Goal: Task Accomplishment & Management: Complete application form

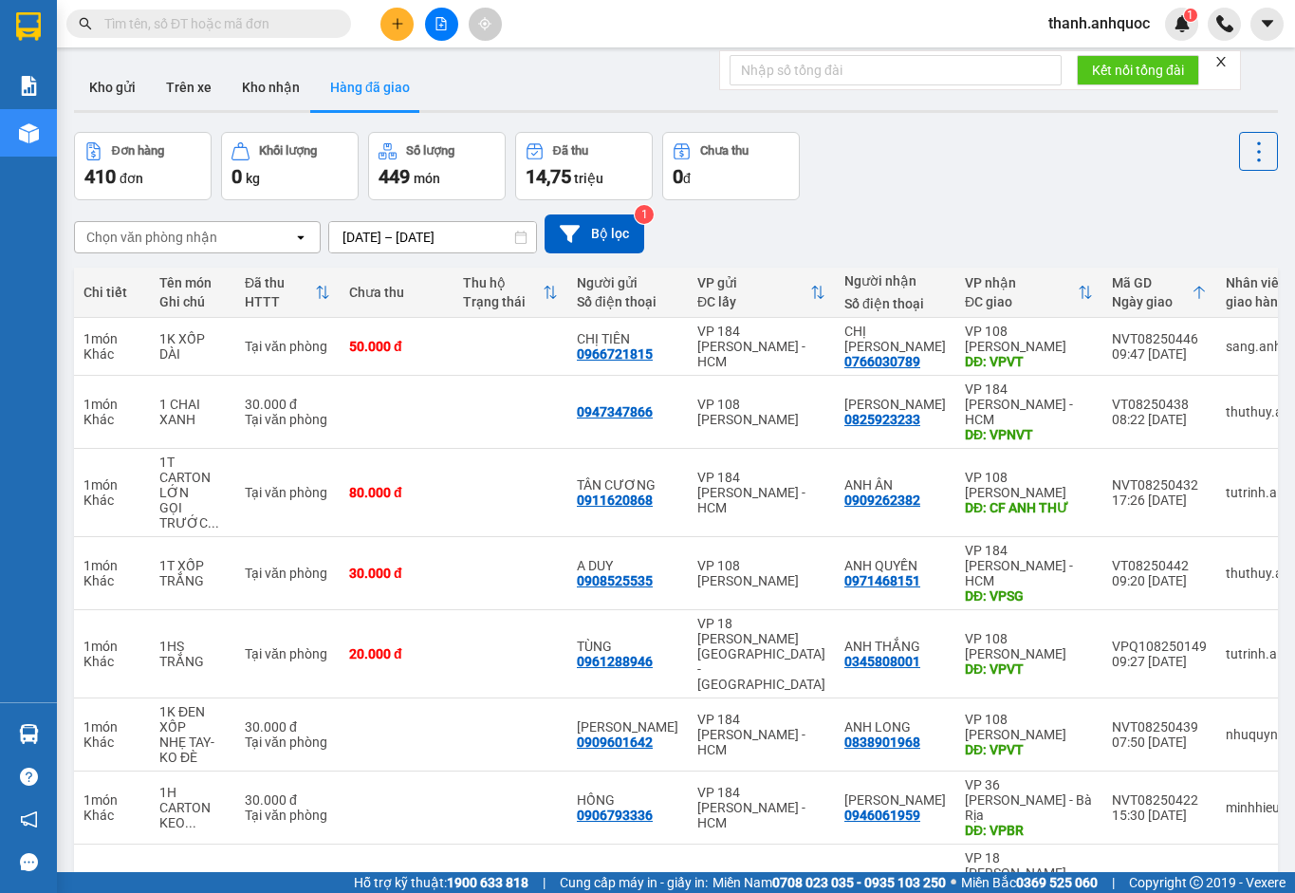
click at [509, 234] on input "[DATE] – [DATE]" at bounding box center [432, 237] width 207 height 30
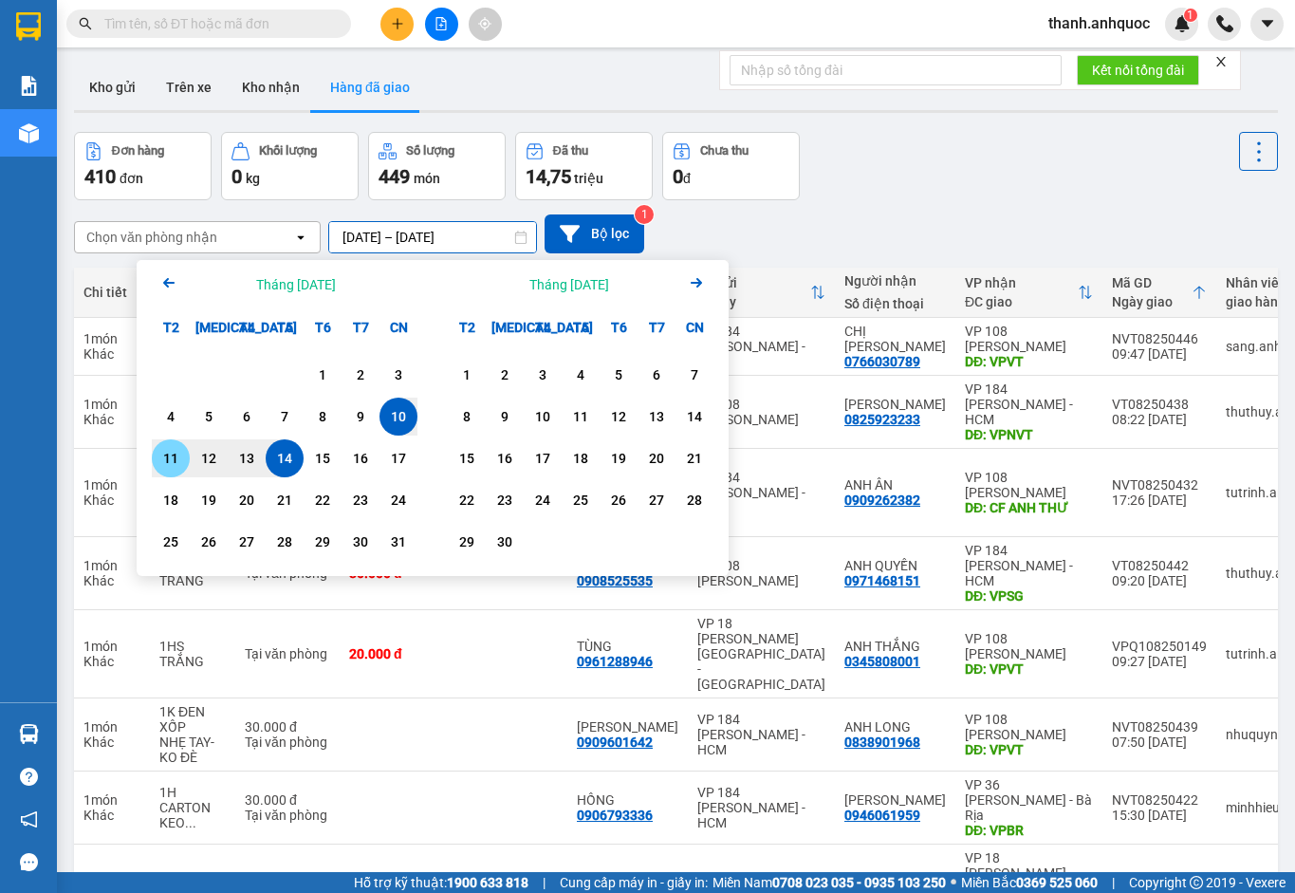
click at [166, 453] on div "11" at bounding box center [171, 458] width 27 height 23
click at [290, 453] on div "14" at bounding box center [284, 458] width 27 height 23
type input "[DATE] – [DATE]"
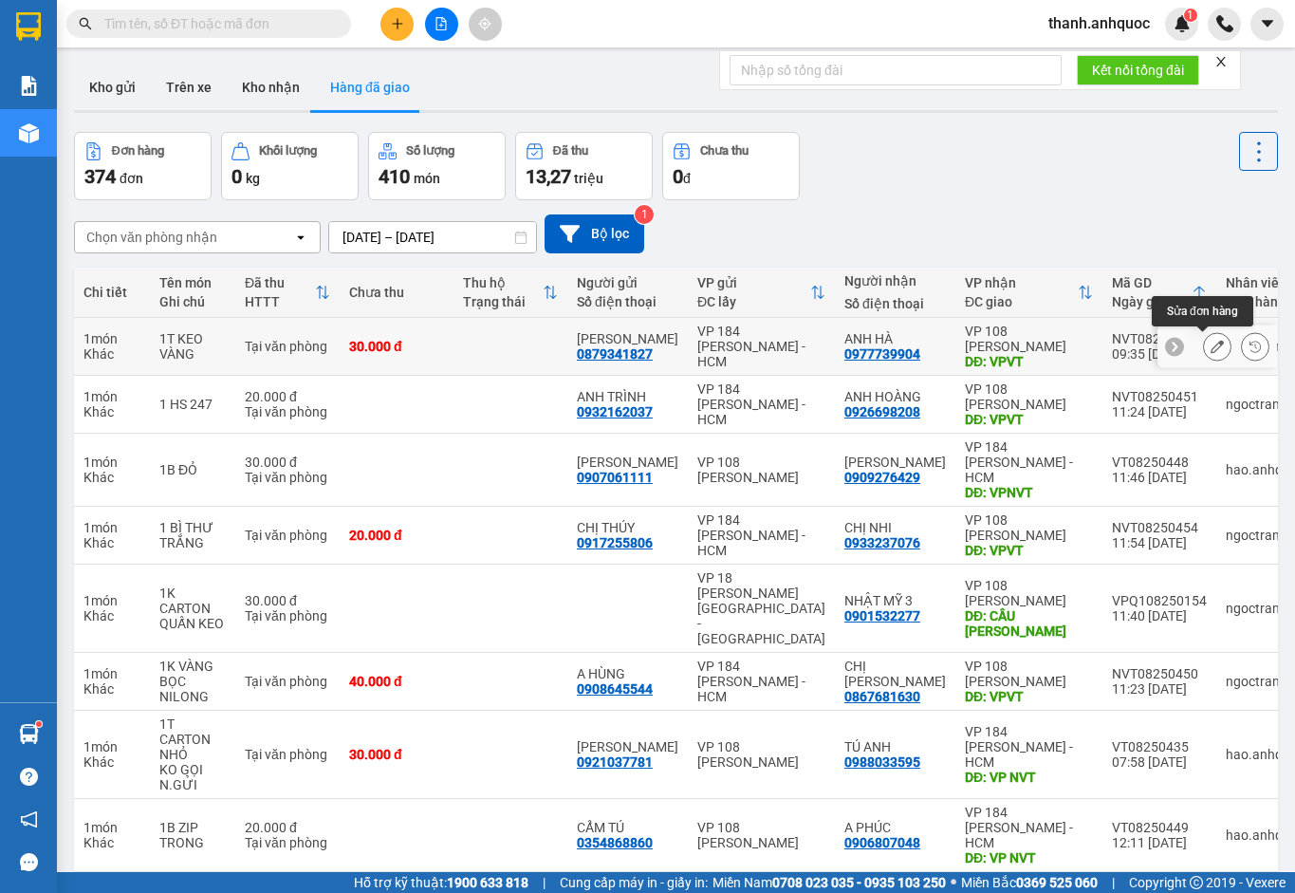
click at [1211, 348] on icon at bounding box center [1217, 346] width 13 height 13
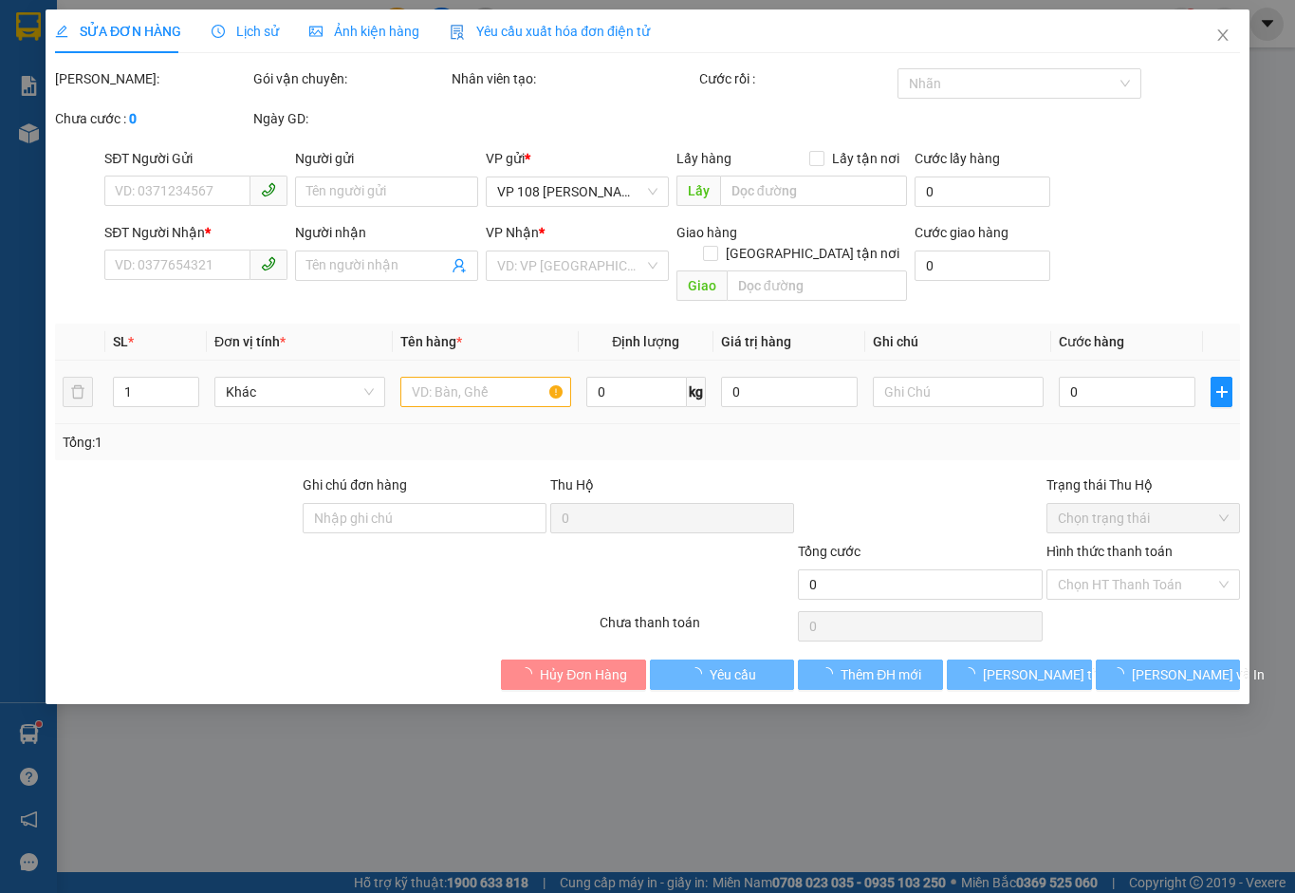
type input "0879341827"
type input "[PERSON_NAME]"
type input "0977739904"
type input "ANH HÀ"
type input "VPVT"
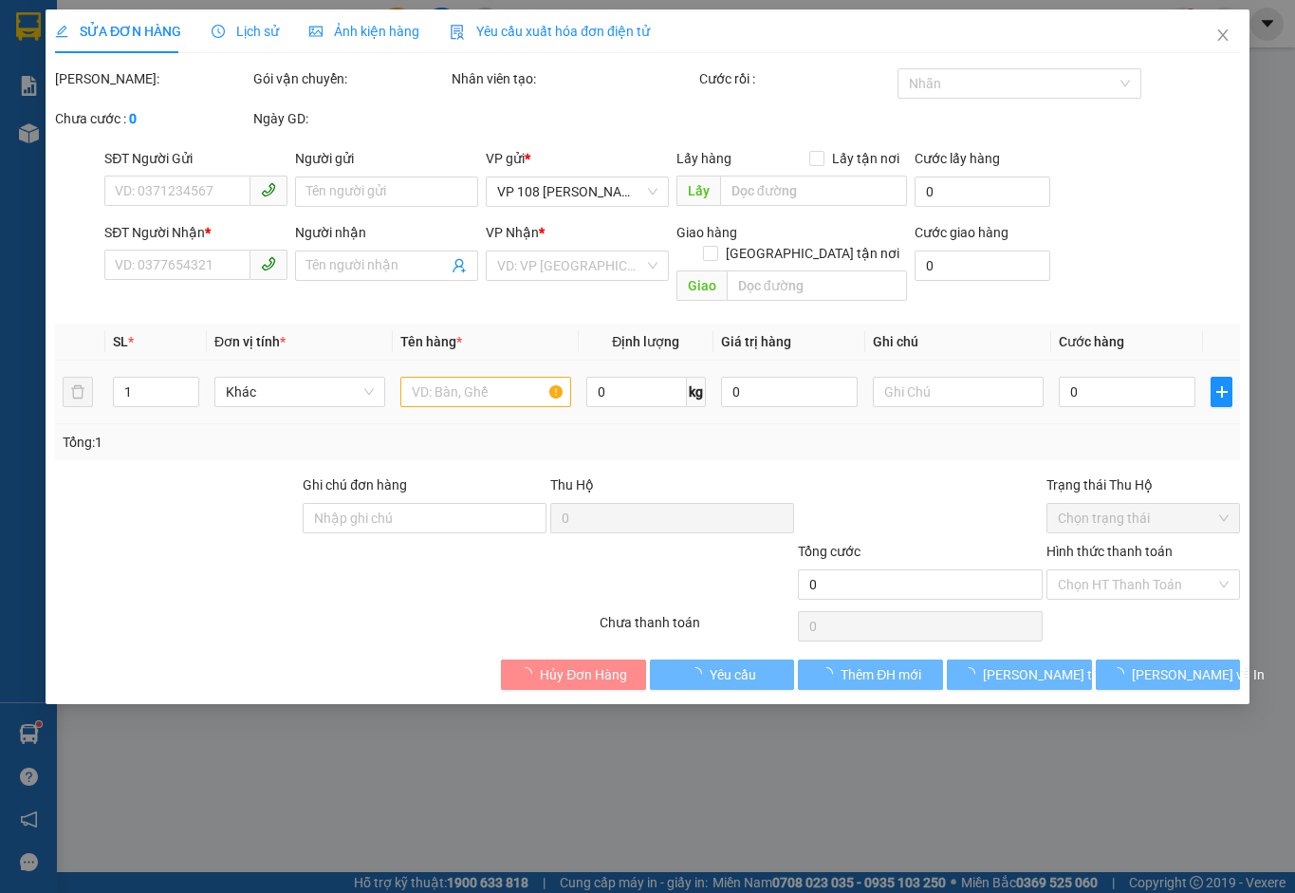
type input "30.000"
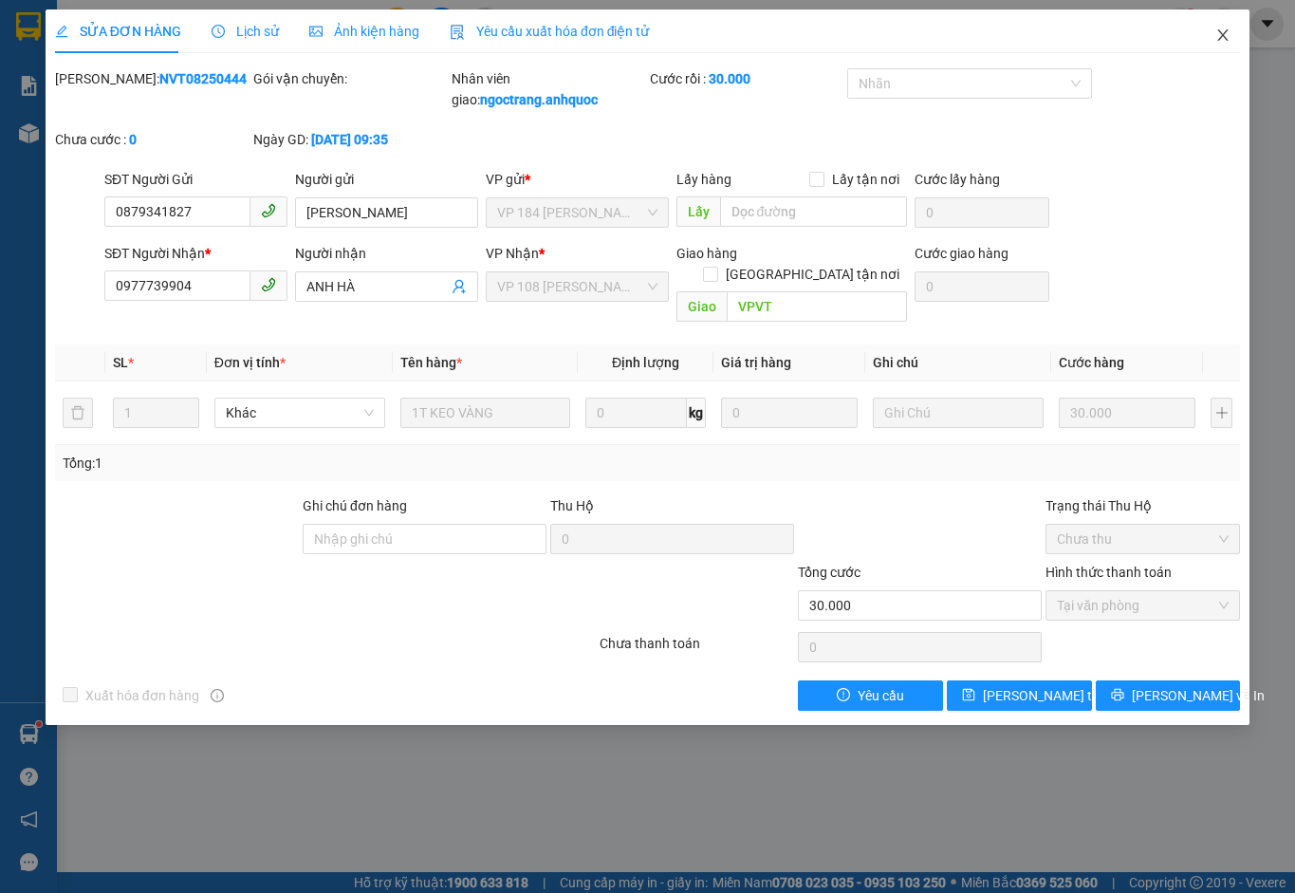
click at [1233, 34] on span "Close" at bounding box center [1222, 35] width 53 height 53
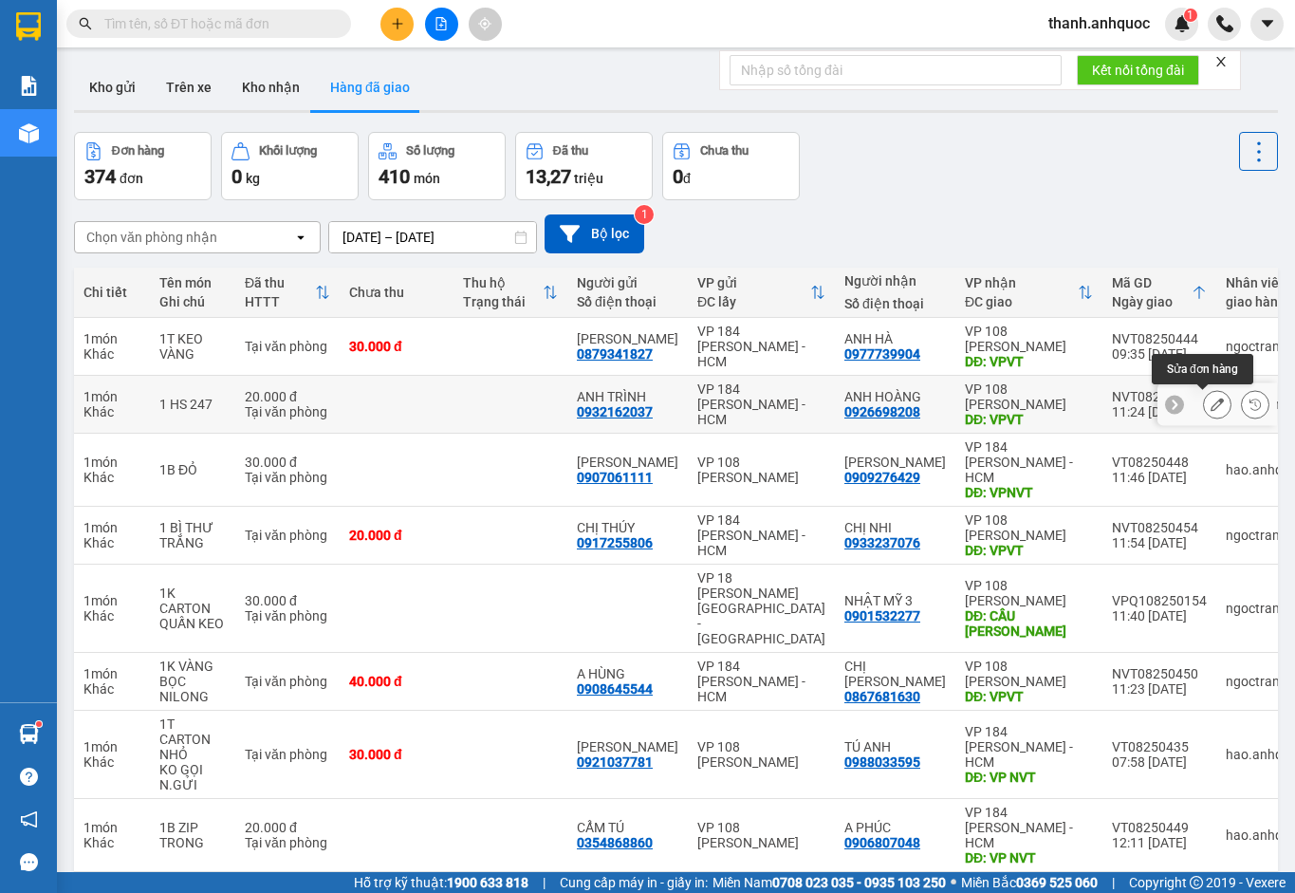
click at [1213, 405] on button at bounding box center [1217, 404] width 27 height 33
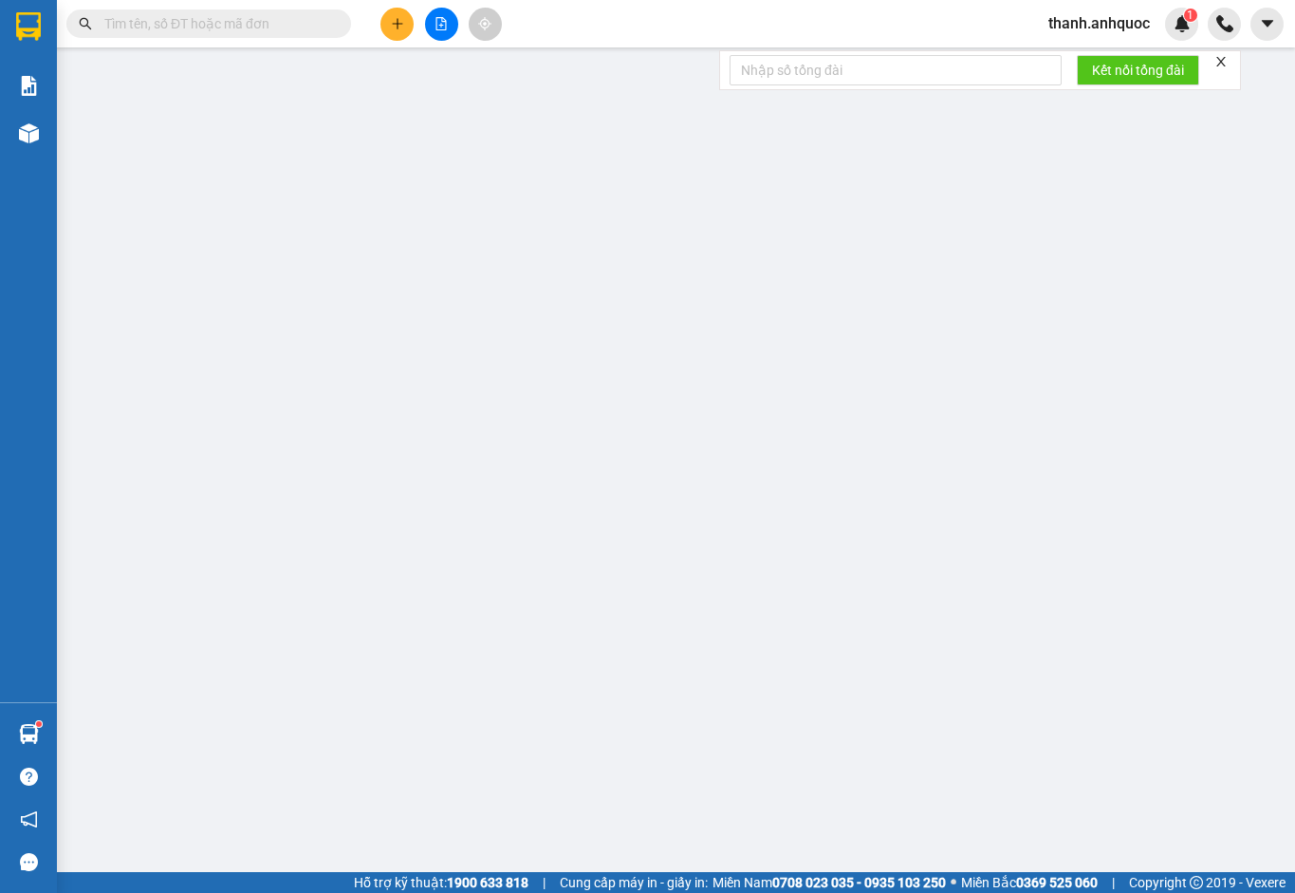
type input "0932162037"
type input "ANH TRÌNH"
type input "0926698208"
type input "ANH HOÀNG"
type input "VPVT"
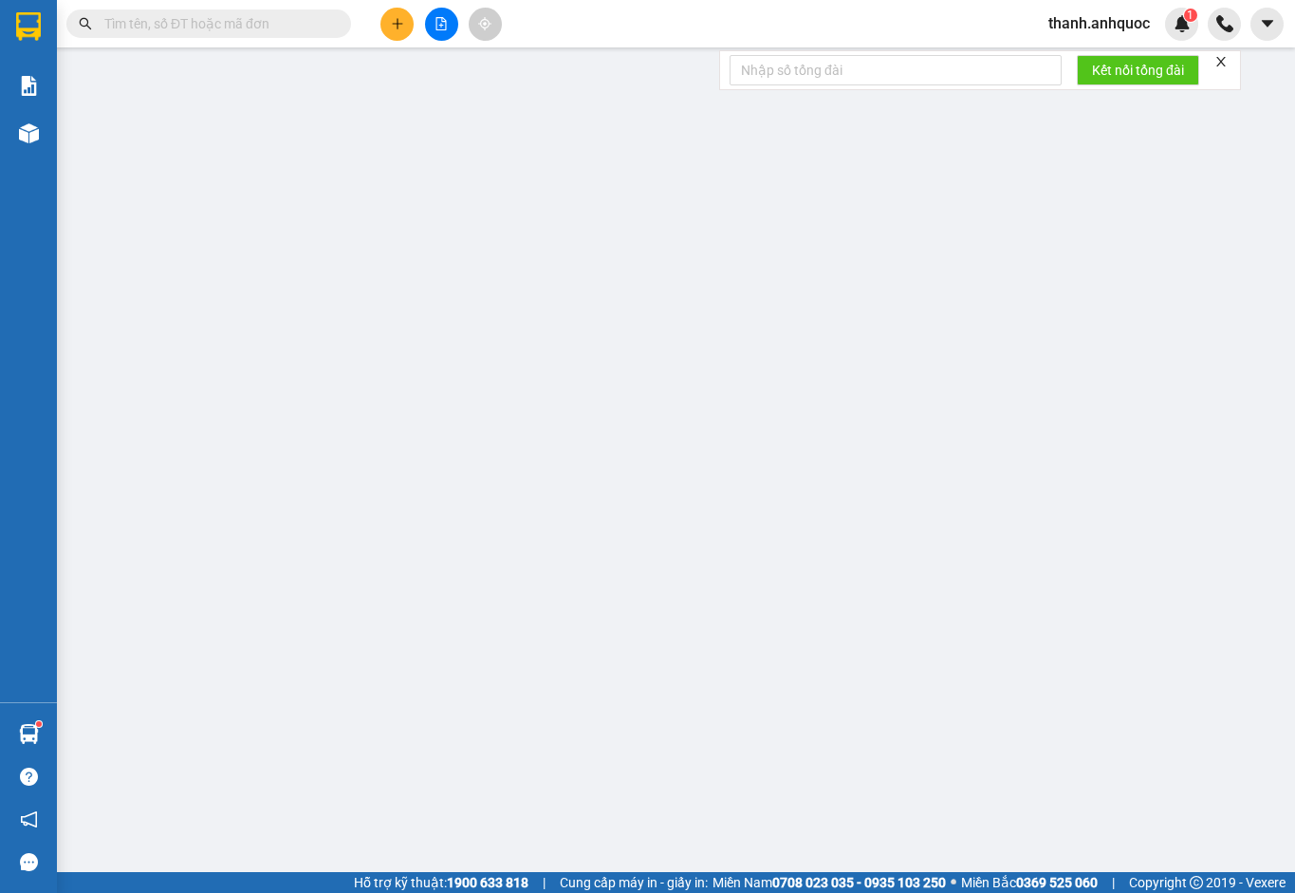
type input "TM 14/8 THỦY"
type input "20.000"
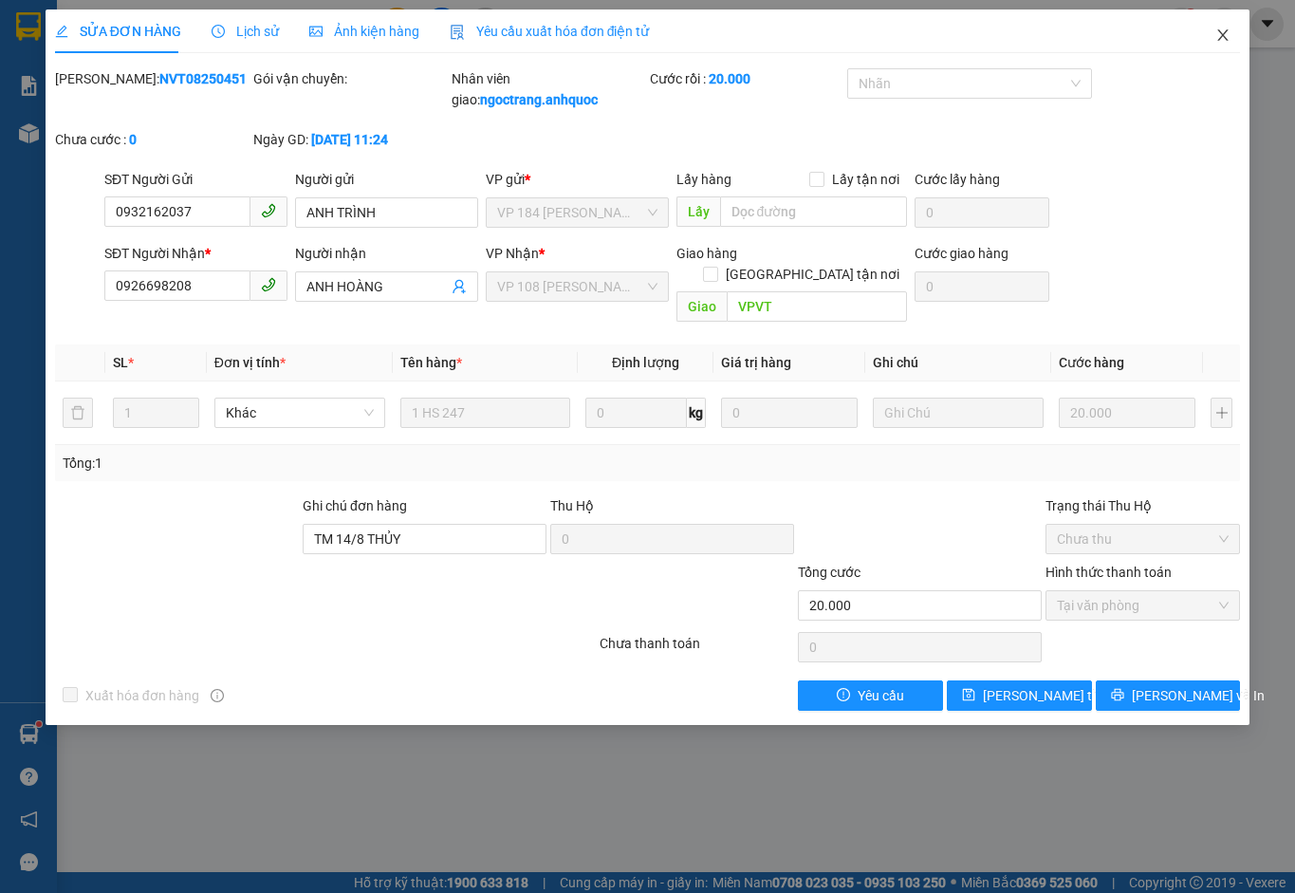
click at [1228, 36] on icon "close" at bounding box center [1222, 35] width 15 height 15
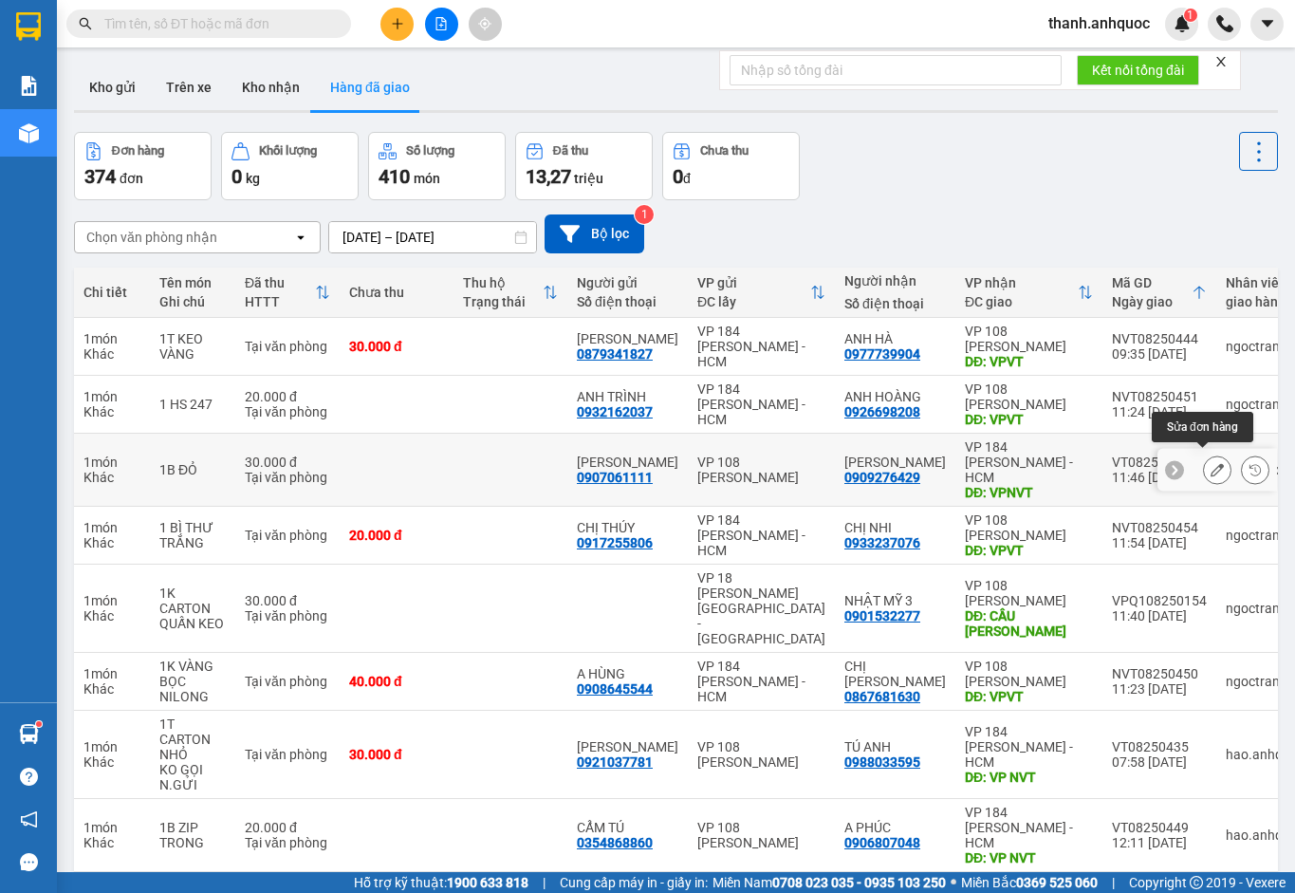
click at [1211, 463] on icon at bounding box center [1217, 469] width 13 height 13
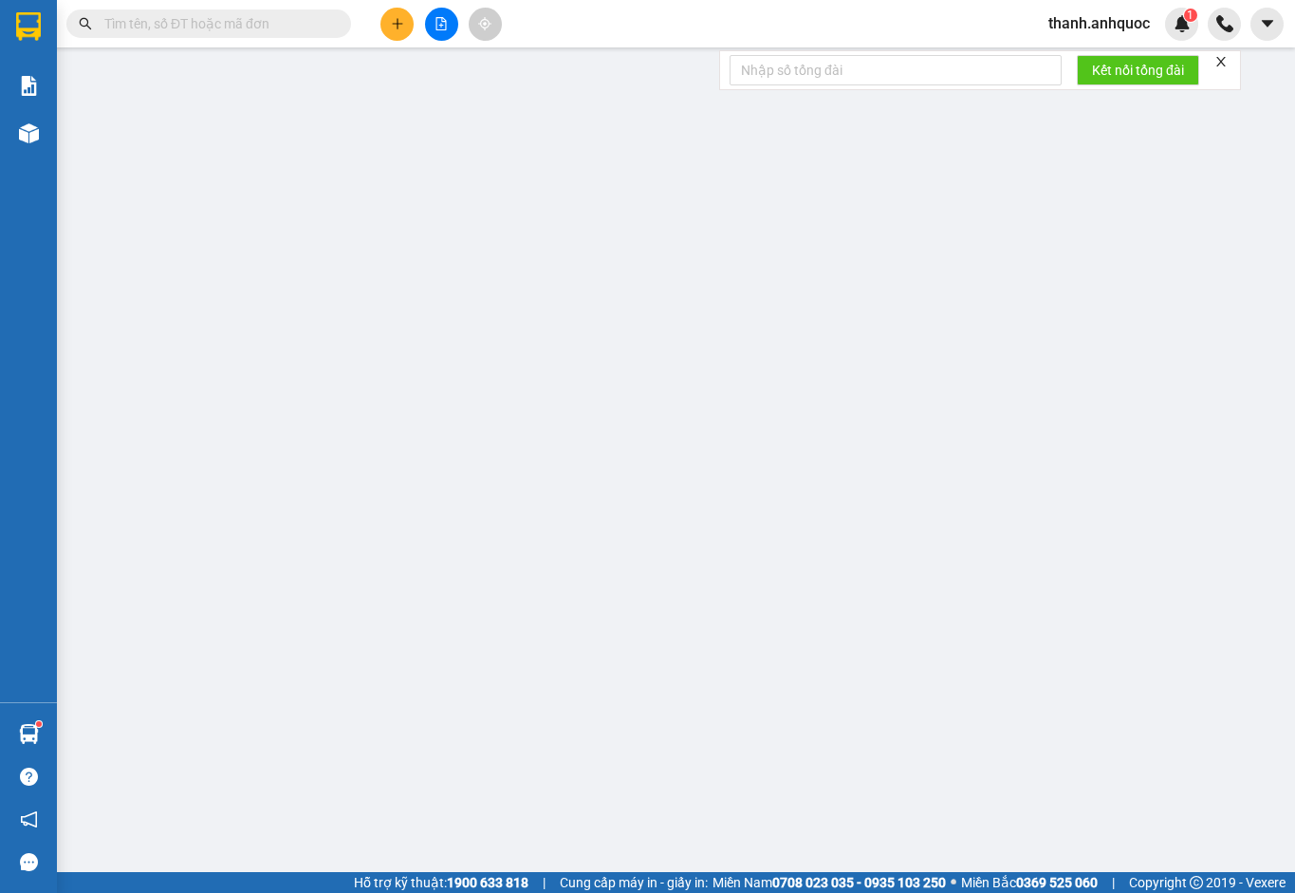
type input "0907061111"
type input "[PERSON_NAME]"
type input "0909276429"
type input "[PERSON_NAME]"
type input "VPNVT"
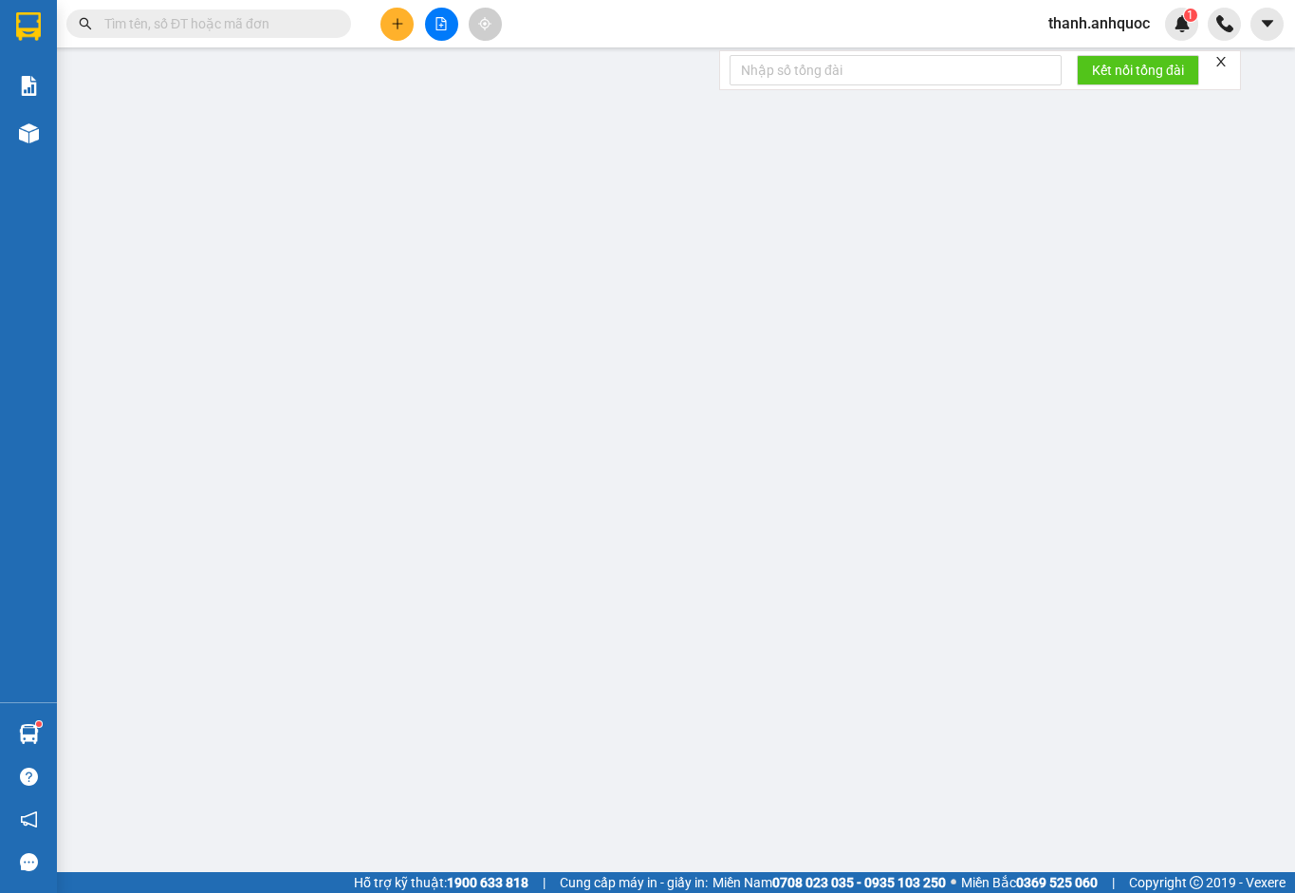
type input "30.000"
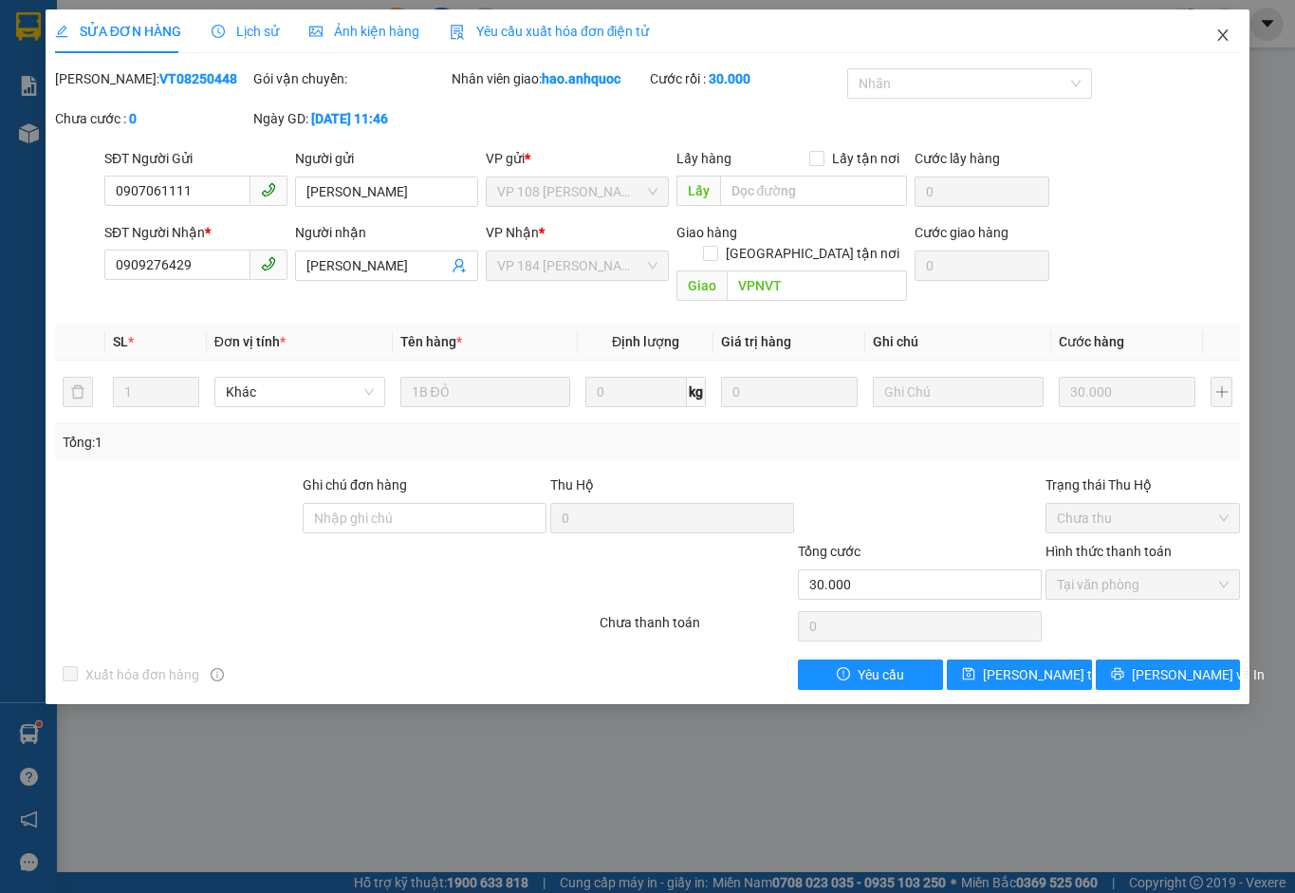
click at [1229, 39] on icon "close" at bounding box center [1222, 35] width 15 height 15
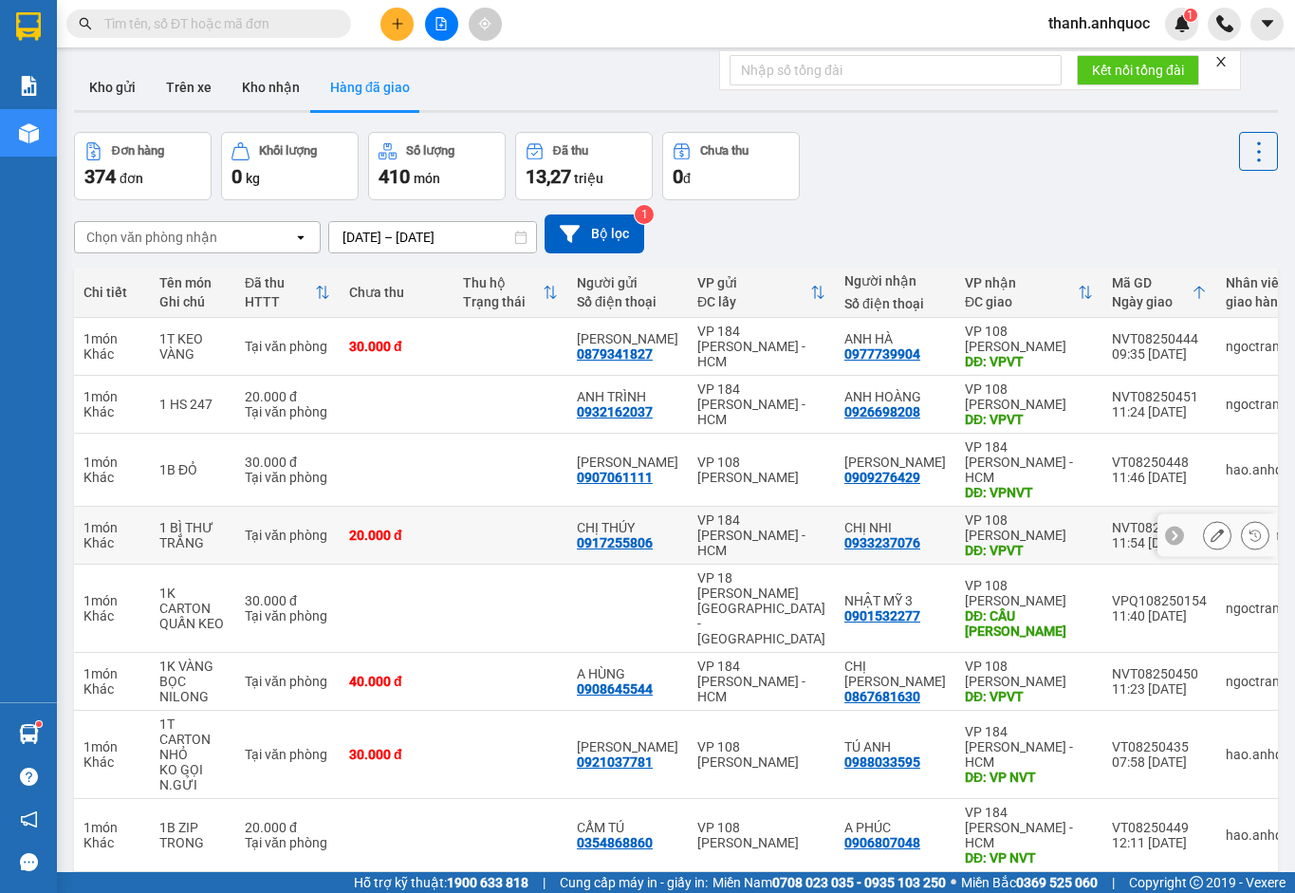
click at [1211, 529] on icon at bounding box center [1217, 535] width 13 height 13
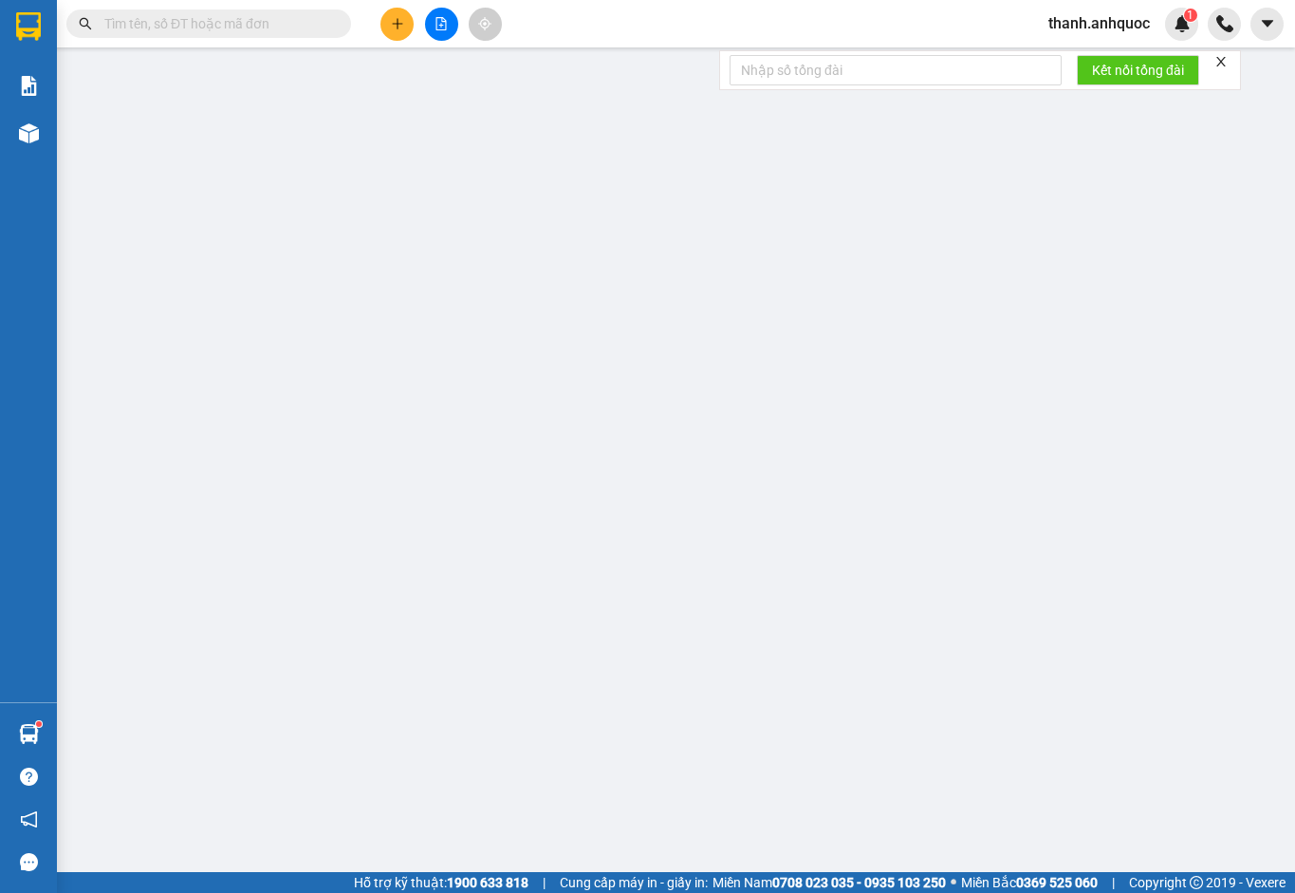
type input "0917255806"
type input "CHỊ THÚY"
type input "0933237076"
type input "CHỊ NHI"
type input "VPVT"
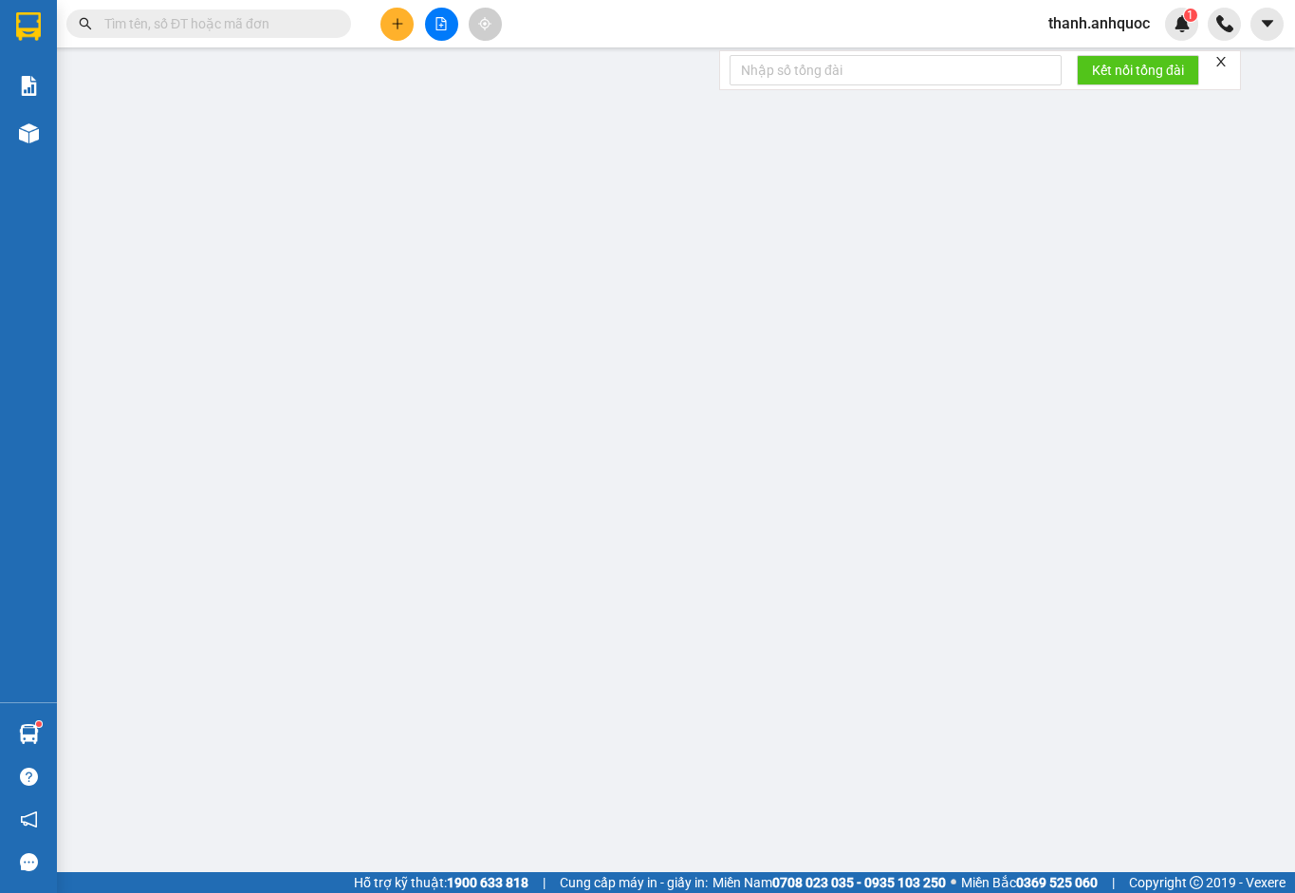
type input "20.000"
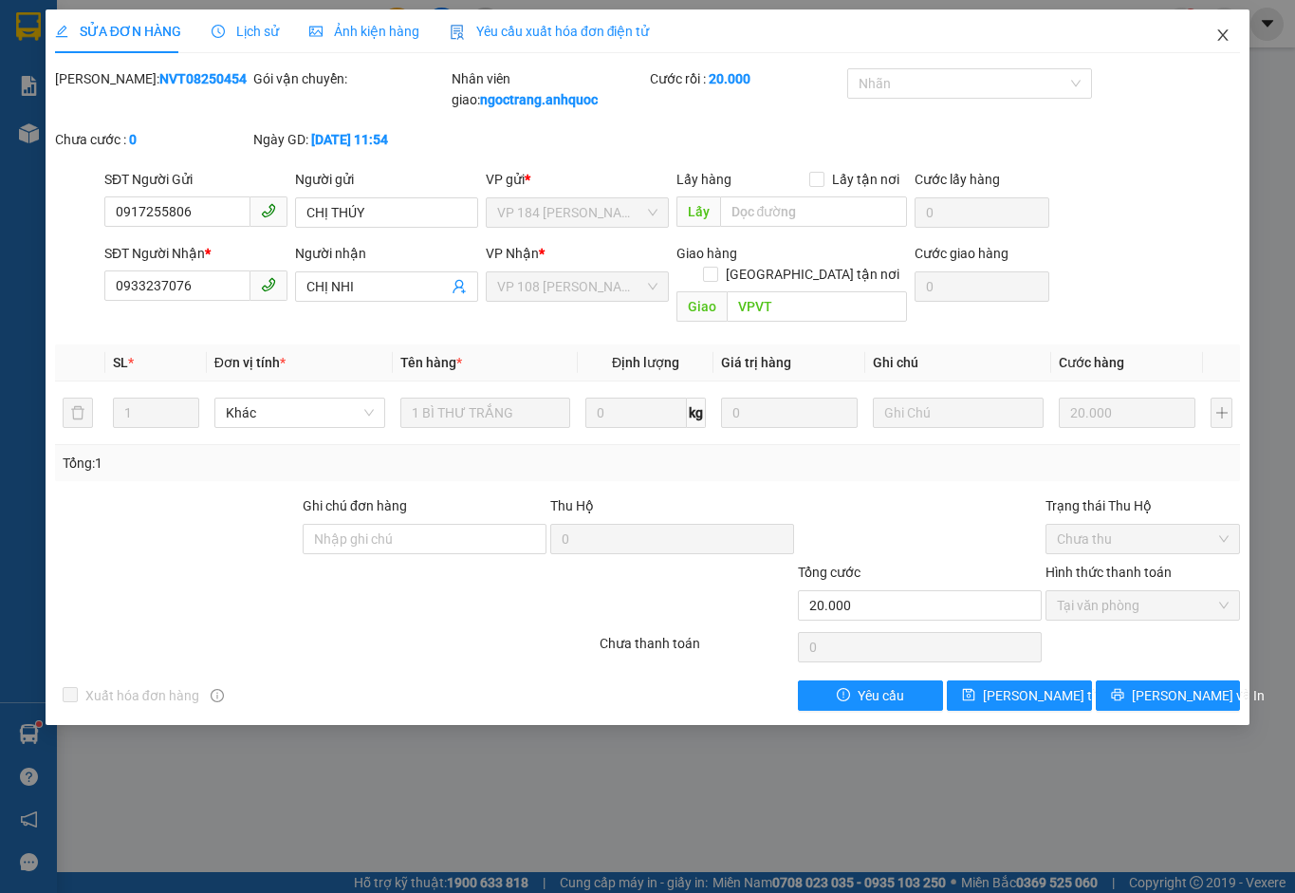
click at [1222, 31] on icon "close" at bounding box center [1222, 35] width 15 height 15
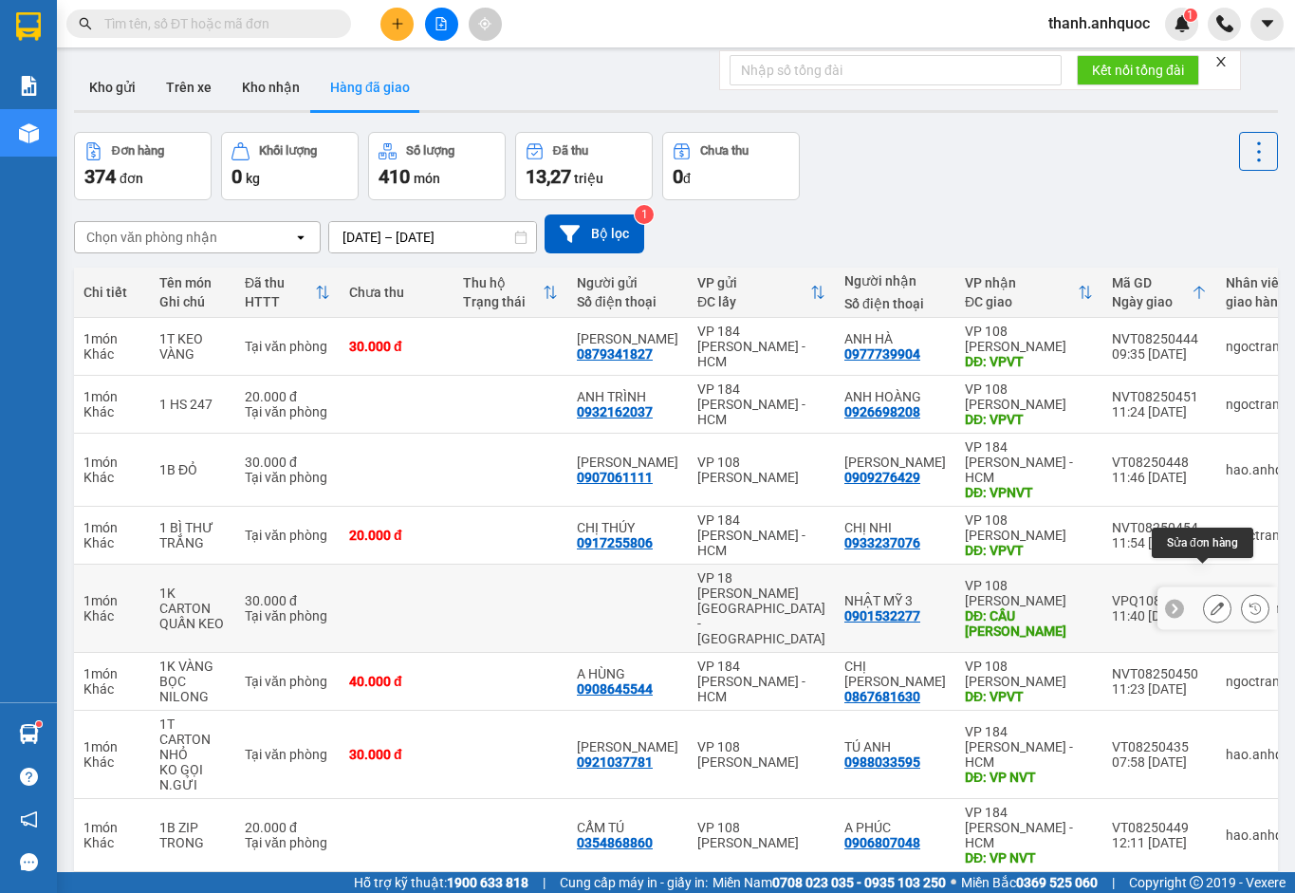
click at [1211, 602] on icon at bounding box center [1217, 608] width 13 height 13
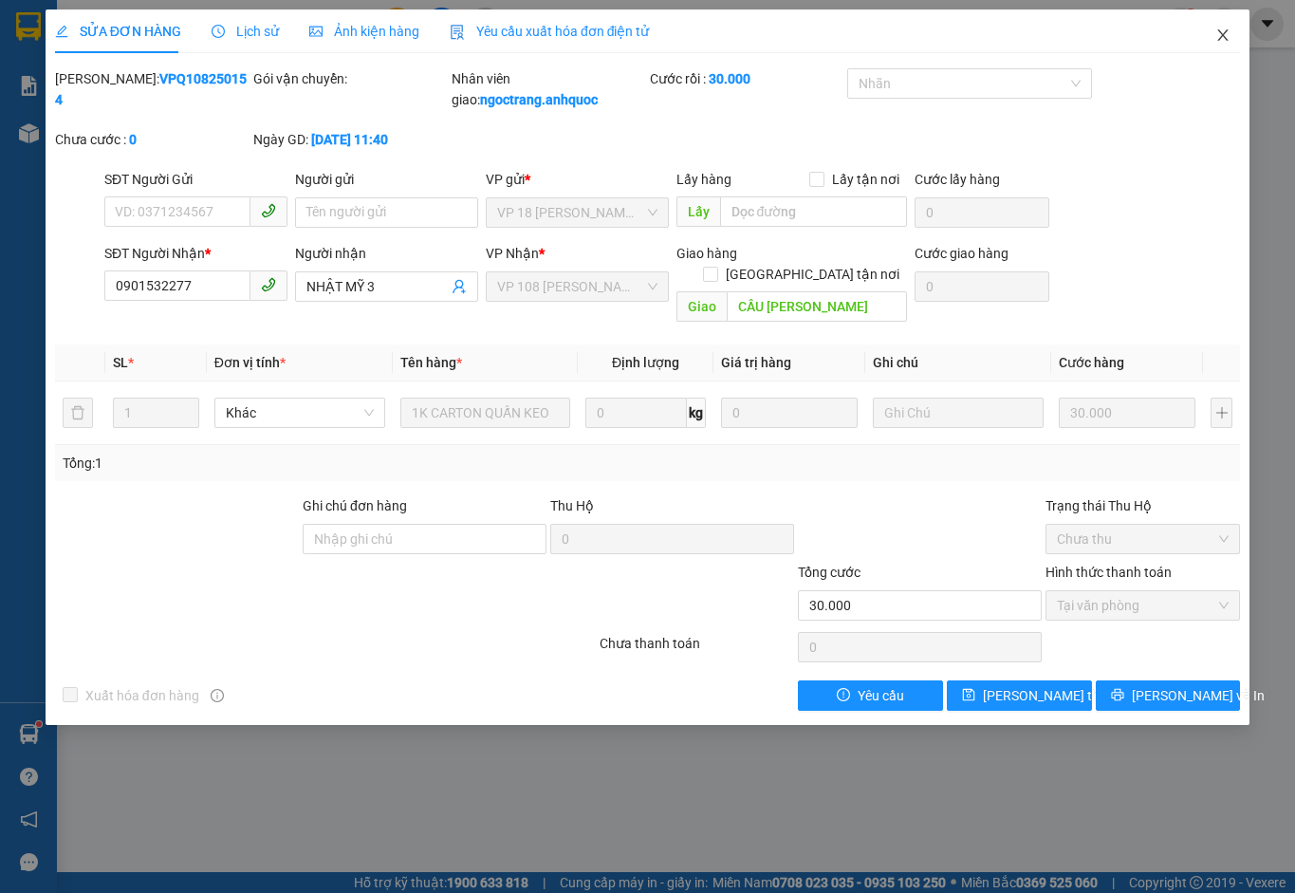
click at [1218, 31] on icon "close" at bounding box center [1222, 35] width 15 height 15
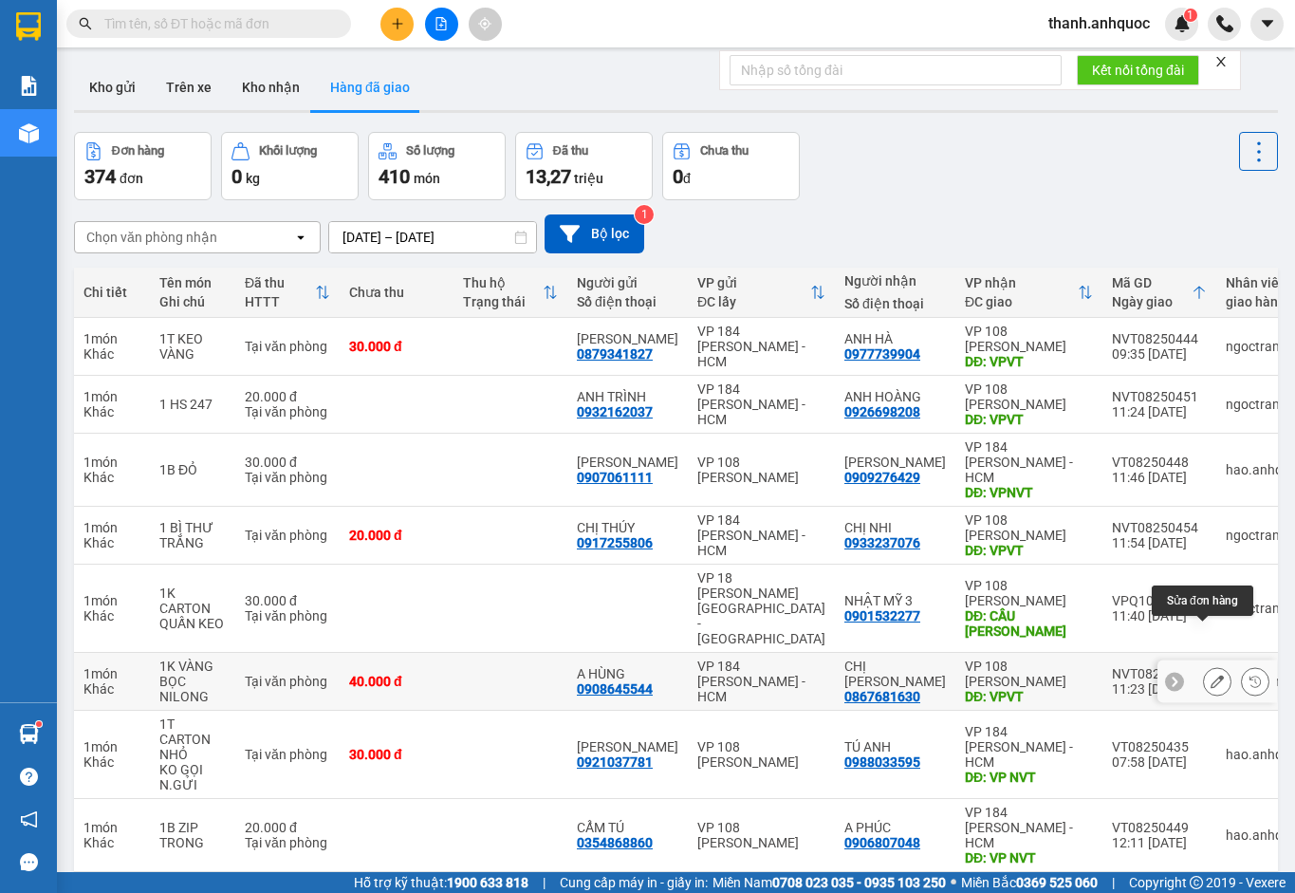
click at [1211, 665] on button at bounding box center [1217, 681] width 27 height 33
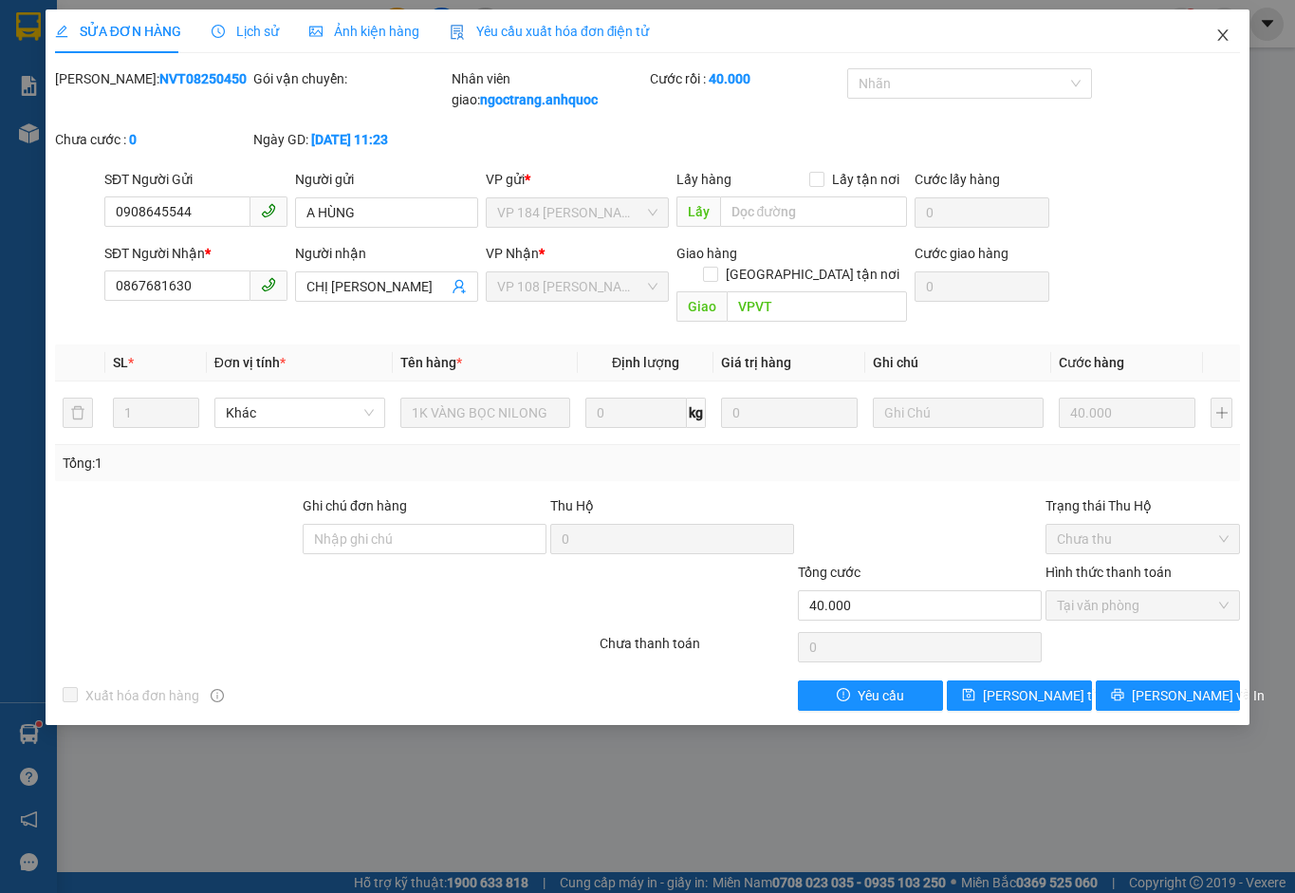
click at [1218, 37] on icon "close" at bounding box center [1222, 35] width 15 height 15
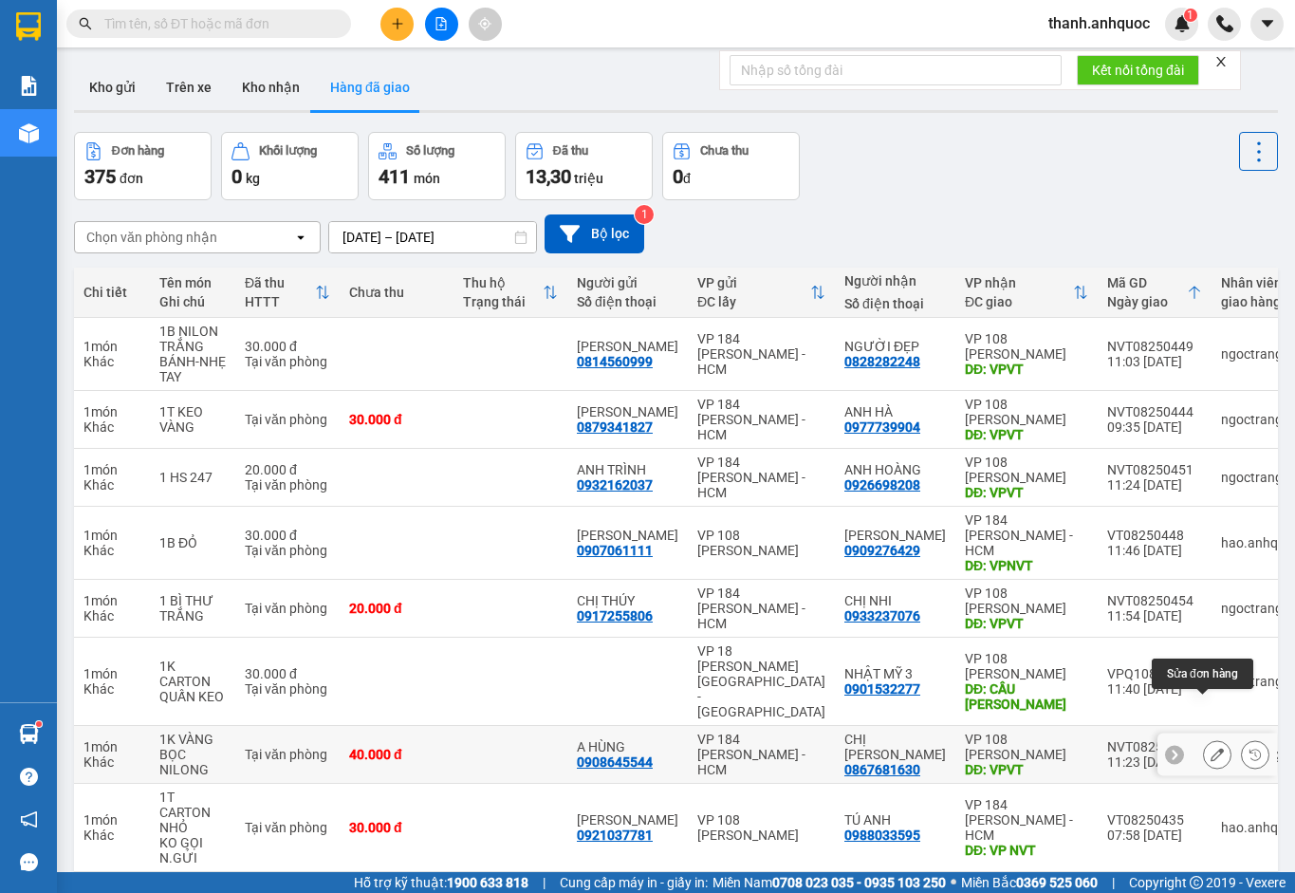
click at [1211, 748] on icon at bounding box center [1217, 754] width 13 height 13
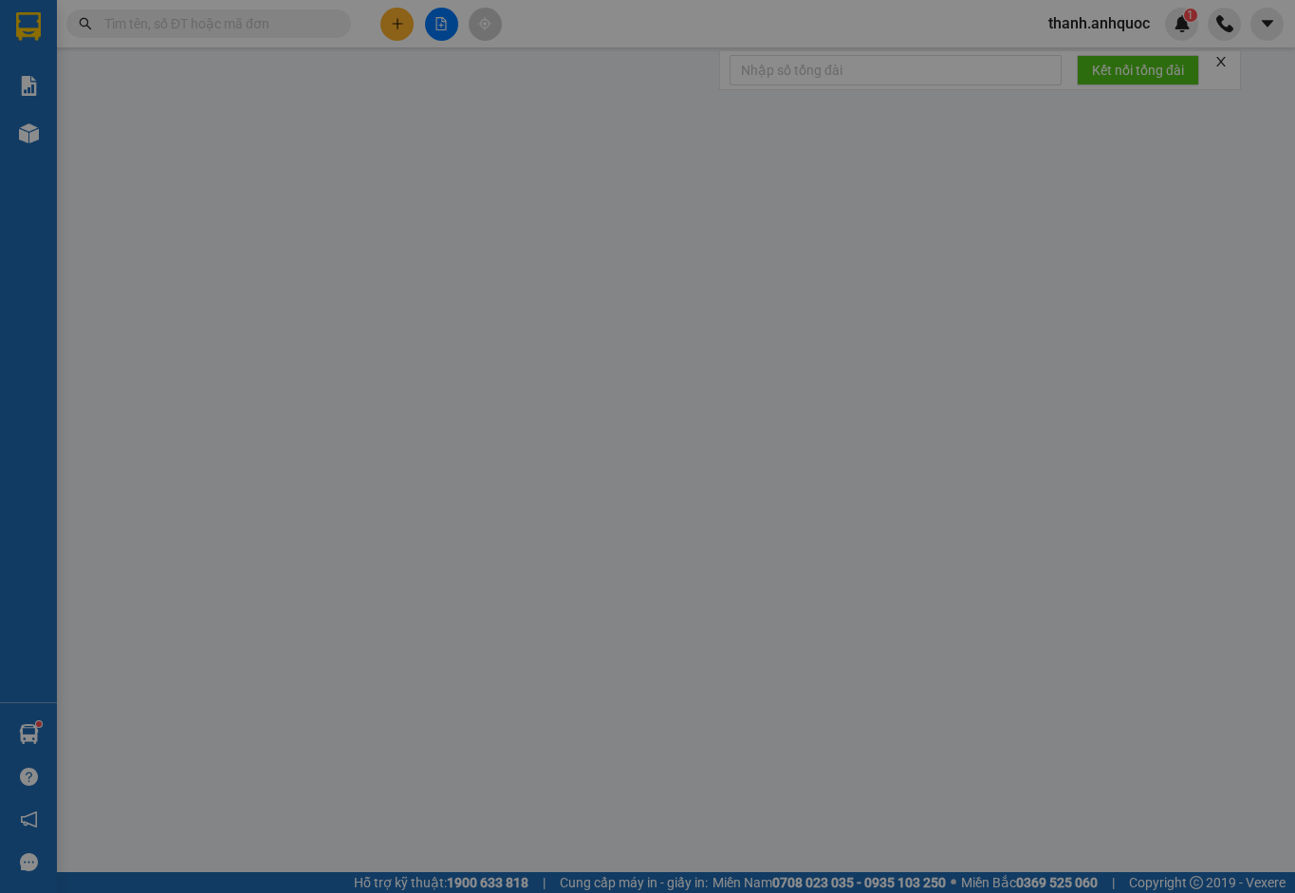
type input "0908645544"
type input "A HÙNG"
type input "0867681630"
type input "CHỊ [PERSON_NAME]"
type input "VPVT"
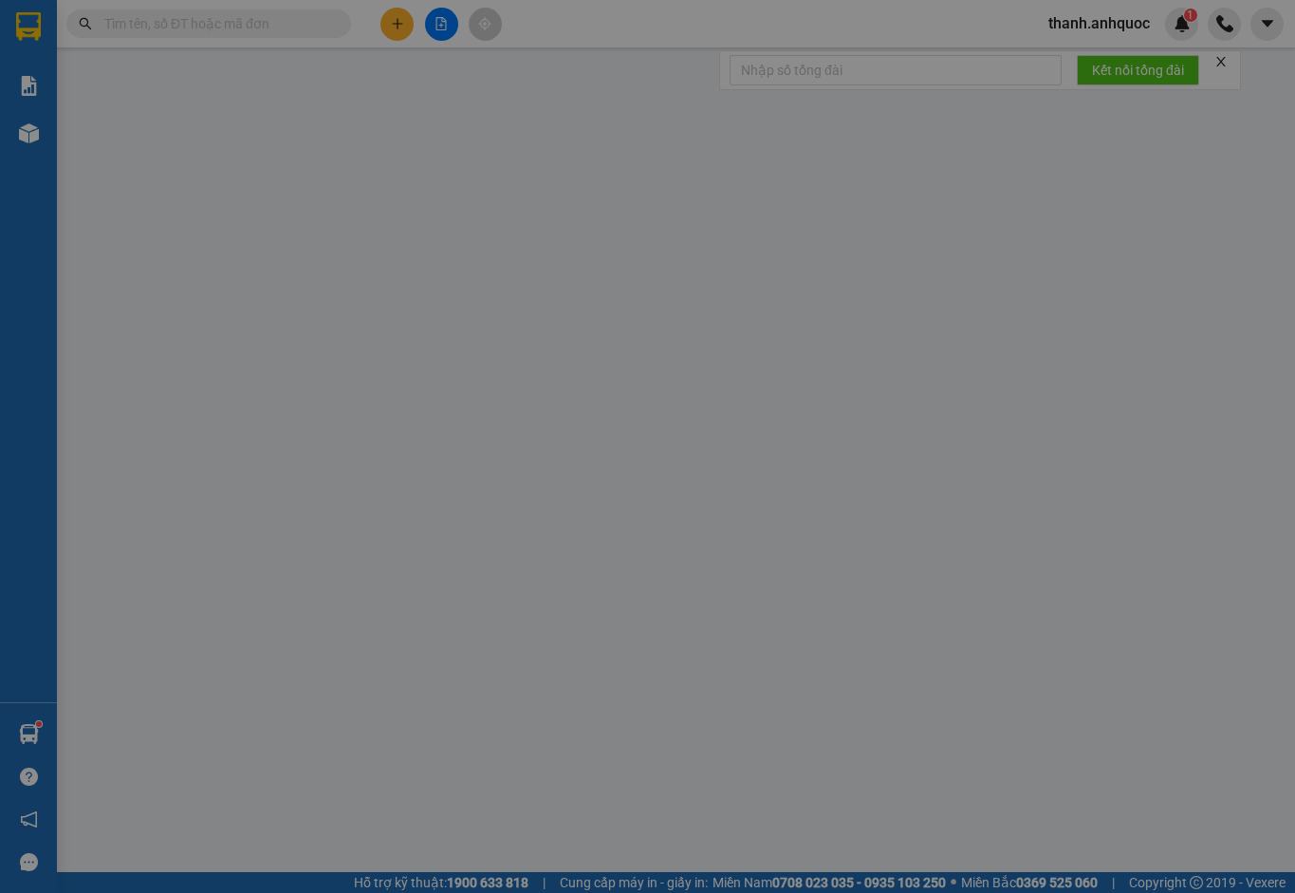
type input "40.000"
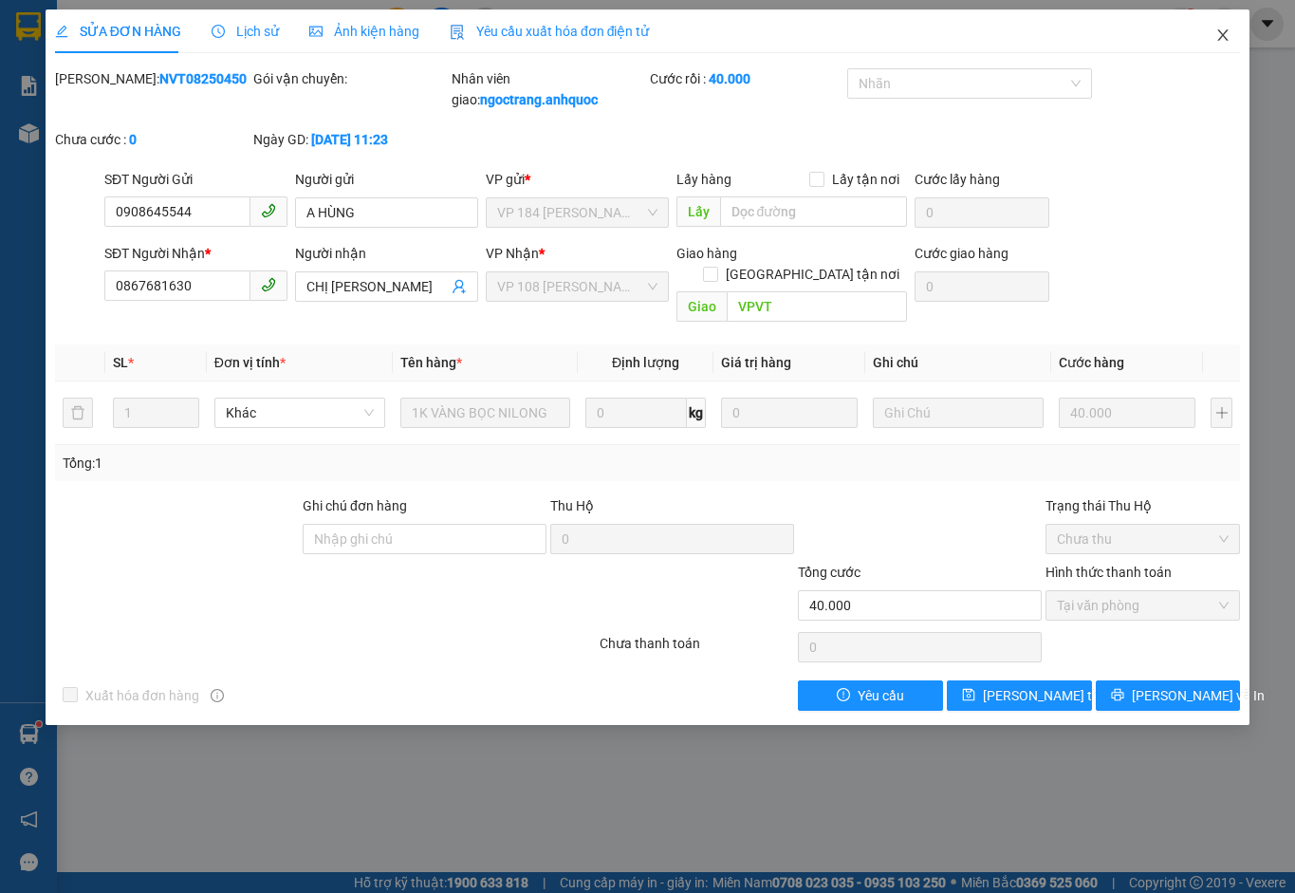
click at [1224, 29] on icon "close" at bounding box center [1222, 35] width 15 height 15
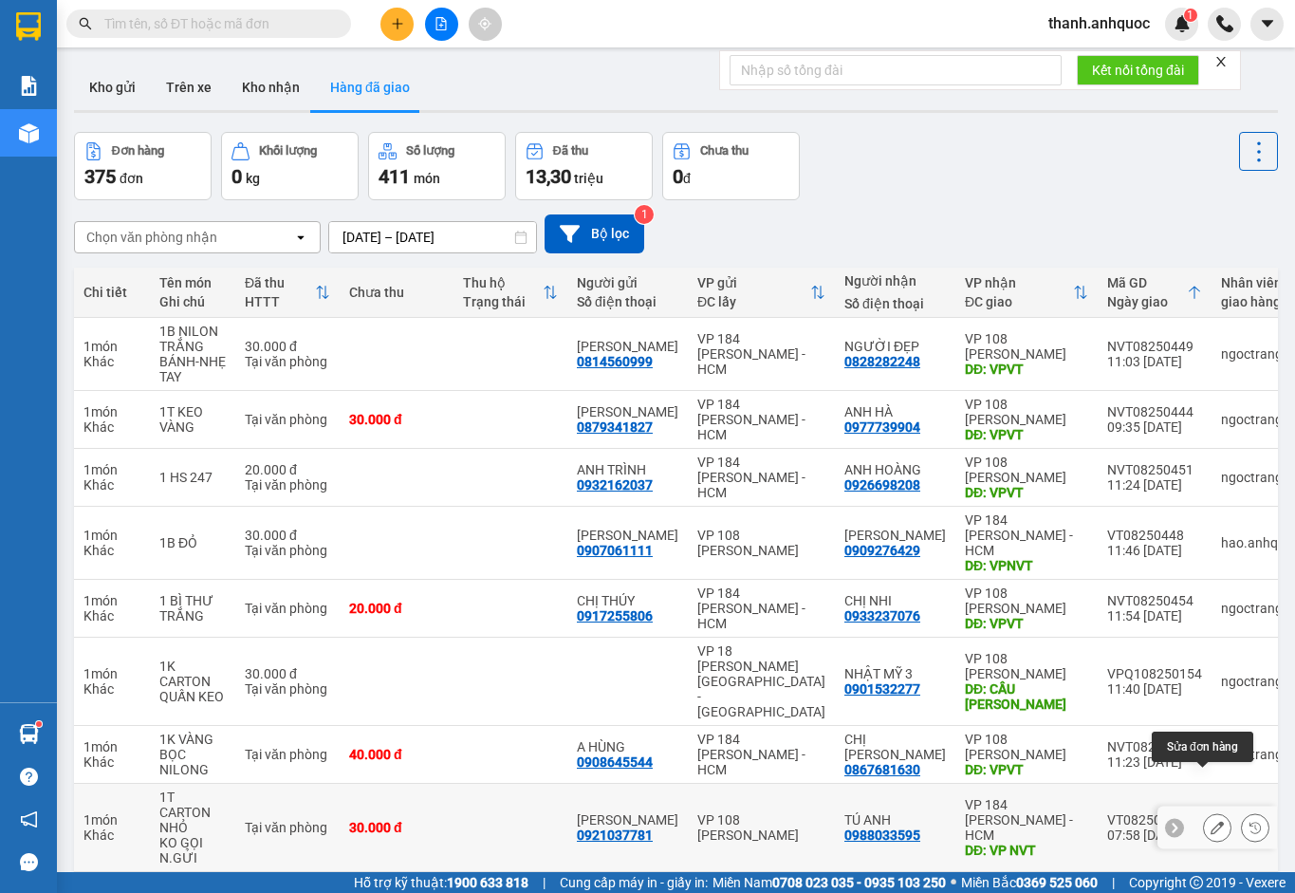
click at [1211, 821] on icon at bounding box center [1217, 827] width 13 height 13
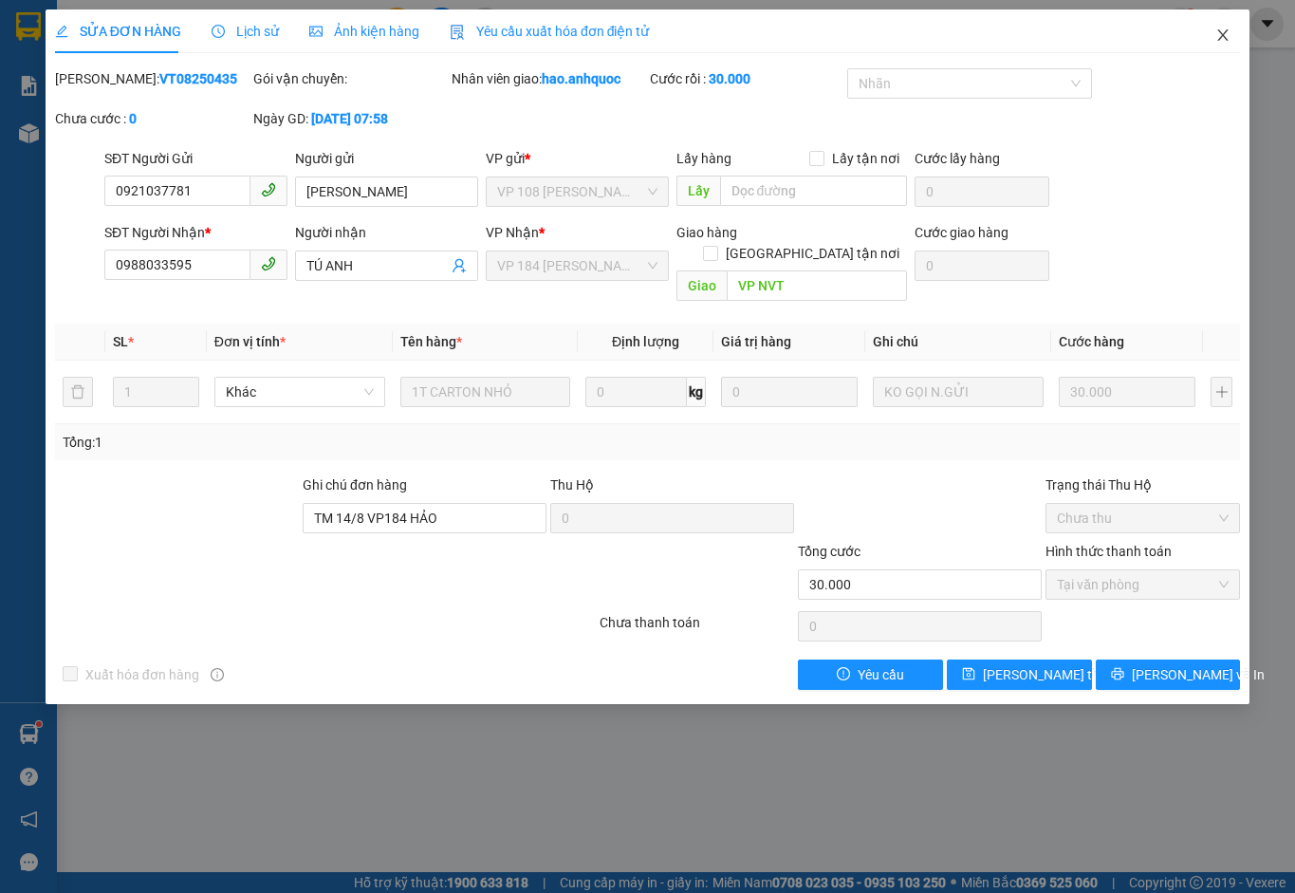
click at [1226, 30] on icon "close" at bounding box center [1222, 35] width 15 height 15
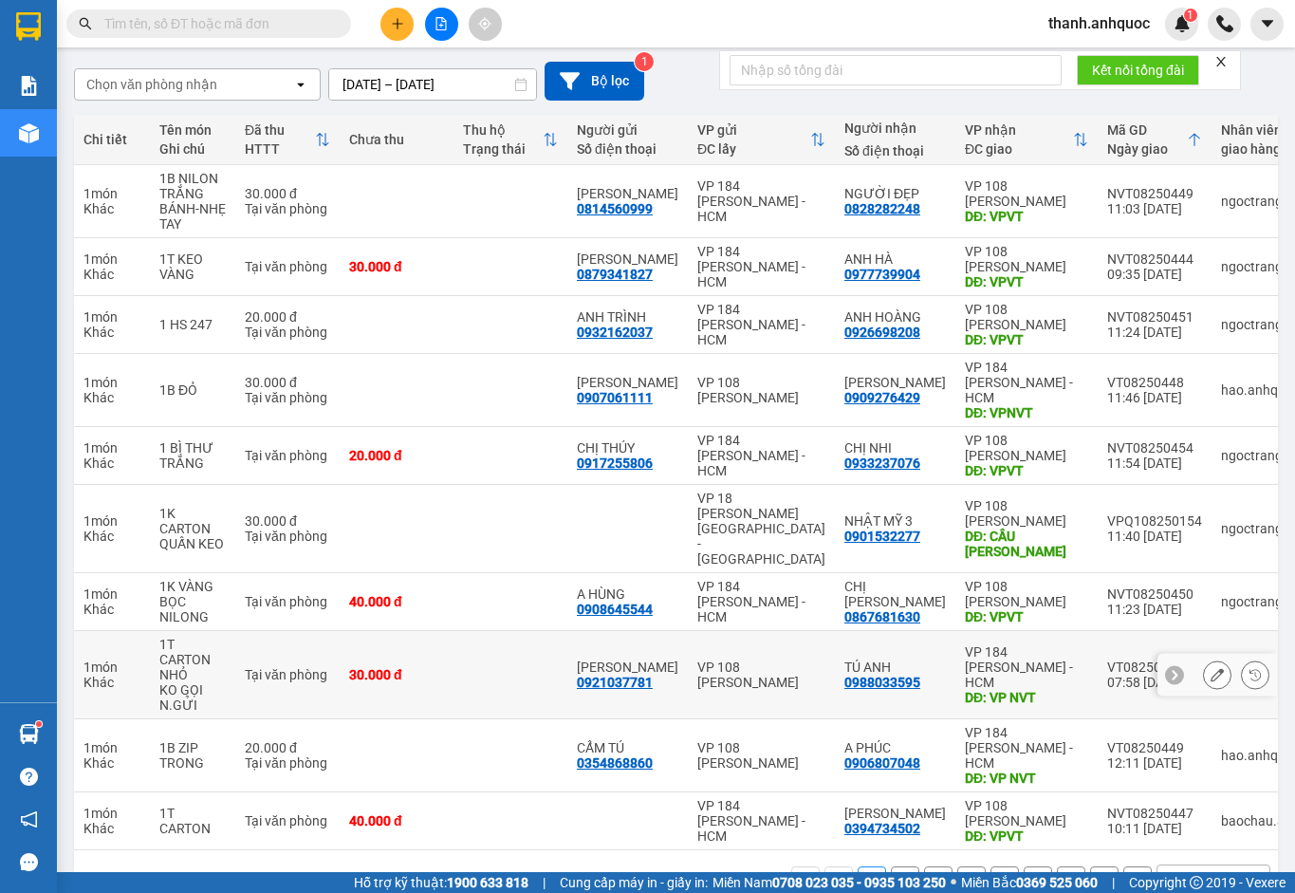
scroll to position [156, 0]
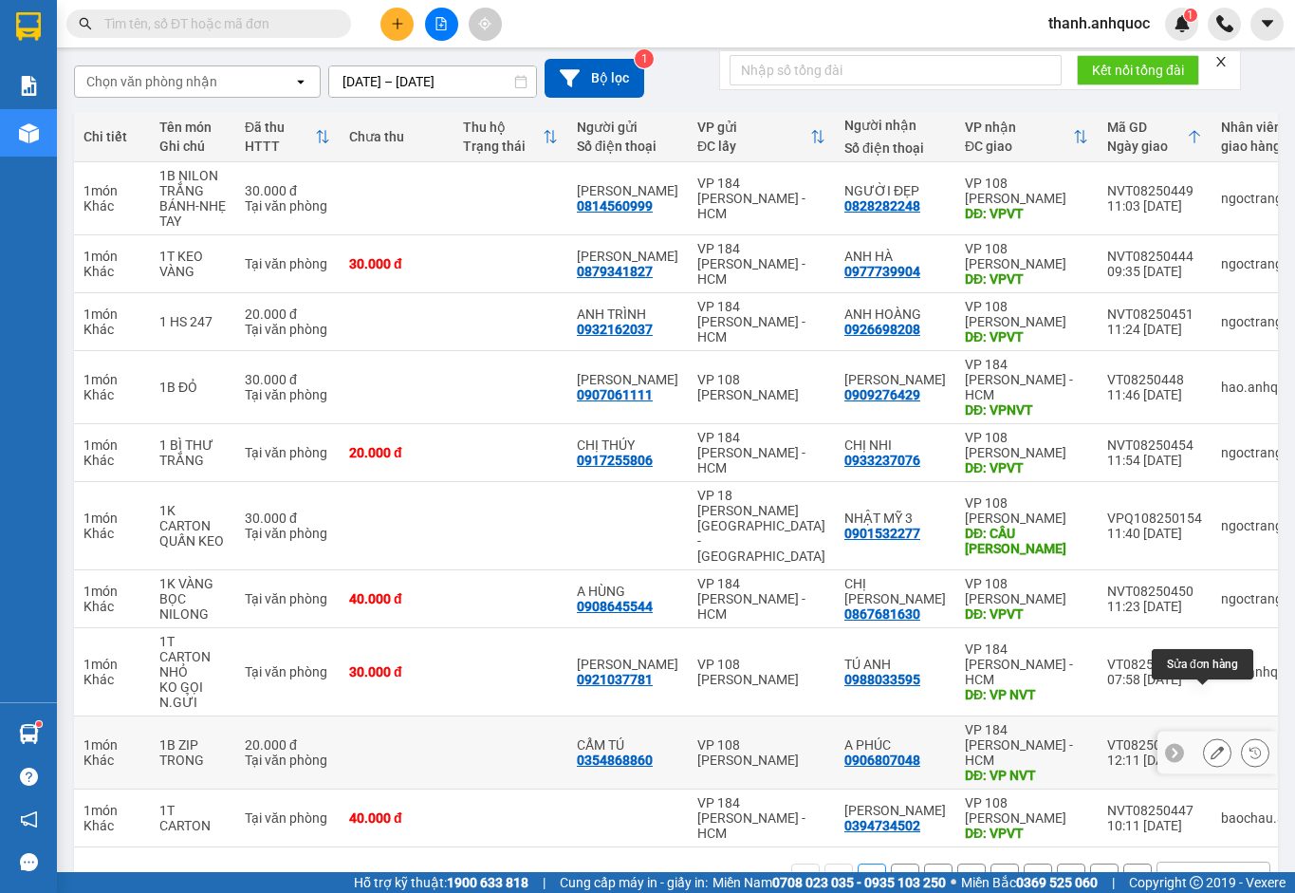
click at [1211, 746] on icon at bounding box center [1217, 752] width 13 height 13
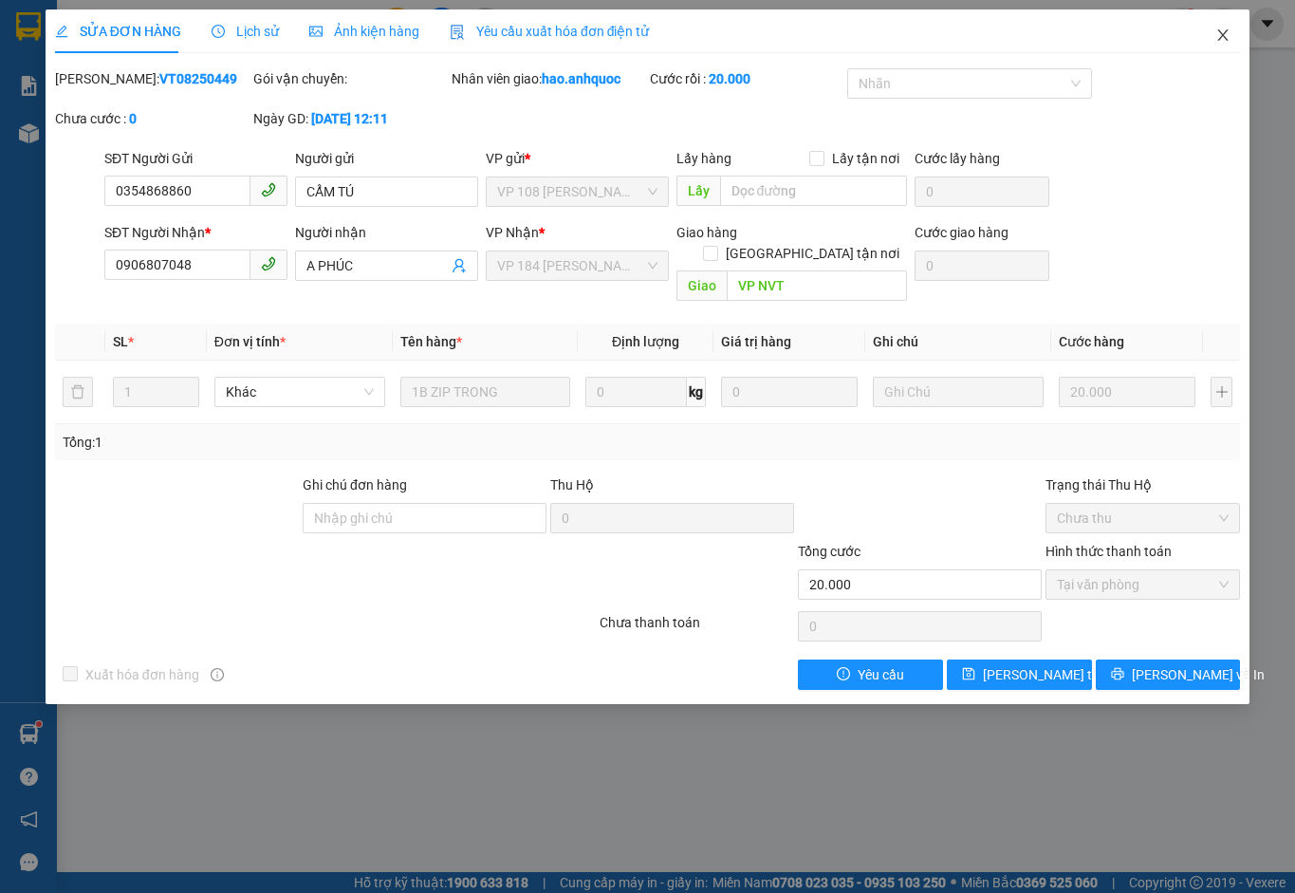
click at [1221, 29] on icon "close" at bounding box center [1222, 35] width 15 height 15
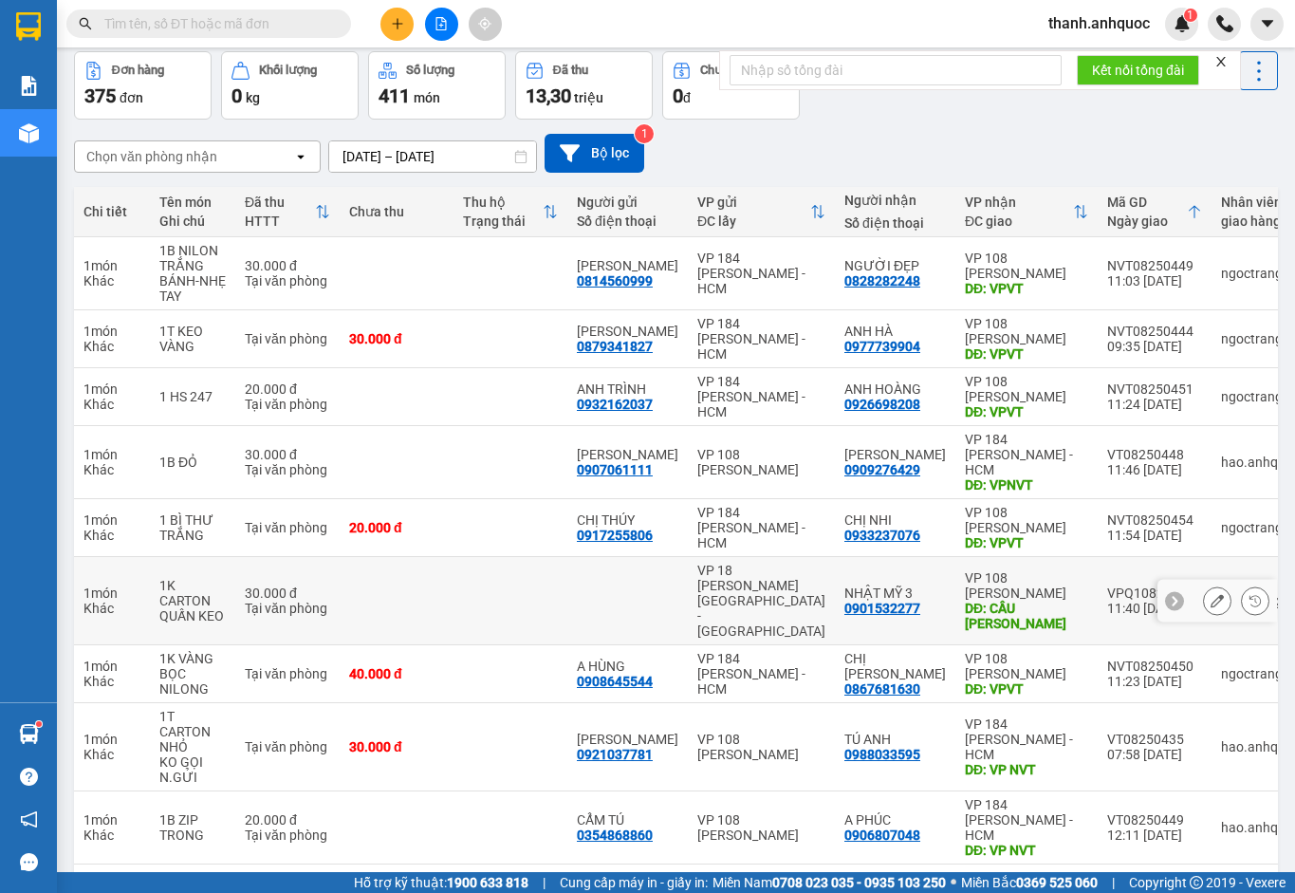
scroll to position [156, 0]
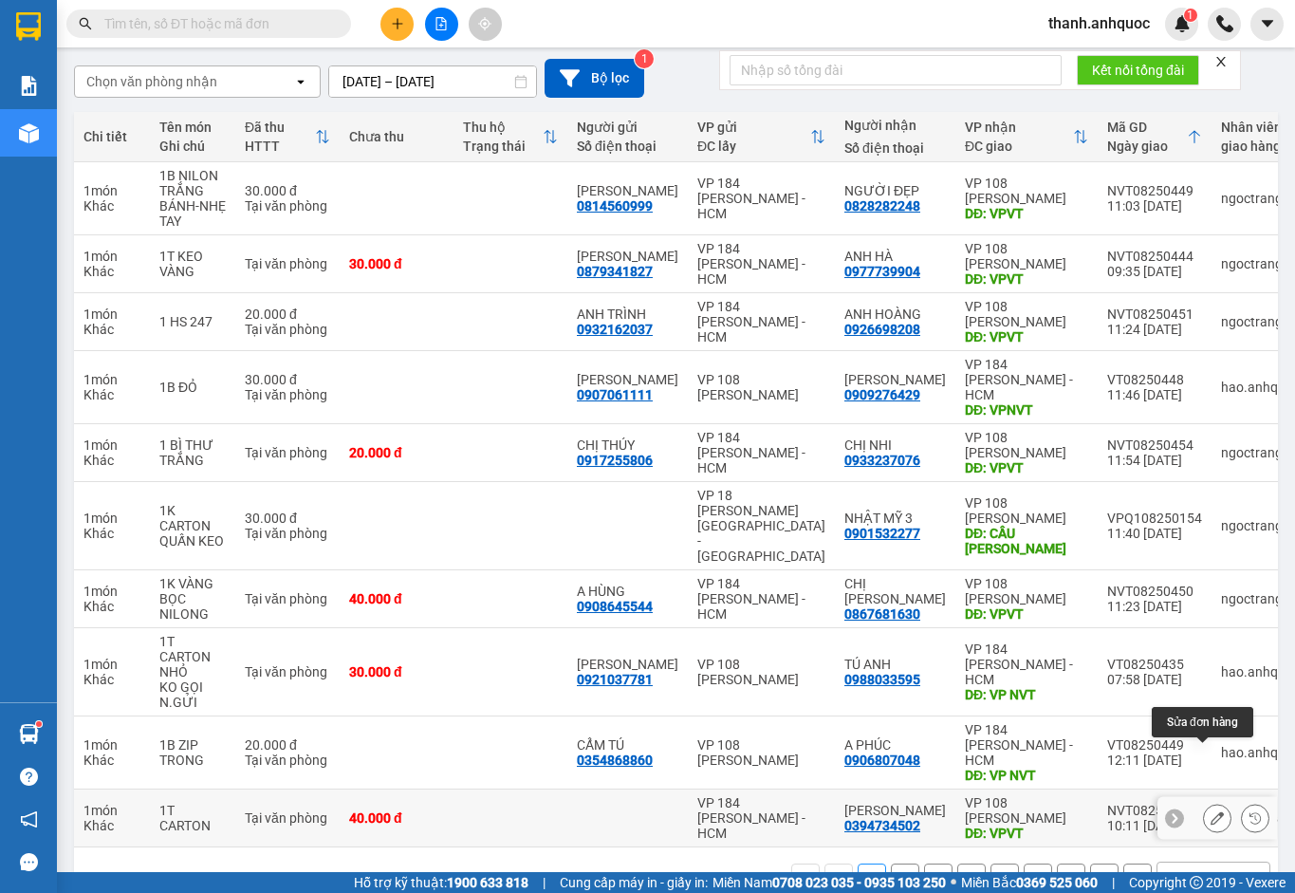
click at [1211, 811] on icon at bounding box center [1217, 817] width 13 height 13
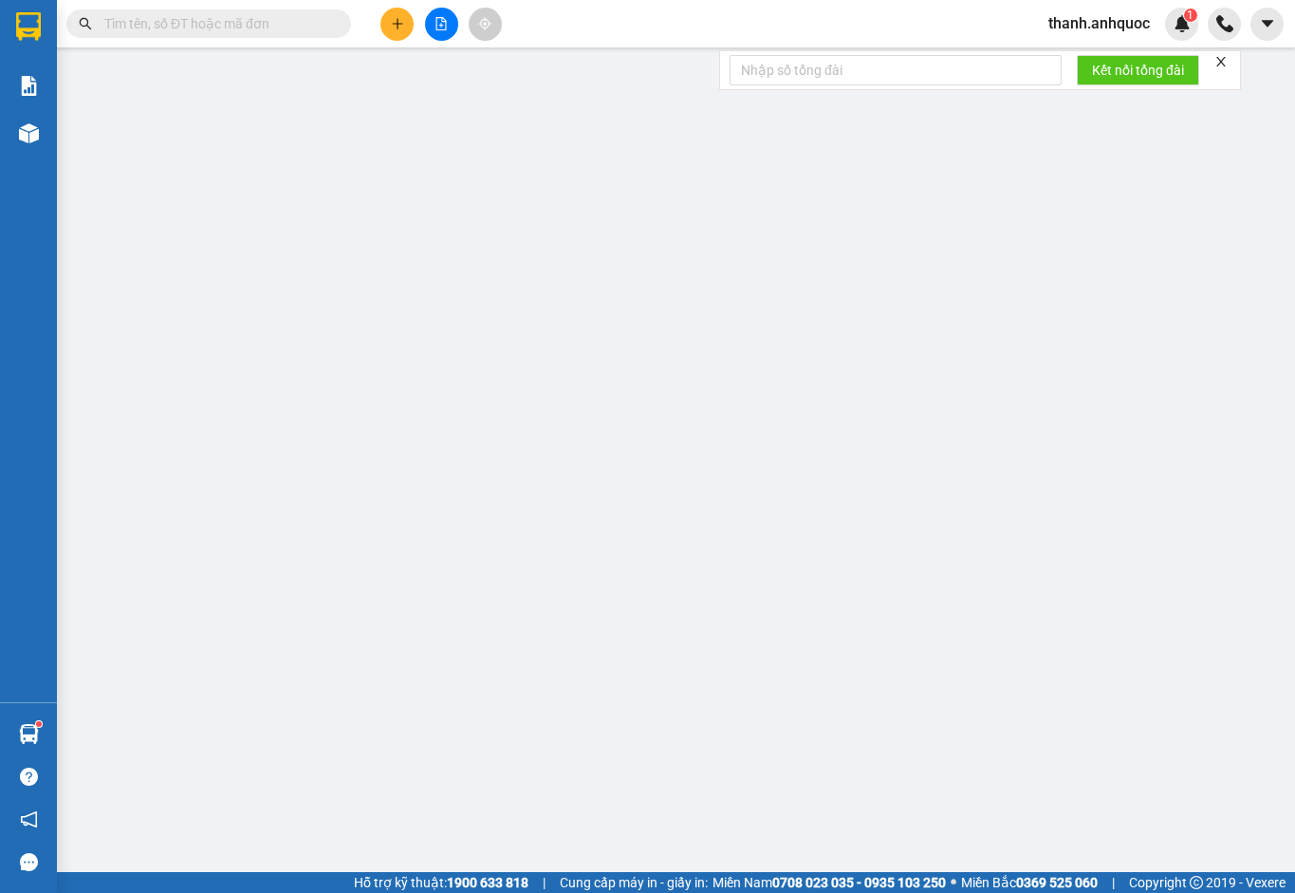
type input "0394734502"
type input "[PERSON_NAME]"
type input "VPVT"
type input "40.000"
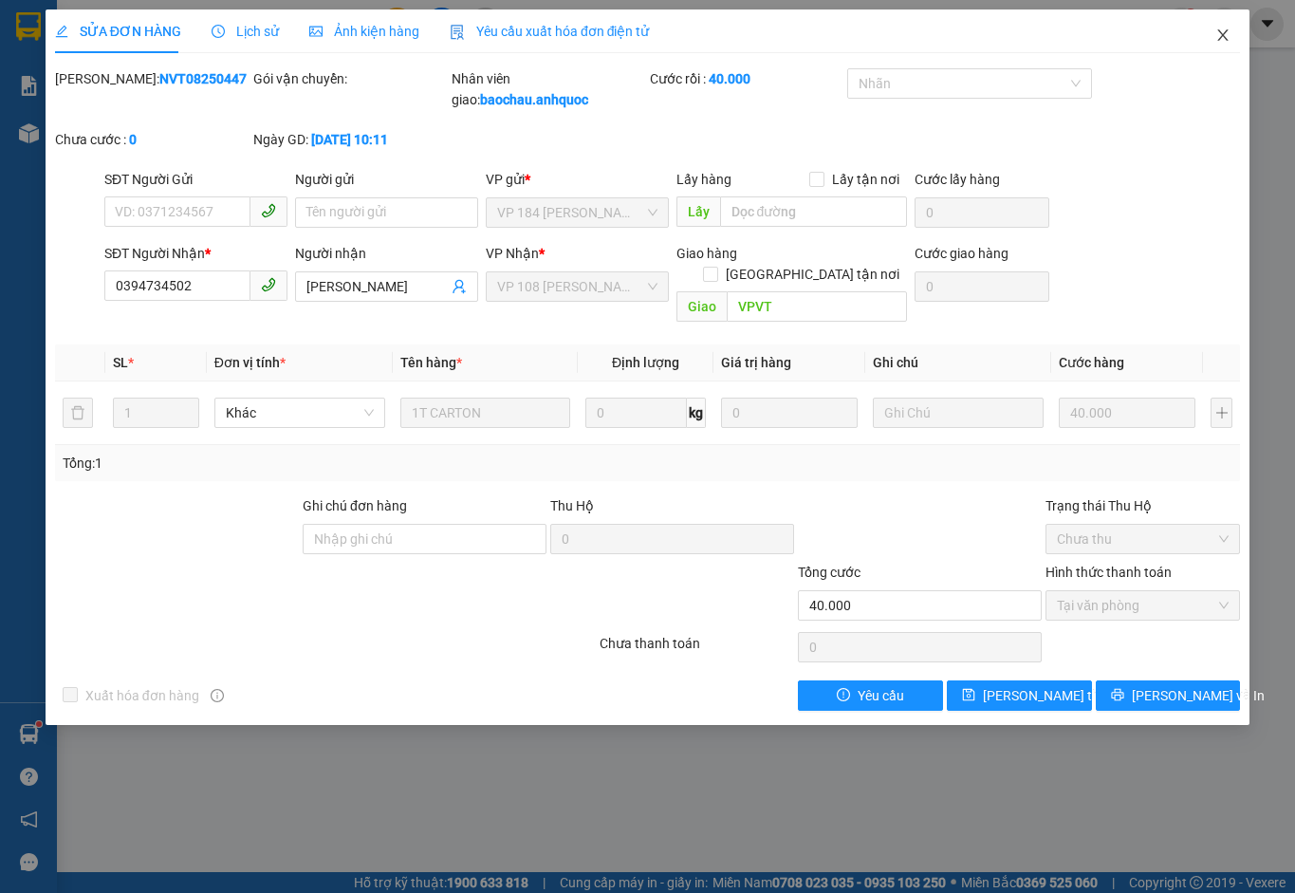
click at [1226, 34] on icon "close" at bounding box center [1222, 35] width 15 height 15
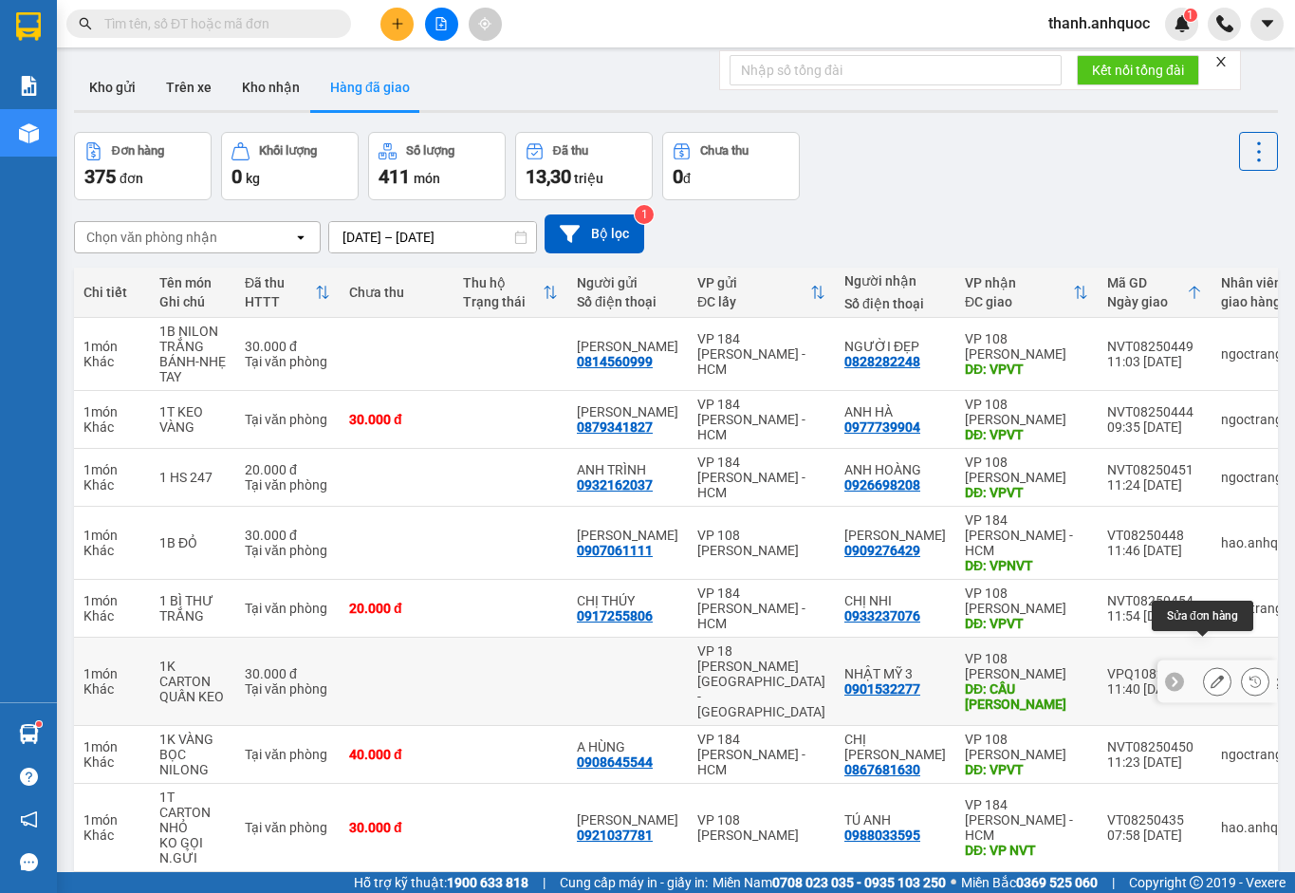
click at [1211, 675] on icon at bounding box center [1217, 681] width 13 height 13
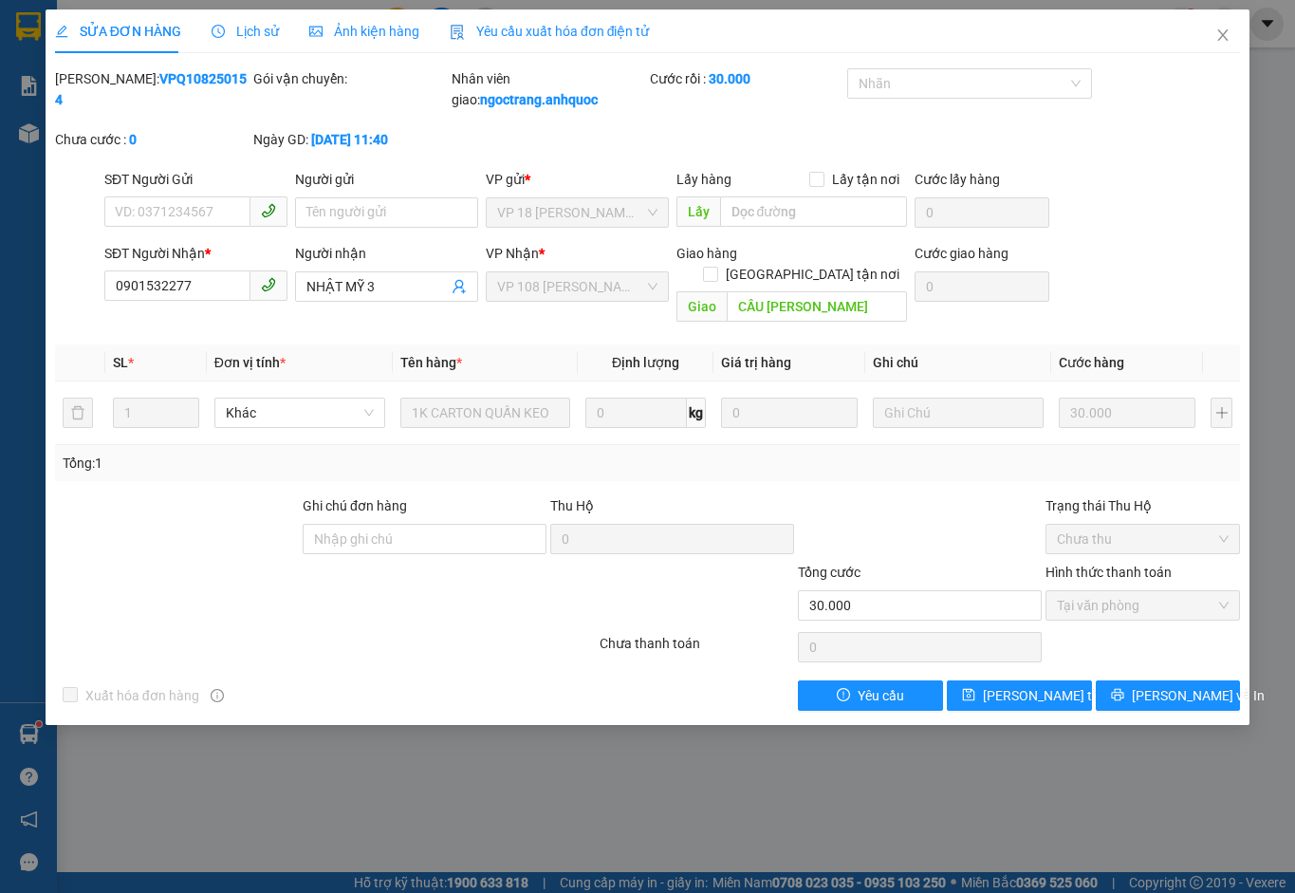
click at [595, 19] on div "Yêu cầu xuất hóa đơn điện tử" at bounding box center [550, 31] width 200 height 44
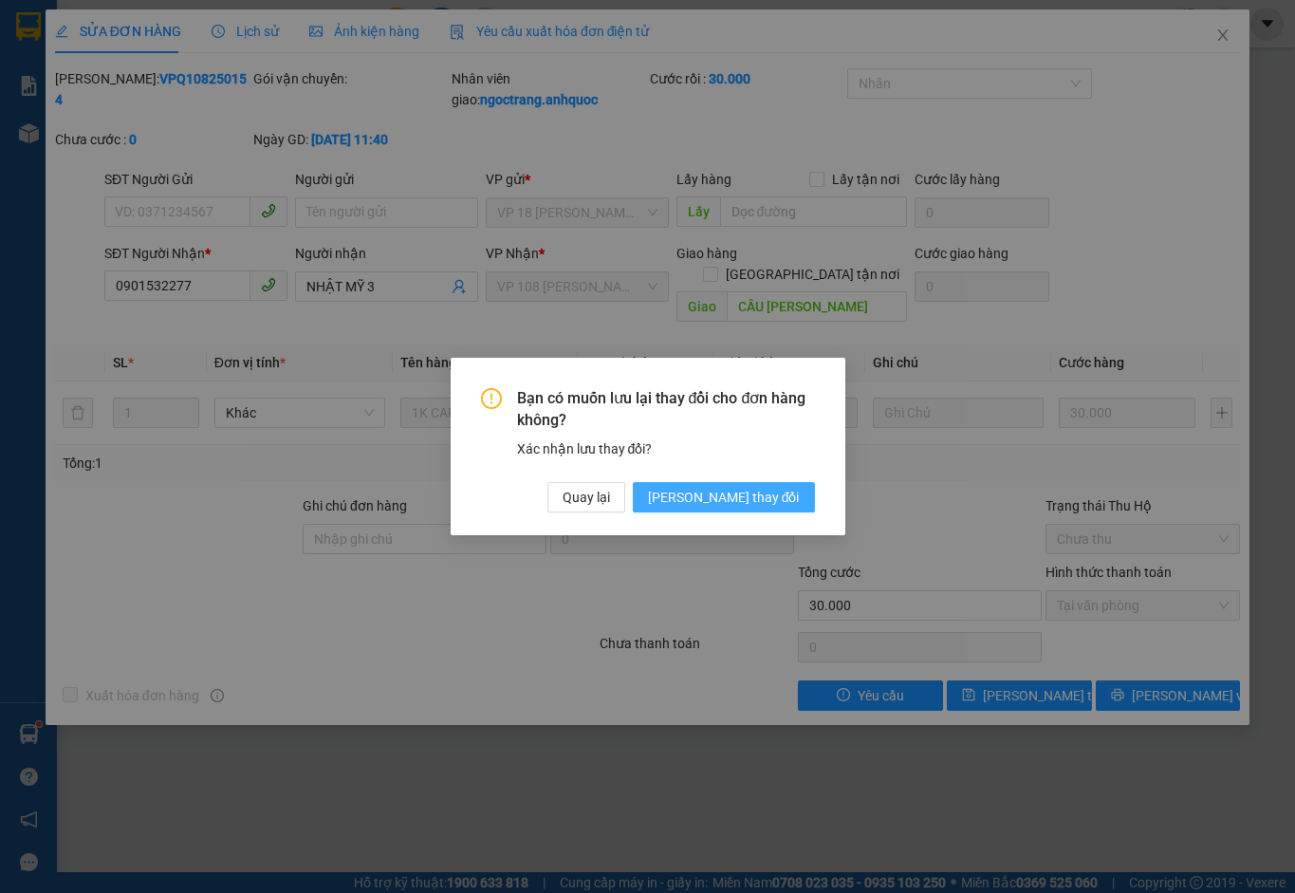
click at [765, 500] on span "[PERSON_NAME] thay đổi" at bounding box center [724, 497] width 152 height 21
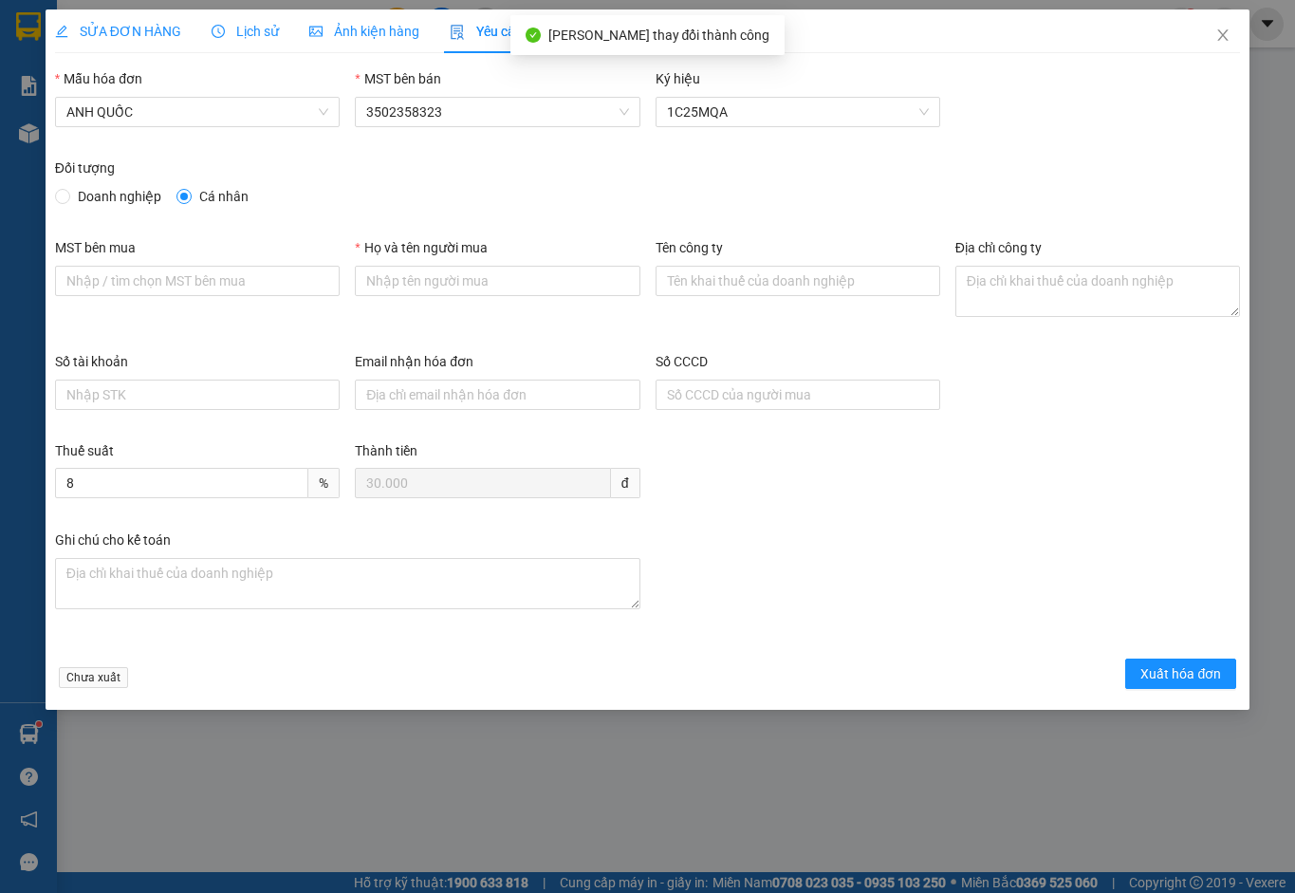
click at [147, 201] on span "Doanh nghiệp" at bounding box center [119, 196] width 99 height 21
click at [68, 201] on input "Doanh nghiệp" at bounding box center [61, 195] width 13 height 13
radio input "true"
radio input "false"
click at [171, 292] on input "MST bên mua" at bounding box center [197, 281] width 285 height 30
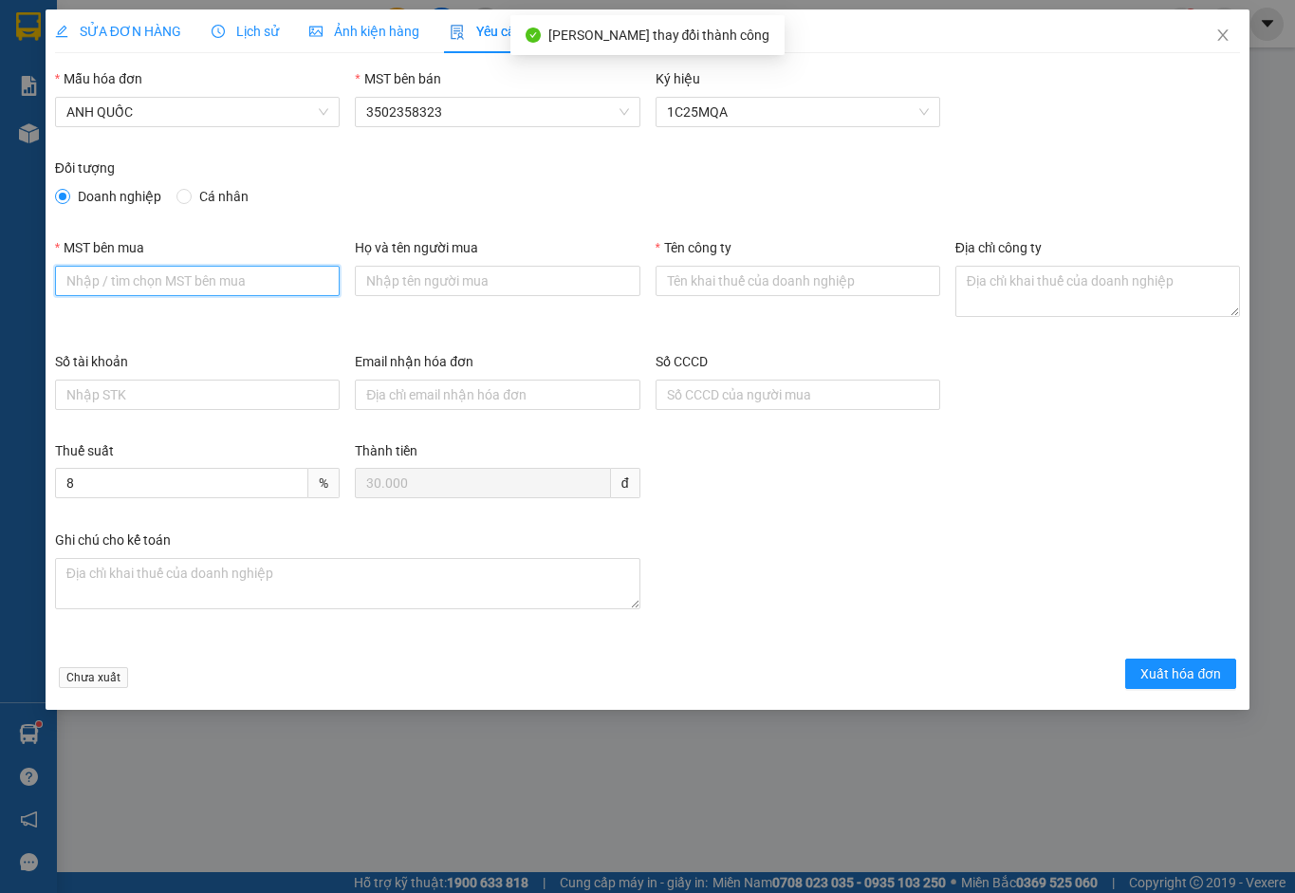
type input "3502206708"
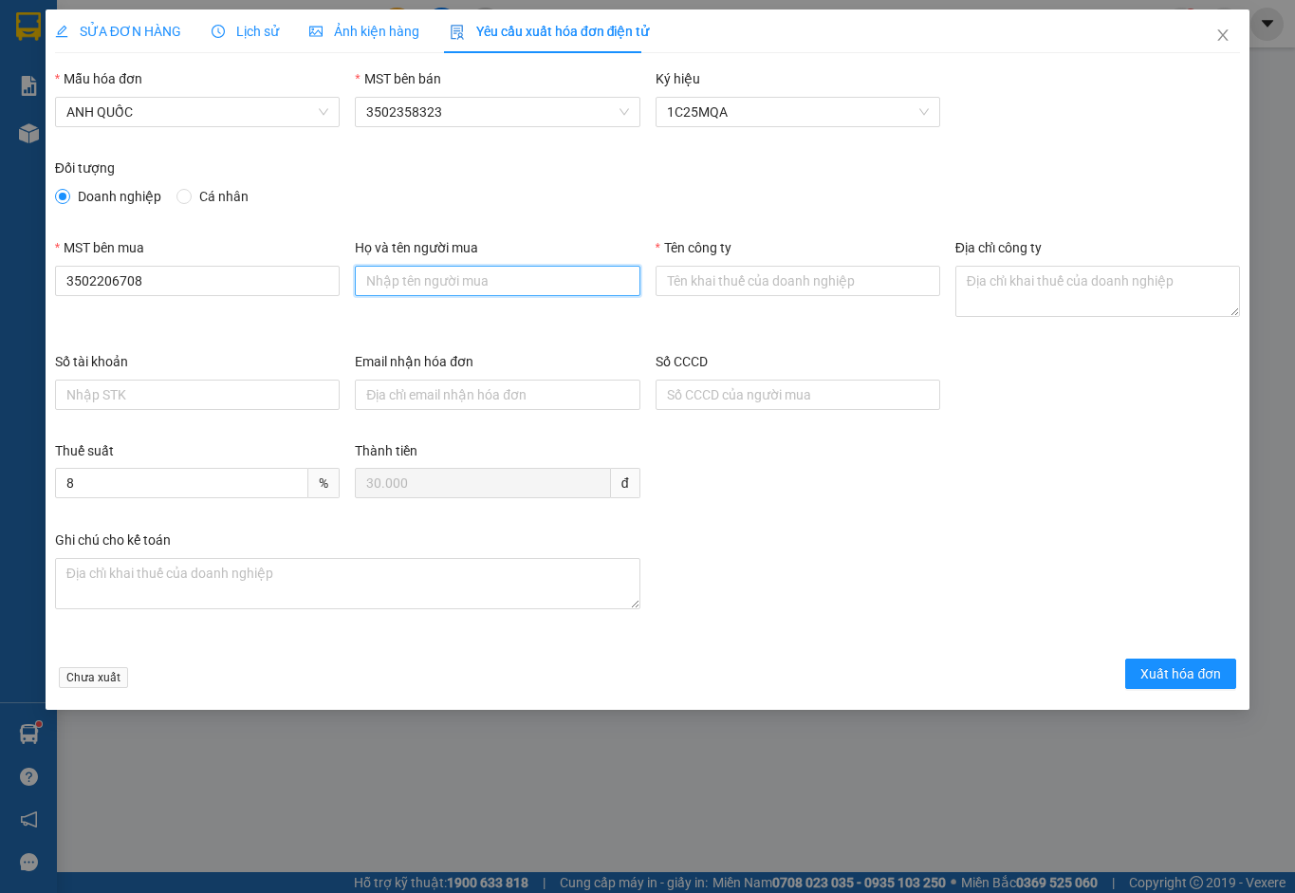
click at [454, 279] on input "Họ và tên người mua" at bounding box center [497, 281] width 285 height 30
type input "."
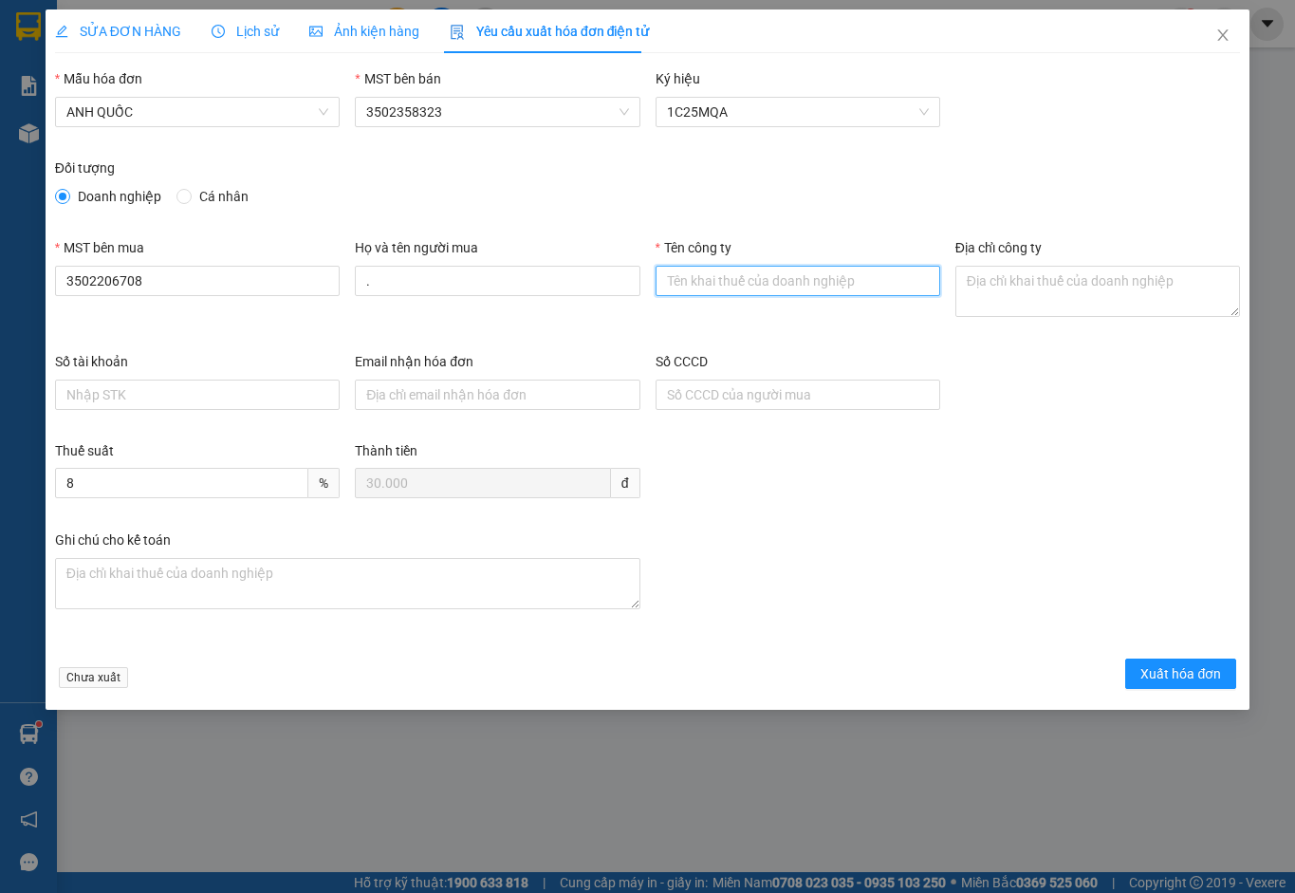
click at [716, 279] on input "Tên công ty" at bounding box center [798, 281] width 285 height 30
type input "Công Ty TNHH Thương Mại Dịch Vụ Ô Tô [GEOGRAPHIC_DATA]"
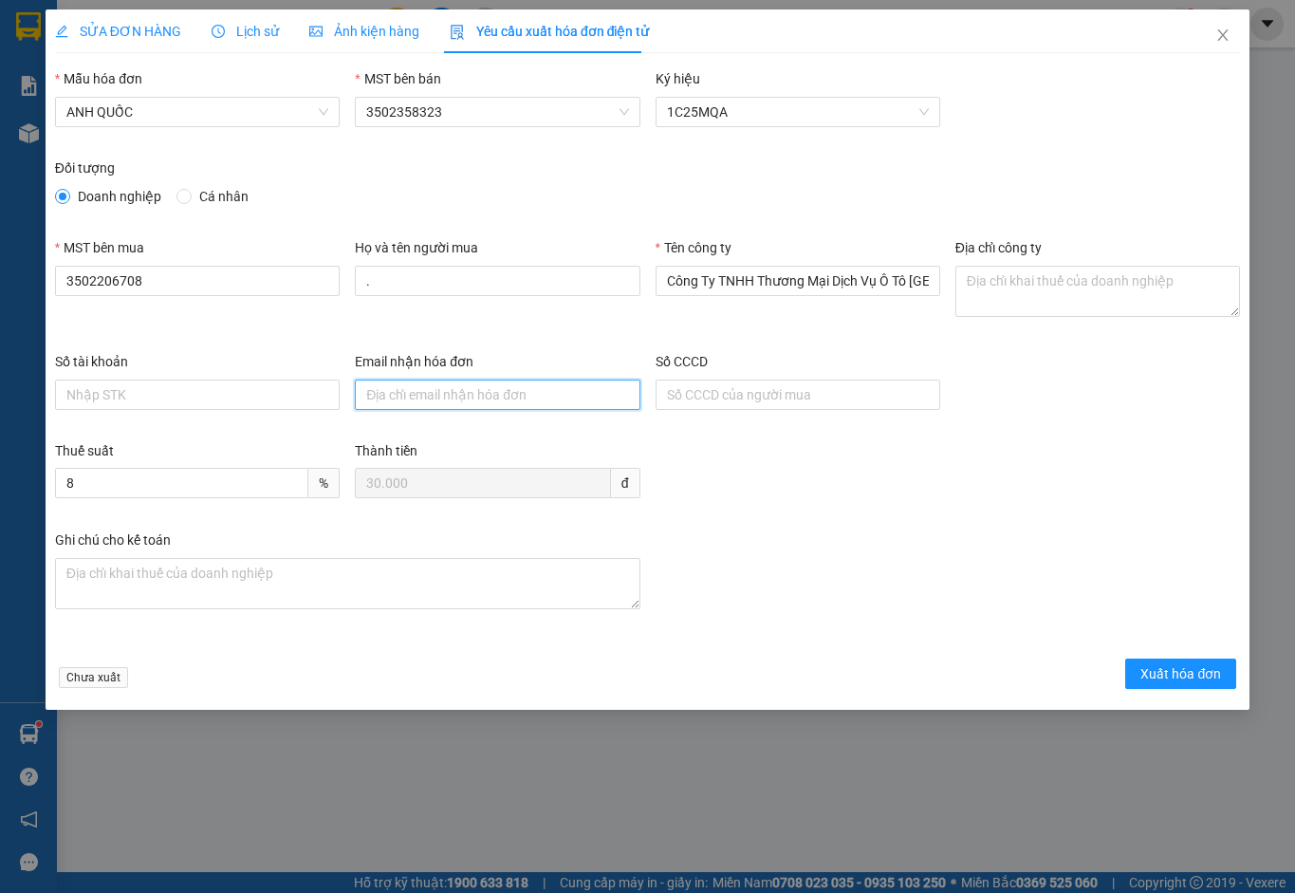
click at [440, 401] on input "Email nhận hóa đơn" at bounding box center [497, 395] width 285 height 30
type input "[EMAIL_ADDRESS][DOMAIN_NAME]"
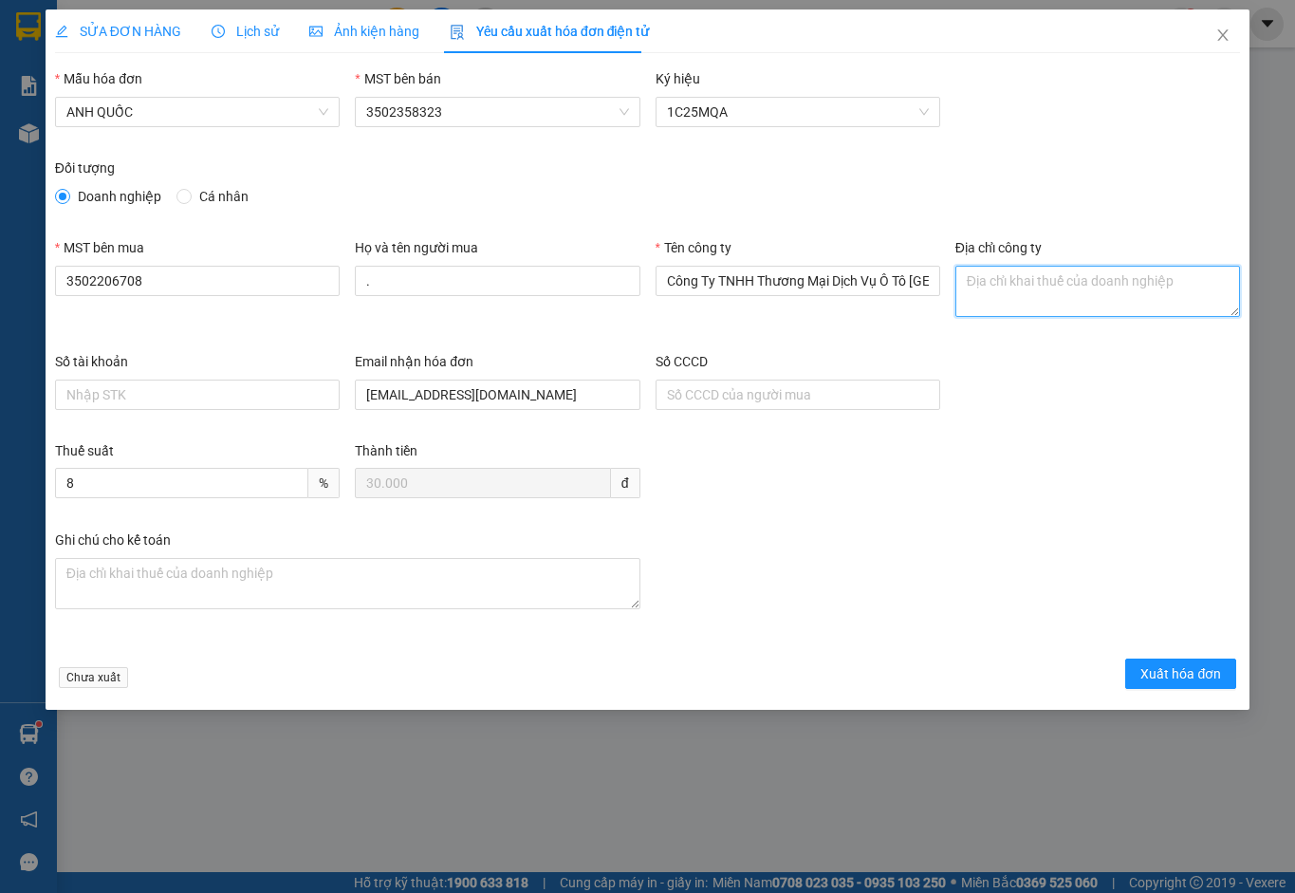
click at [1017, 280] on textarea "Địa chỉ công ty" at bounding box center [1097, 291] width 285 height 51
paste textarea "痴心绝对"
type textarea "痴心绝对"
drag, startPoint x: 1030, startPoint y: 294, endPoint x: 761, endPoint y: 317, distance: 270.4
click at [761, 317] on div "MST bên mua 3502206708 Họ và tên người mua . Tên công ty Công Ty TNHH Thương Mạ…" at bounding box center [647, 294] width 1200 height 114
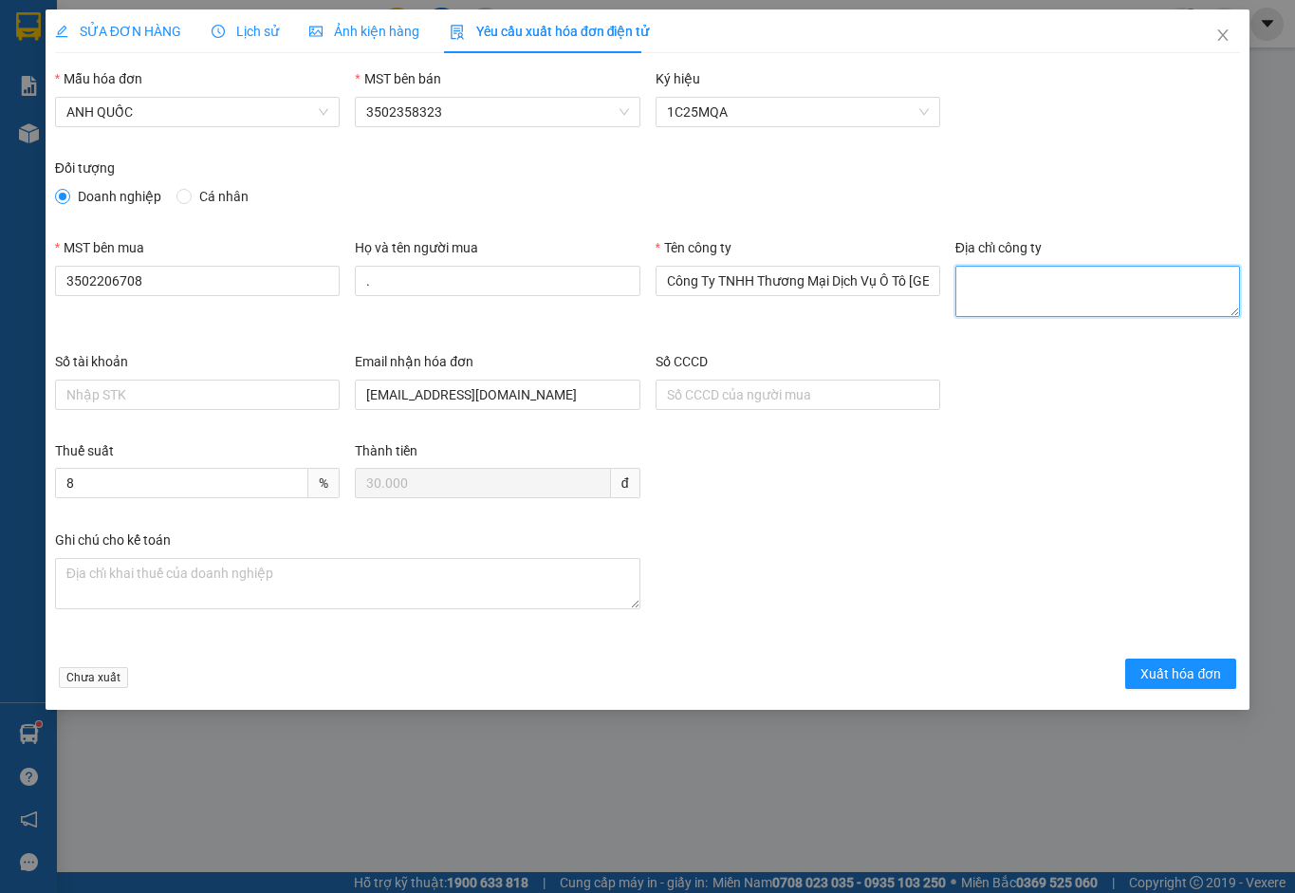
click at [982, 288] on textarea "Địa chỉ công ty" at bounding box center [1097, 291] width 285 height 51
paste textarea "219B [PERSON_NAME], [GEOGRAPHIC_DATA], [GEOGRAPHIC_DATA], [GEOGRAPHIC_DATA]"
type textarea "219B [PERSON_NAME], [GEOGRAPHIC_DATA], [GEOGRAPHIC_DATA], [GEOGRAPHIC_DATA]"
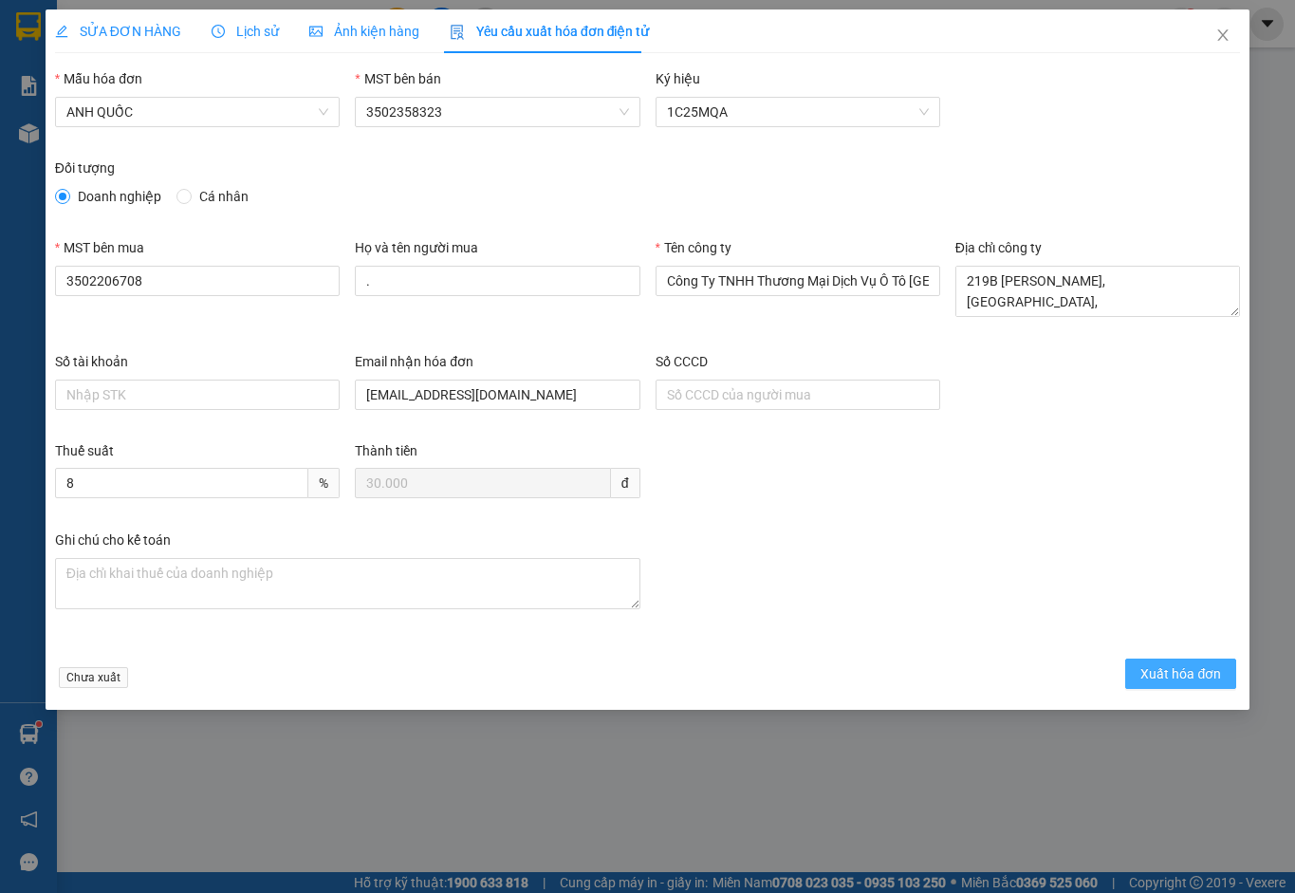
click at [1196, 671] on span "Xuất hóa đơn" at bounding box center [1181, 673] width 81 height 21
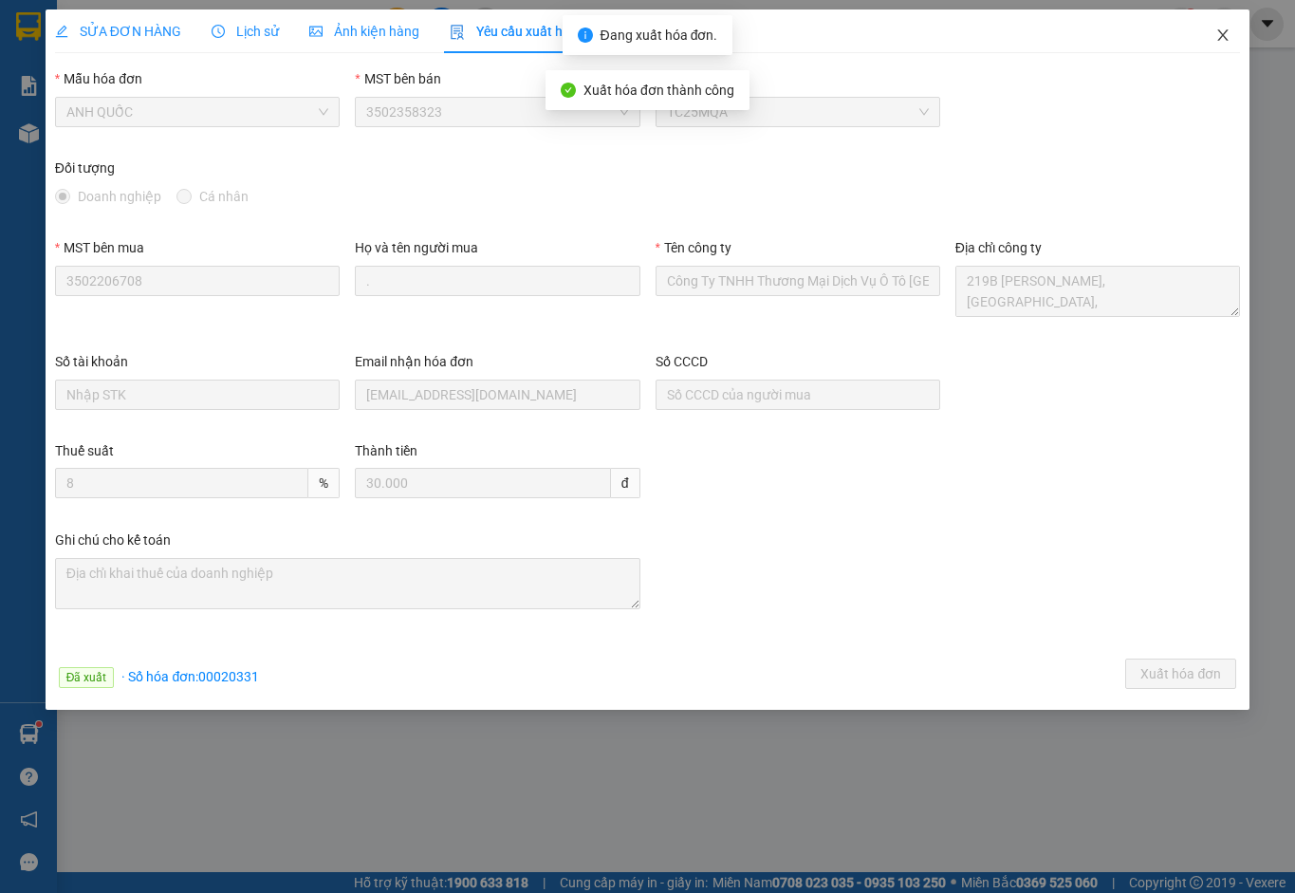
click at [1227, 32] on icon "close" at bounding box center [1223, 34] width 10 height 11
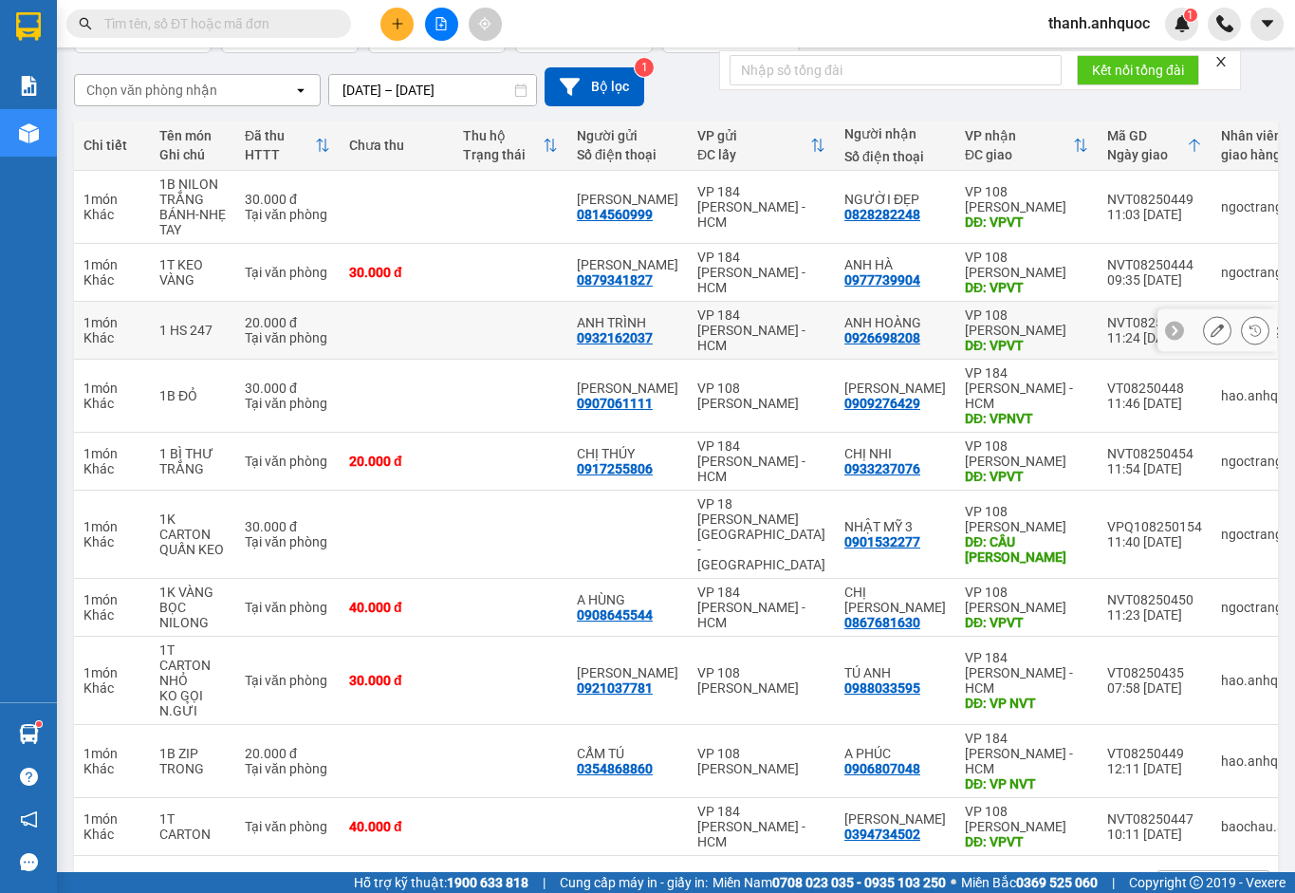
scroll to position [156, 0]
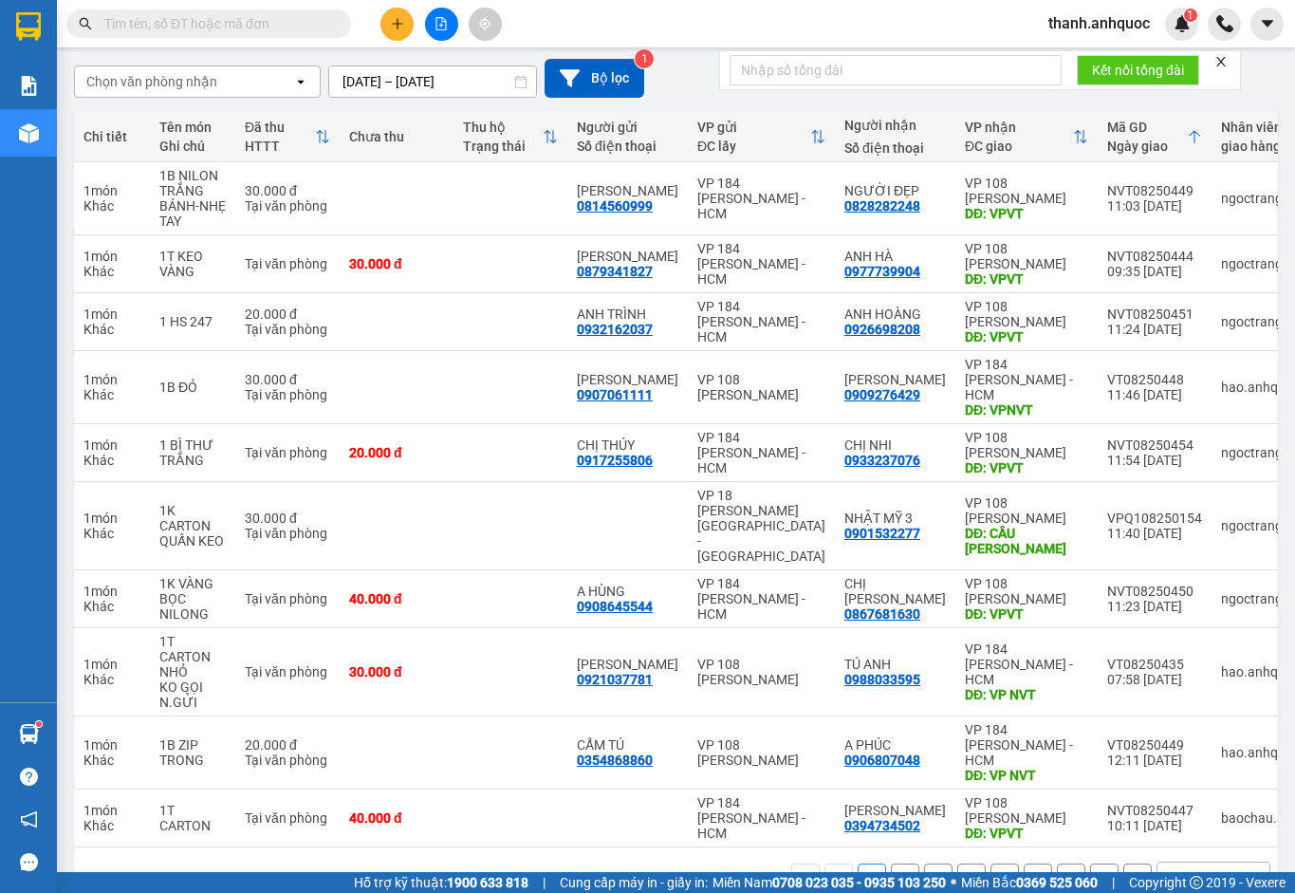
click at [891, 863] on button "2" at bounding box center [905, 877] width 28 height 28
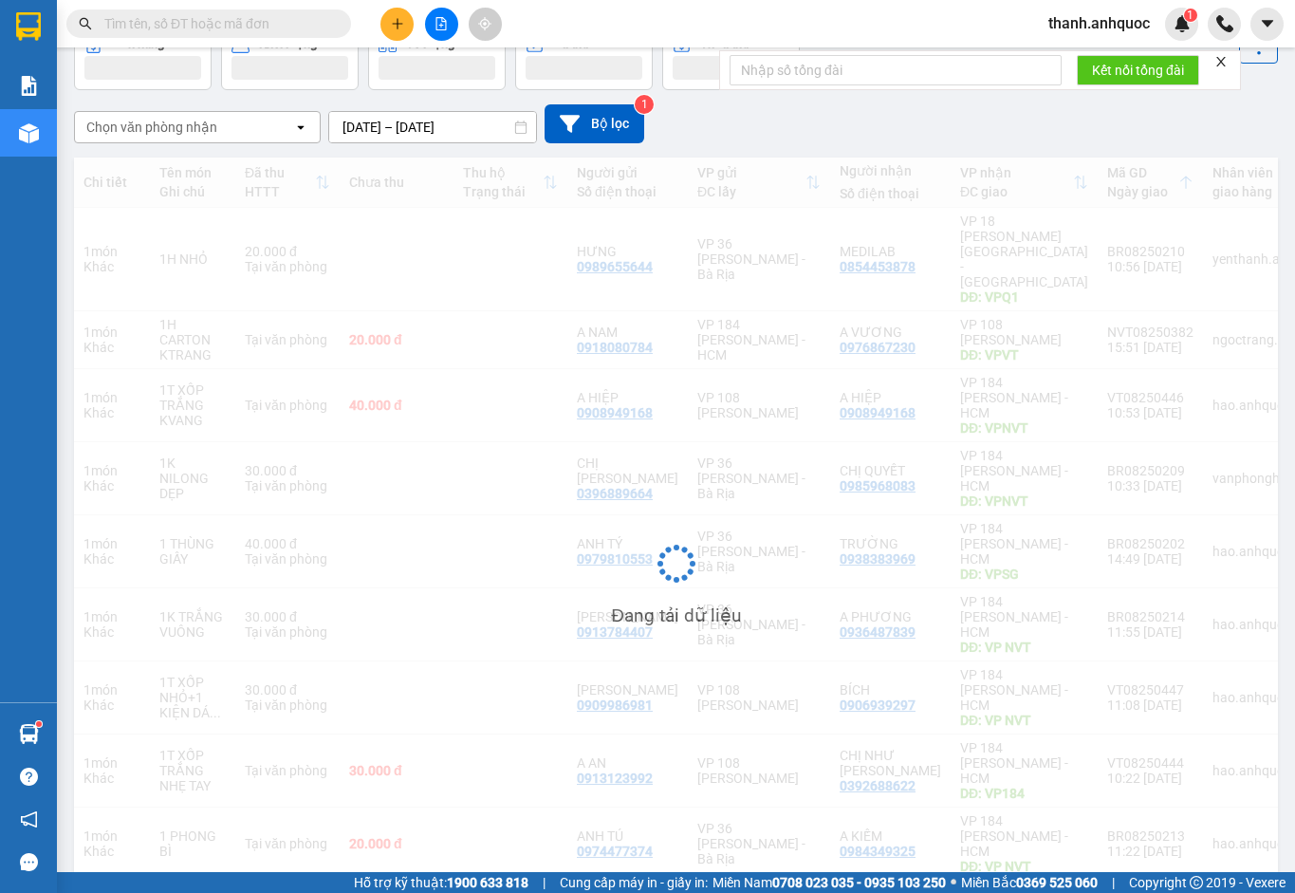
scroll to position [110, 0]
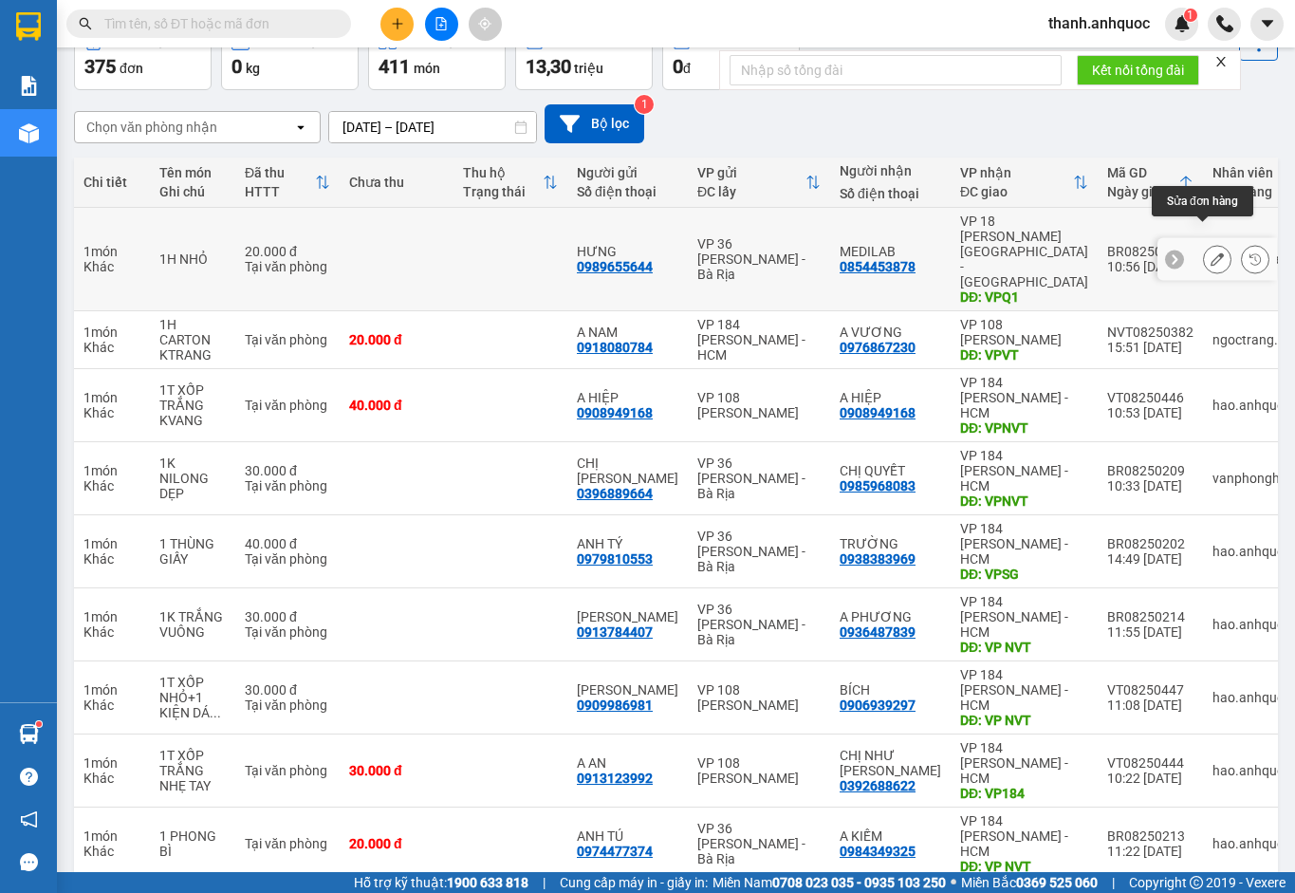
click at [1211, 252] on icon at bounding box center [1217, 258] width 13 height 13
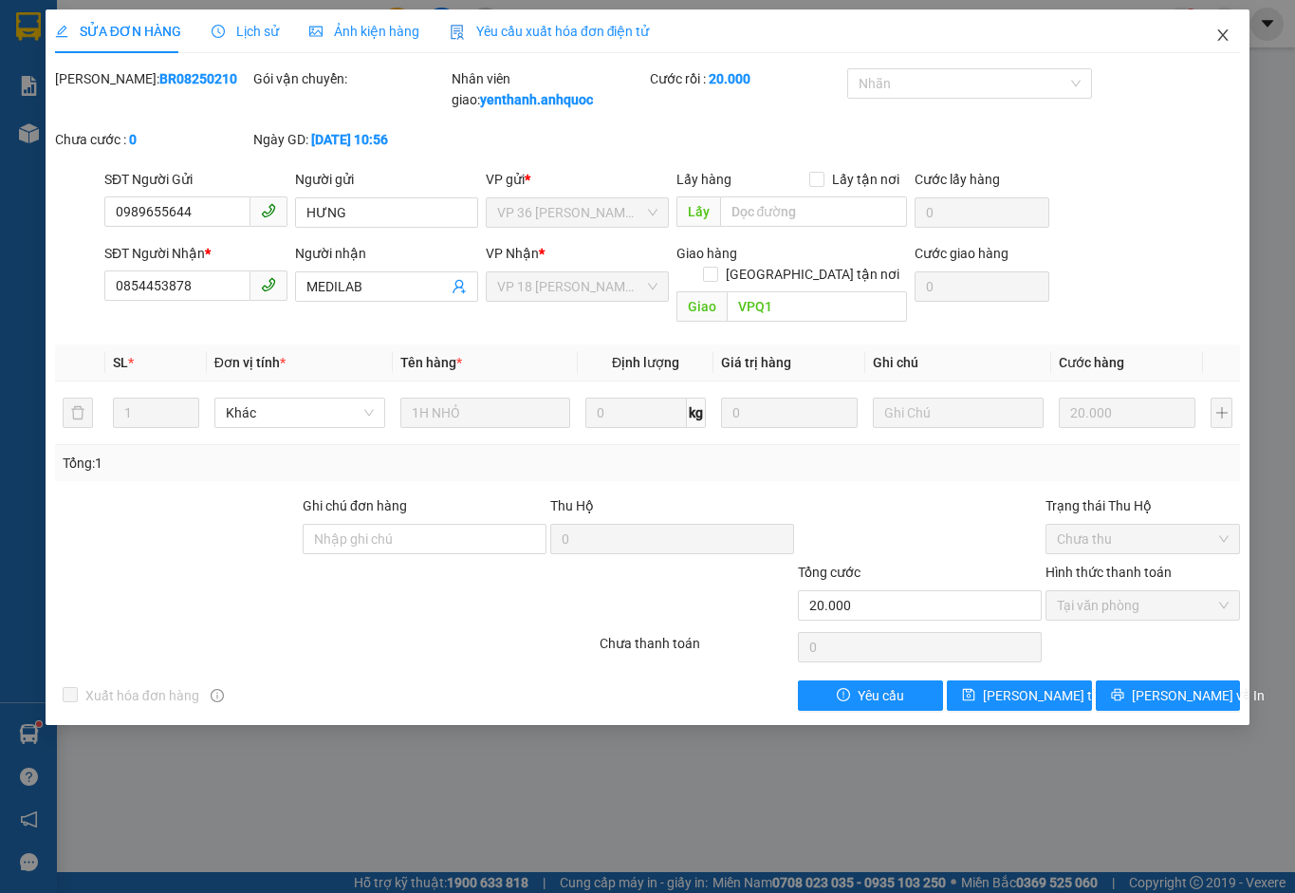
click at [1220, 38] on icon "close" at bounding box center [1222, 35] width 15 height 15
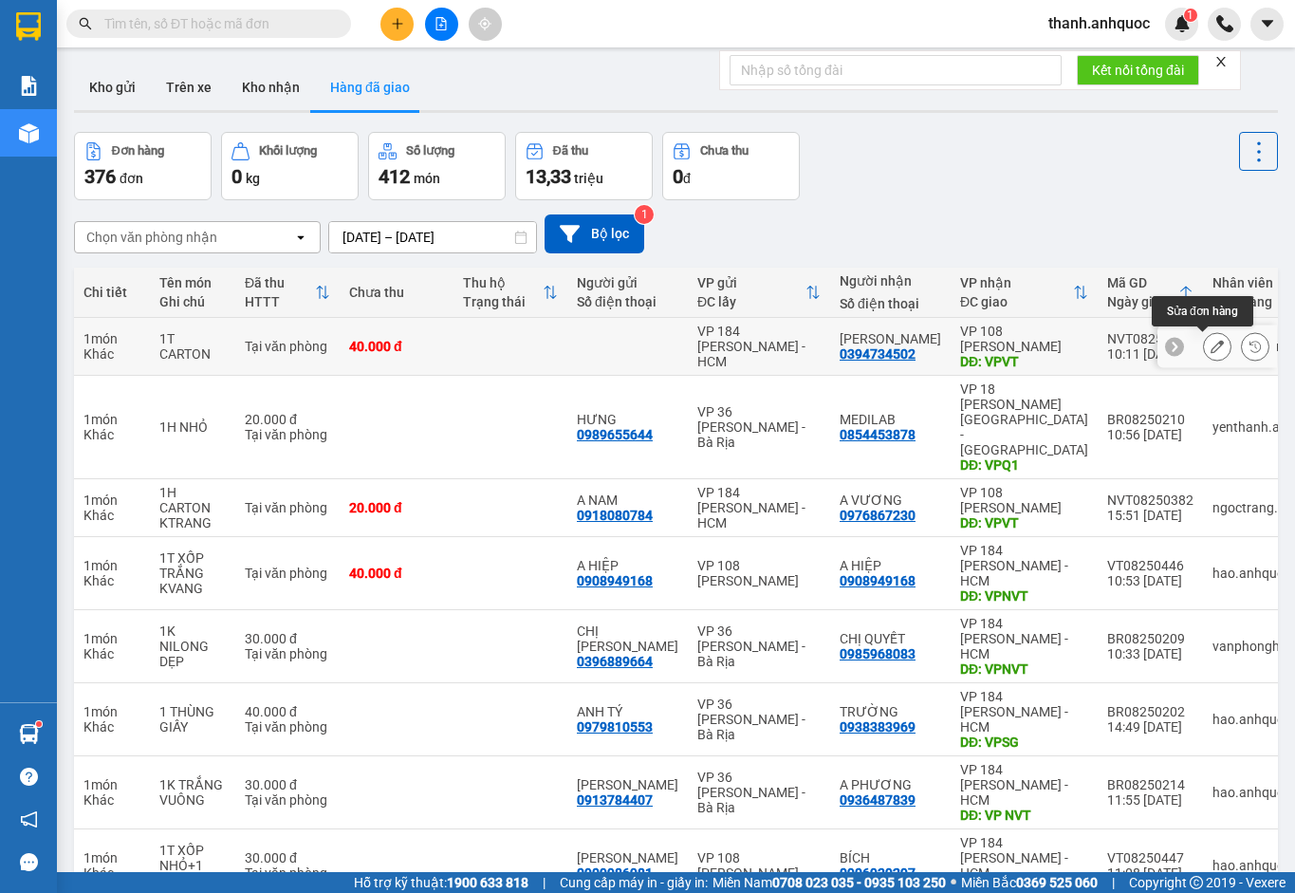
click at [1211, 346] on icon at bounding box center [1217, 346] width 13 height 13
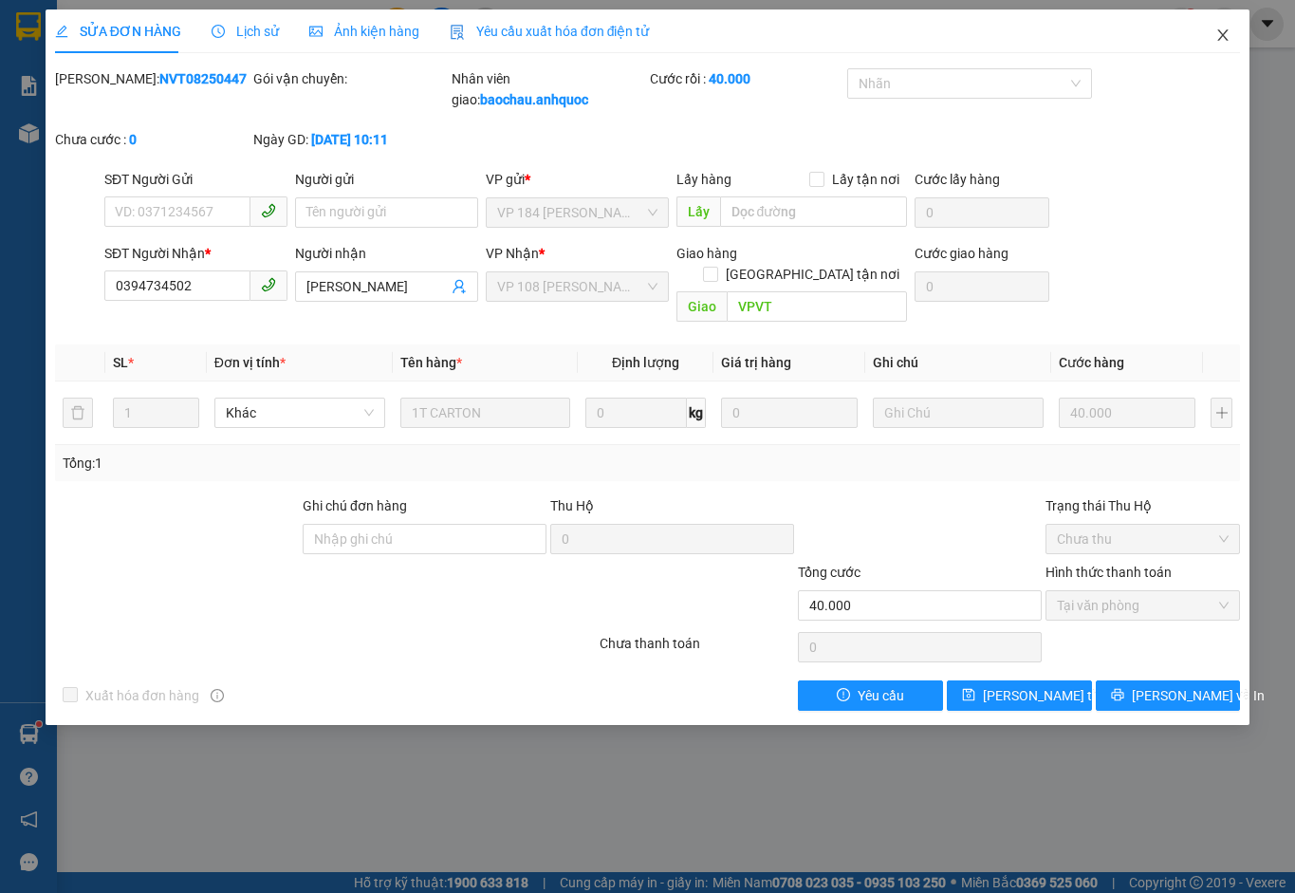
click at [1220, 35] on icon "close" at bounding box center [1222, 35] width 15 height 15
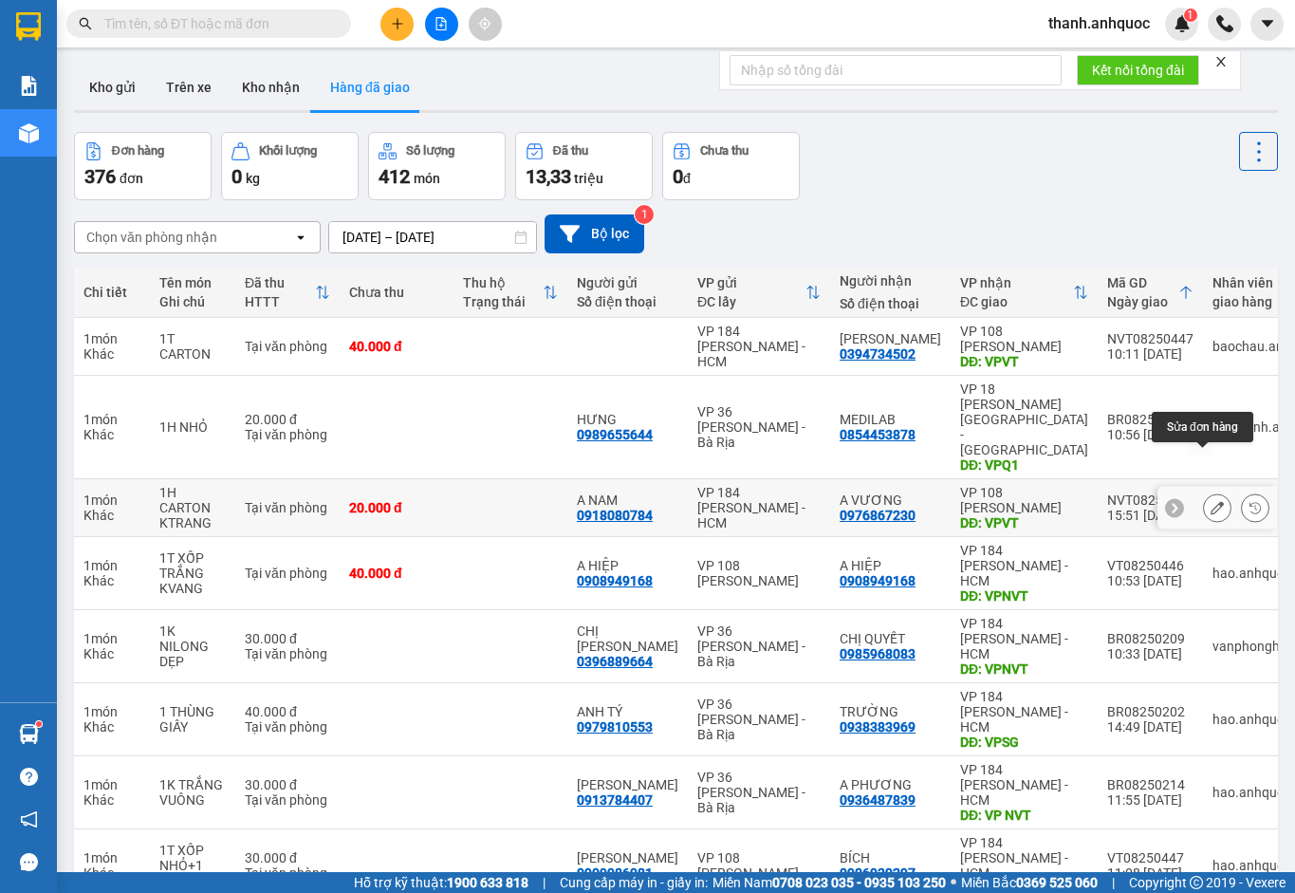
click at [1211, 501] on icon at bounding box center [1217, 507] width 13 height 13
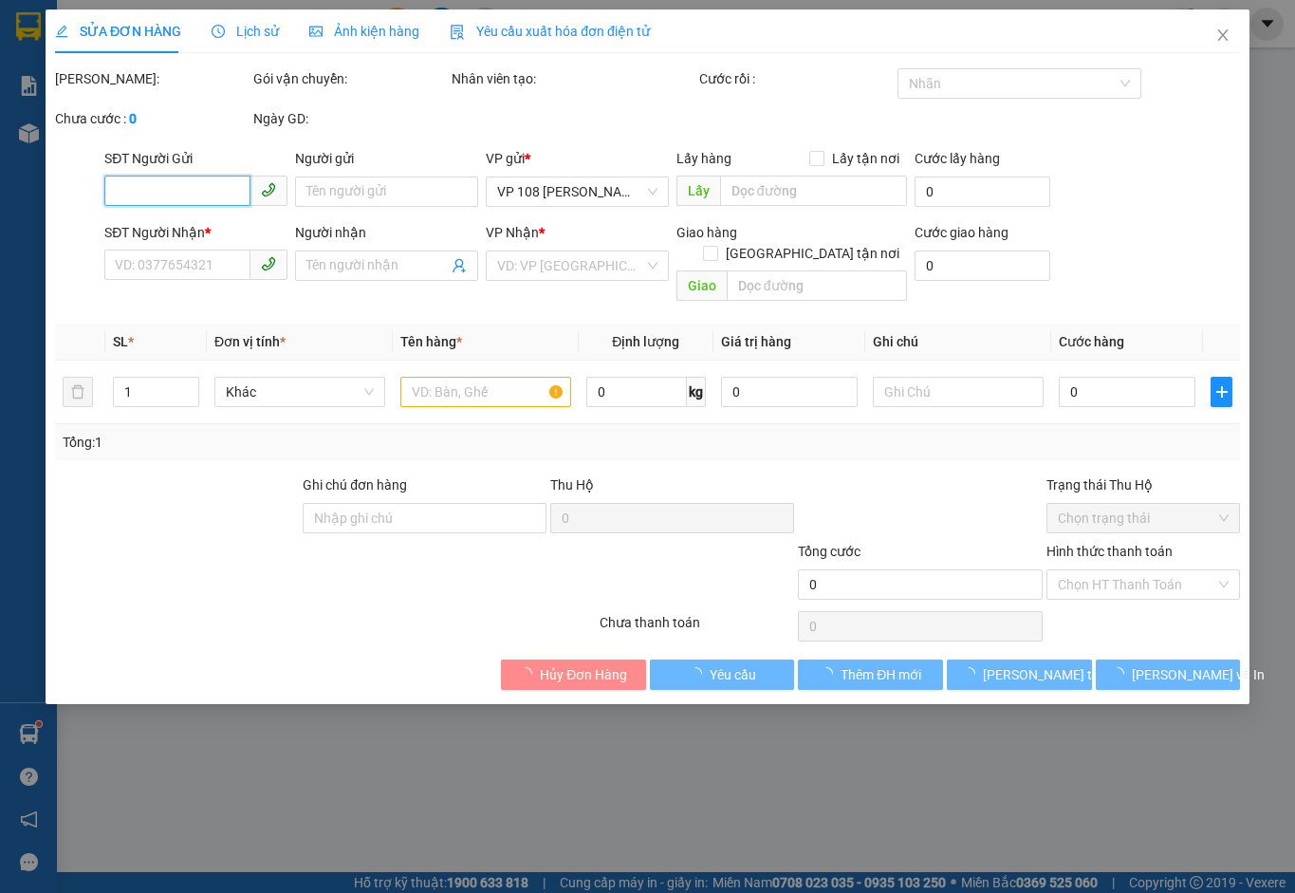
type input "0918080784"
type input "A NAM"
type input "0976867230"
type input "A VƯƠNG"
type input "VPVT"
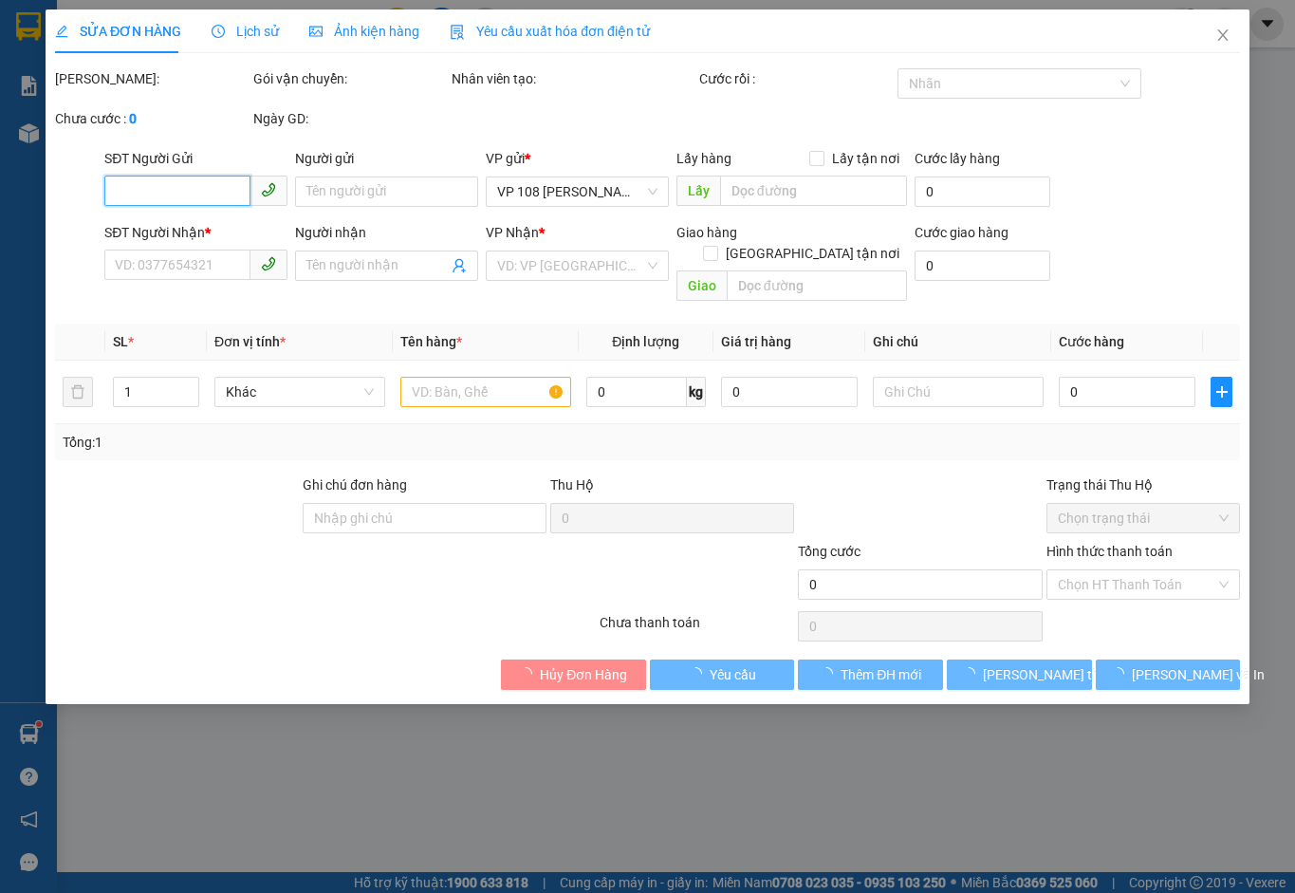
type input "20.000"
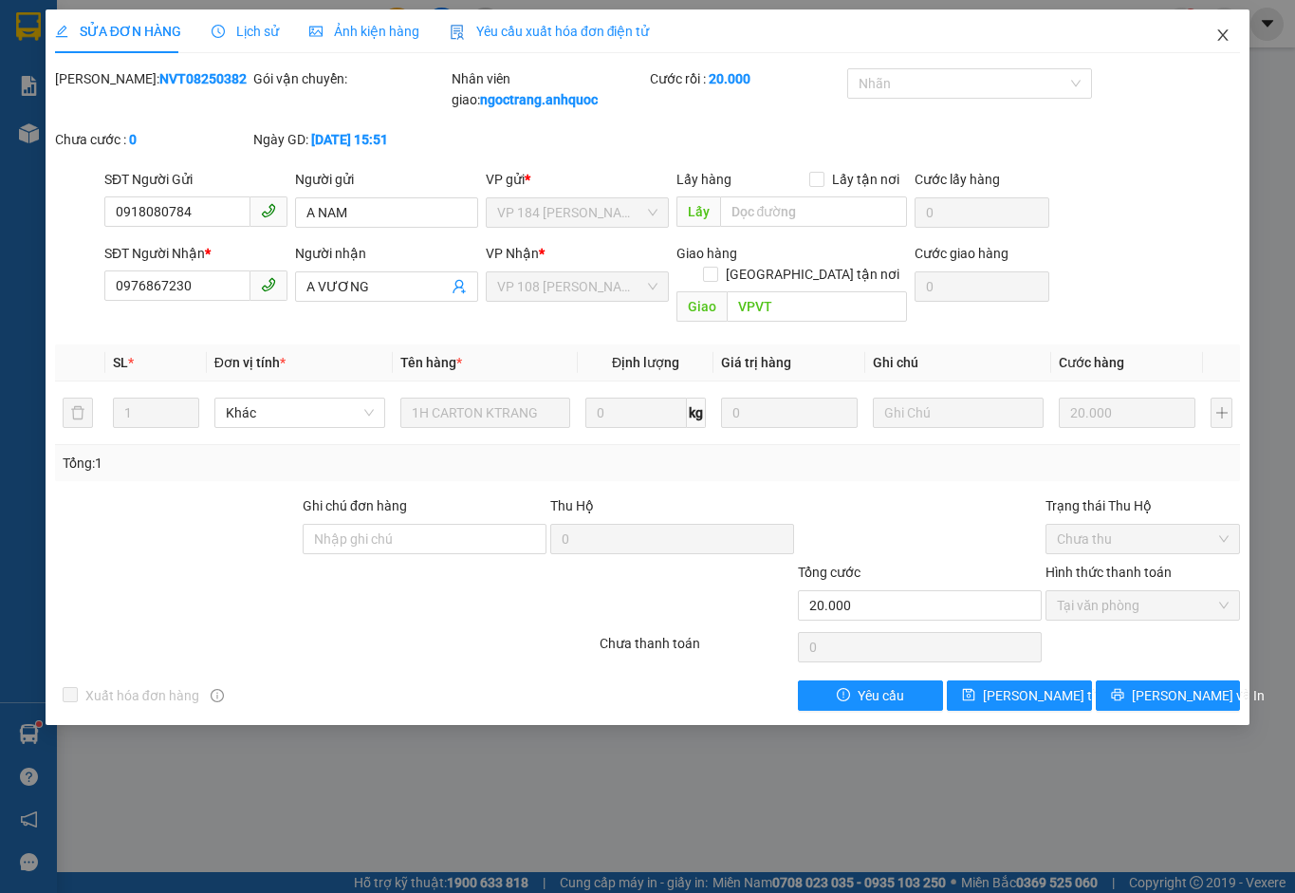
click at [1221, 31] on icon "close" at bounding box center [1222, 35] width 15 height 15
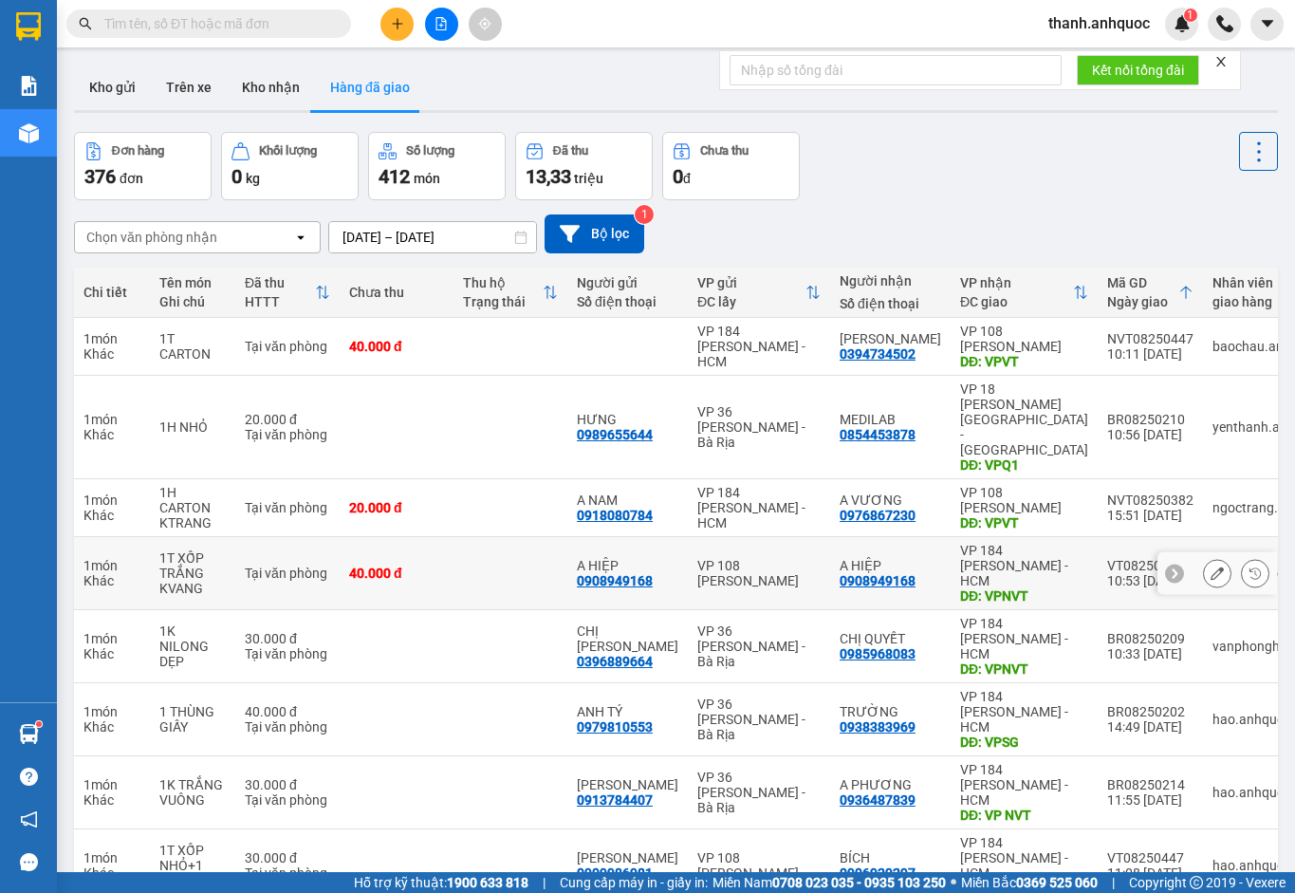
click at [1211, 566] on icon at bounding box center [1217, 572] width 13 height 13
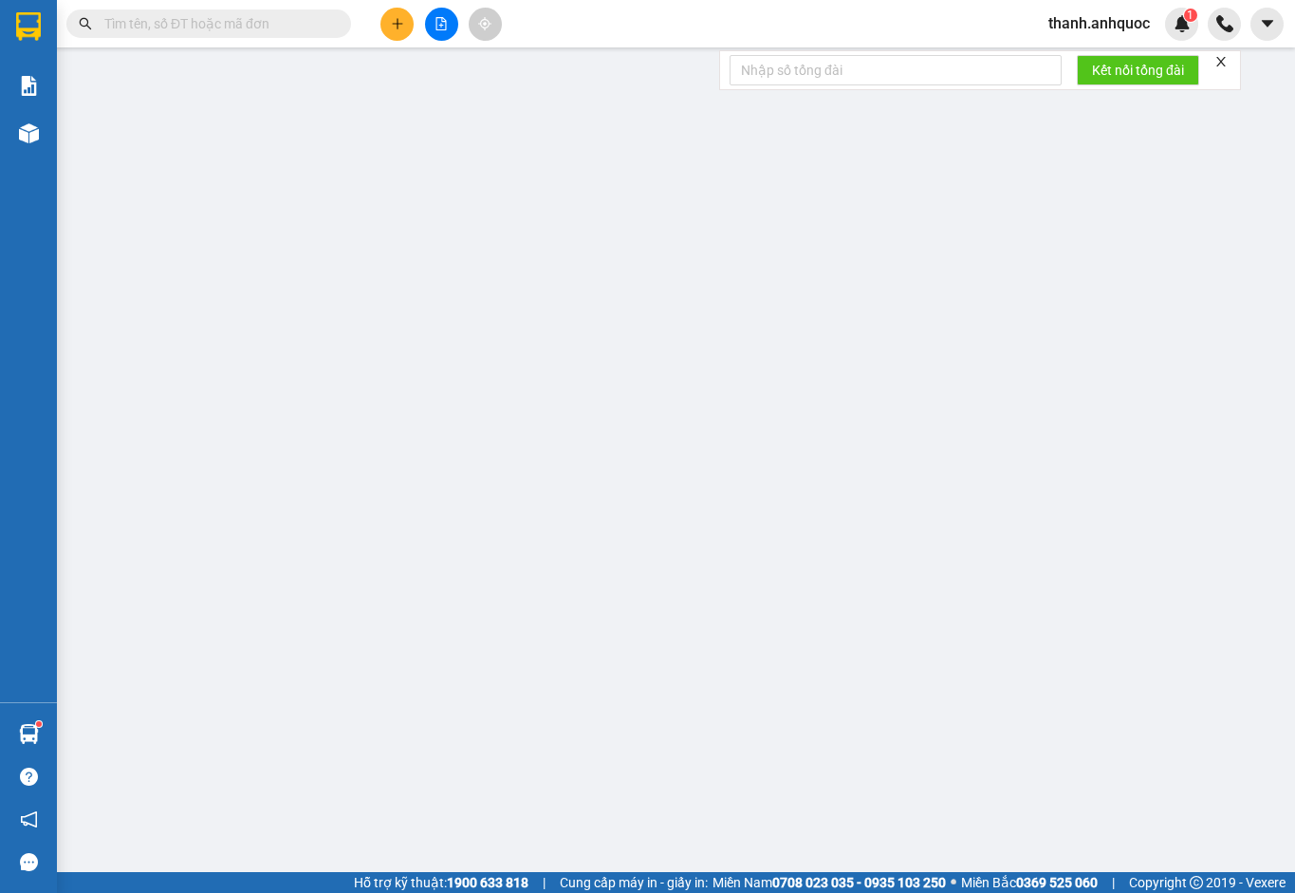
type input "0908949168"
type input "A HIỆP"
type input "0908949168"
type input "A HIỆP"
type input "VPNVT"
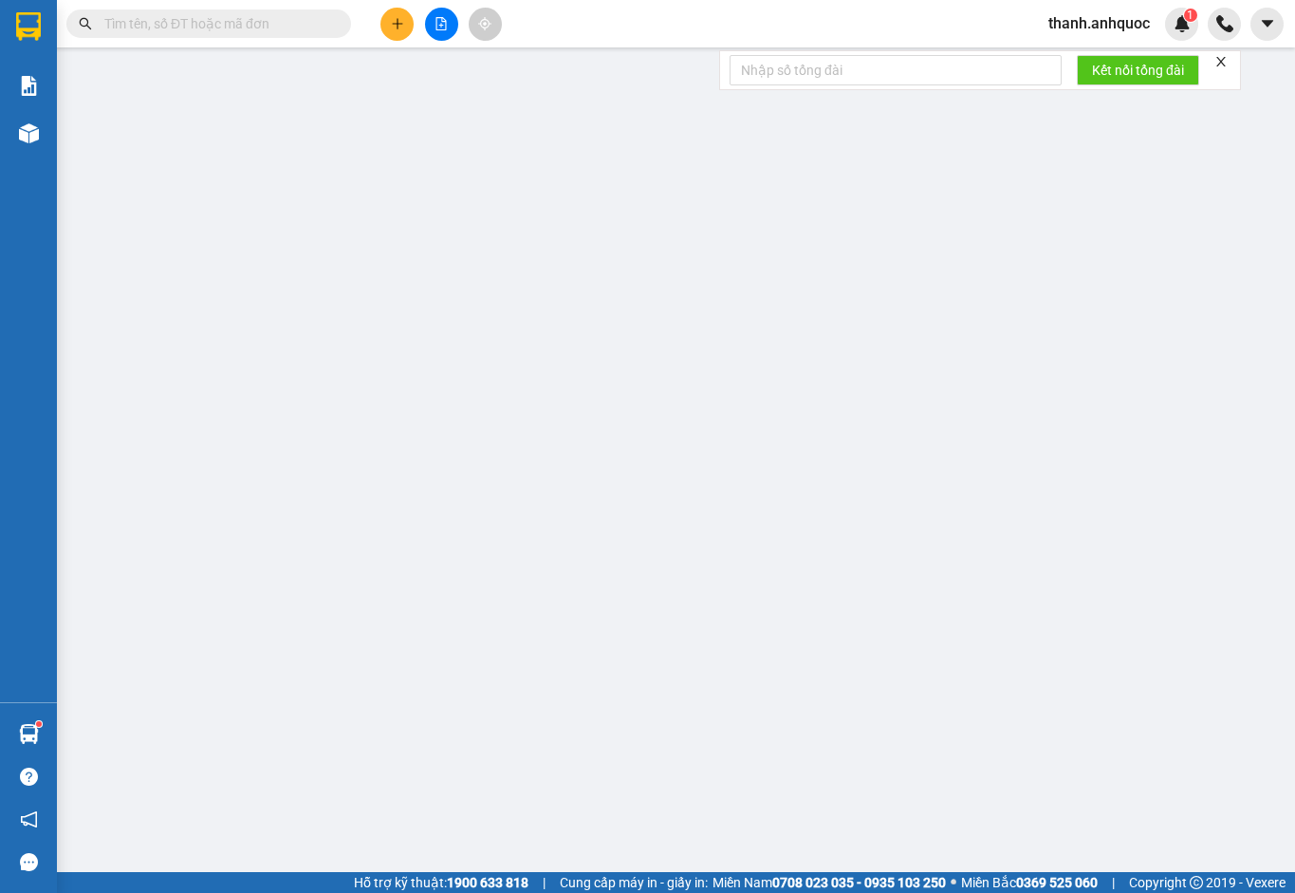
type input "TM 14/8 VP184 HẢO"
type input "40.000"
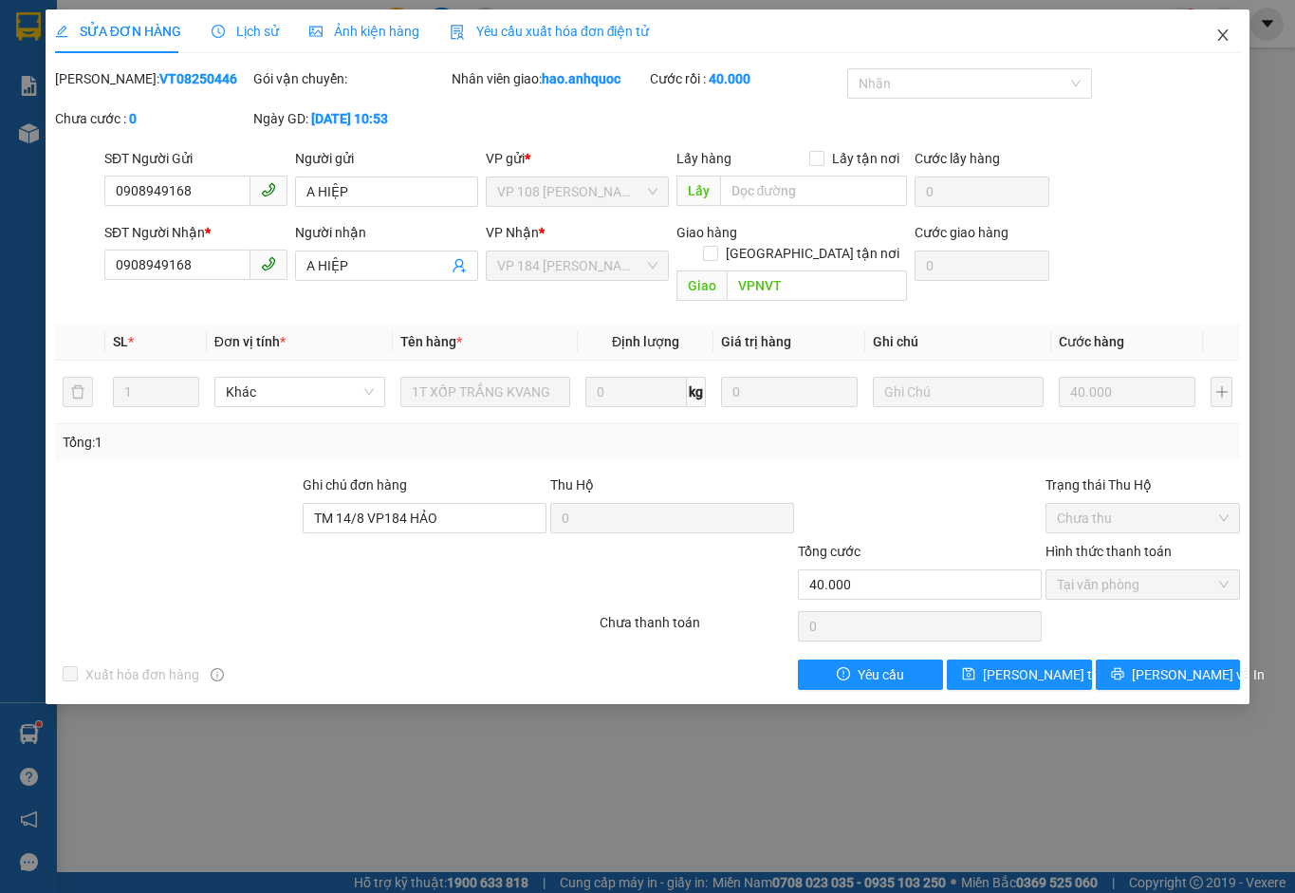
click at [1225, 39] on icon "close" at bounding box center [1222, 35] width 15 height 15
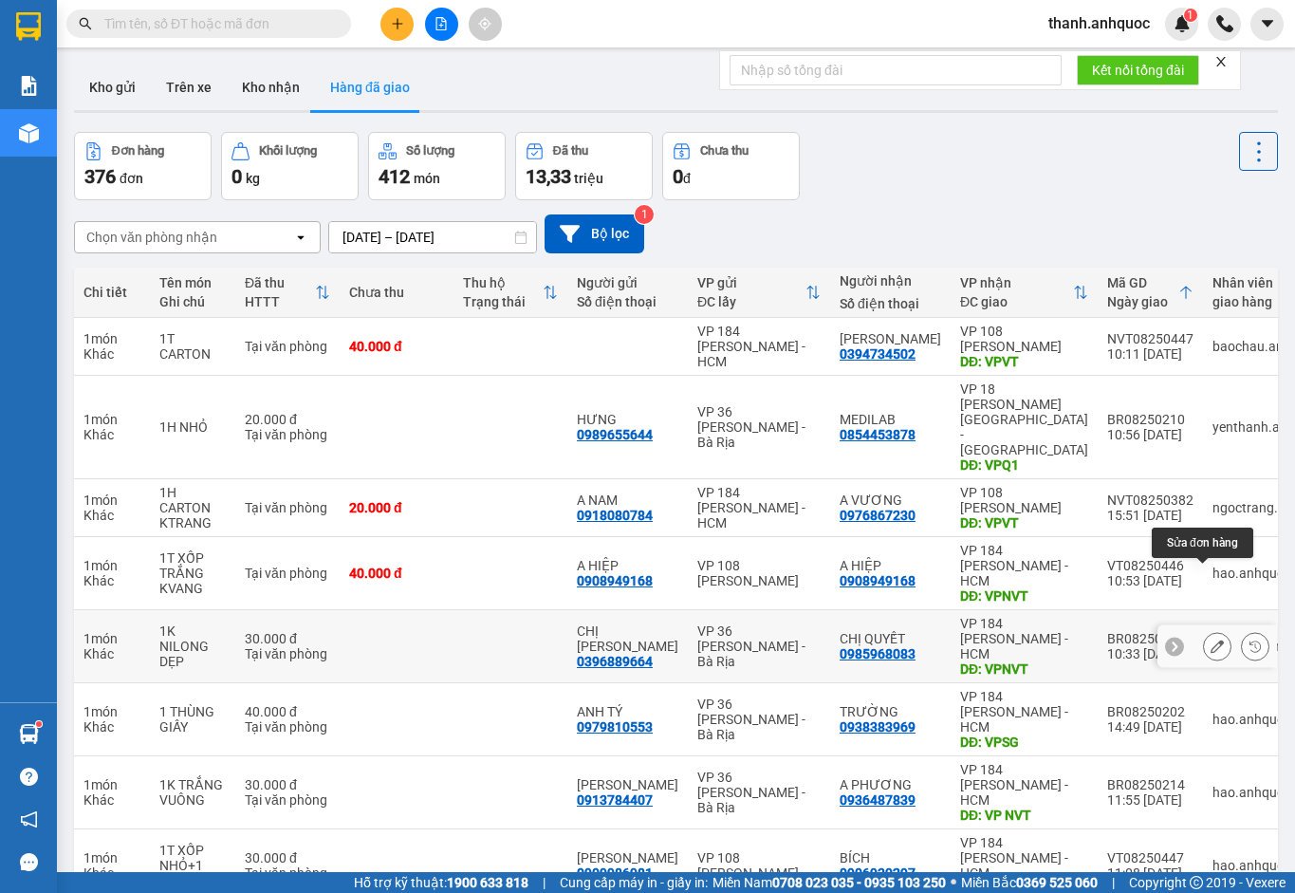
click at [1211, 640] on icon at bounding box center [1217, 646] width 13 height 13
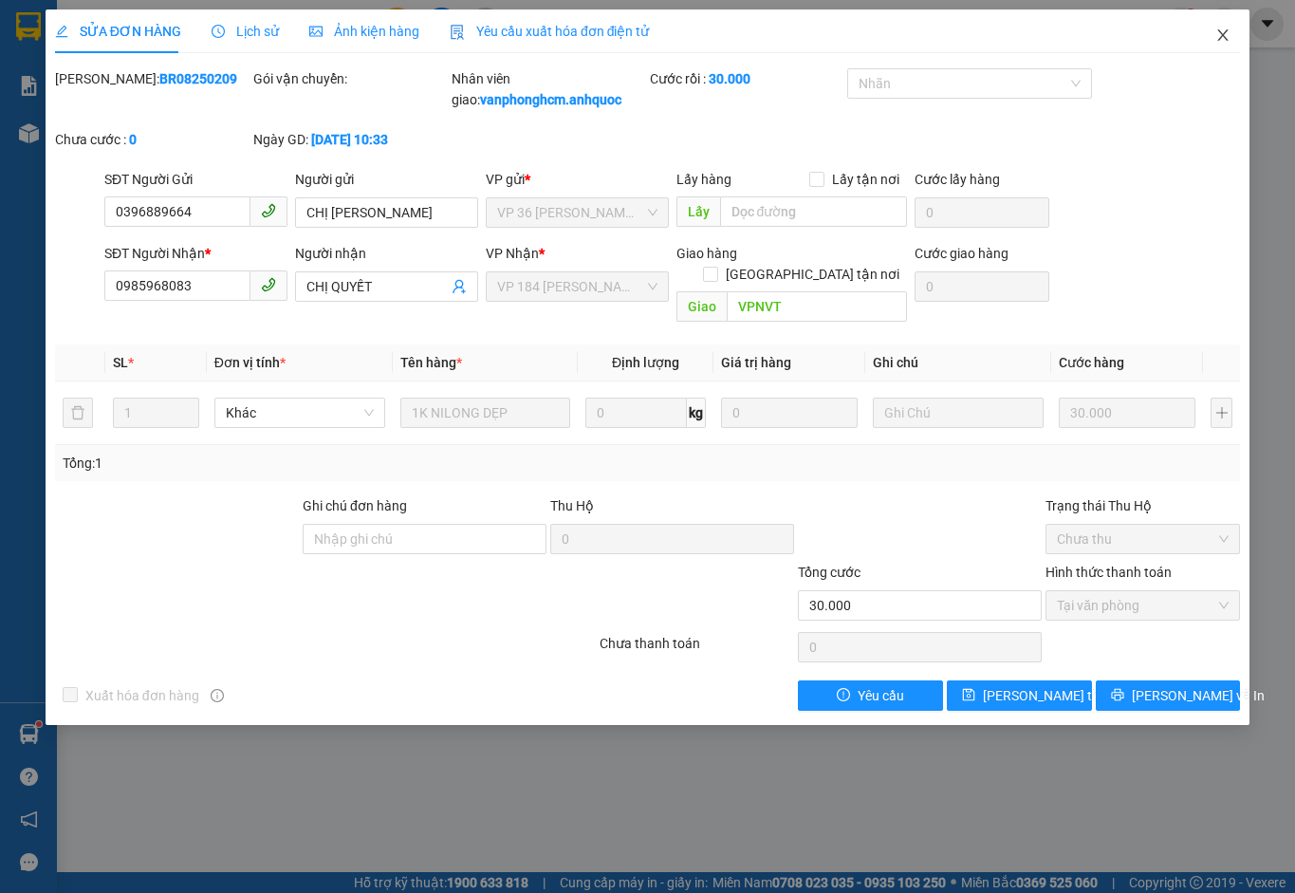
click at [1222, 35] on icon "close" at bounding box center [1223, 34] width 10 height 11
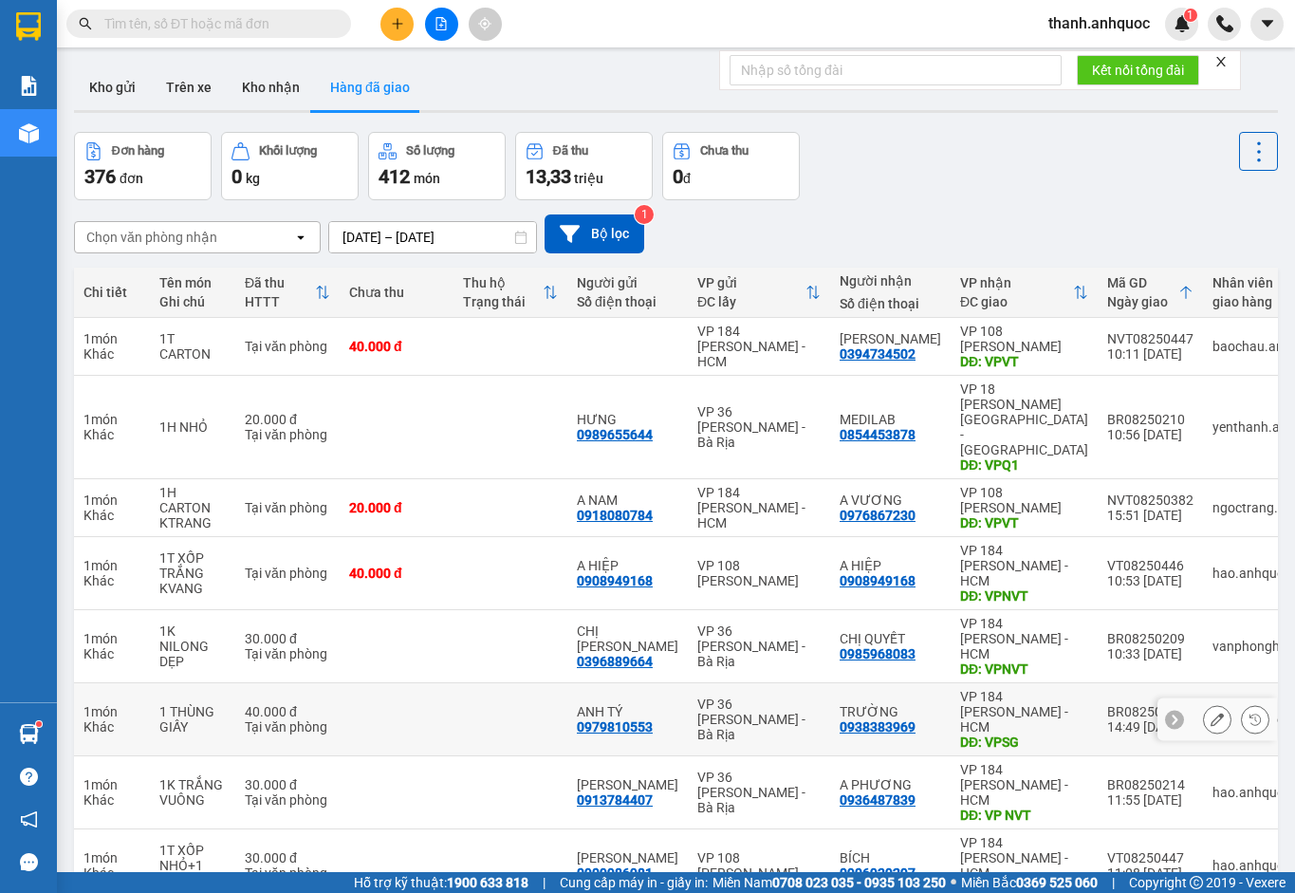
click at [1211, 713] on icon at bounding box center [1217, 719] width 13 height 13
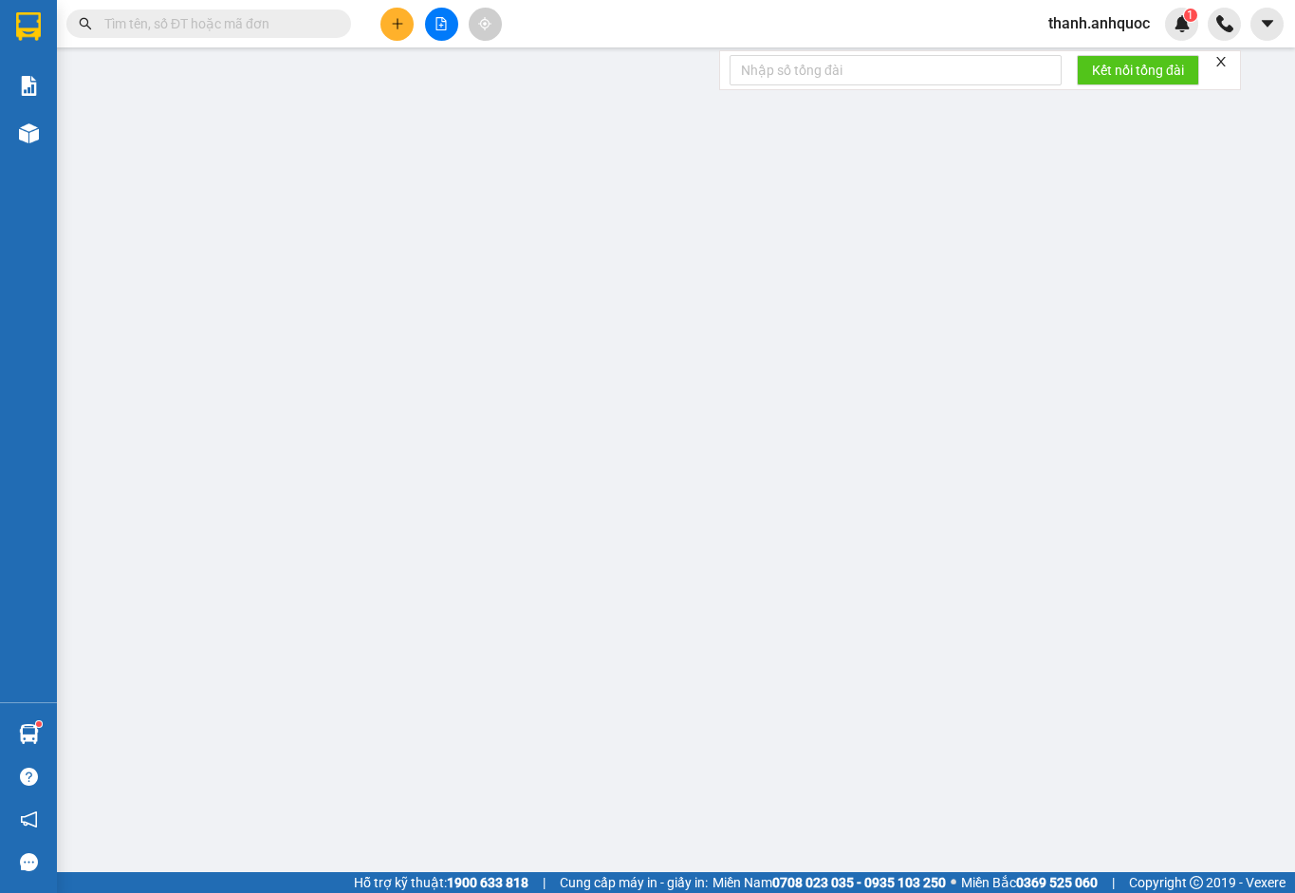
type input "0979810553"
type input "ANH TÝ"
type input "0938383969"
type input "TRƯỜNG"
type input "VPSG"
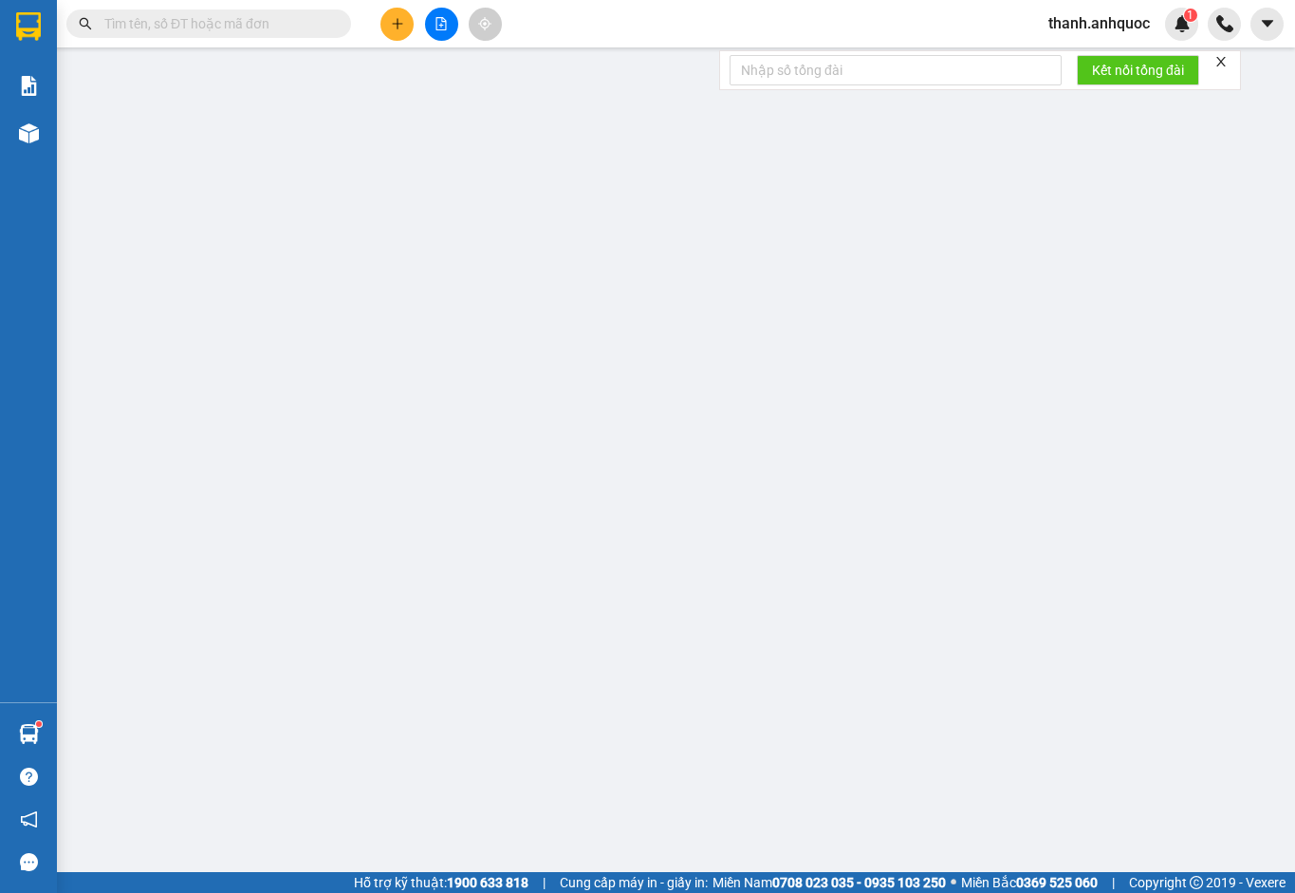
type input "40.000"
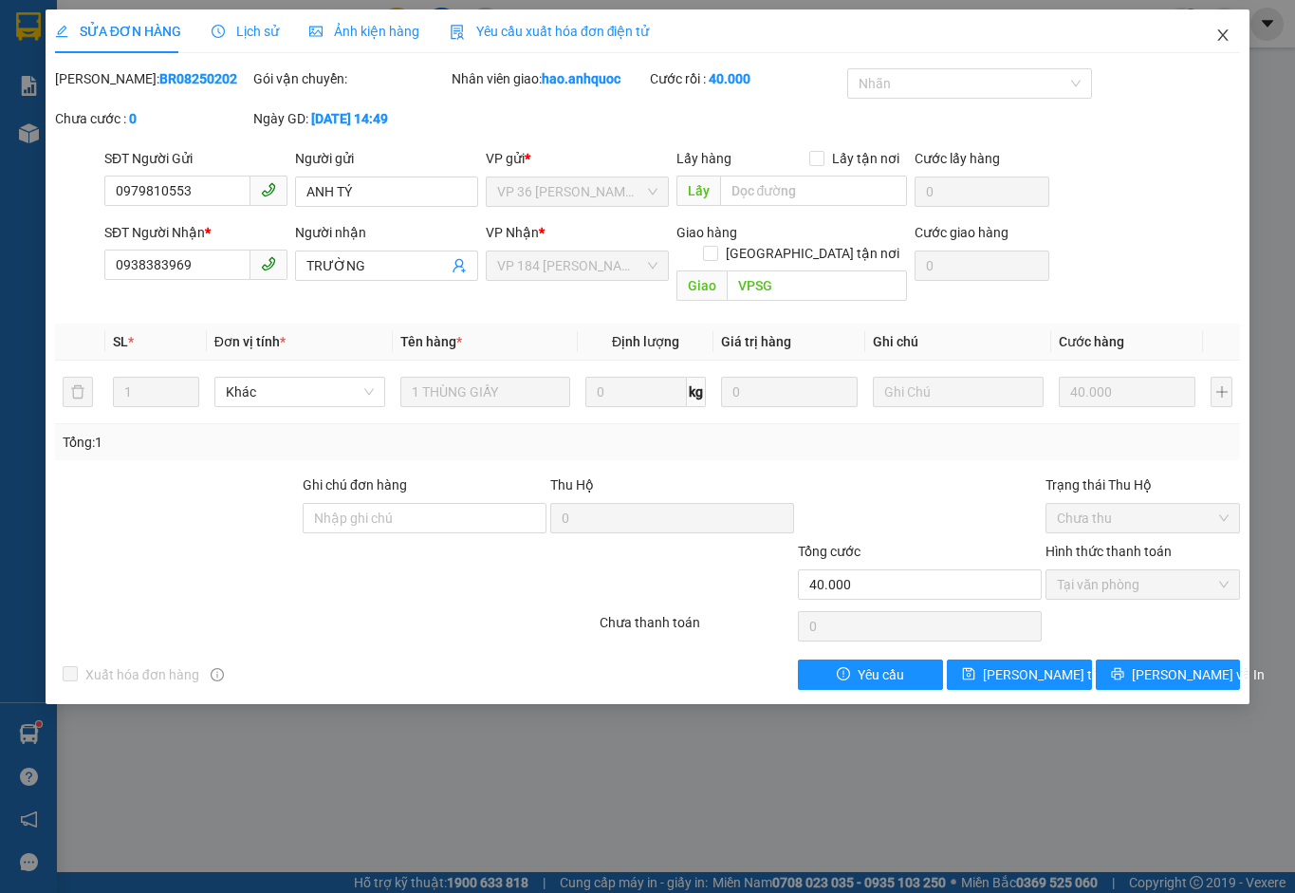
click at [1223, 35] on icon "close" at bounding box center [1223, 34] width 10 height 11
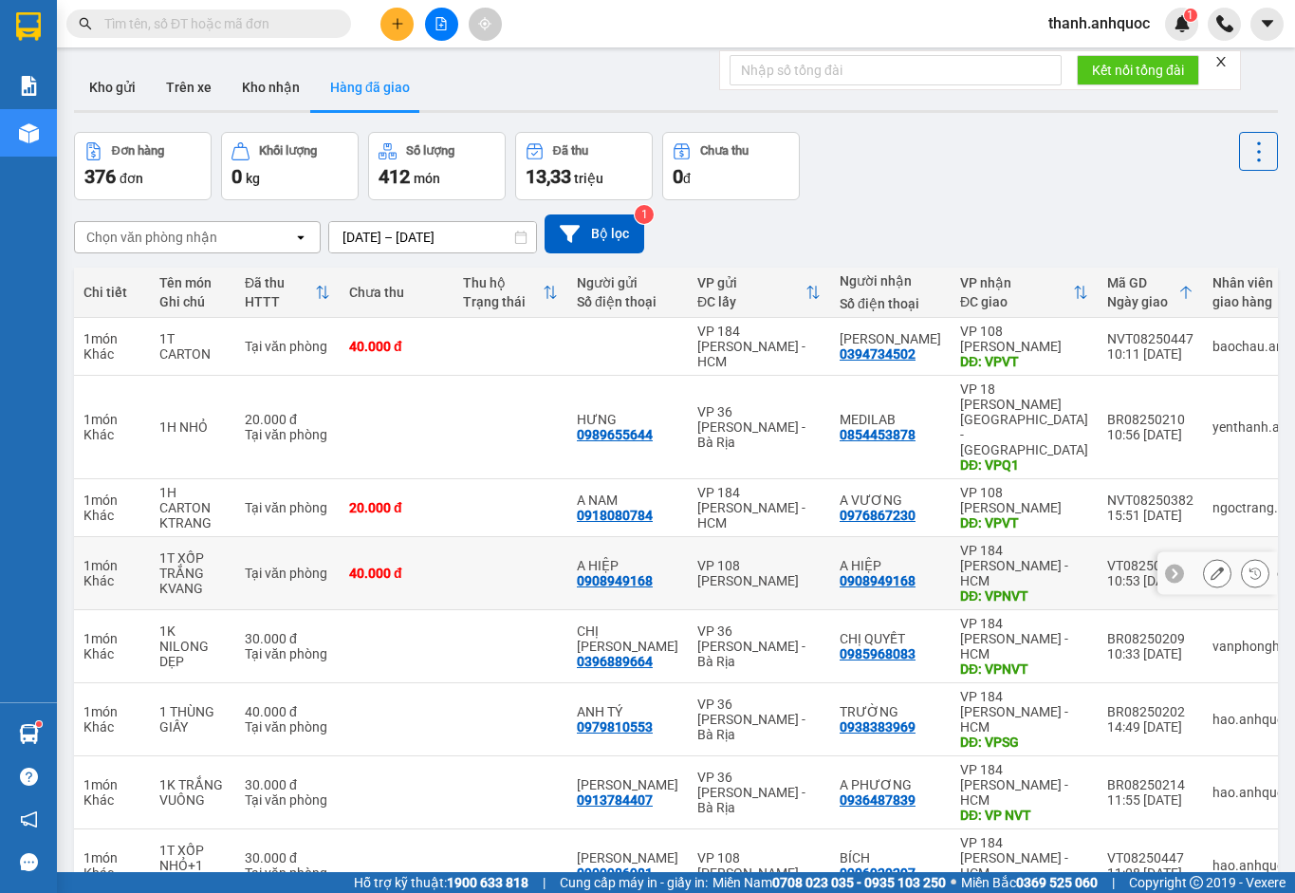
scroll to position [110, 0]
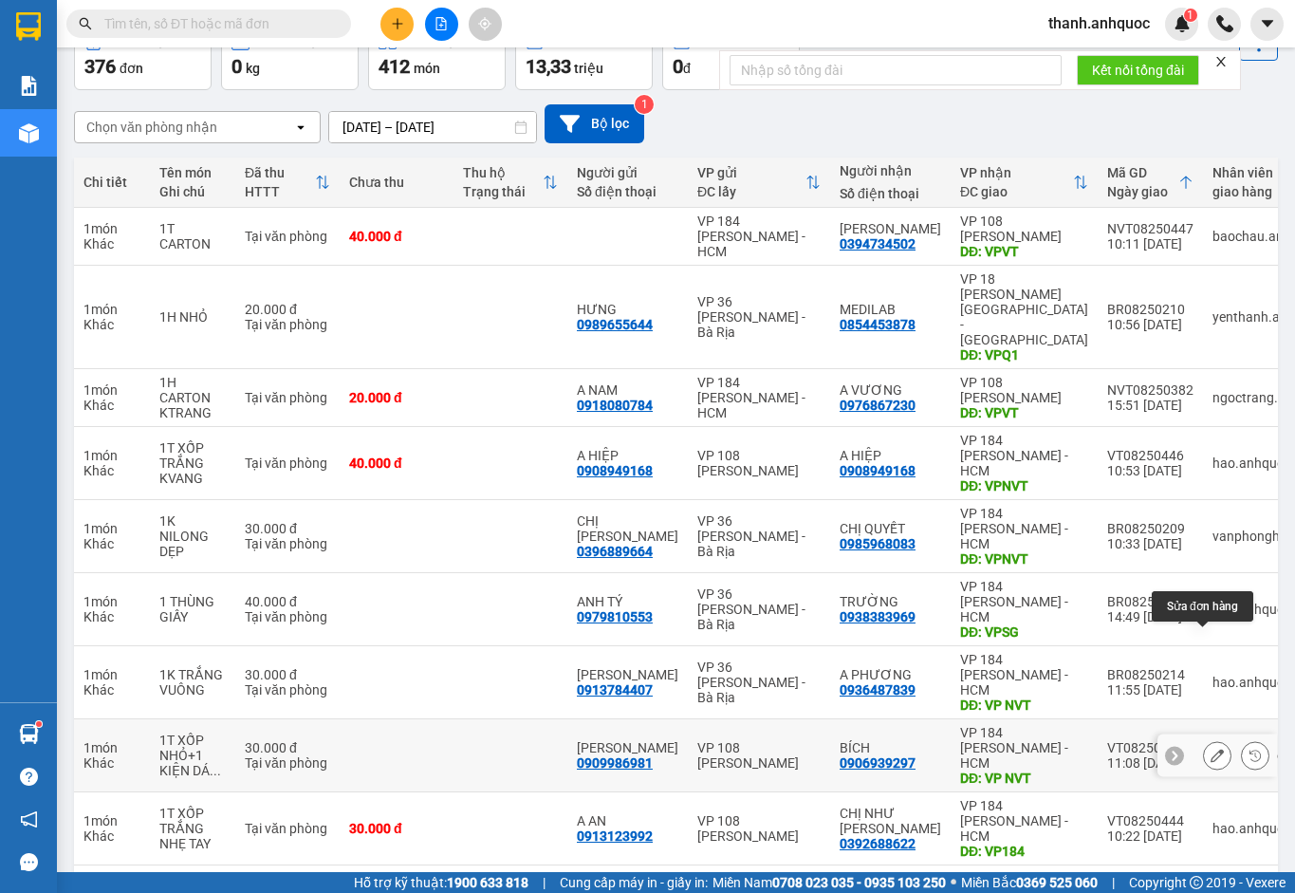
click at [1211, 749] on icon at bounding box center [1217, 755] width 13 height 13
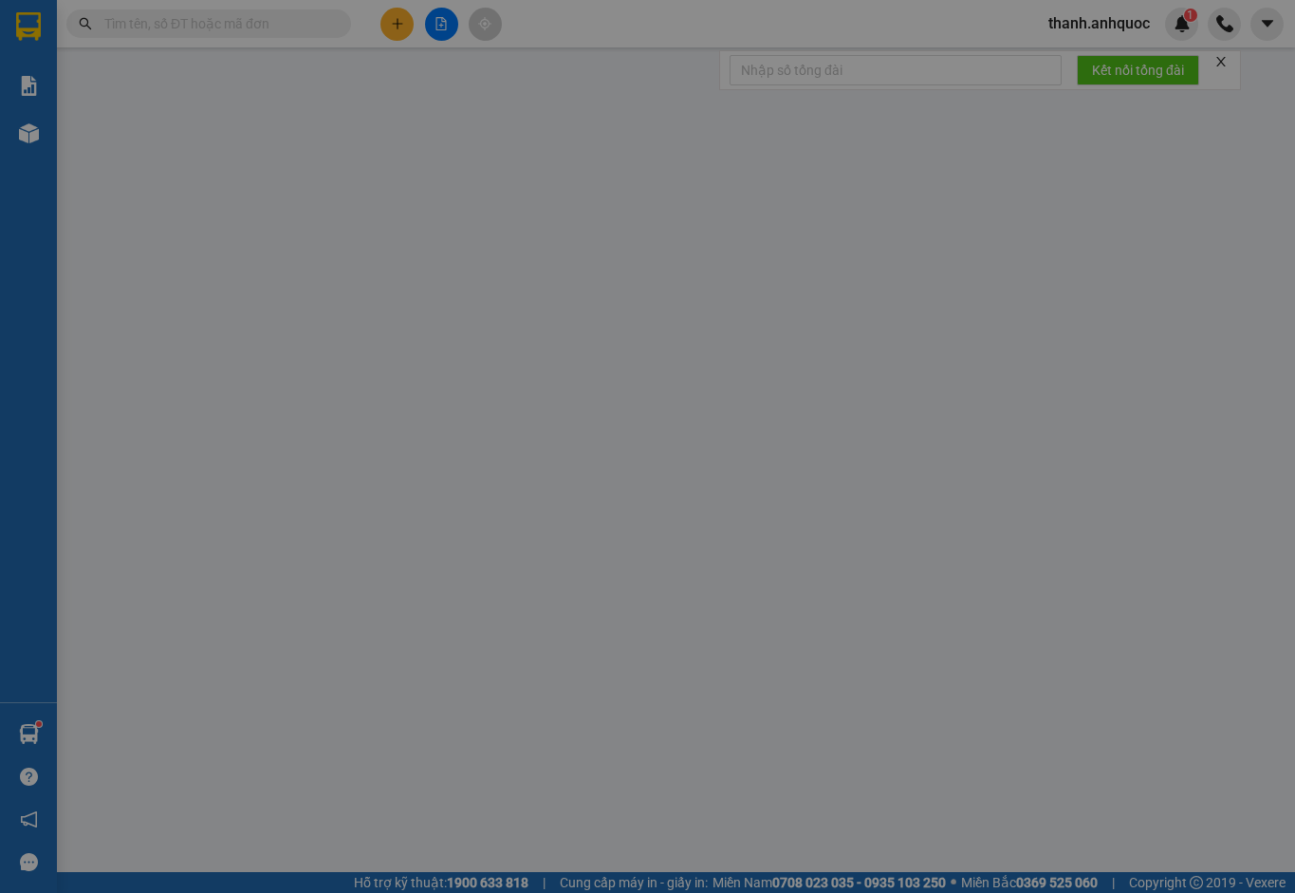
type input "0909986981"
type input "[PERSON_NAME]"
type input "0906939297"
type input "BÍCH"
type input "VP NVT"
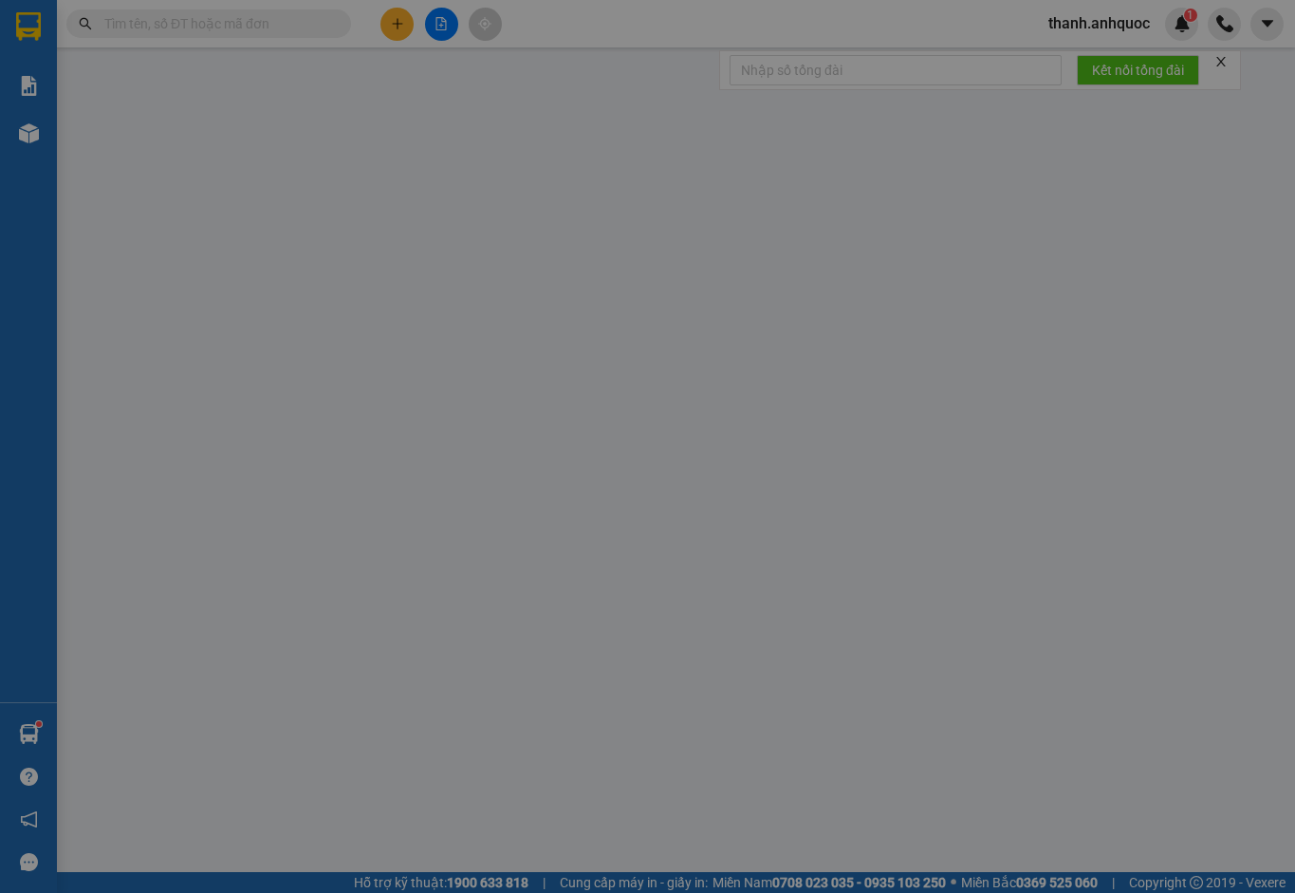
type input "30.000"
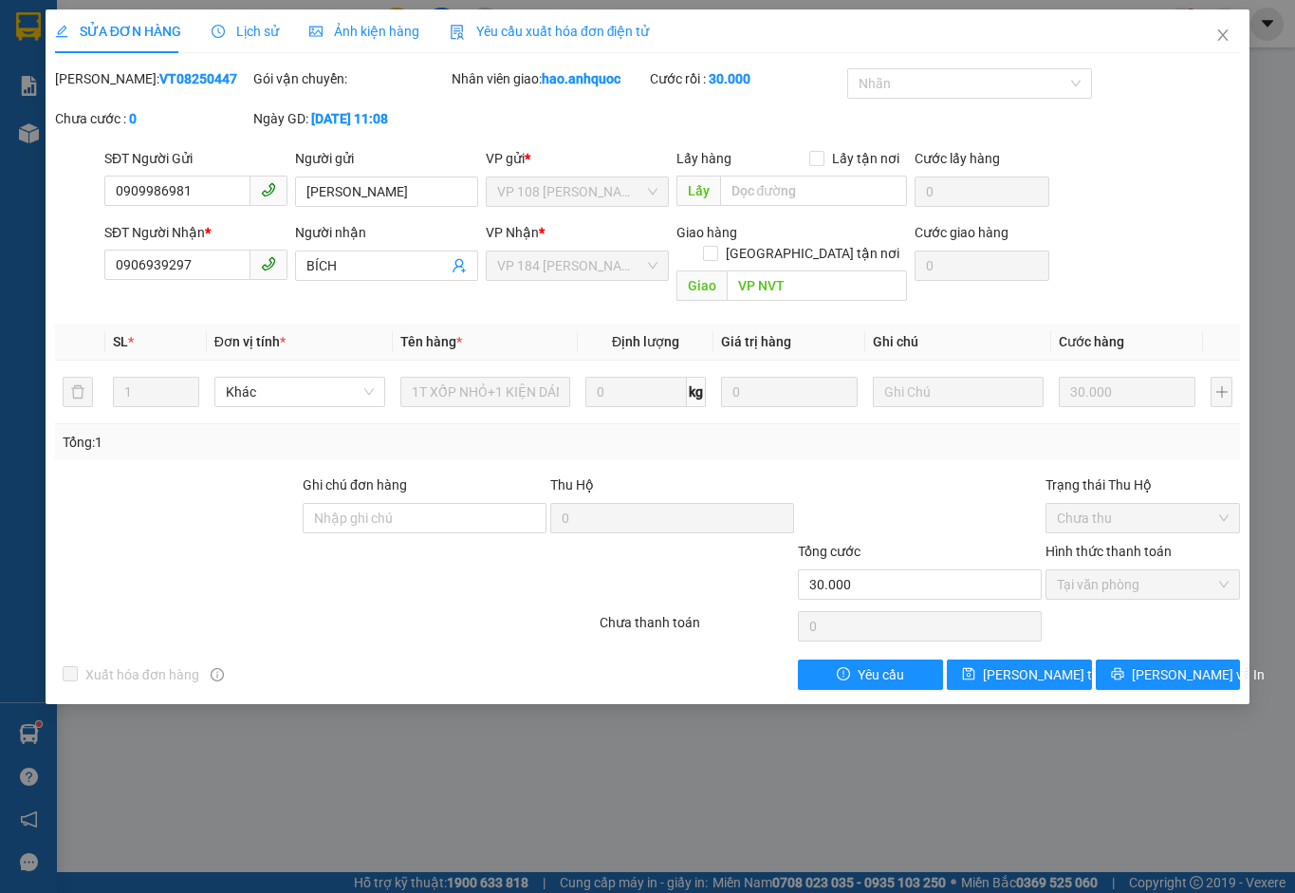
click at [548, 24] on span "Yêu cầu xuất hóa đơn điện tử" at bounding box center [550, 31] width 200 height 15
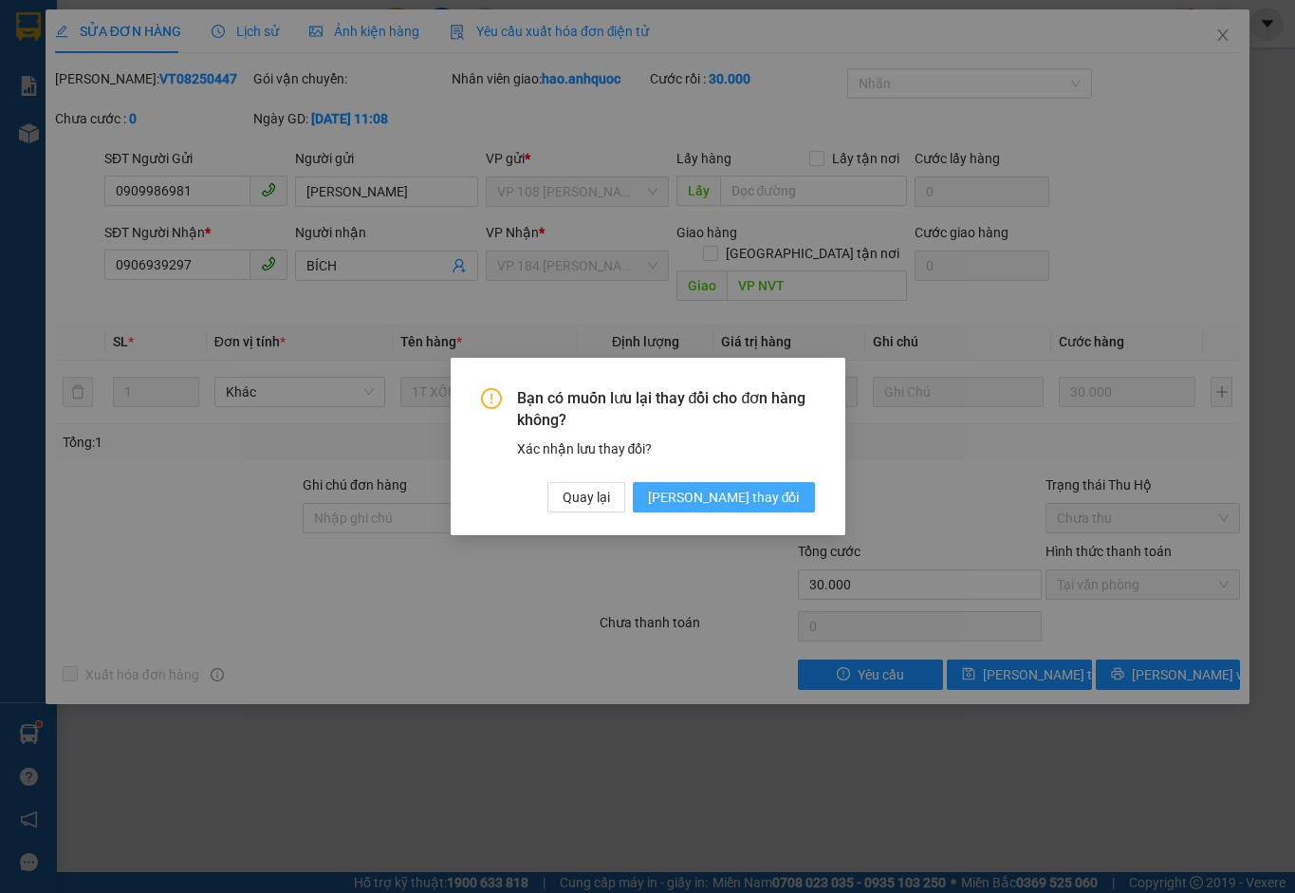
click at [767, 494] on span "[PERSON_NAME] thay đổi" at bounding box center [724, 497] width 152 height 21
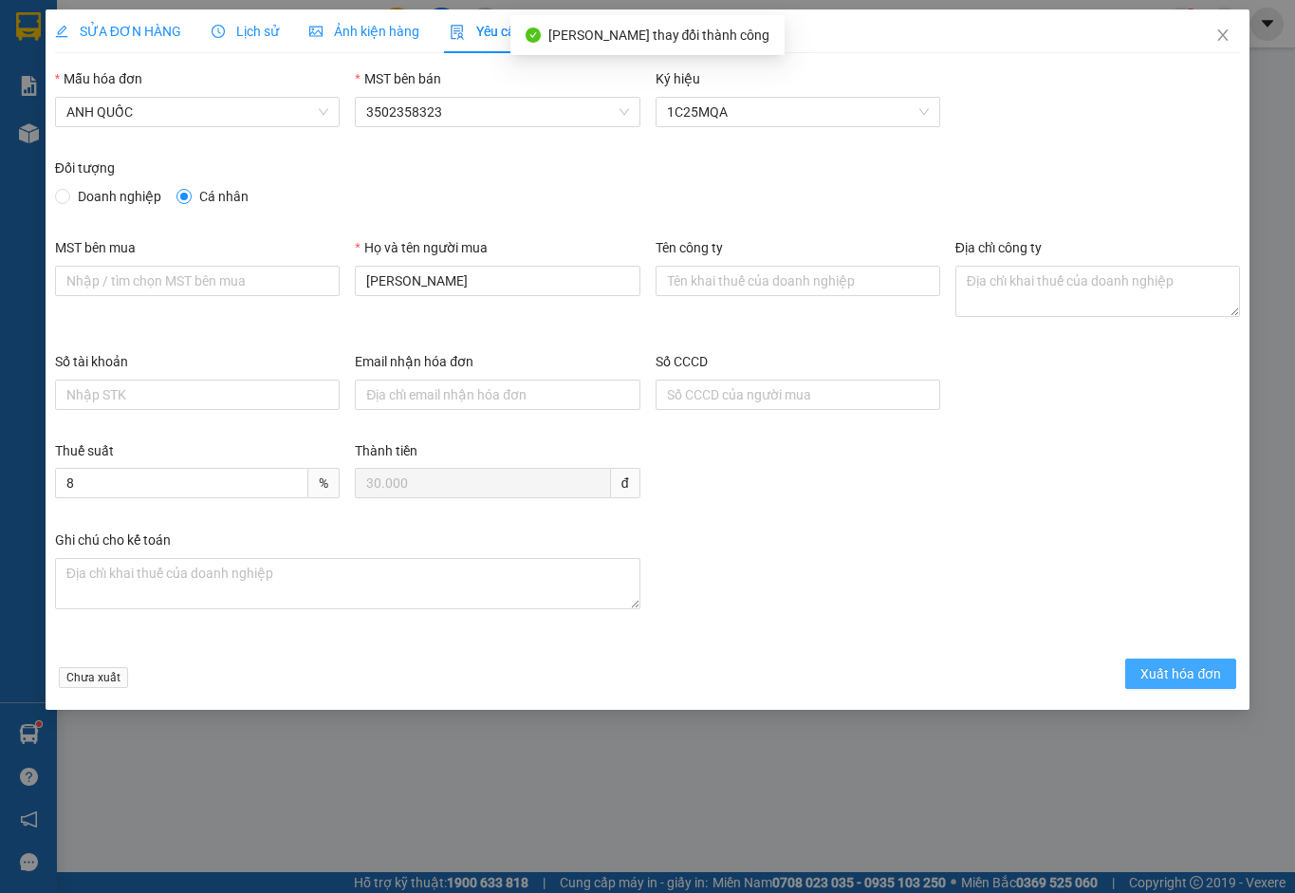
click at [1160, 672] on span "Xuất hóa đơn" at bounding box center [1181, 673] width 81 height 21
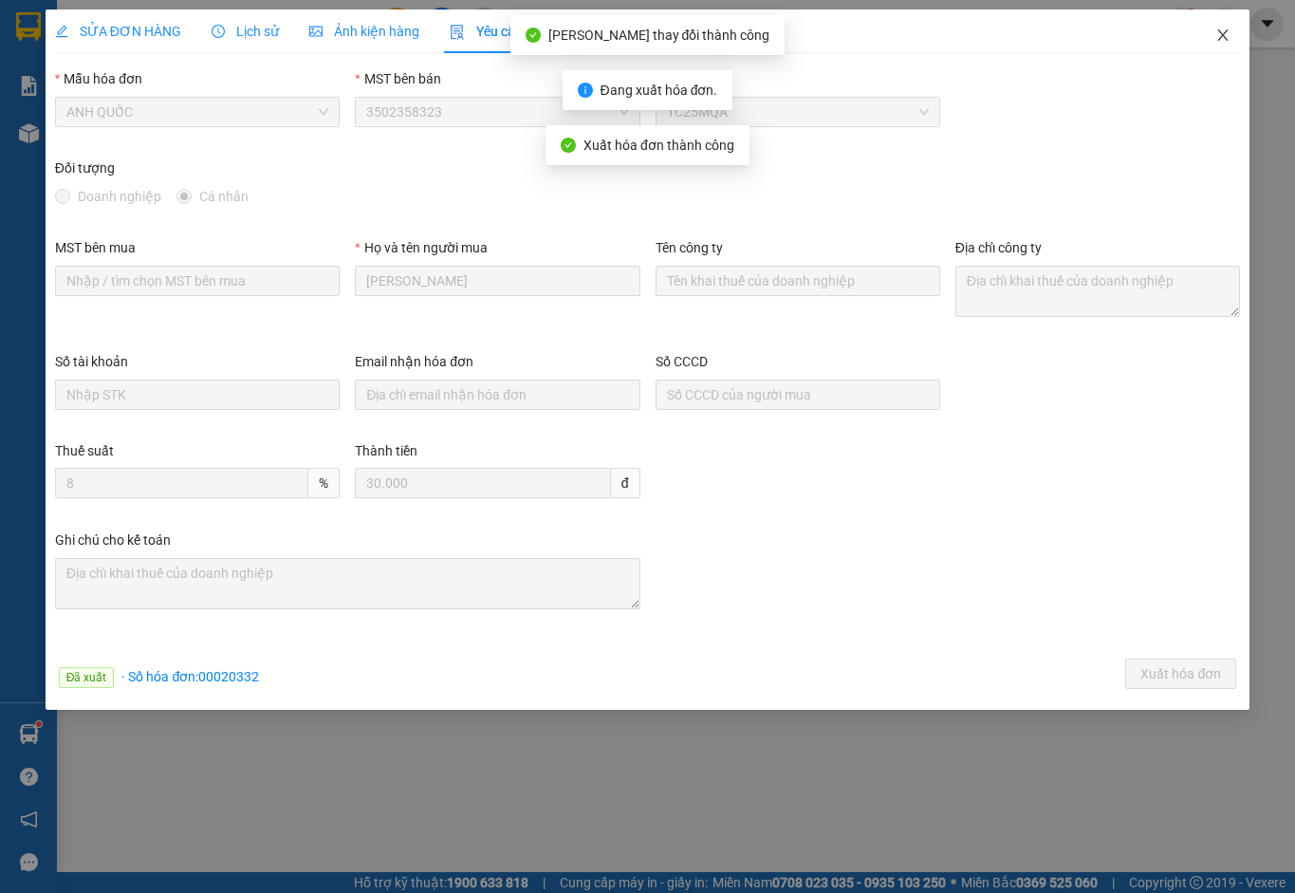
click at [1218, 34] on icon "close" at bounding box center [1222, 35] width 15 height 15
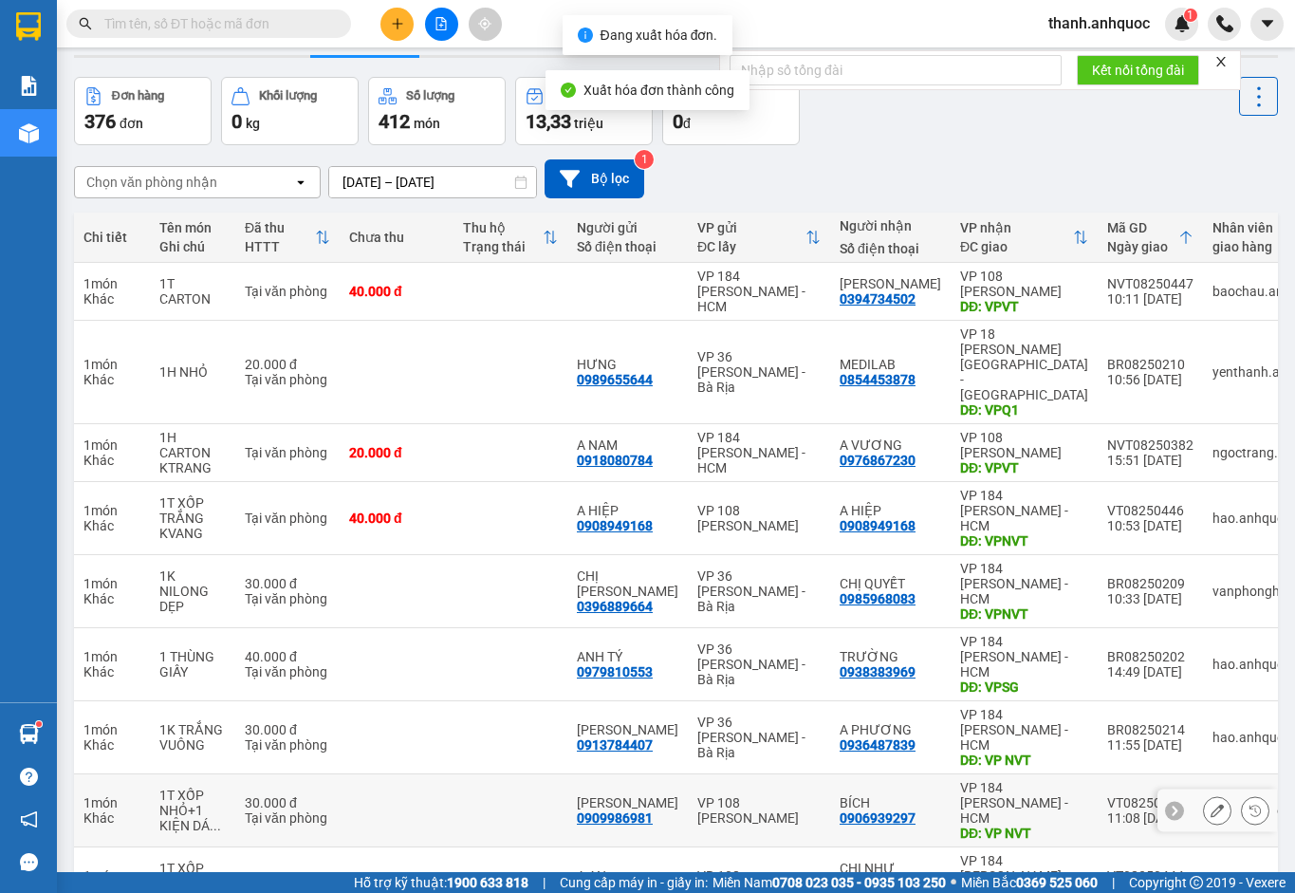
scroll to position [110, 0]
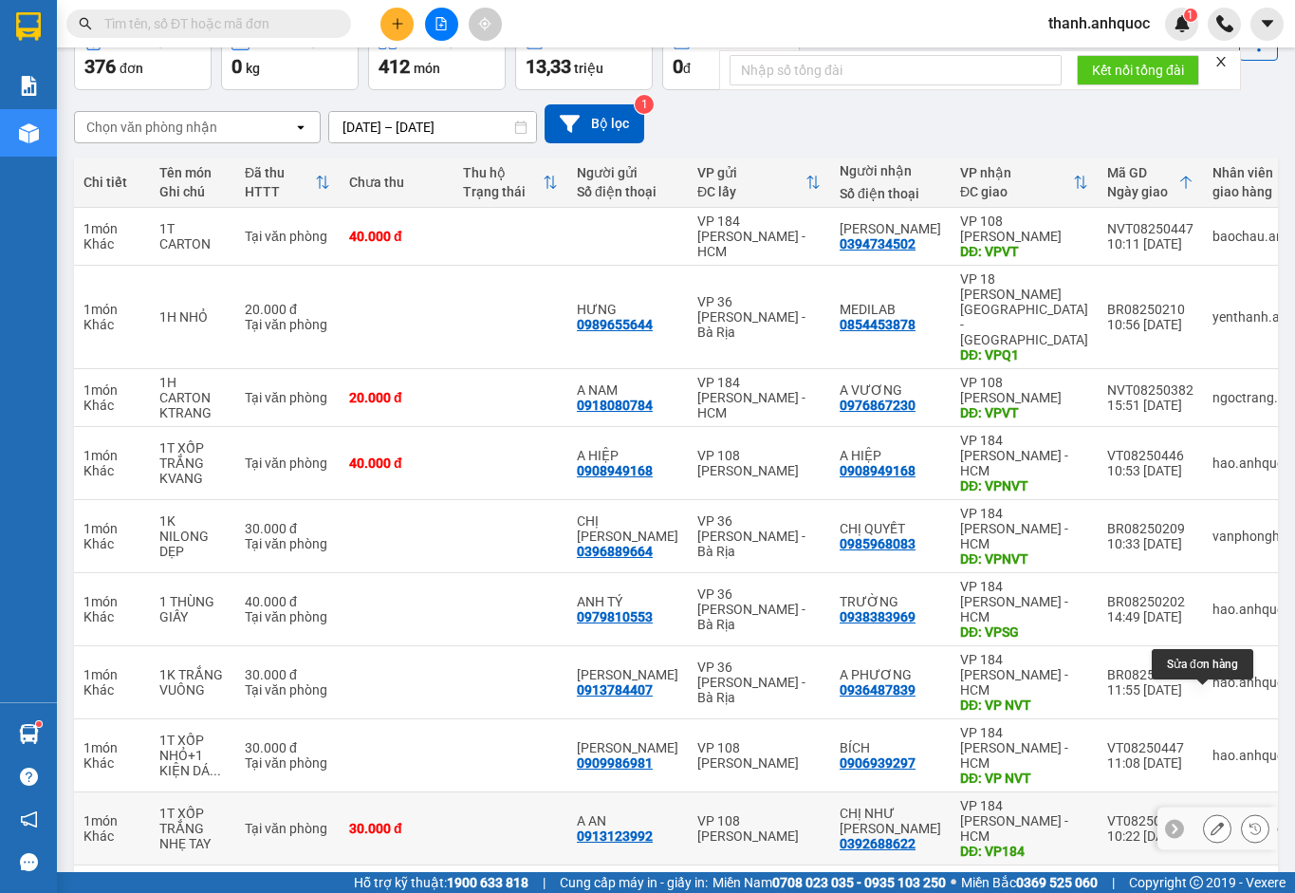
click at [1211, 822] on icon at bounding box center [1217, 828] width 13 height 13
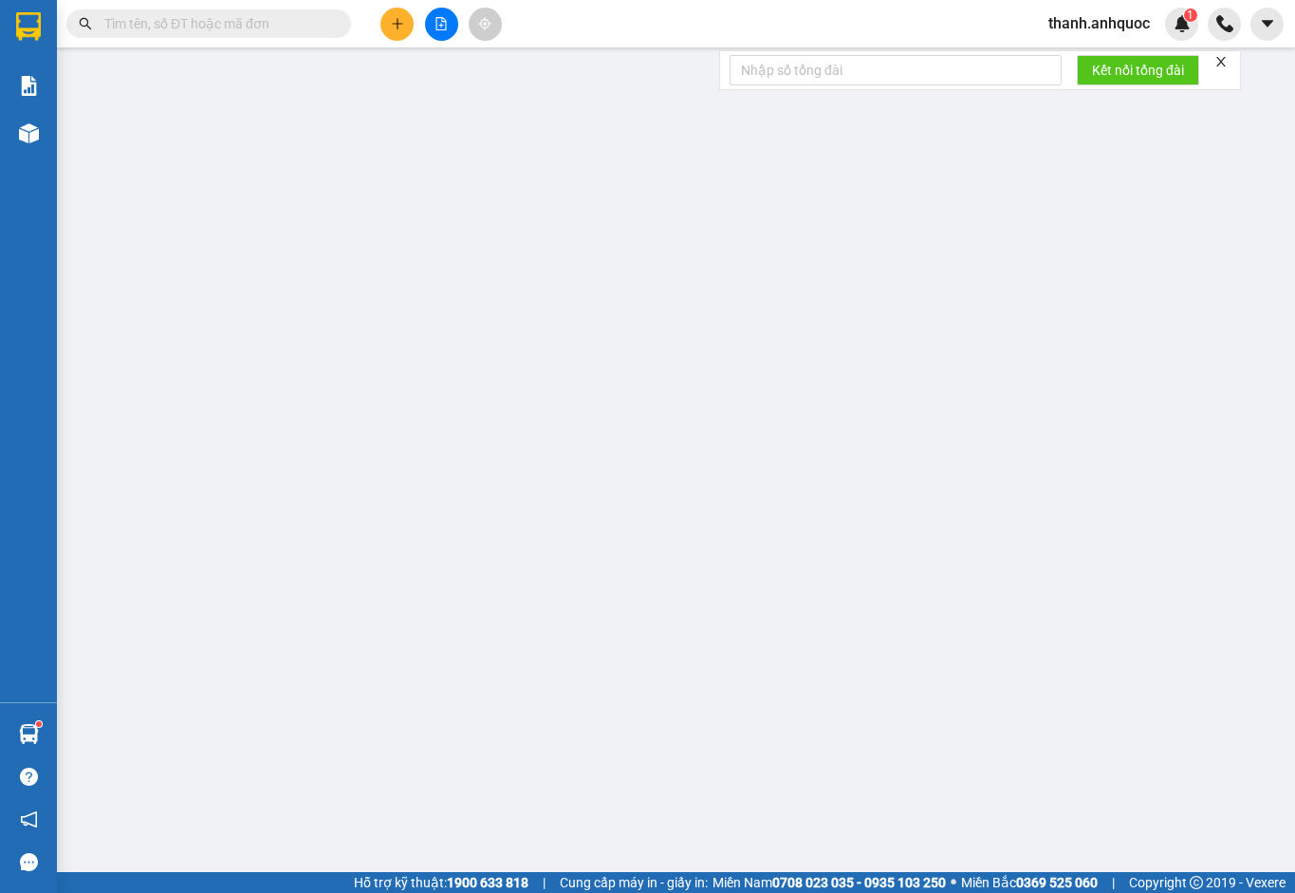
type input "0913123992"
type input "A AN"
type input "0392688622"
type input "CHỊ NHƯ [PERSON_NAME]"
type input "VP184"
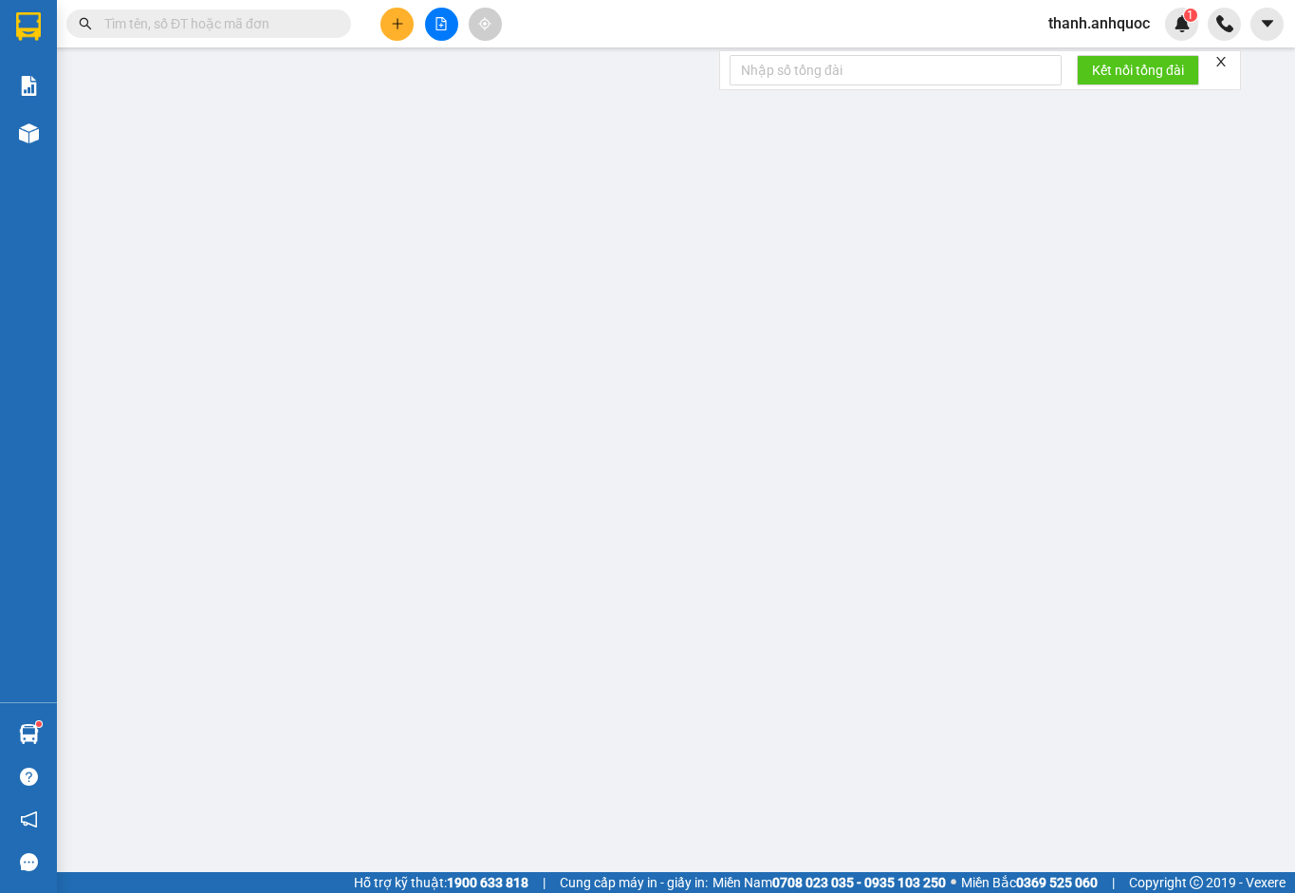
type input "SCB [DATE] 14:54"
type input "30.000"
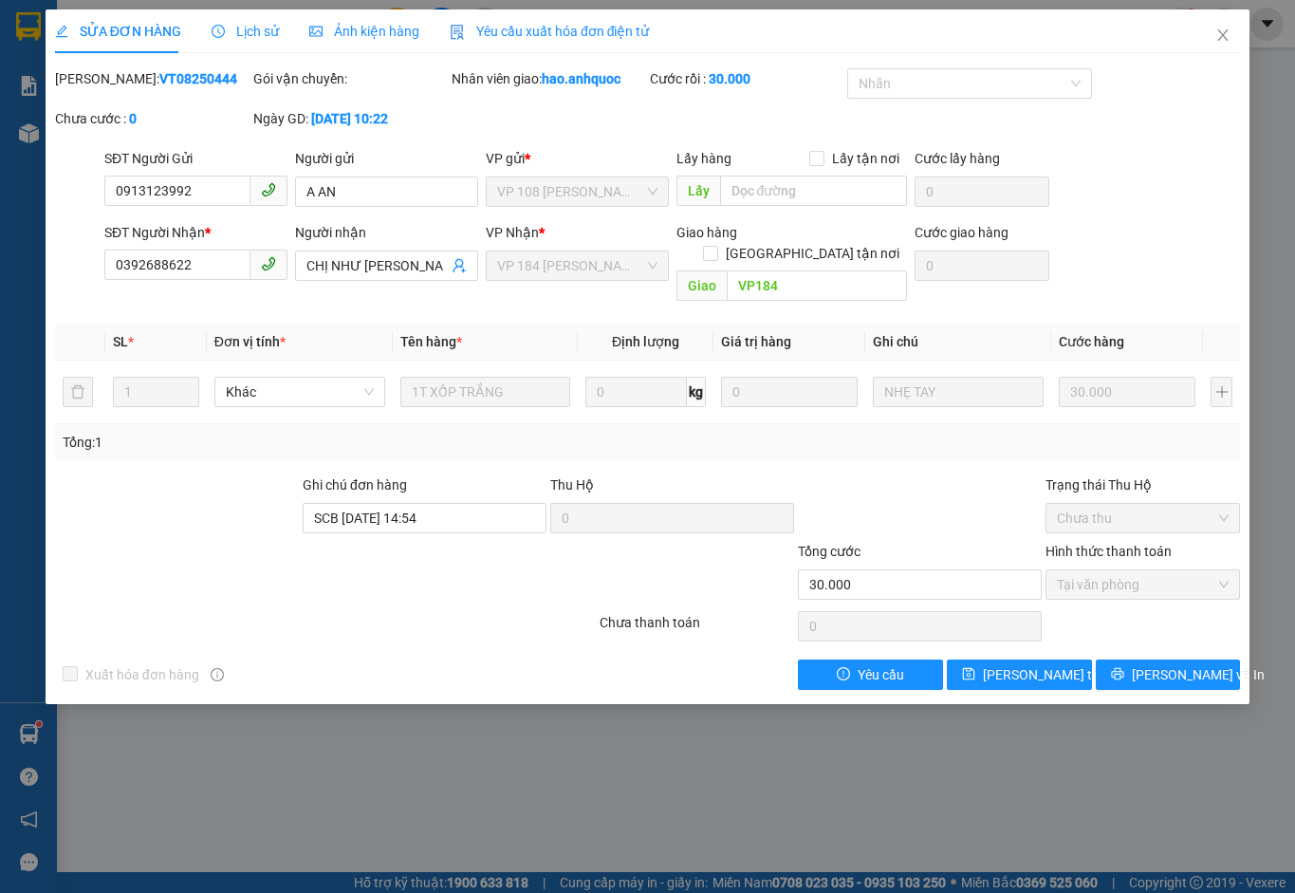
click at [589, 30] on span "Yêu cầu xuất hóa đơn điện tử" at bounding box center [550, 31] width 200 height 15
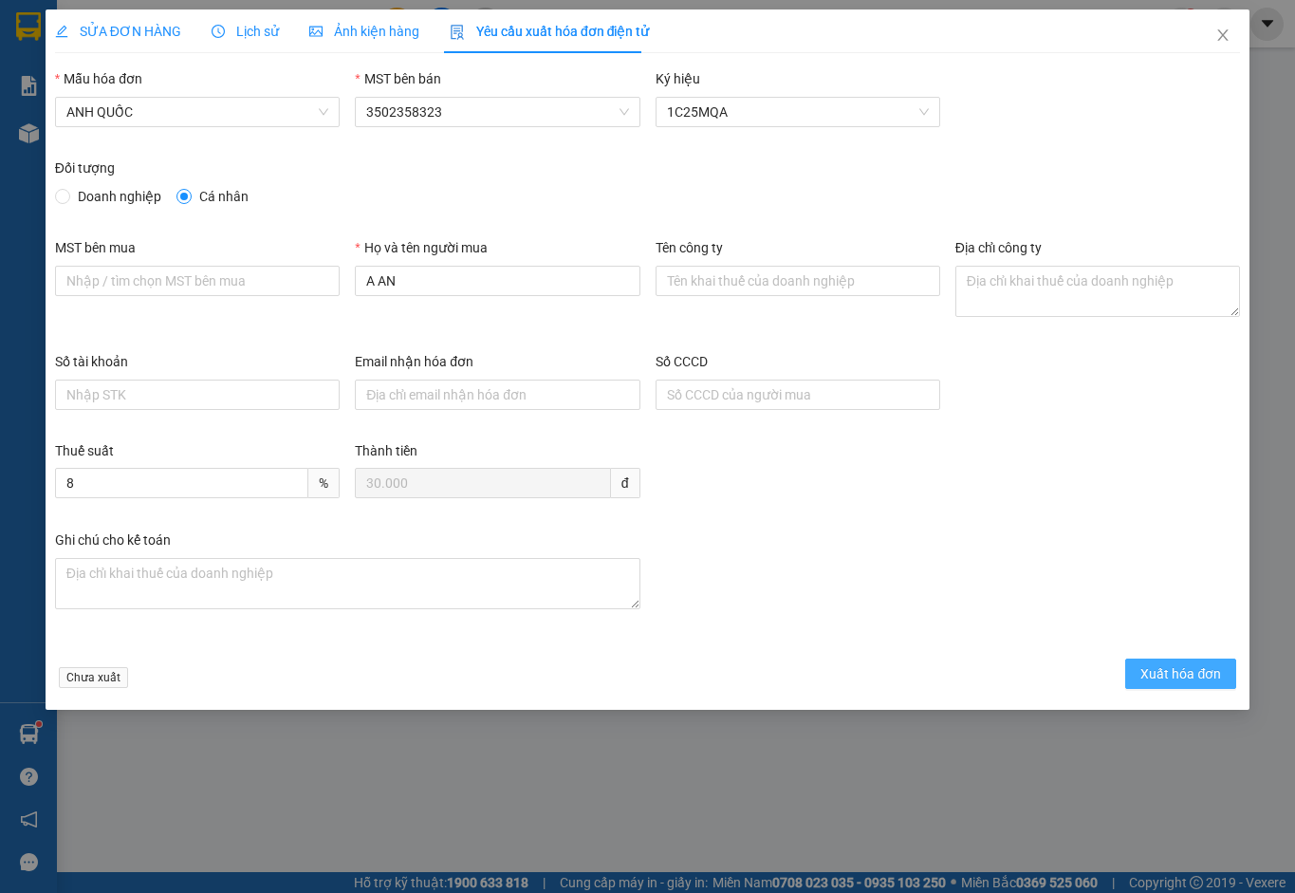
click at [1156, 674] on span "Xuất hóa đơn" at bounding box center [1181, 673] width 81 height 21
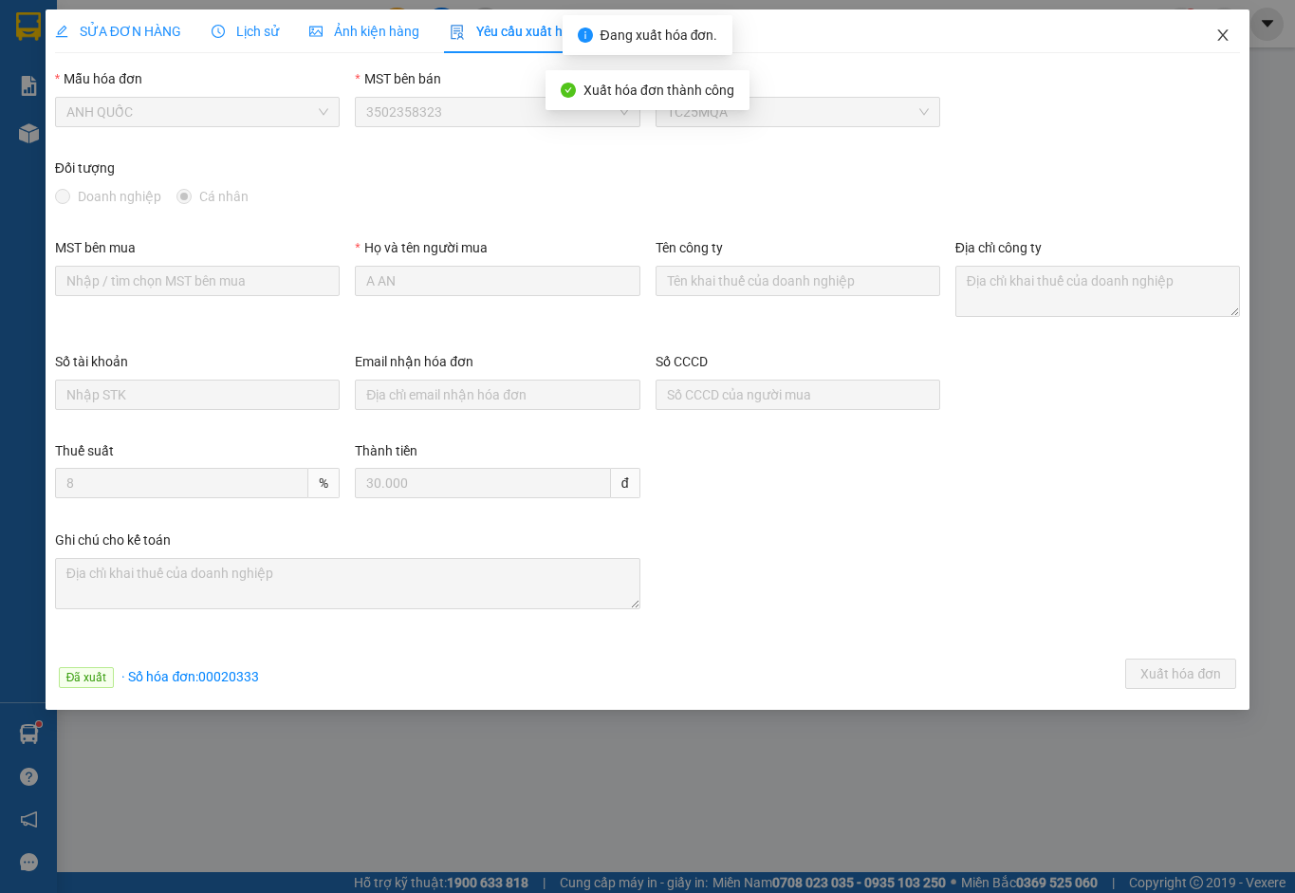
click at [1227, 32] on icon "close" at bounding box center [1223, 34] width 10 height 11
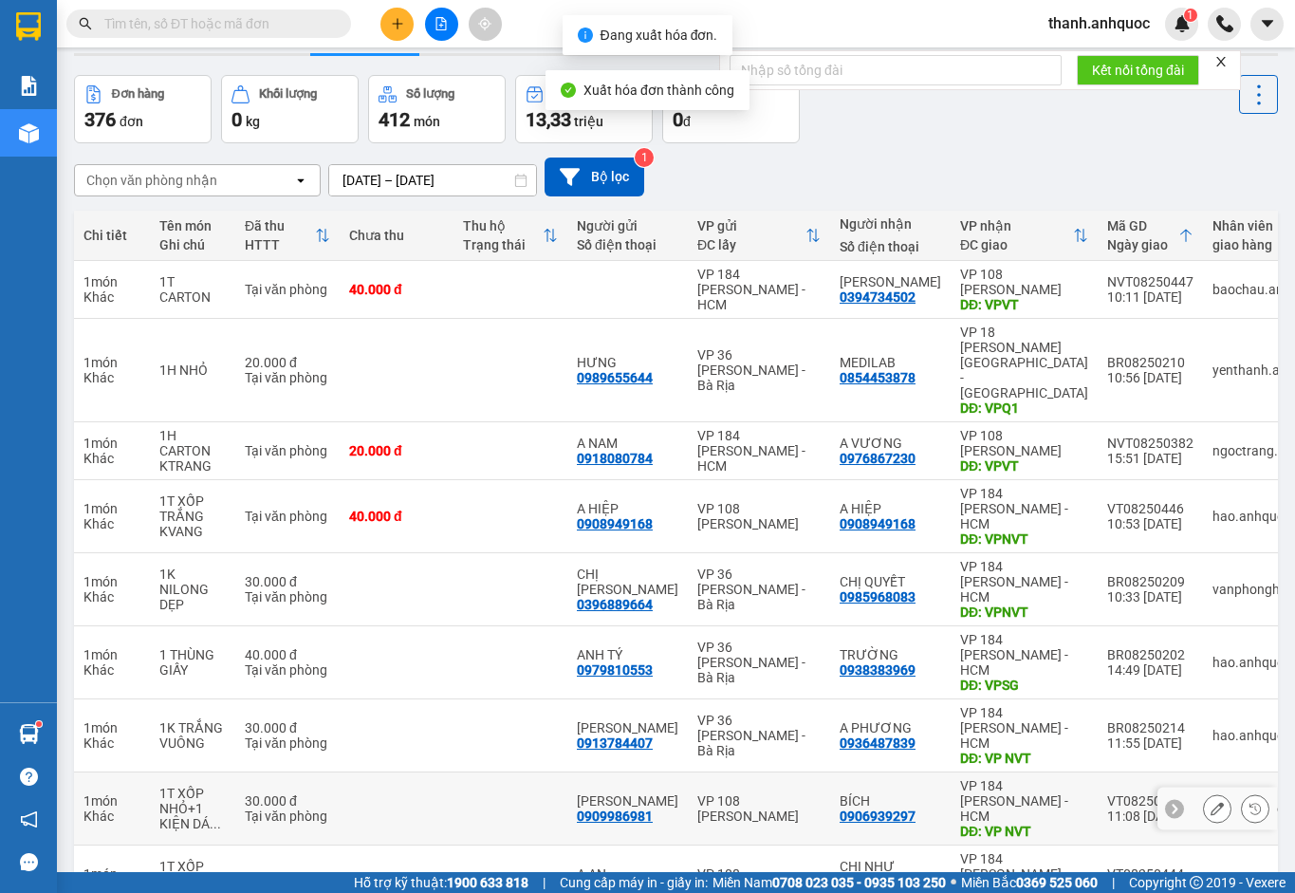
scroll to position [110, 0]
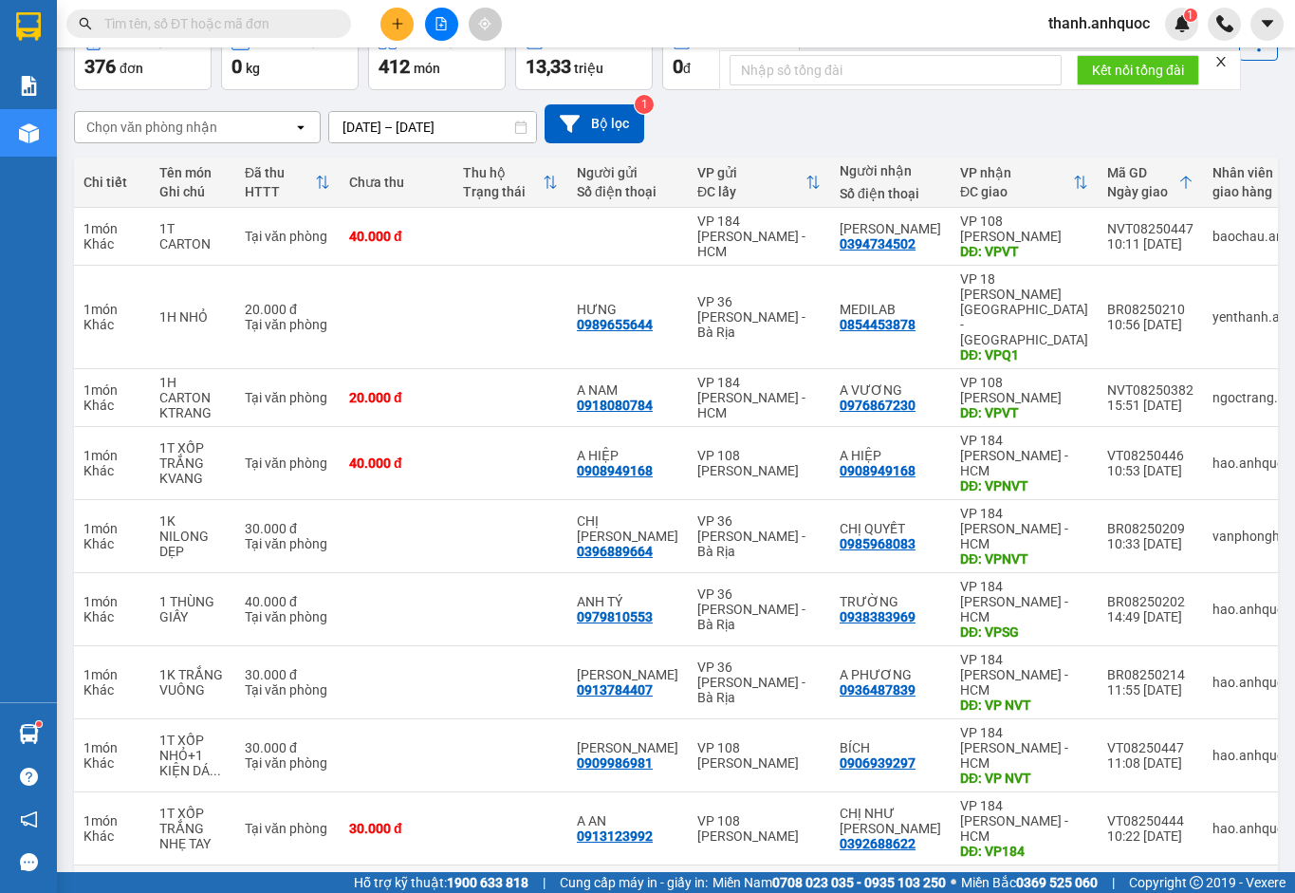
click at [1211, 892] on icon at bounding box center [1217, 901] width 13 height 13
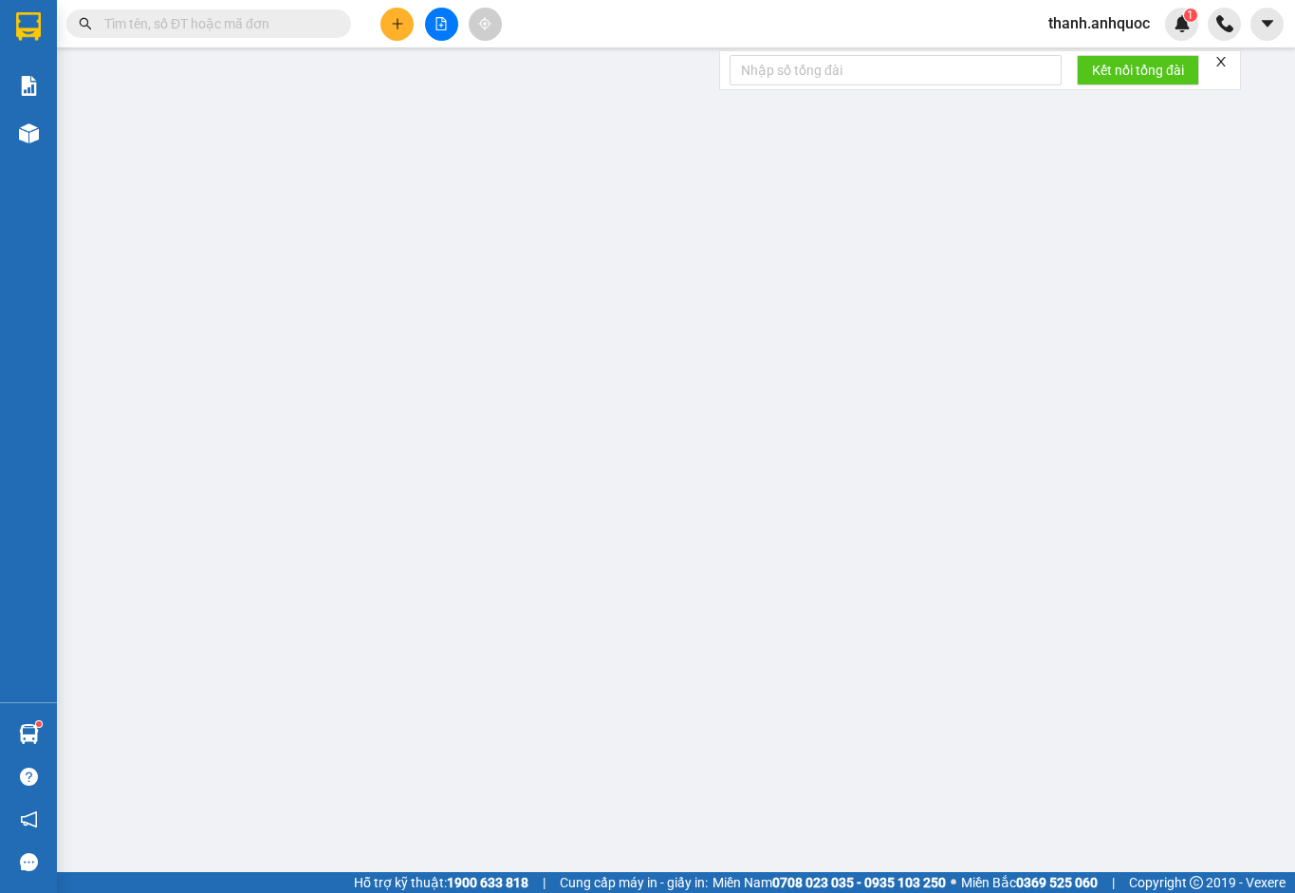
type input "0974477374"
type input "ANH TÚ"
type input "0984349325"
type input "A KIẾM"
type input "VP NVT"
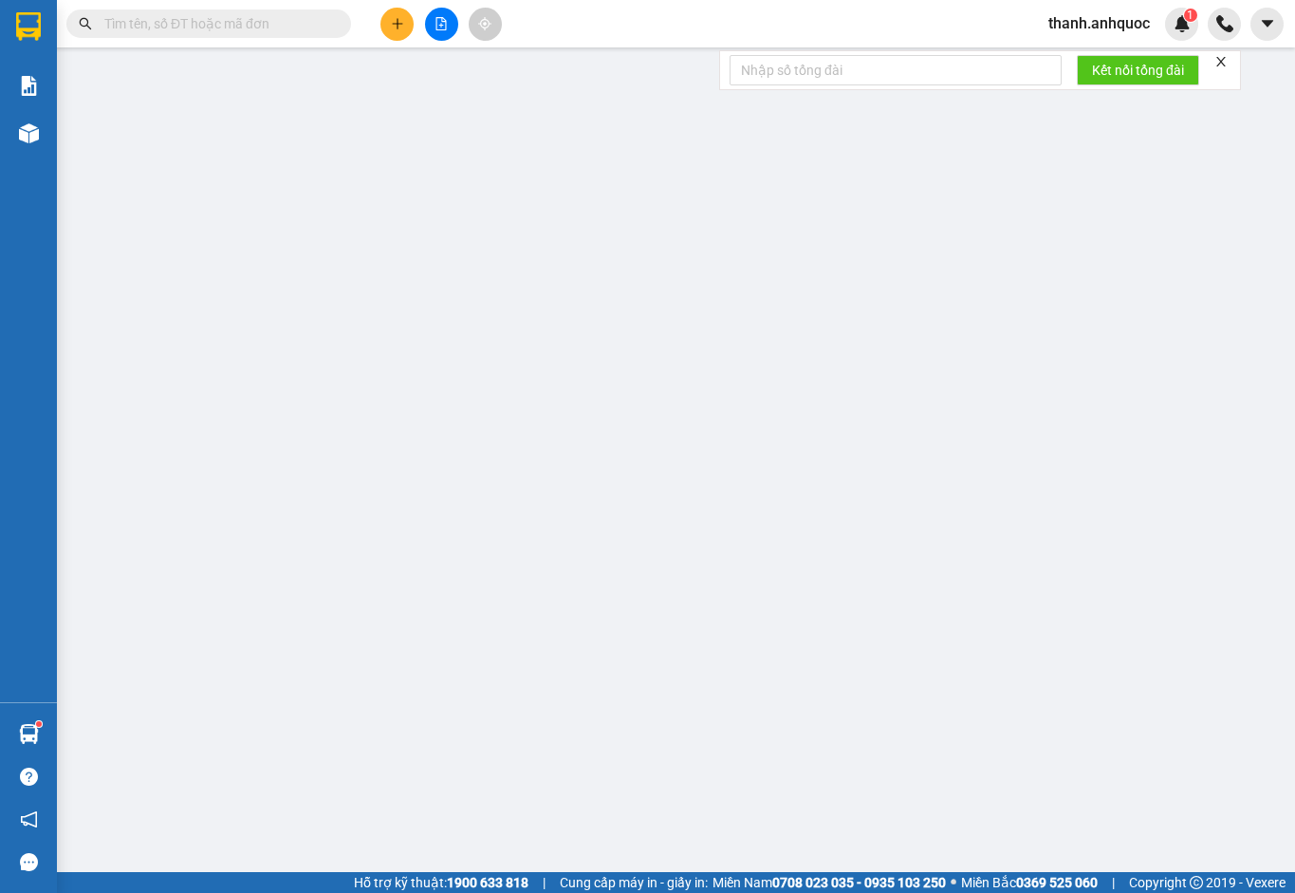
type input "TM 14/8 VP 184 HẢO"
type input "20.000"
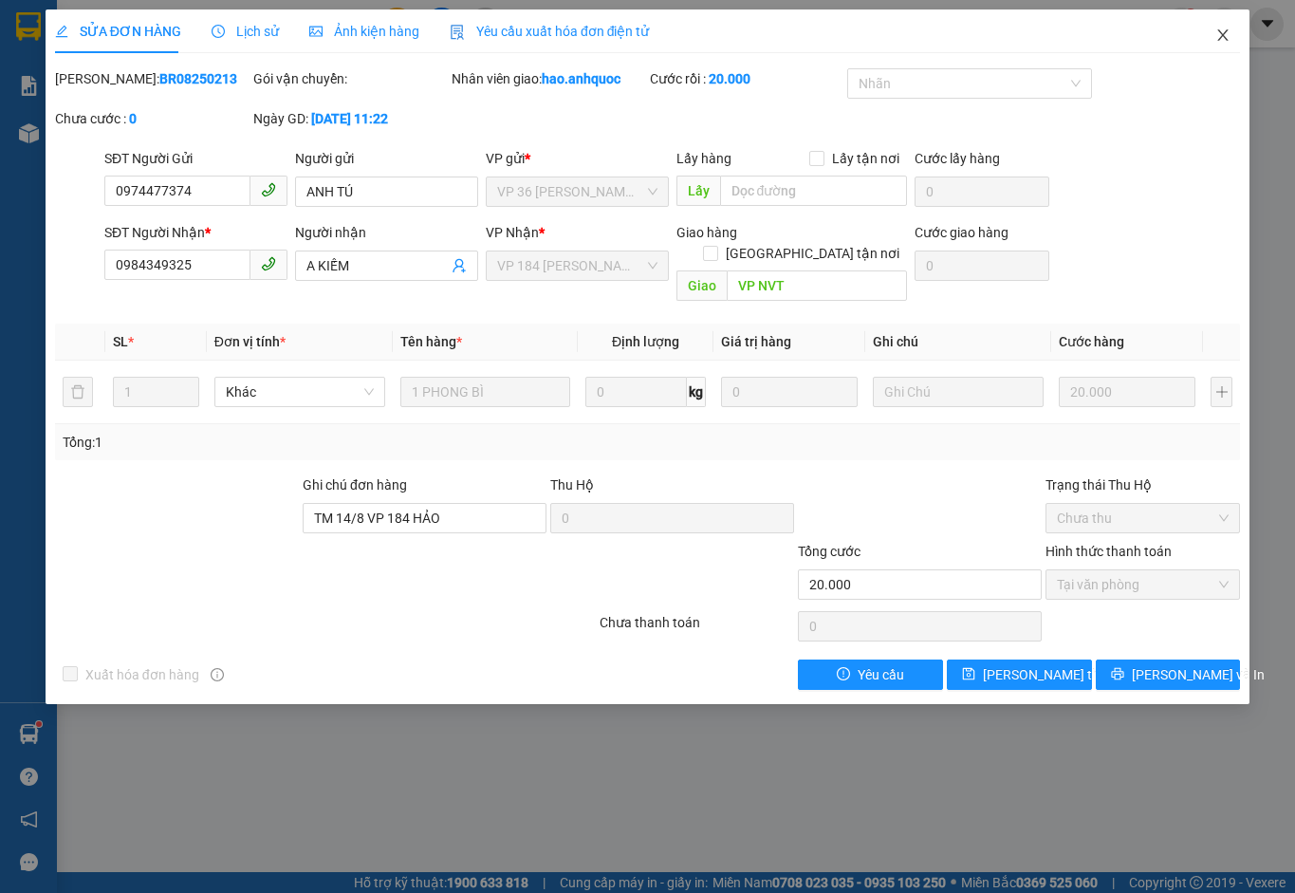
click at [1219, 31] on icon "close" at bounding box center [1223, 34] width 10 height 11
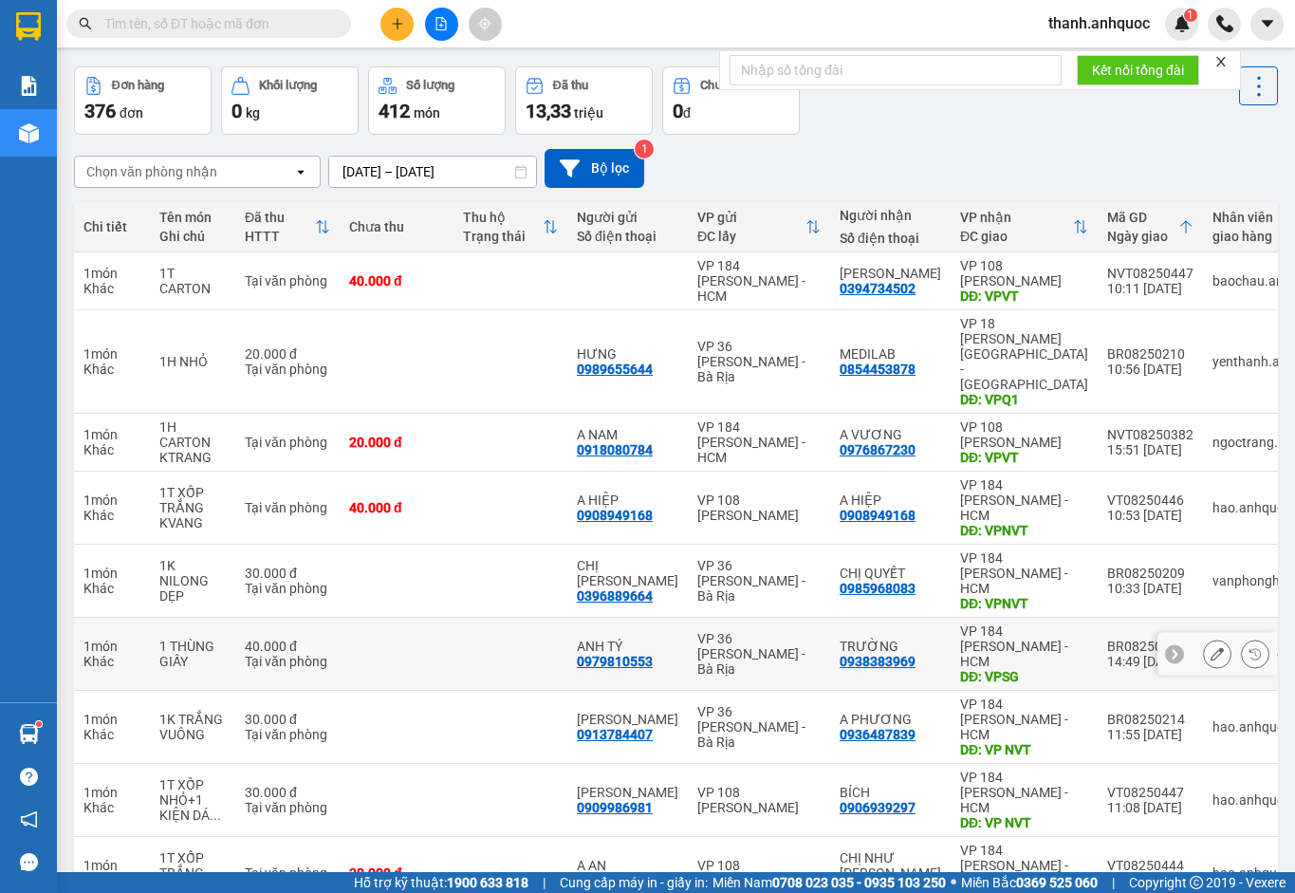
scroll to position [110, 0]
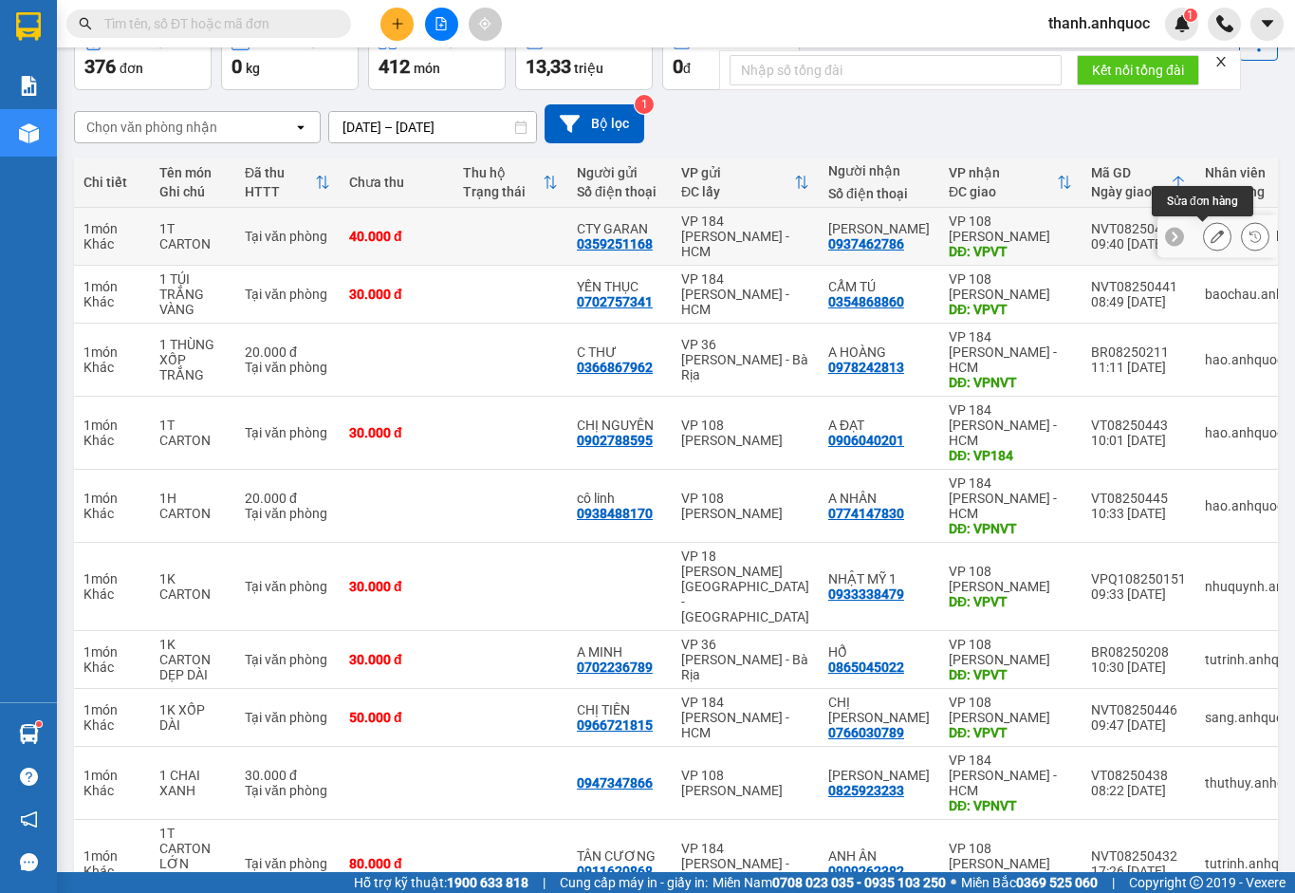
click at [1211, 241] on icon at bounding box center [1217, 236] width 13 height 13
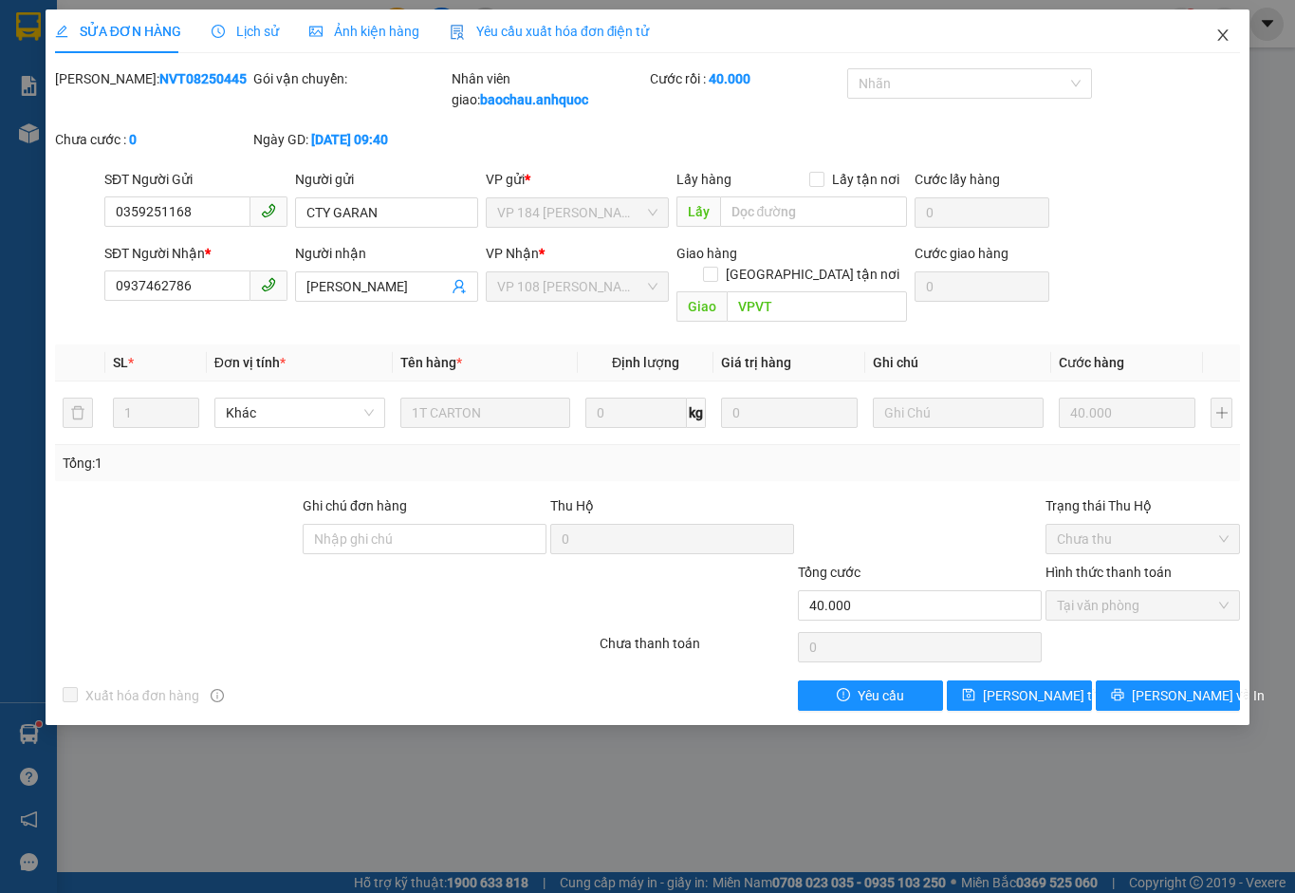
click at [1216, 34] on icon "close" at bounding box center [1222, 35] width 15 height 15
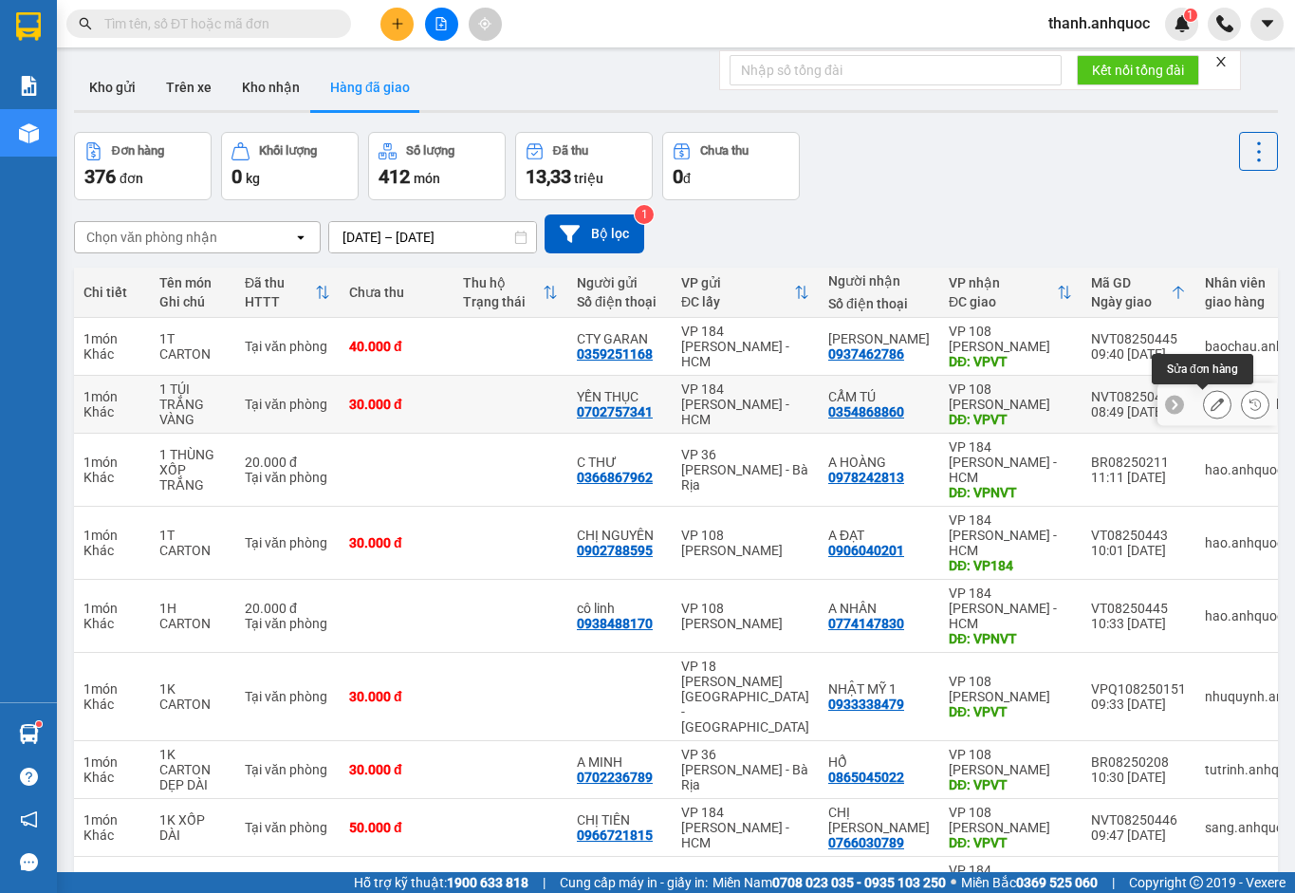
click at [1211, 399] on icon at bounding box center [1217, 404] width 13 height 13
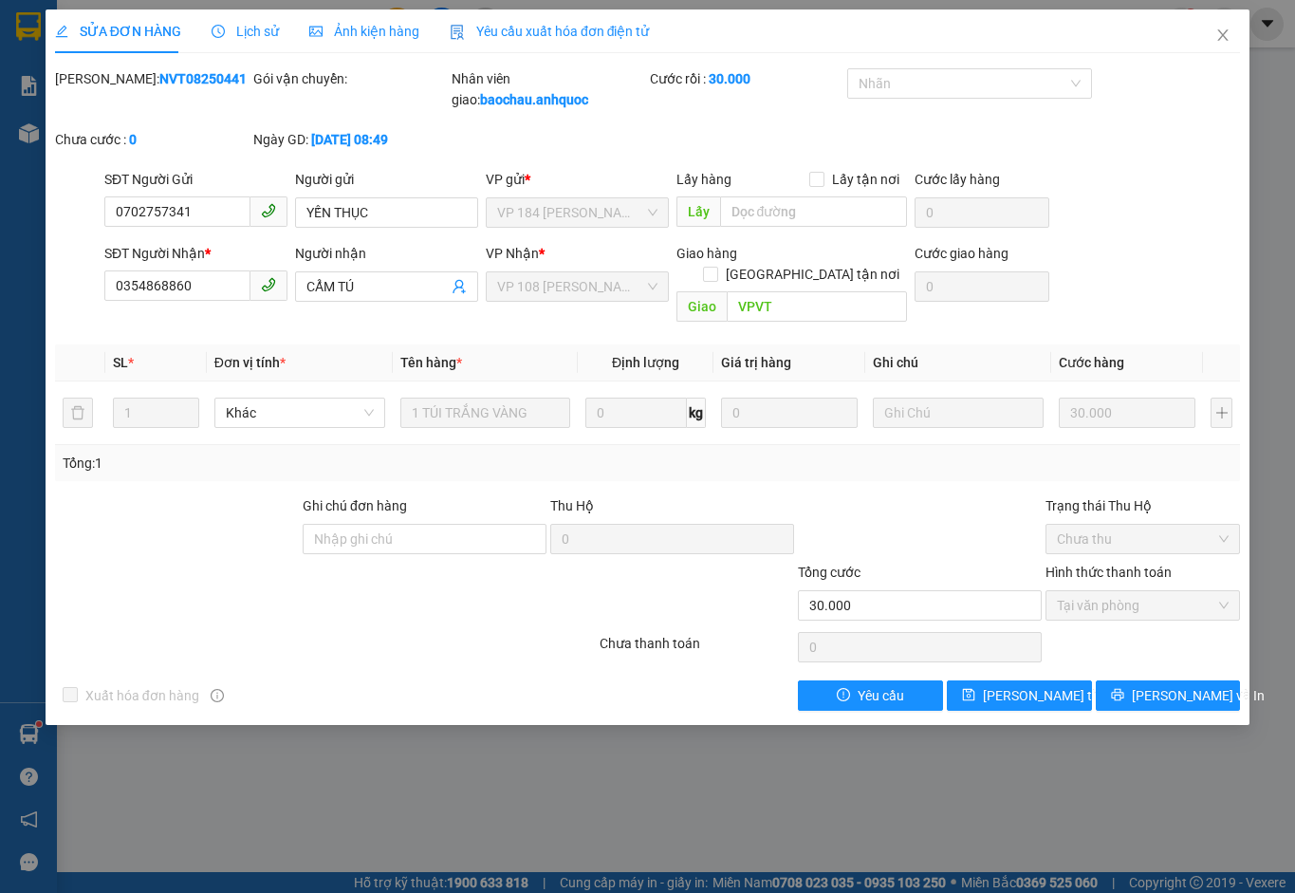
click at [571, 25] on span "Yêu cầu xuất hóa đơn điện tử" at bounding box center [550, 31] width 200 height 15
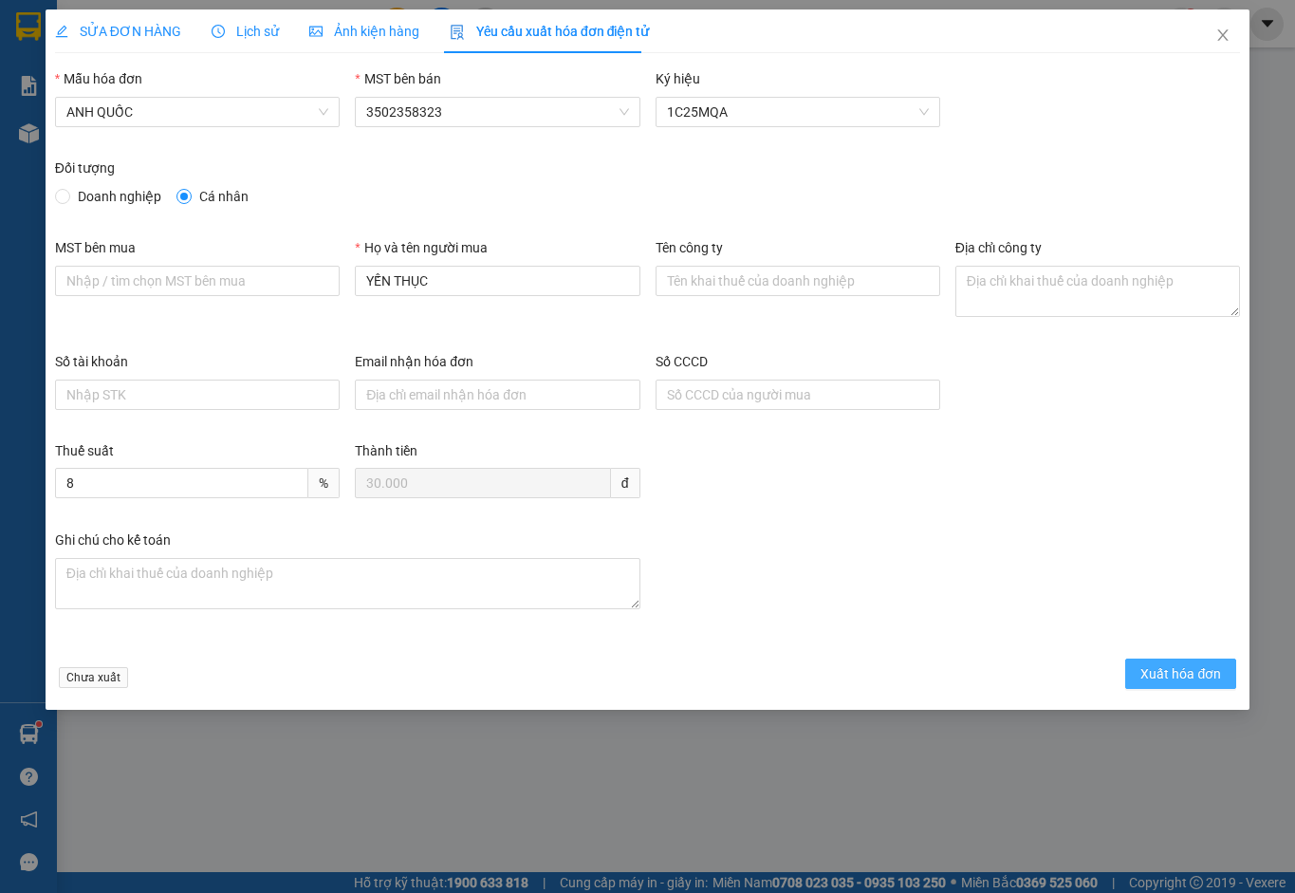
click at [1156, 674] on span "Xuất hóa đơn" at bounding box center [1181, 673] width 81 height 21
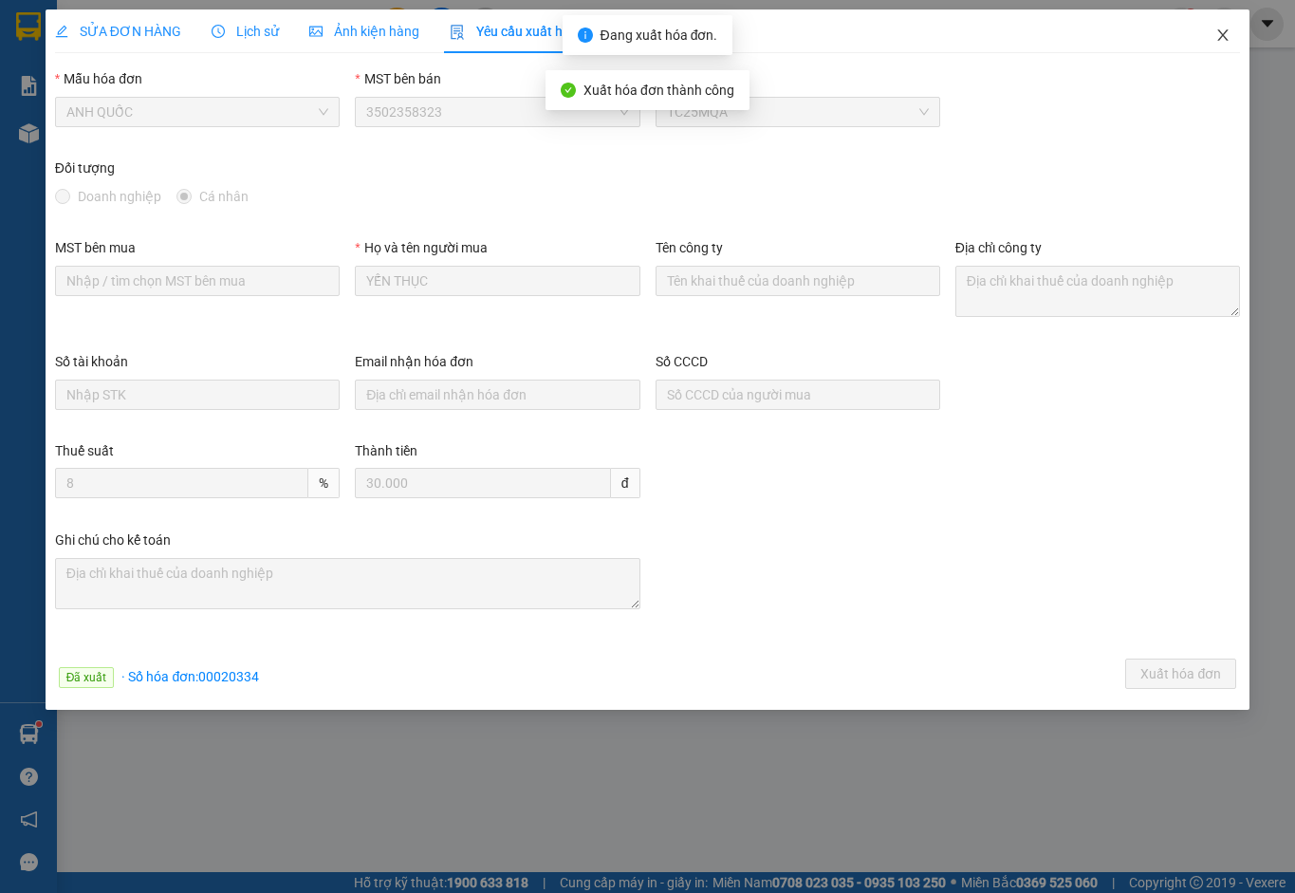
click at [1228, 34] on icon "close" at bounding box center [1222, 35] width 15 height 15
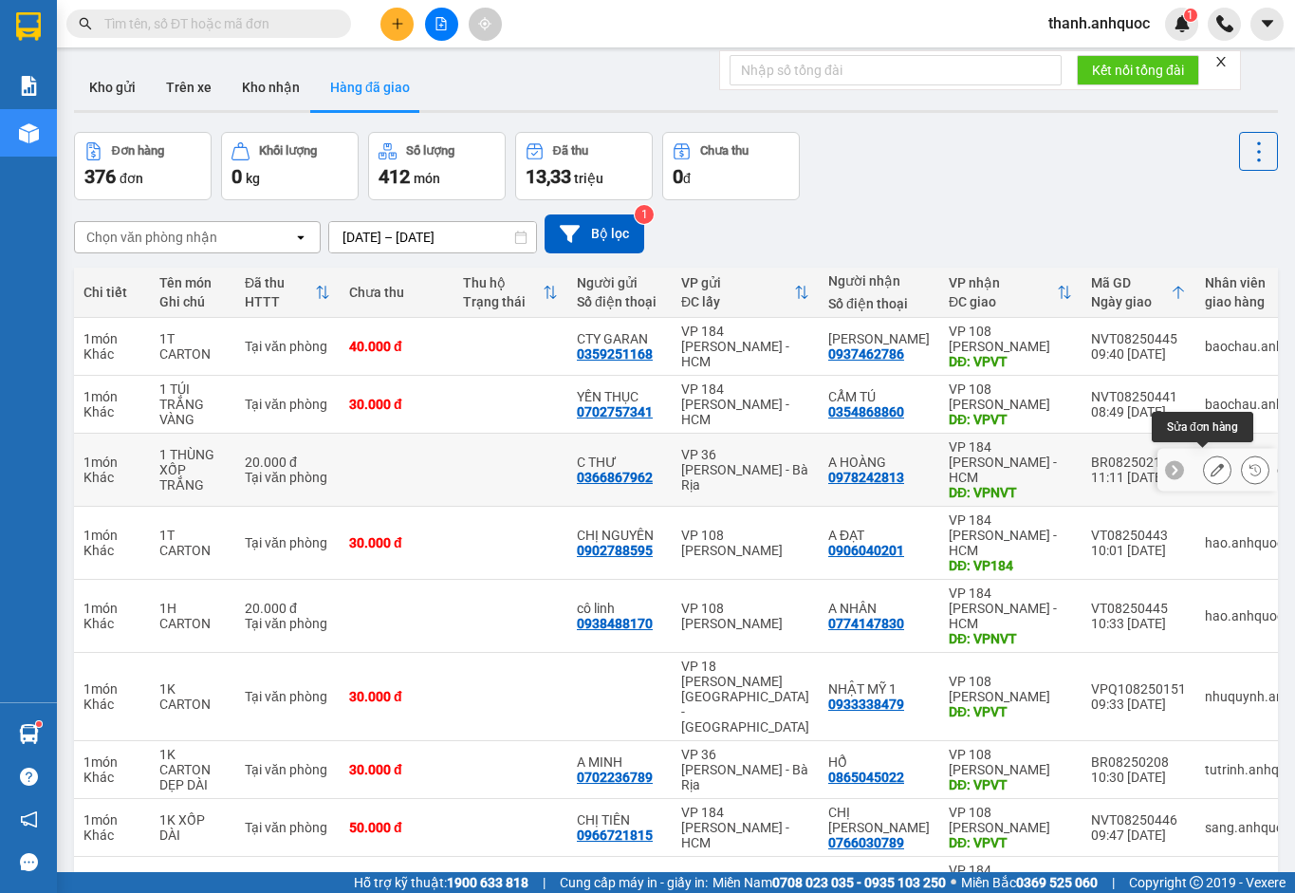
click at [1204, 471] on button at bounding box center [1217, 470] width 27 height 33
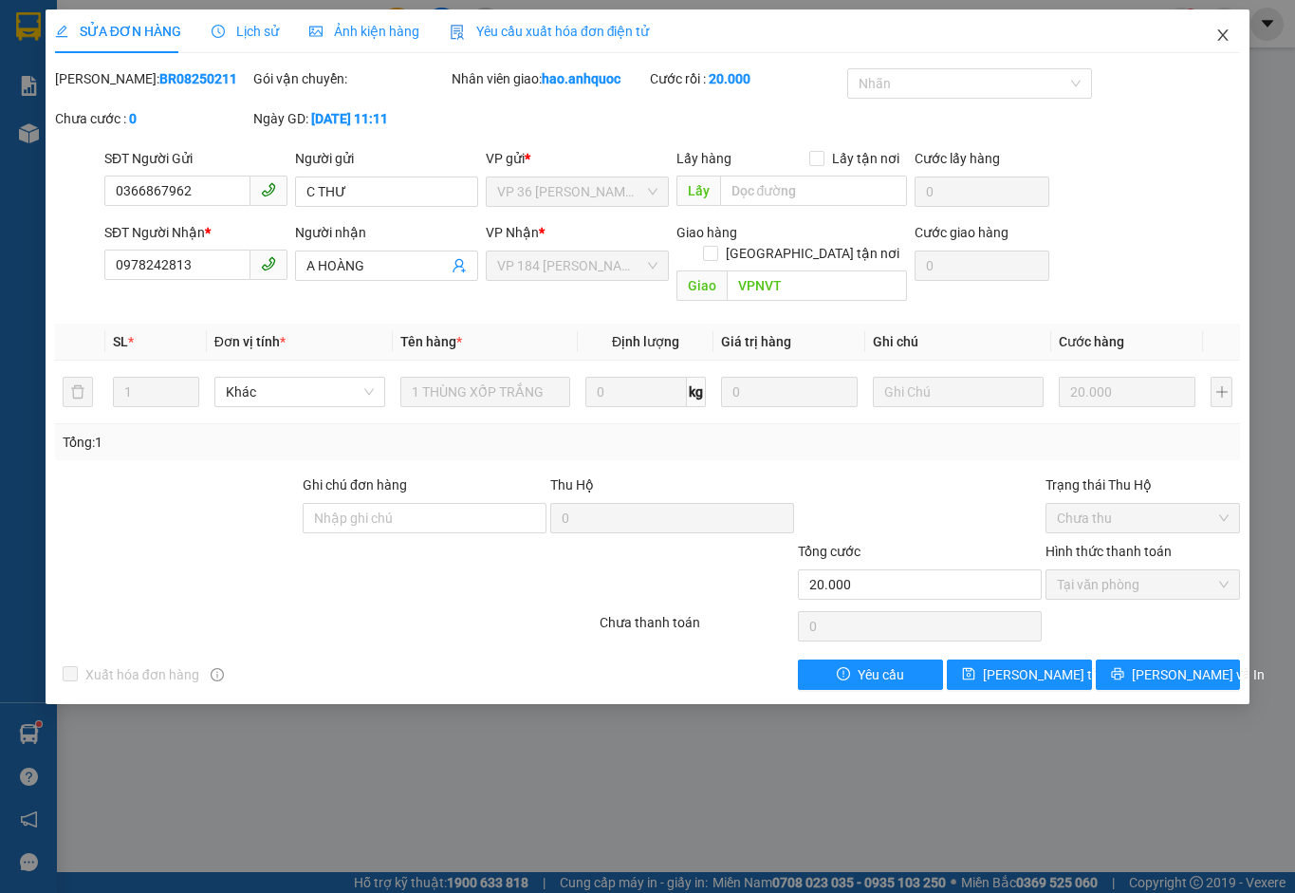
click at [1218, 34] on icon "close" at bounding box center [1222, 35] width 15 height 15
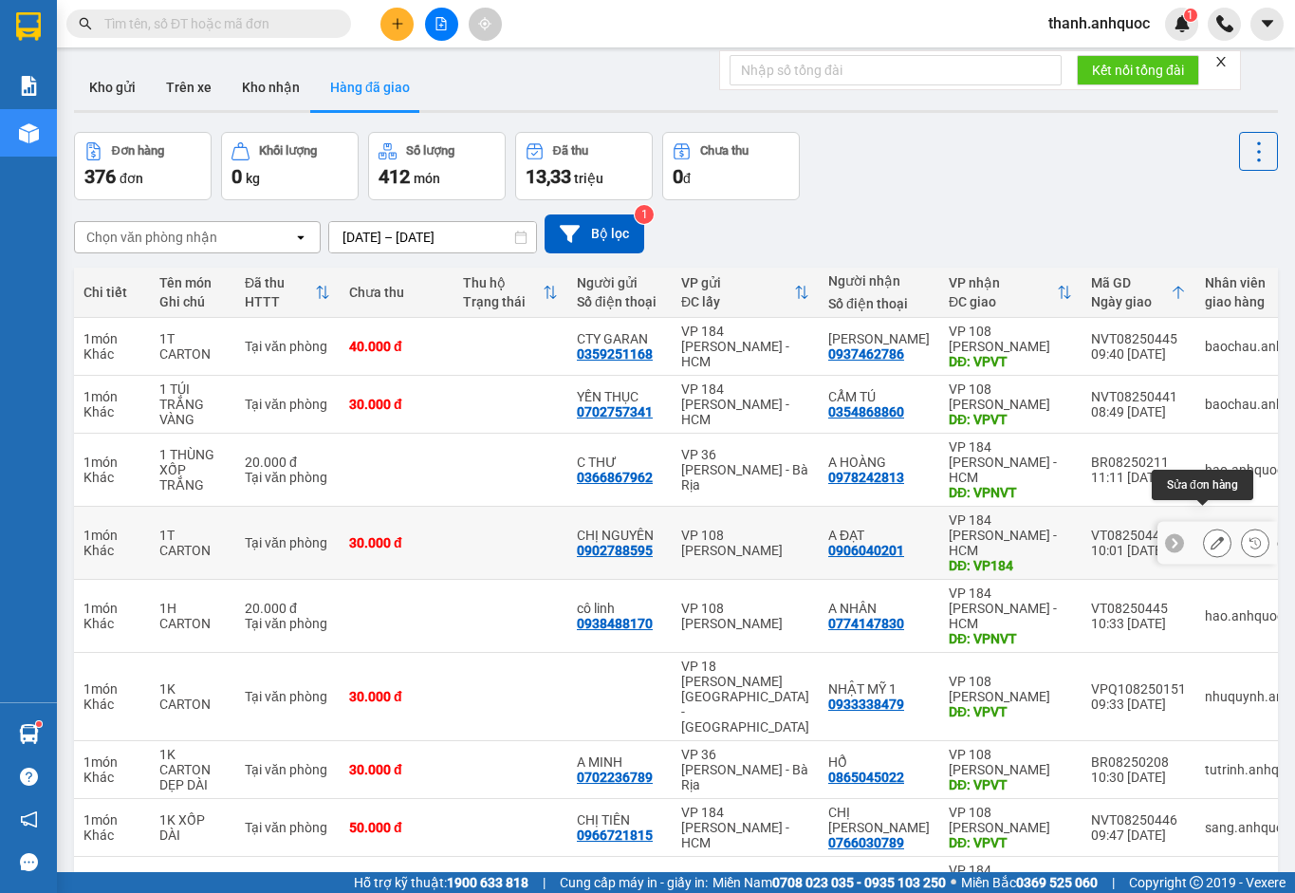
click at [1211, 536] on icon at bounding box center [1217, 542] width 13 height 13
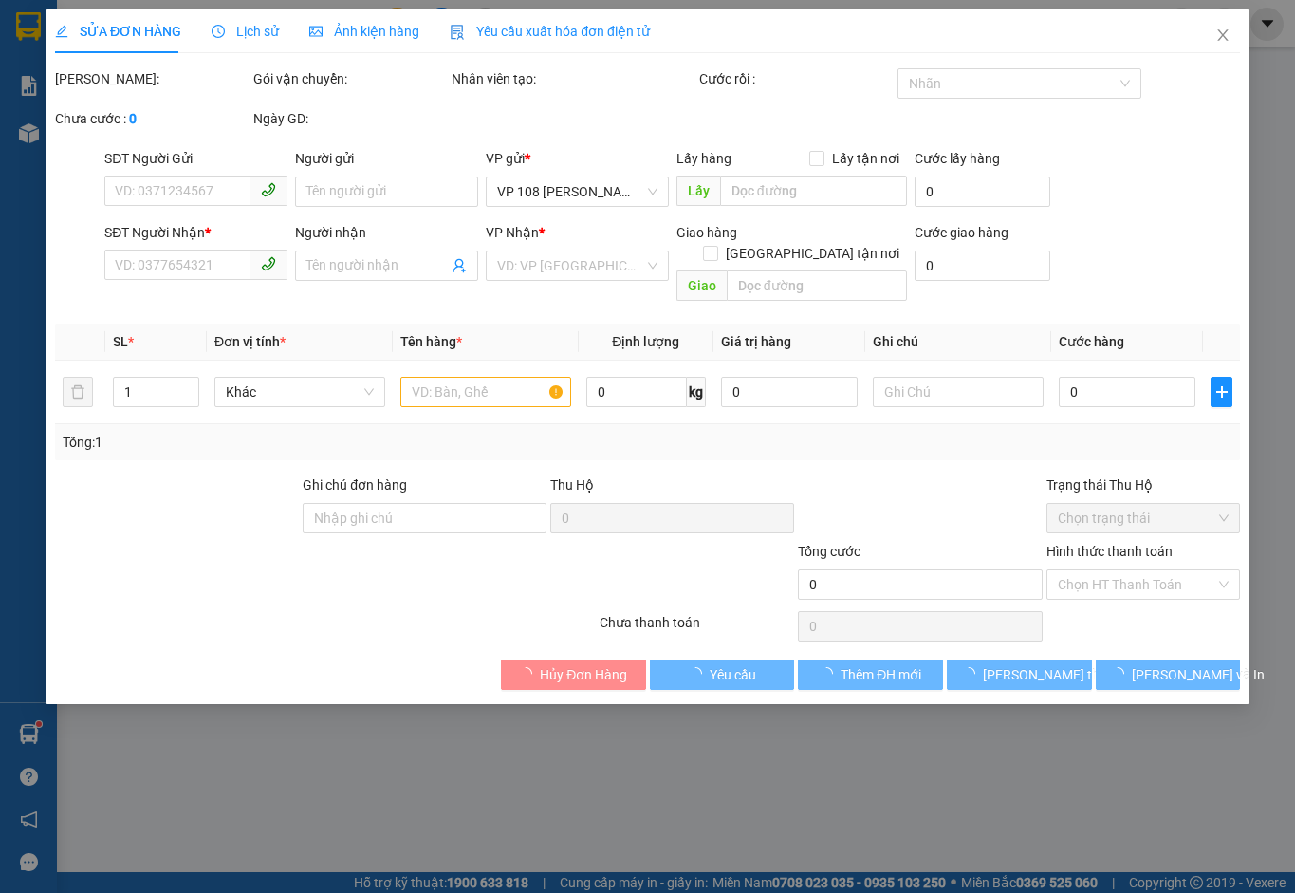
type input "0902788595"
type input "CHỊ NGUYÊN"
type input "0906040201"
type input "A ĐẠT"
type input "VP184"
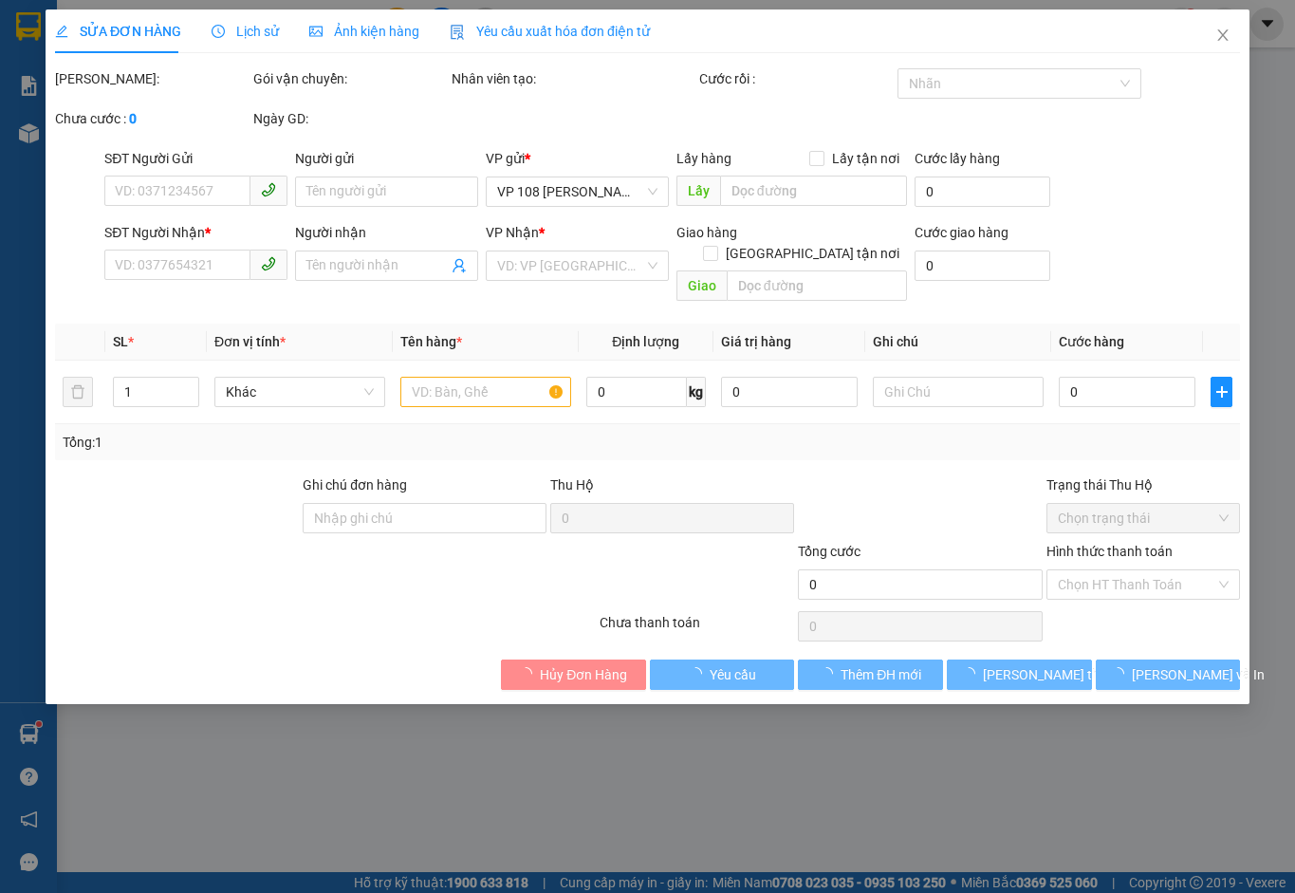
type input "TM 14/8 VP184 HẢO"
type input "30.000"
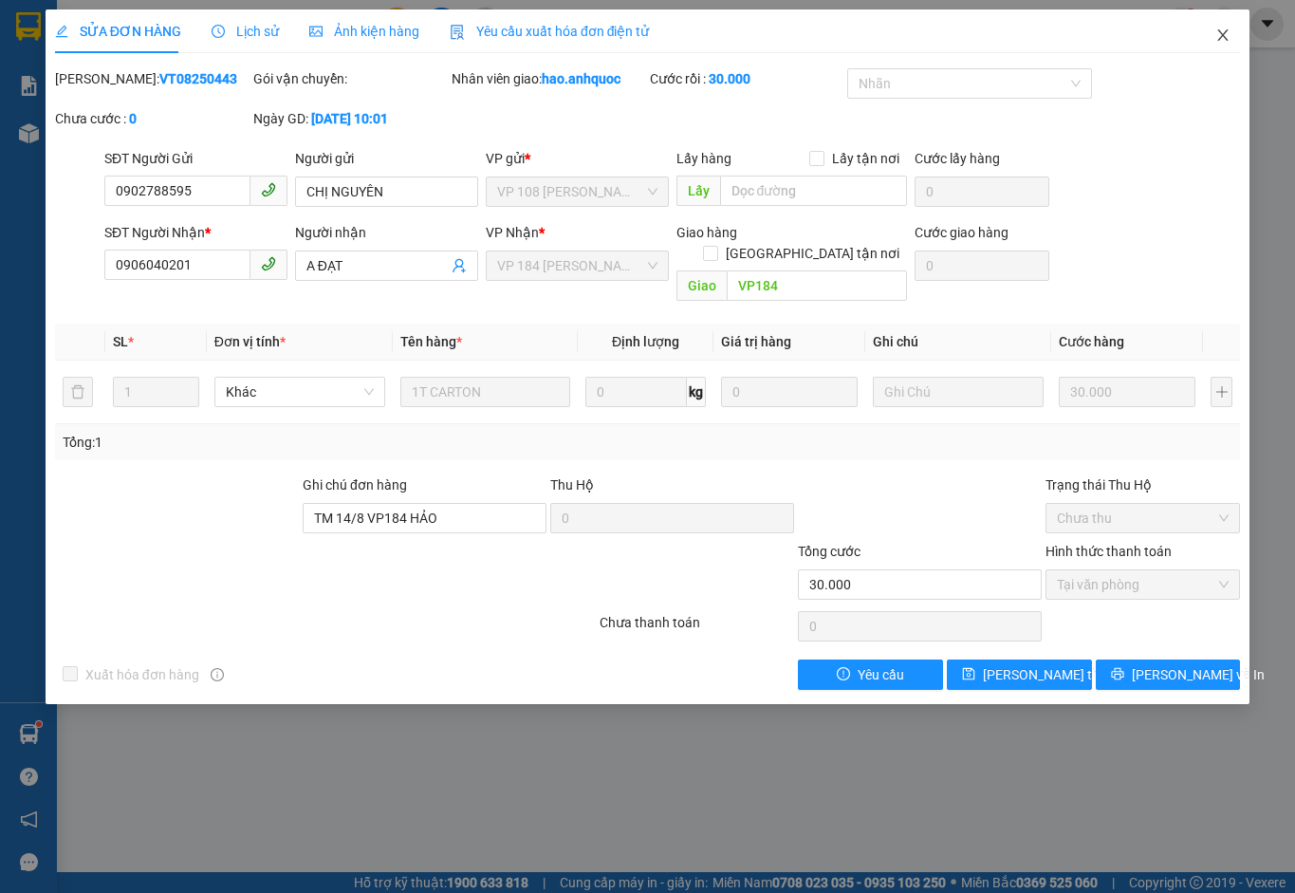
click at [1224, 36] on icon "close" at bounding box center [1223, 34] width 10 height 11
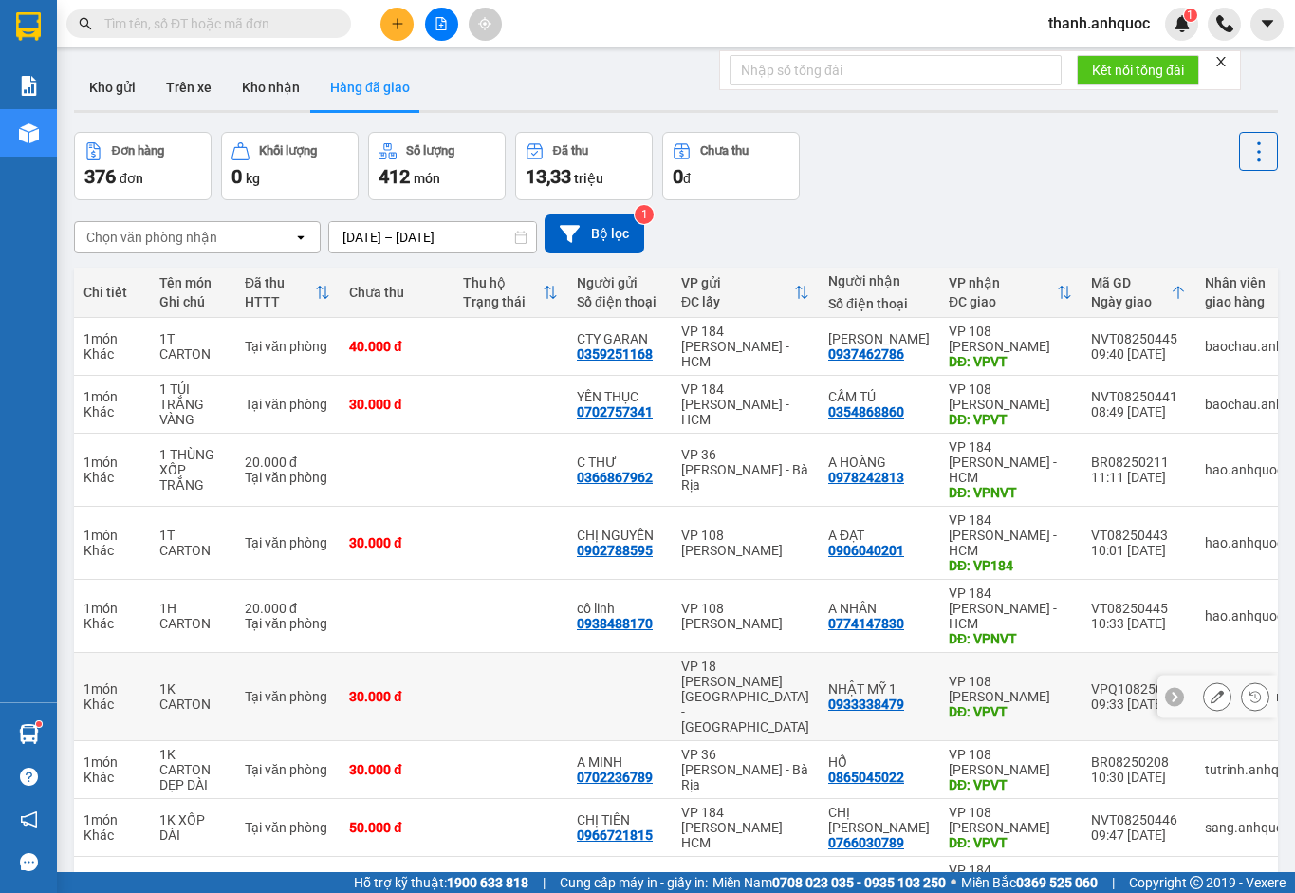
click at [1204, 680] on button at bounding box center [1217, 696] width 27 height 33
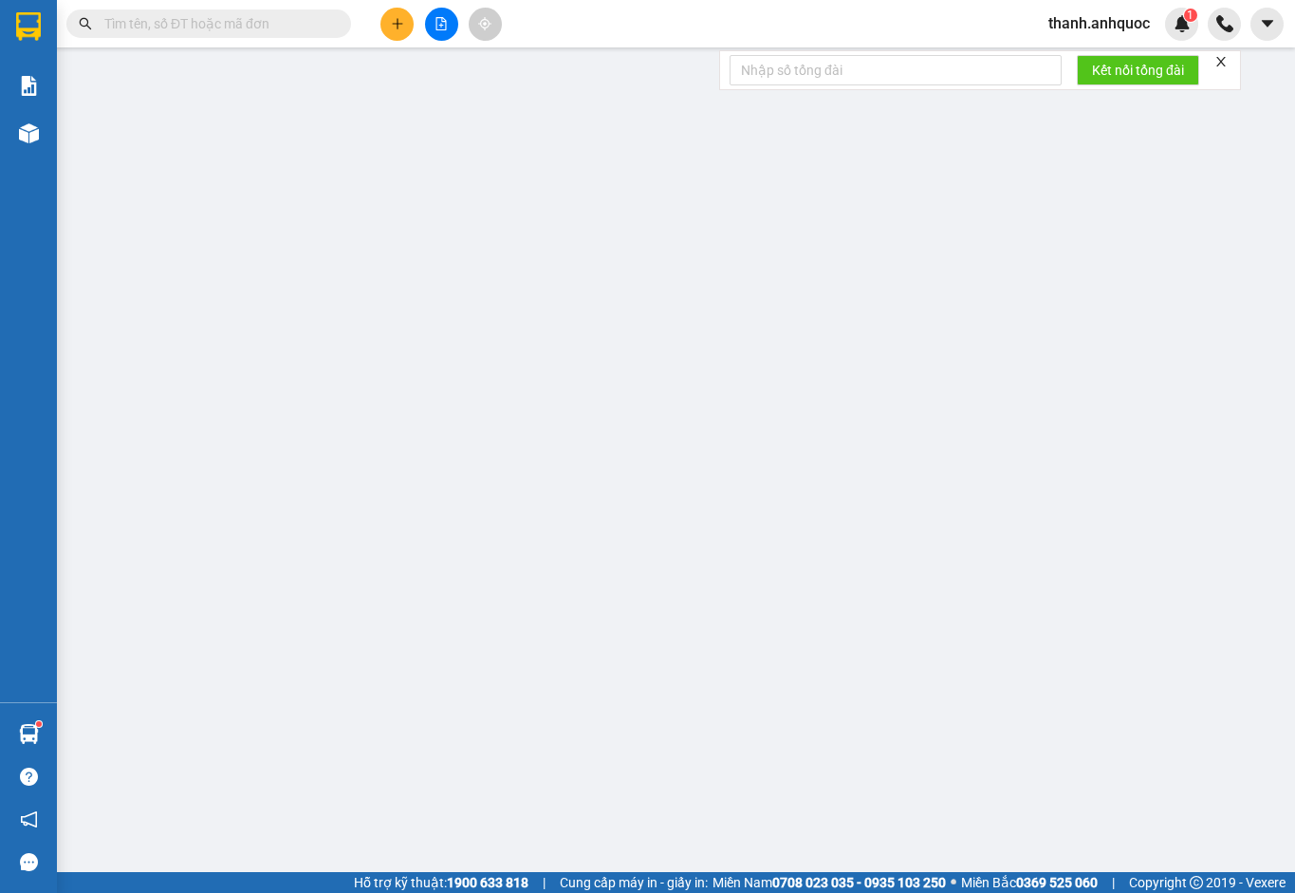
type input "0933338479"
type input "NHẬT MỸ 1"
type input "VPVT"
type input "30.000"
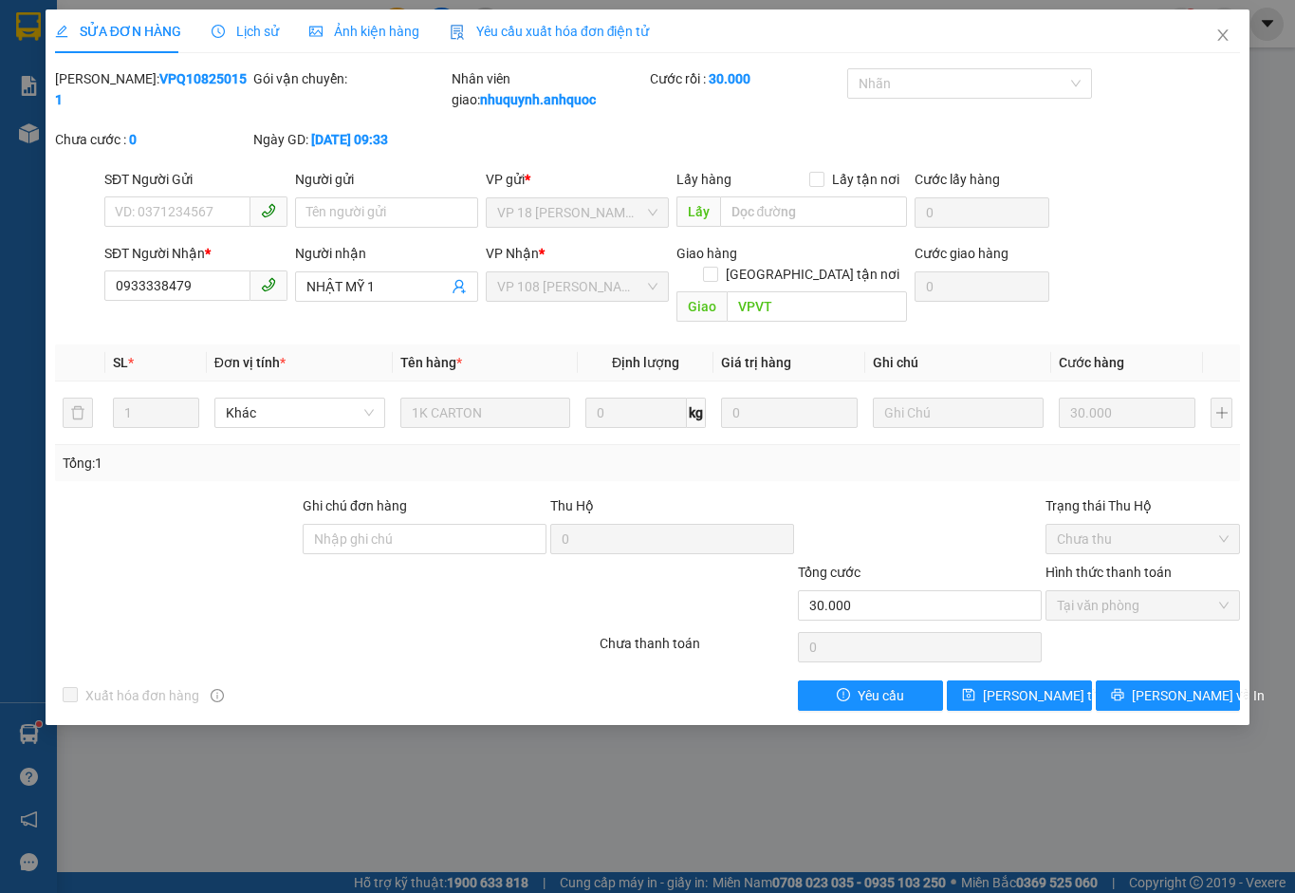
click at [555, 19] on div "Yêu cầu xuất hóa đơn điện tử" at bounding box center [550, 31] width 200 height 44
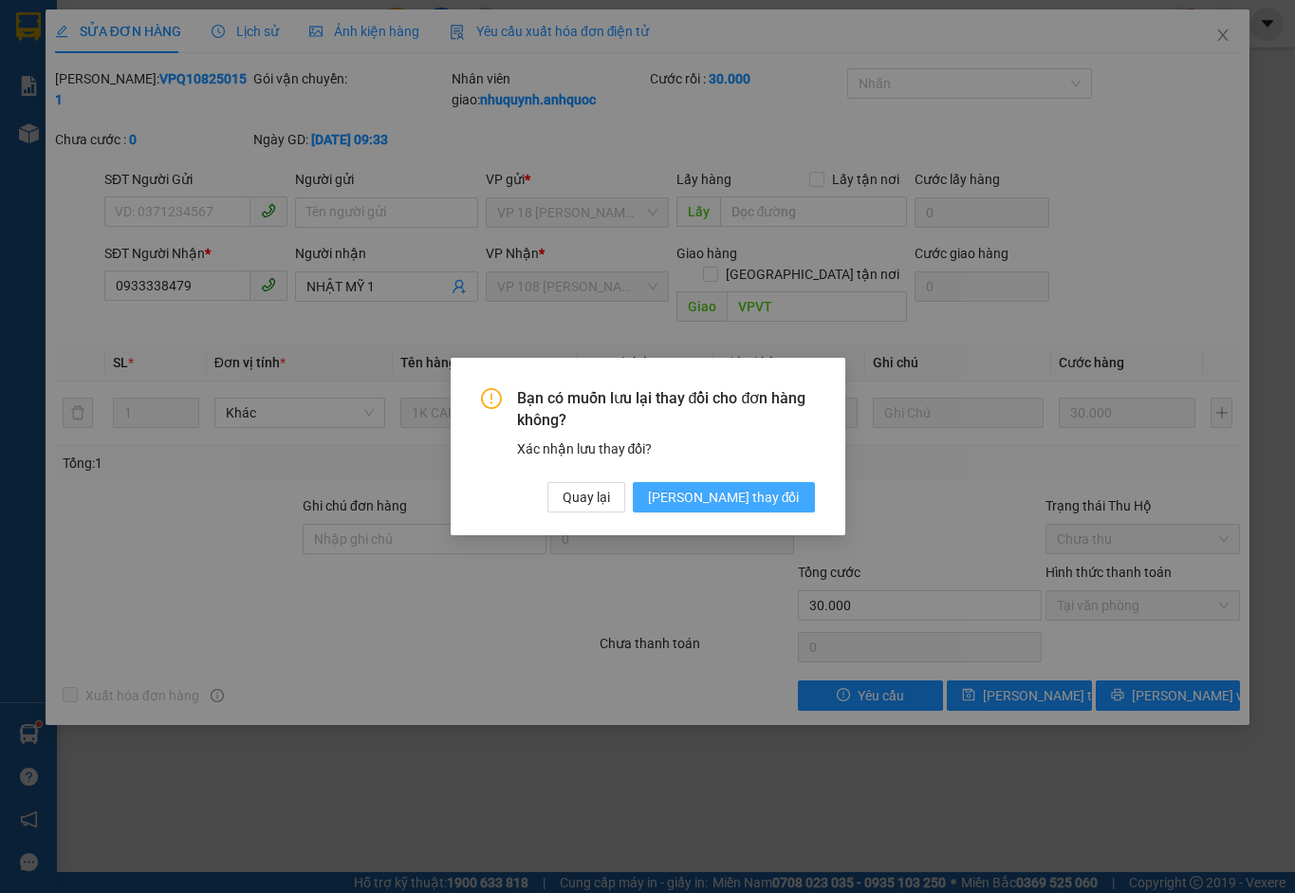
click at [779, 491] on span "[PERSON_NAME] thay đổi" at bounding box center [724, 497] width 152 height 21
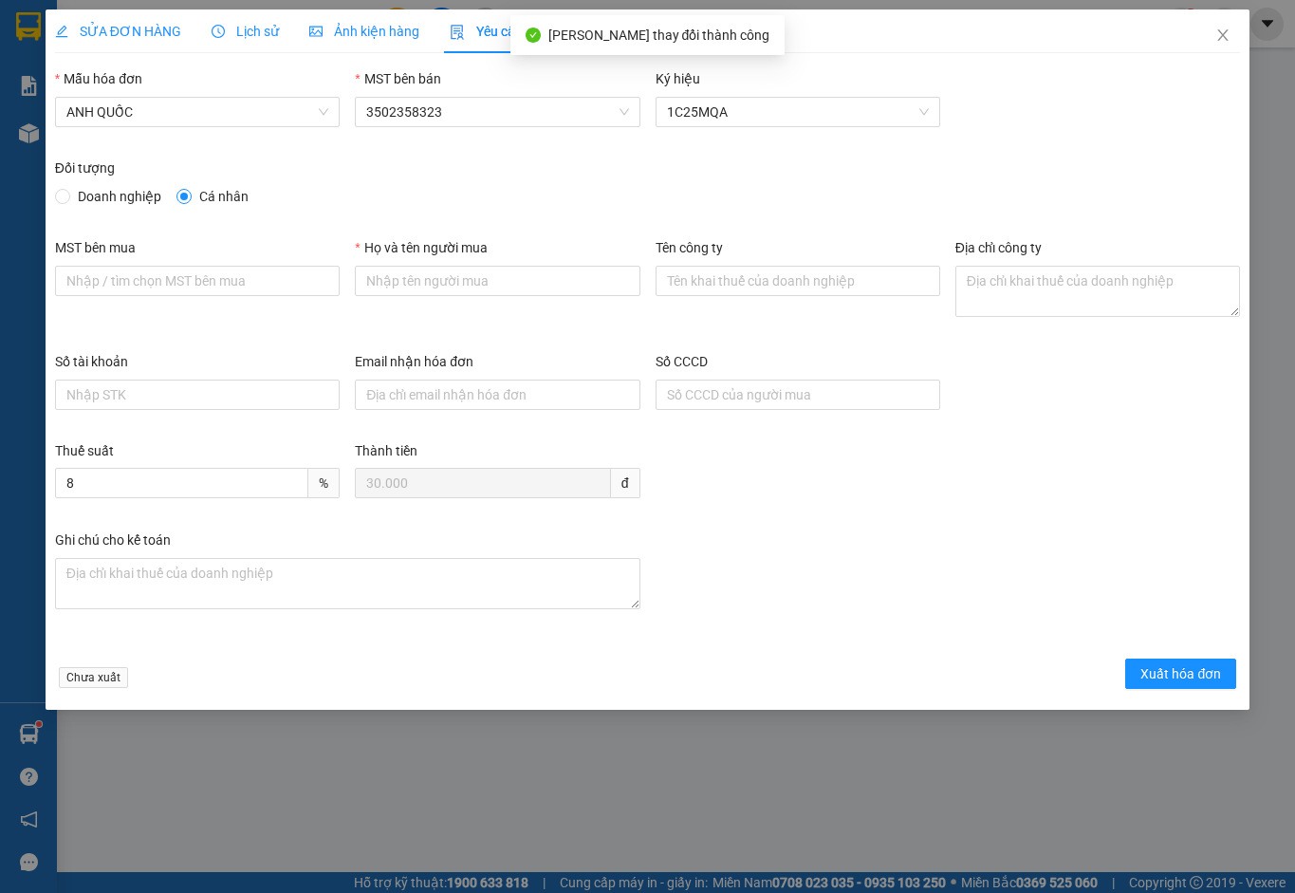
click at [114, 199] on span "Doanh nghiệp" at bounding box center [119, 196] width 99 height 21
click at [68, 199] on input "Doanh nghiệp" at bounding box center [61, 195] width 13 height 13
radio input "true"
radio input "false"
click at [156, 272] on input "MST bên mua" at bounding box center [197, 281] width 285 height 30
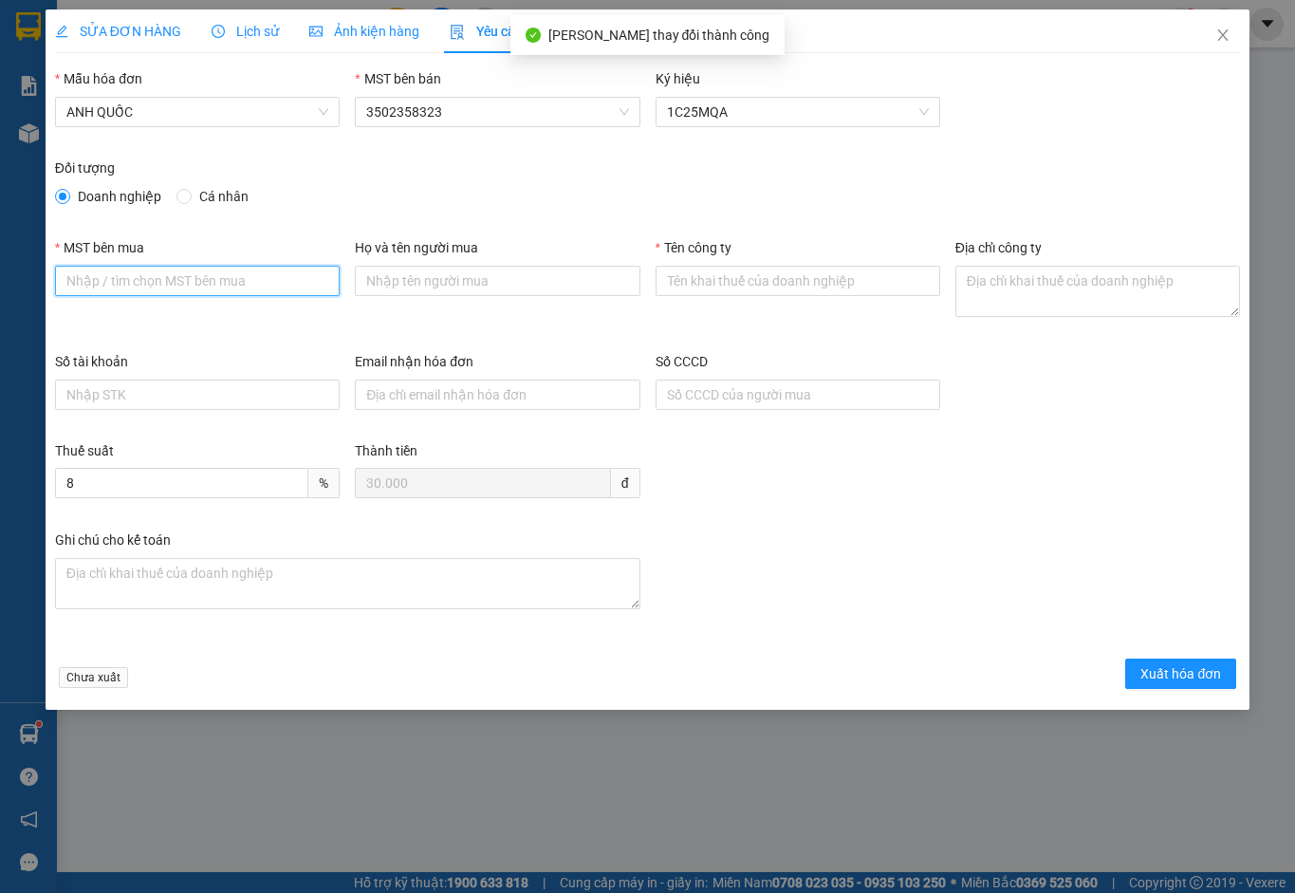
type input "3502206708"
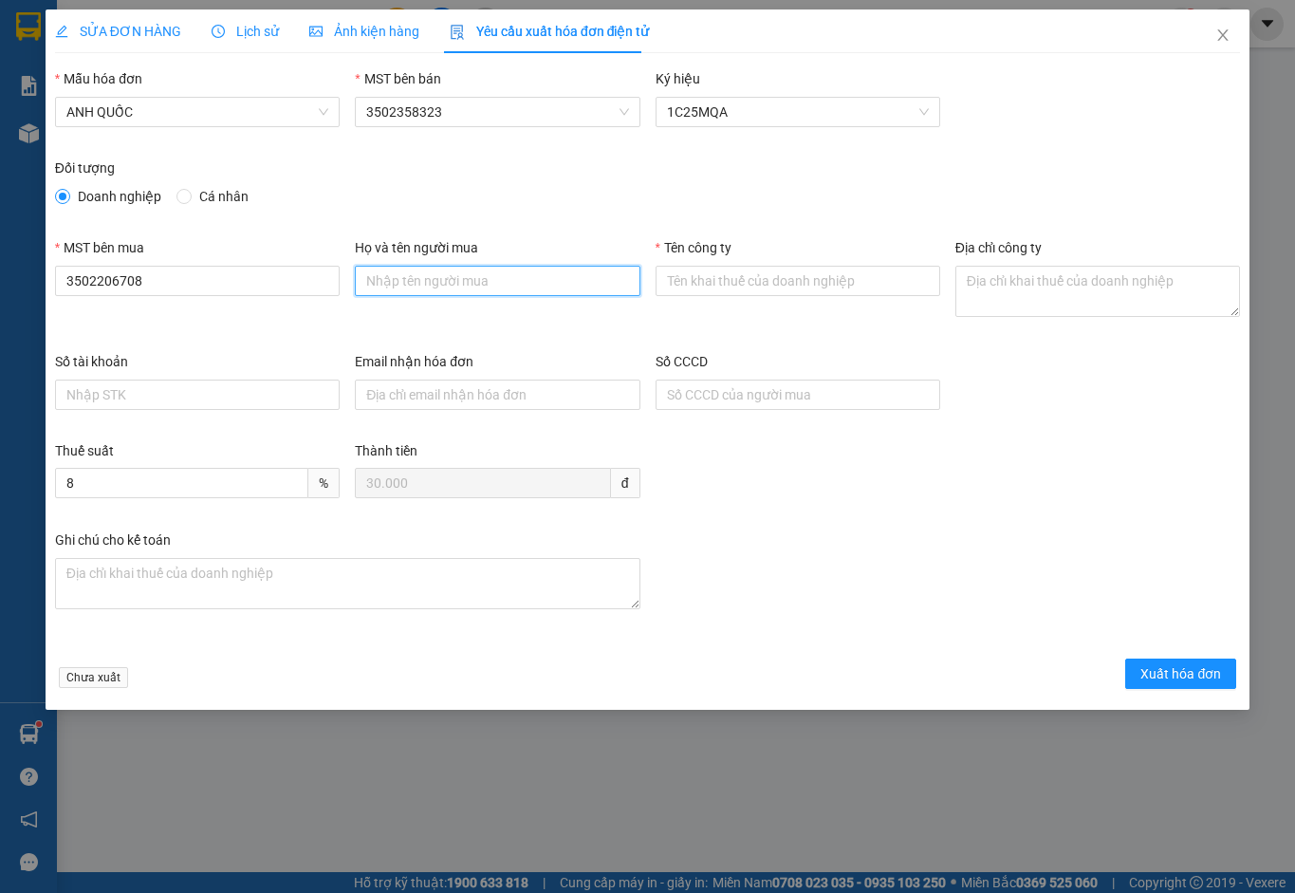
click at [415, 285] on input "Họ và tên người mua" at bounding box center [497, 281] width 285 height 30
type input "."
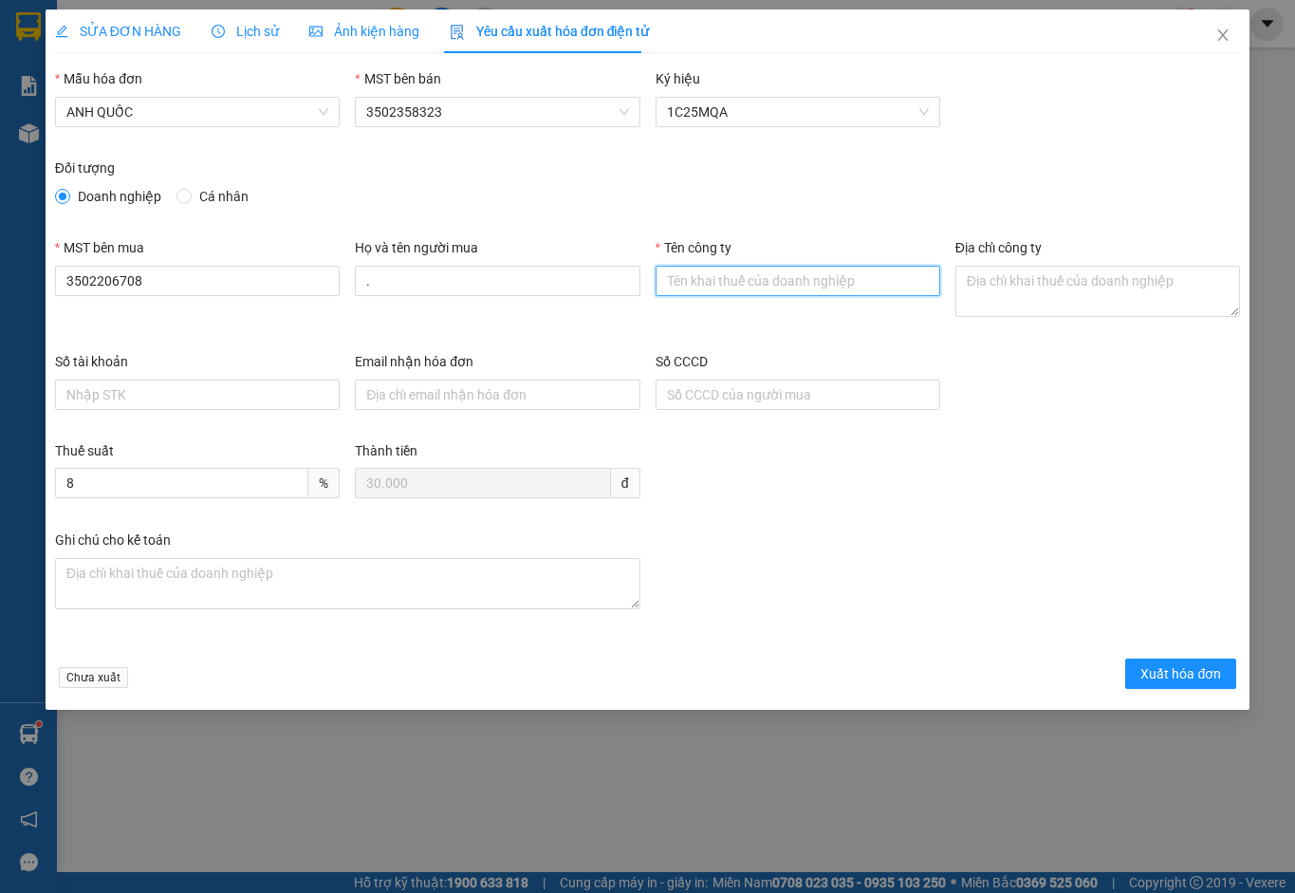
click at [737, 282] on input "Tên công ty" at bounding box center [798, 281] width 285 height 30
type input "Công Ty TNHH Thương Mại Dịch Vụ Ô Tô [GEOGRAPHIC_DATA]"
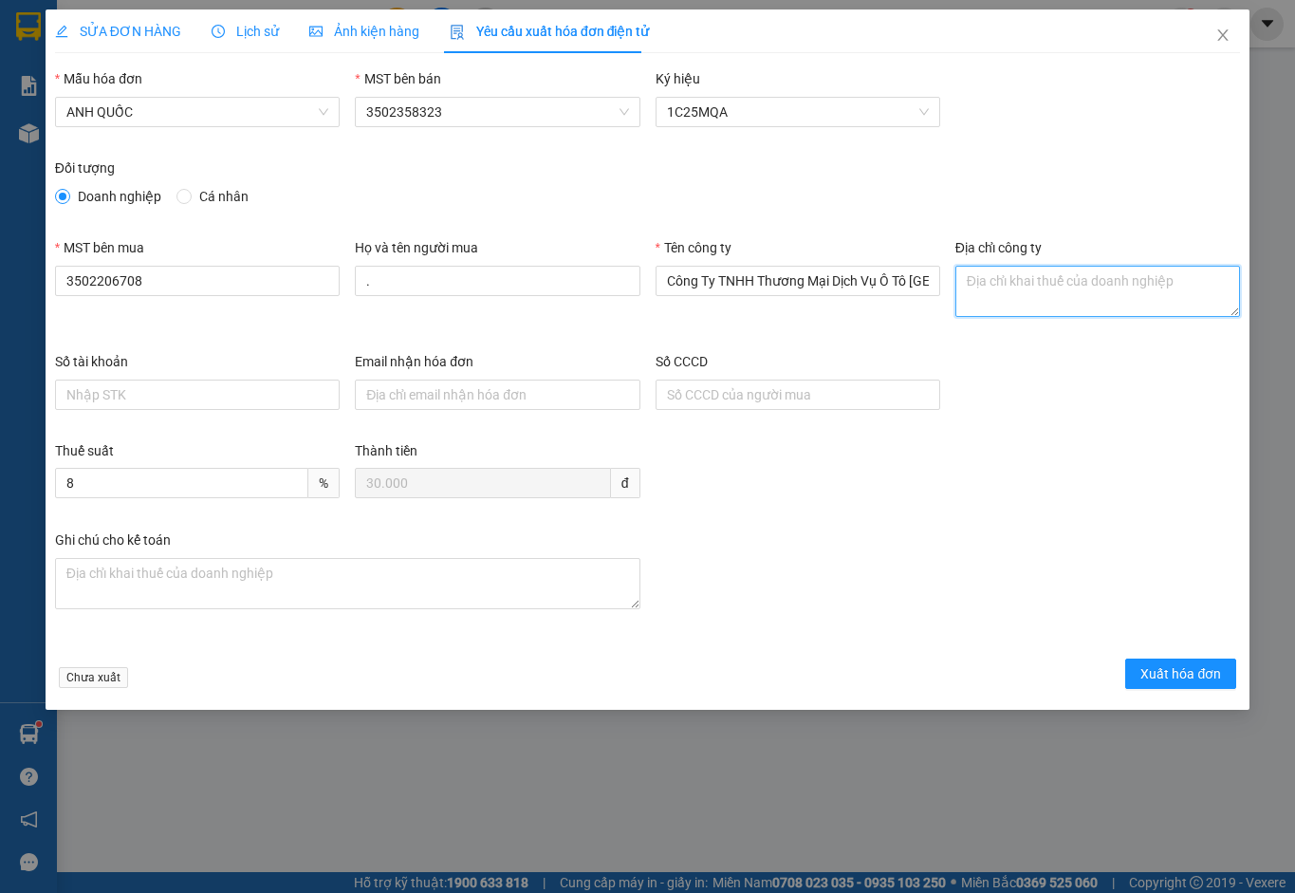
click at [998, 280] on textarea "Địa chỉ công ty" at bounding box center [1097, 291] width 285 height 51
paste textarea "219B [PERSON_NAME], [GEOGRAPHIC_DATA], [GEOGRAPHIC_DATA], [GEOGRAPHIC_DATA]"
type textarea "219B [PERSON_NAME], [GEOGRAPHIC_DATA], [GEOGRAPHIC_DATA], [GEOGRAPHIC_DATA]"
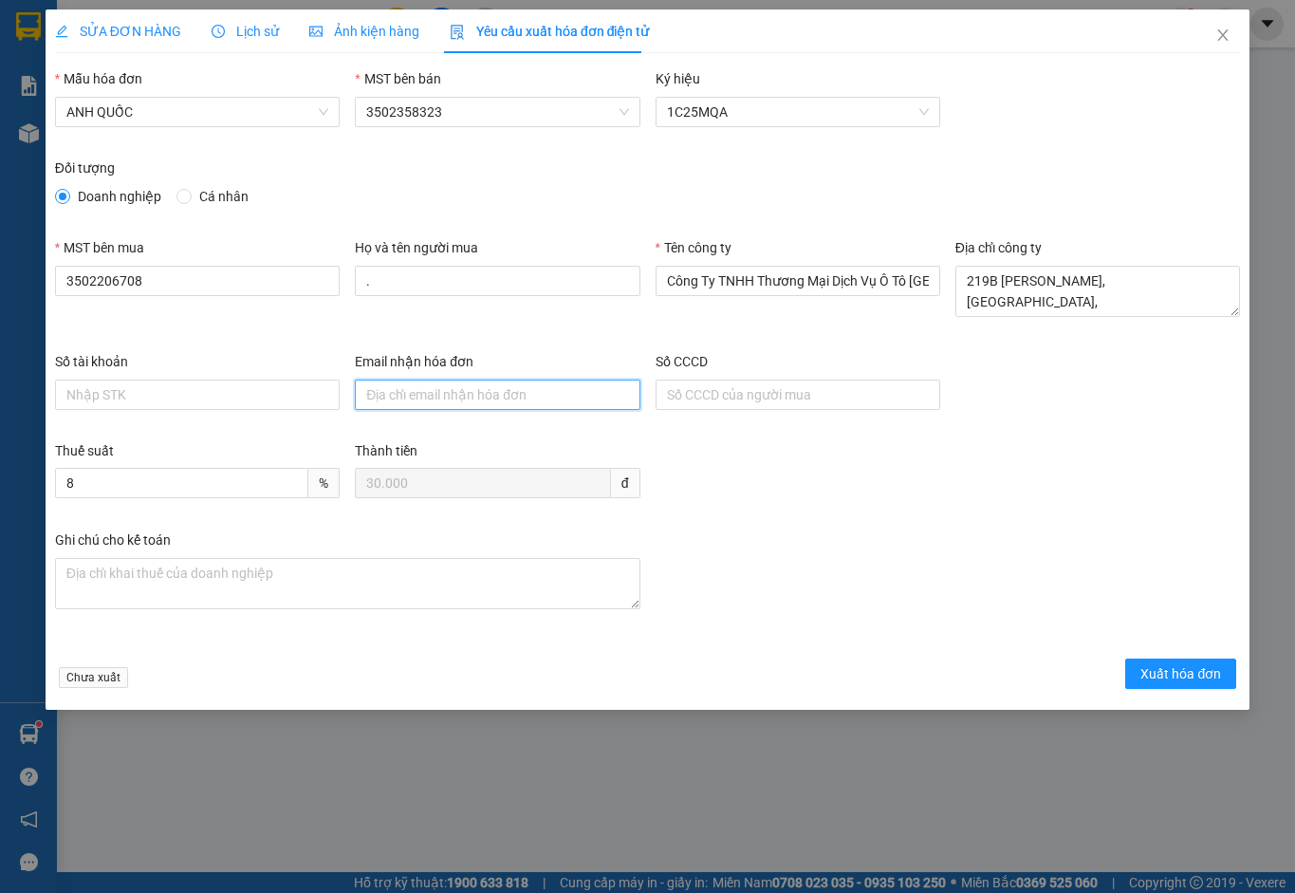
click at [392, 388] on input "Email nhận hóa đơn" at bounding box center [497, 395] width 285 height 30
type input "[EMAIL_ADDRESS][DOMAIN_NAME]"
click at [1196, 684] on button "Xuất hóa đơn" at bounding box center [1180, 674] width 111 height 30
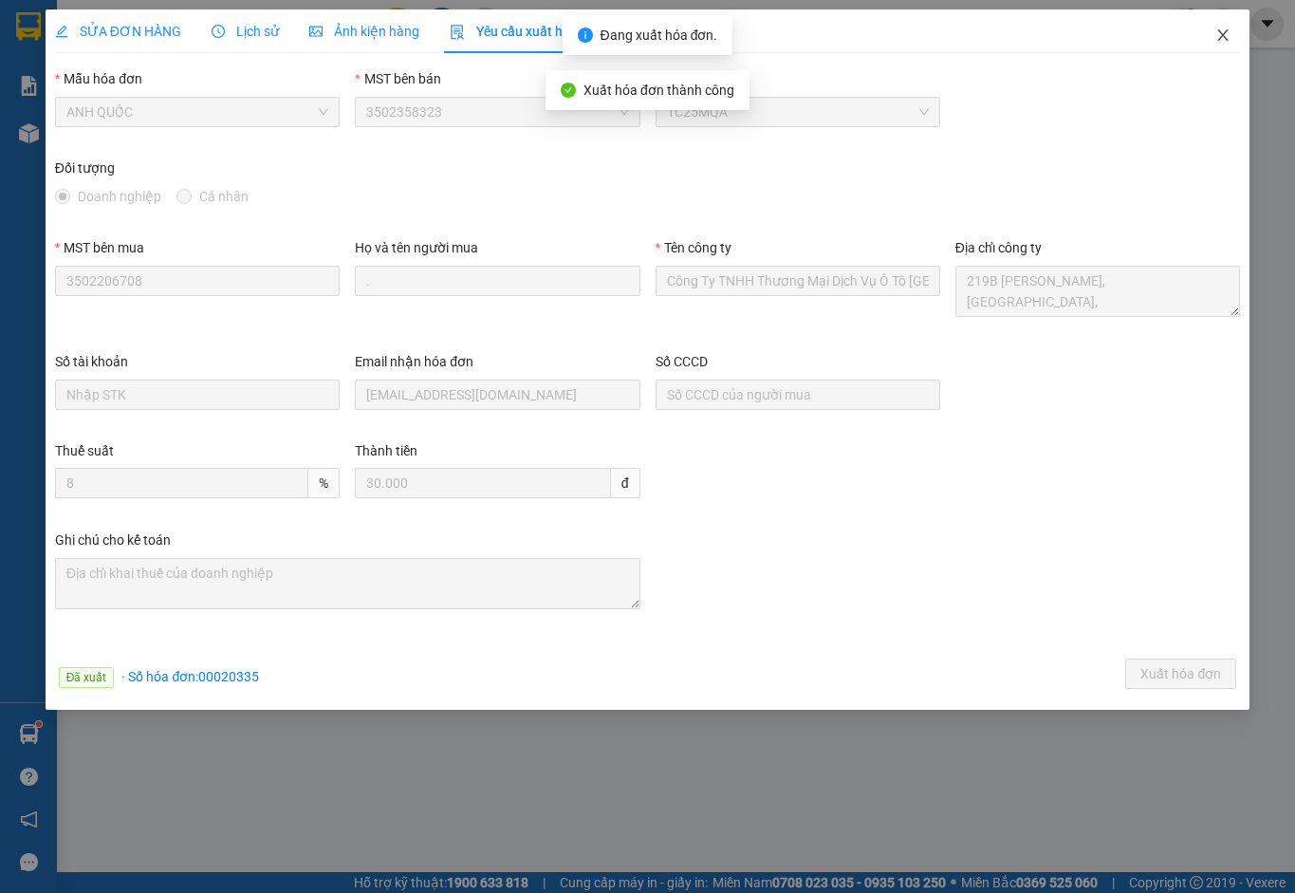
click at [1222, 35] on icon "close" at bounding box center [1223, 34] width 10 height 11
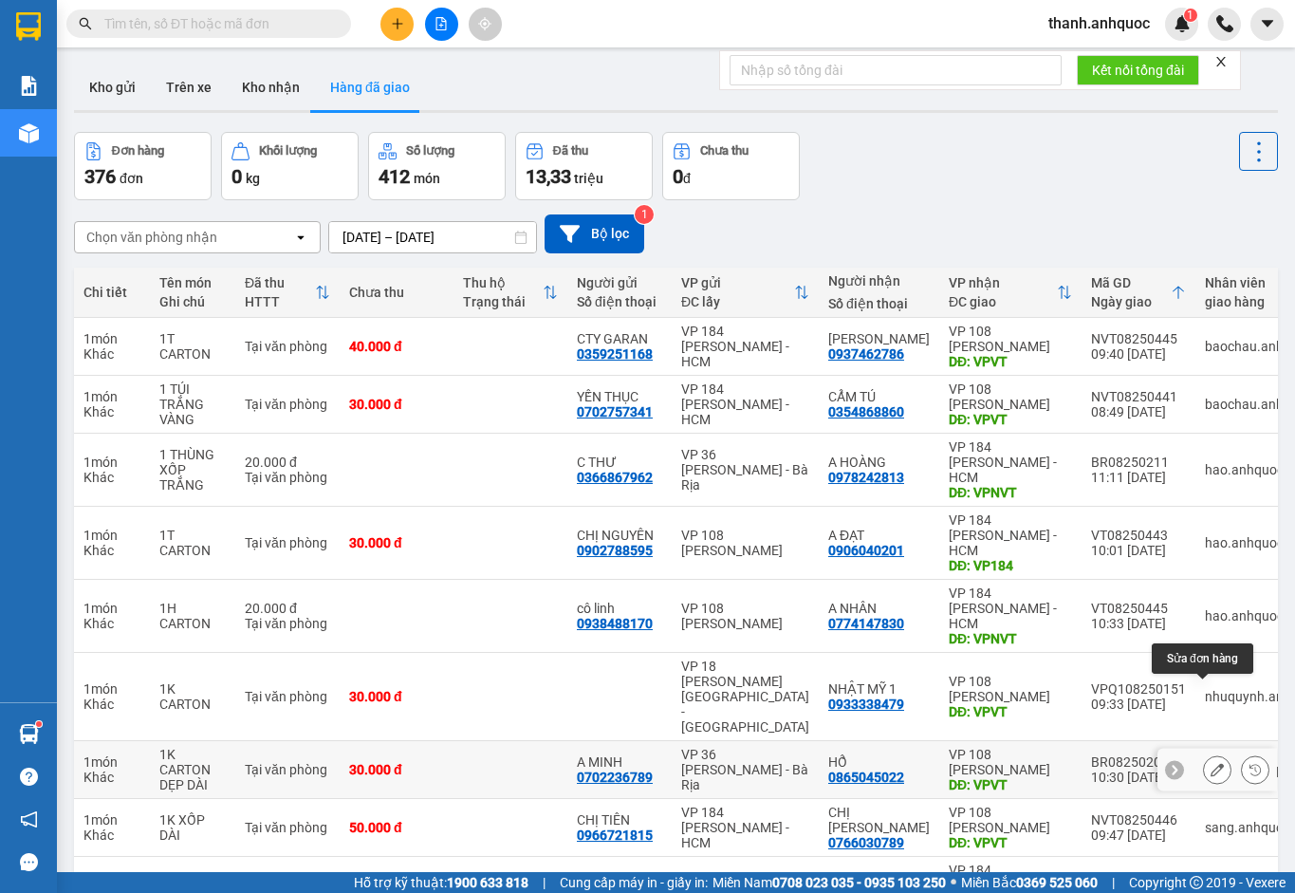
click at [1211, 763] on icon at bounding box center [1217, 769] width 13 height 13
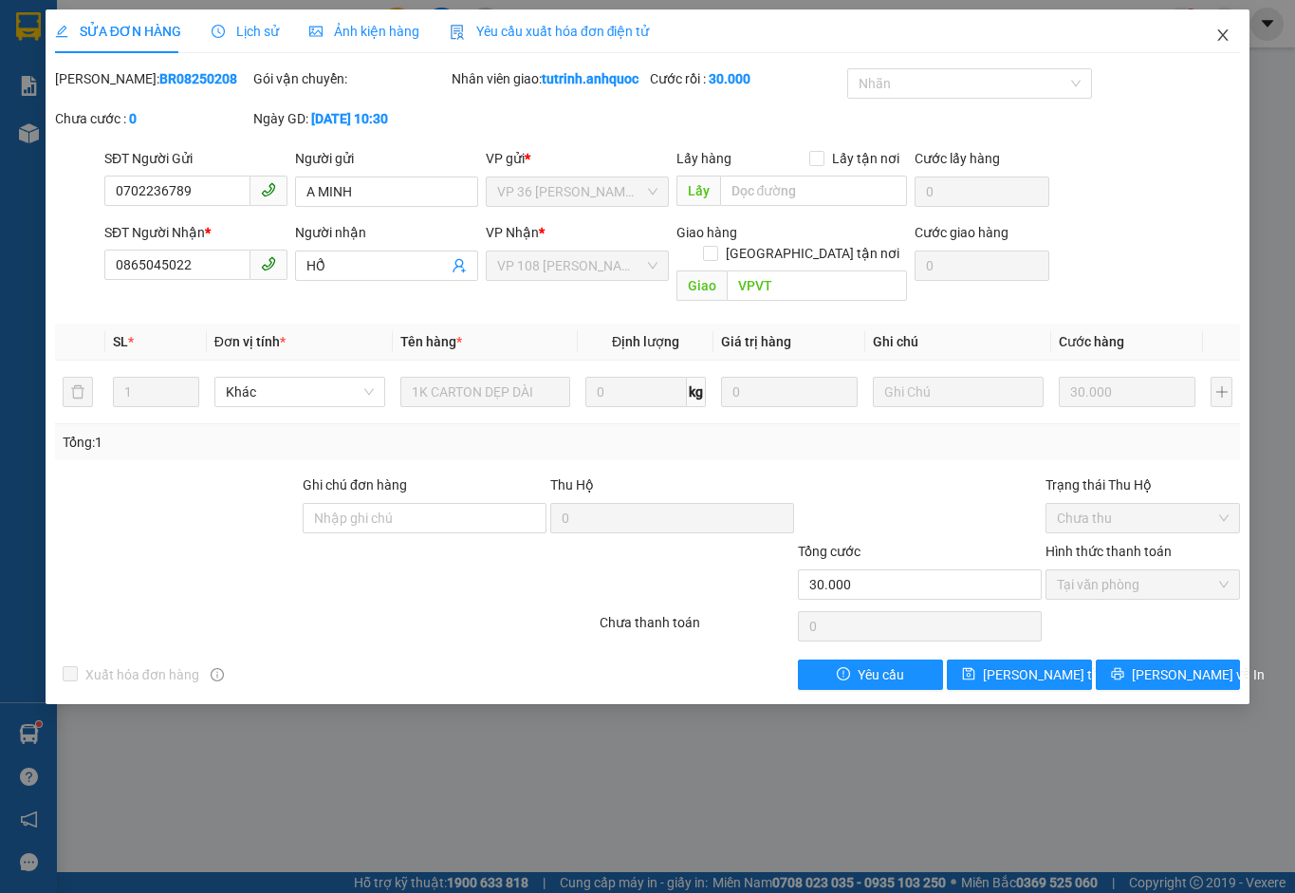
click at [1224, 39] on icon "close" at bounding box center [1222, 35] width 15 height 15
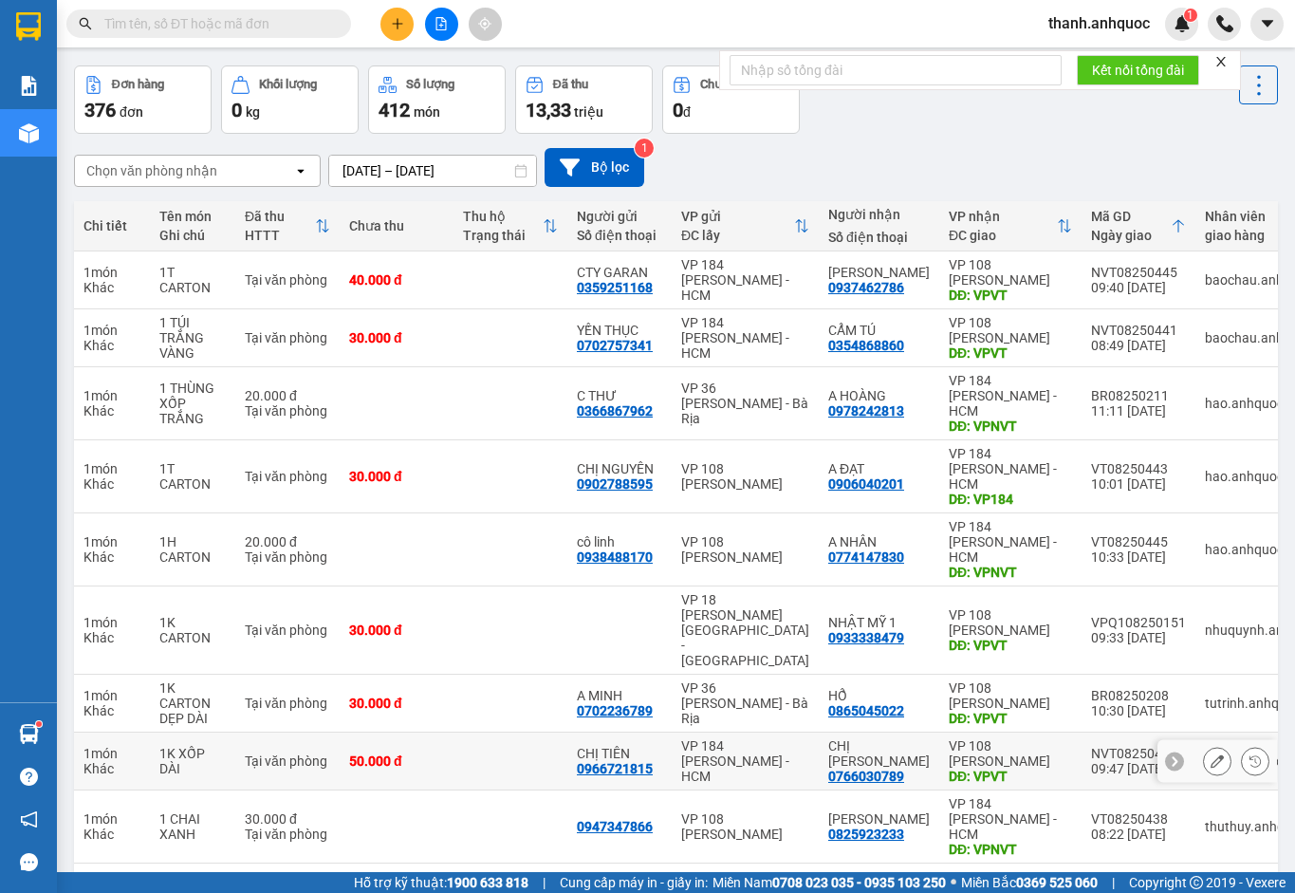
scroll to position [95, 0]
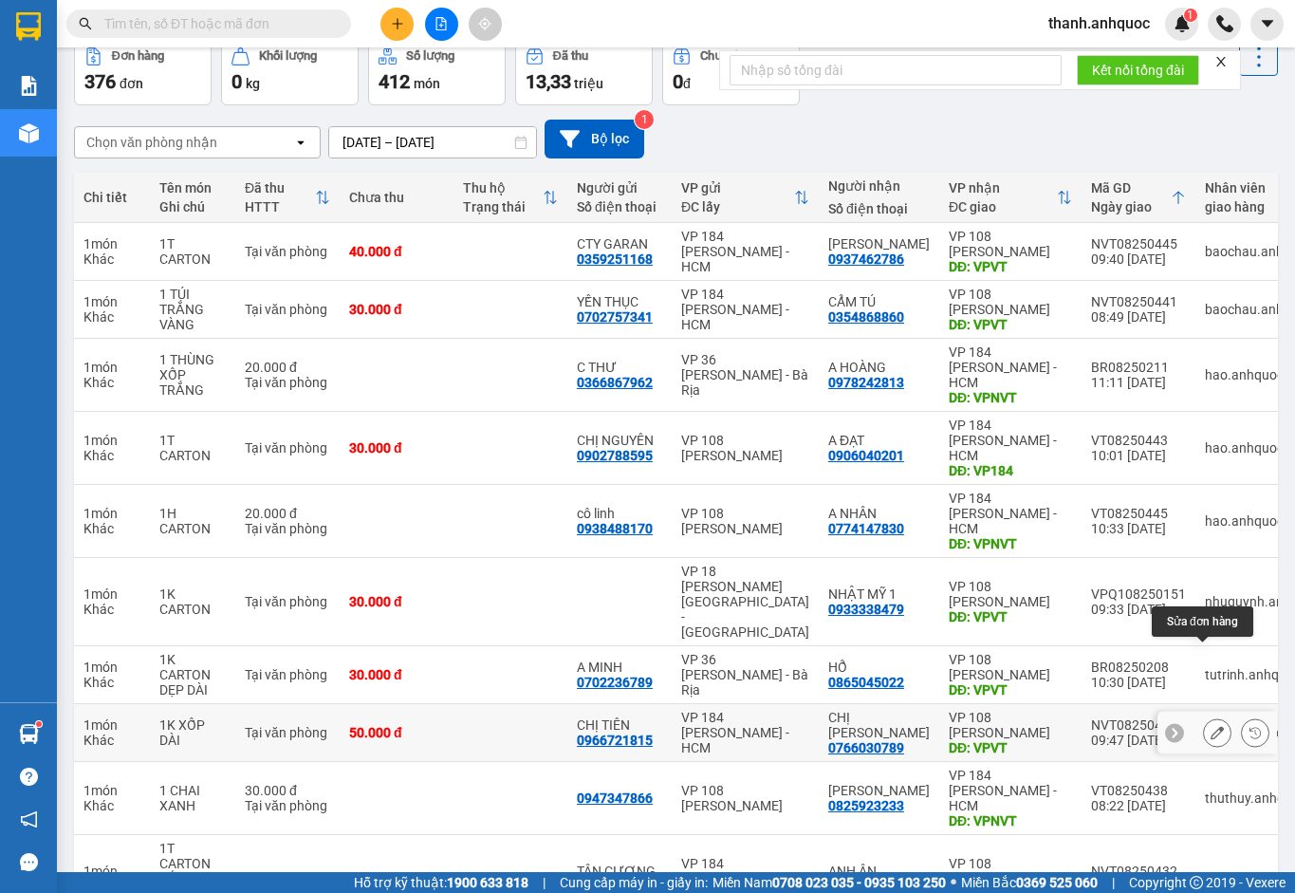
click at [1204, 716] on button at bounding box center [1217, 732] width 27 height 33
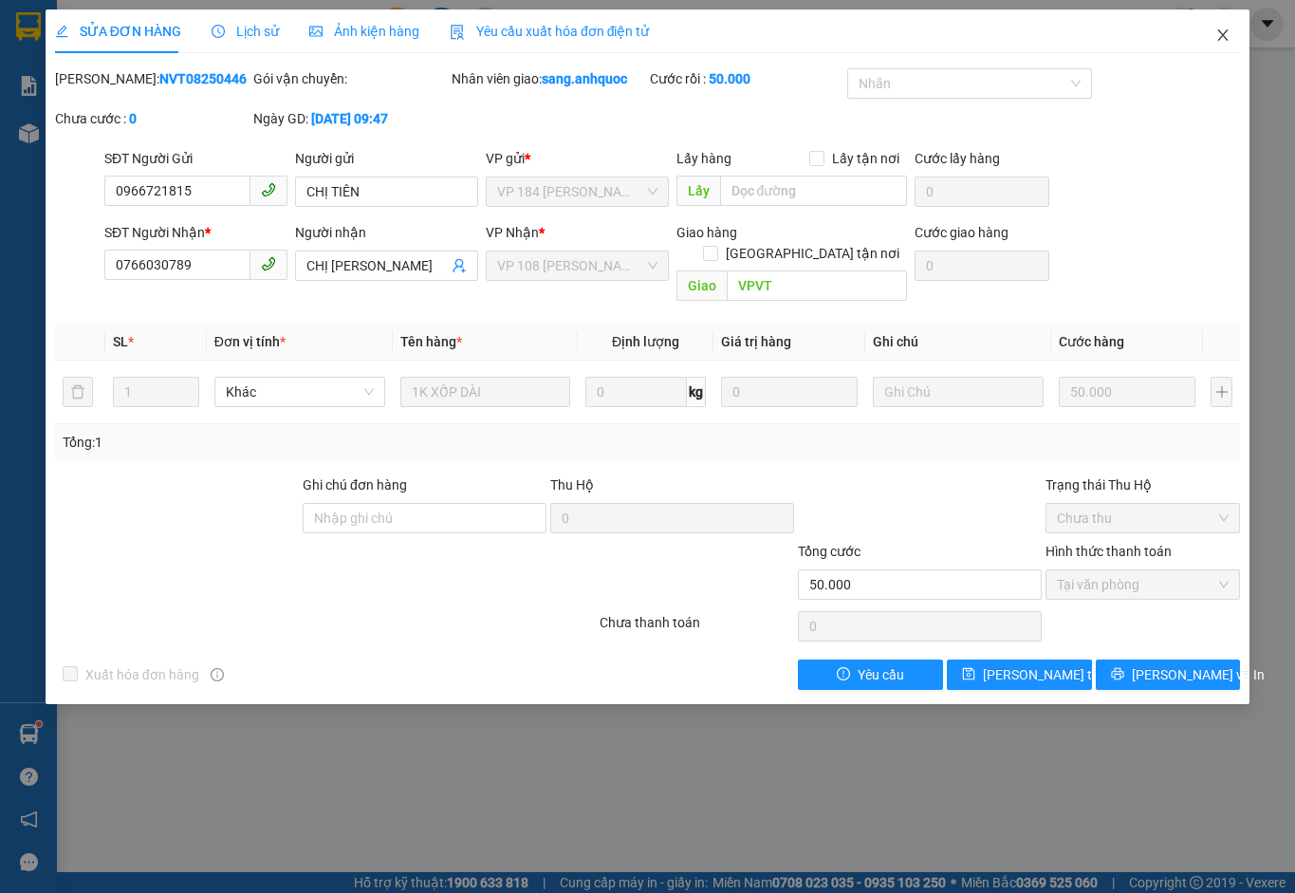
click at [1228, 35] on icon "close" at bounding box center [1222, 35] width 15 height 15
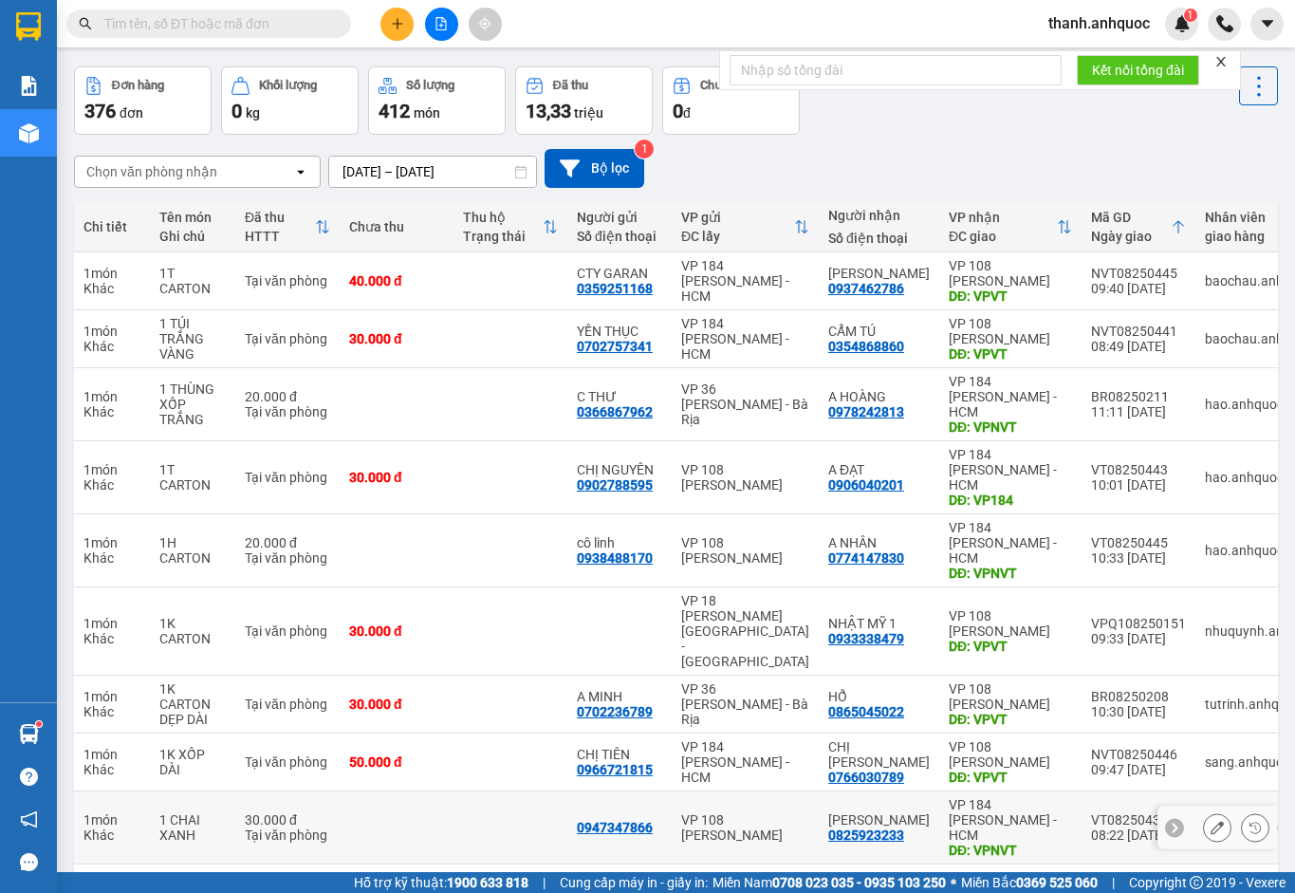
scroll to position [140, 0]
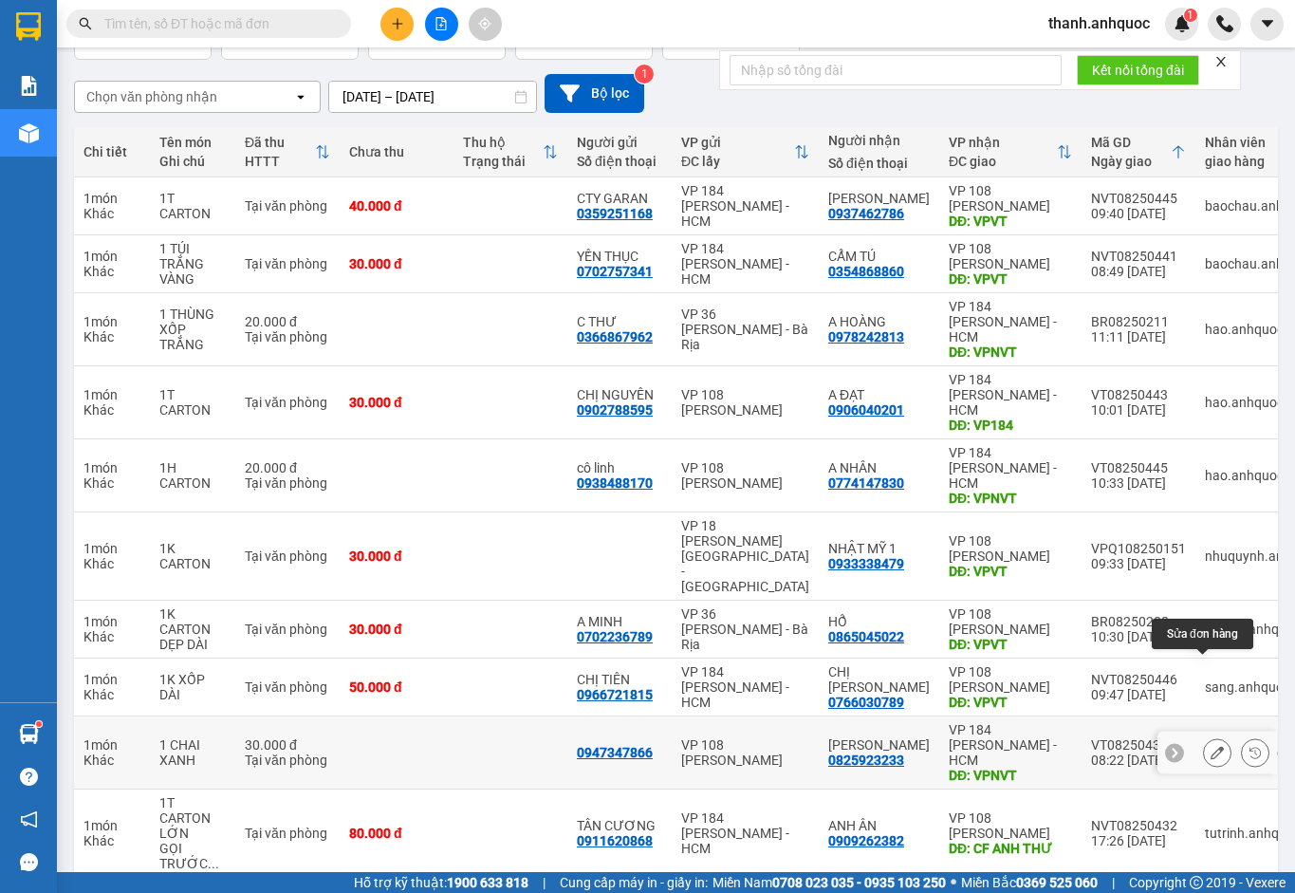
click at [1211, 746] on icon at bounding box center [1217, 752] width 13 height 13
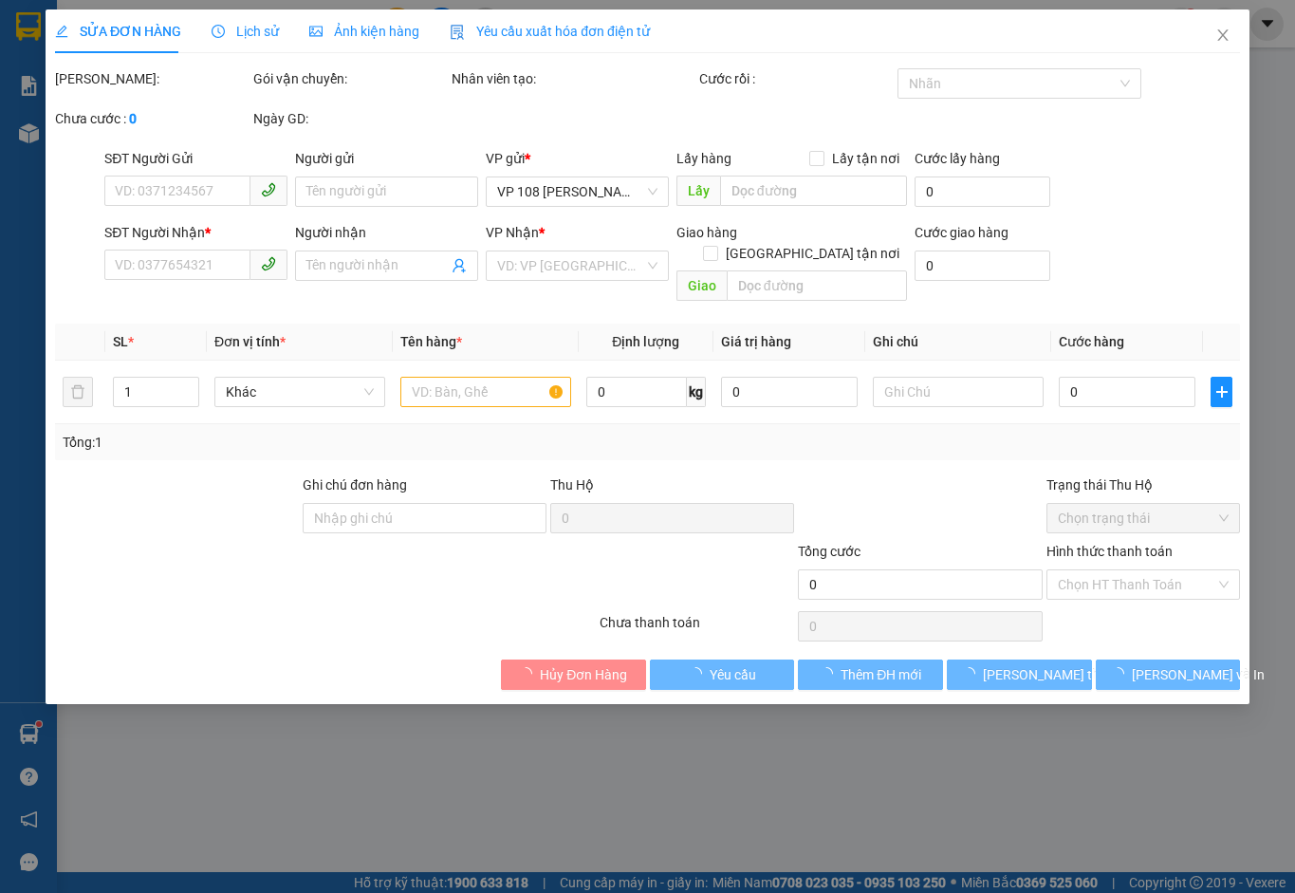
type input "0947347866"
type input "0825923233"
type input "[PERSON_NAME]"
type input "VPNVT"
type input "30.000"
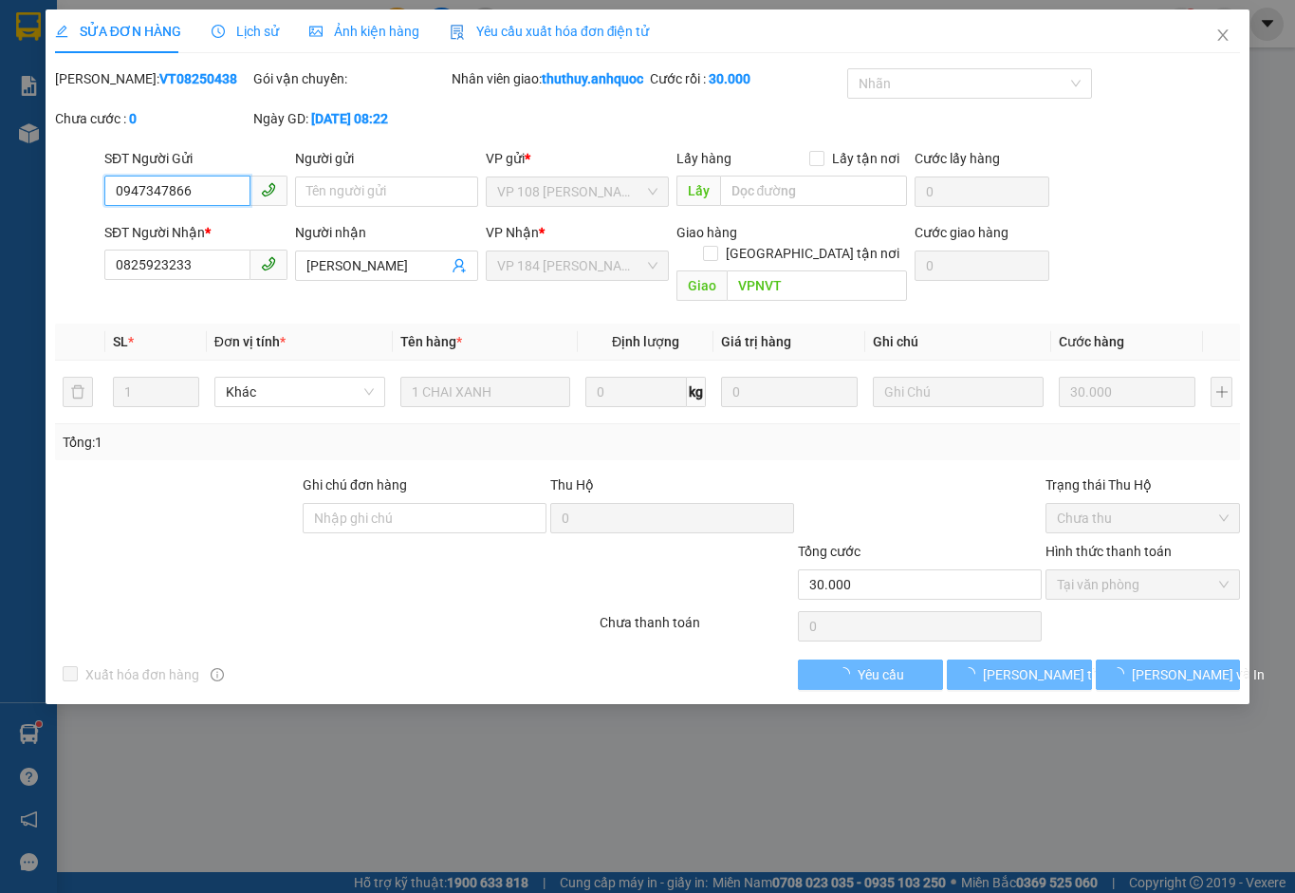
checkbox input "true"
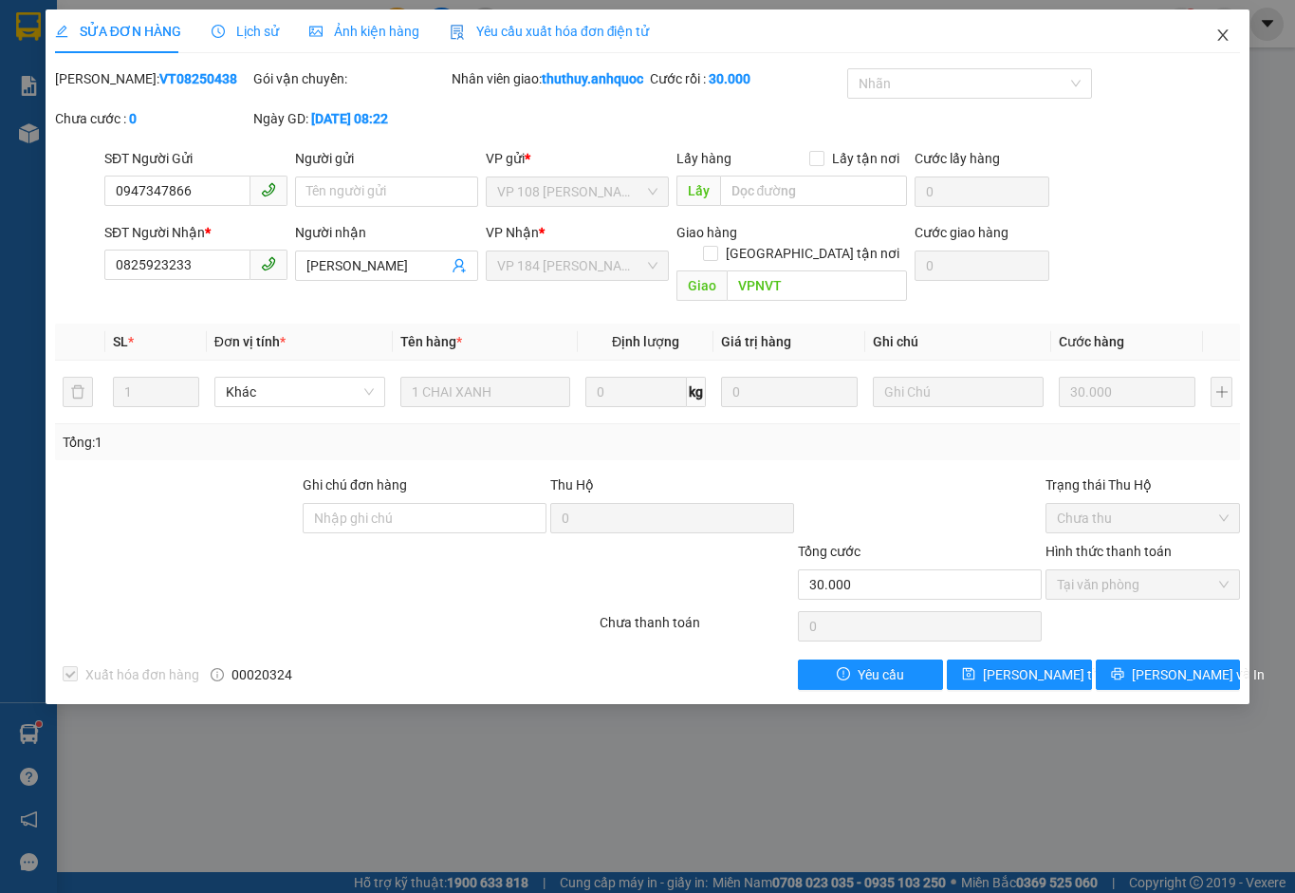
click at [1229, 34] on icon "close" at bounding box center [1222, 35] width 15 height 15
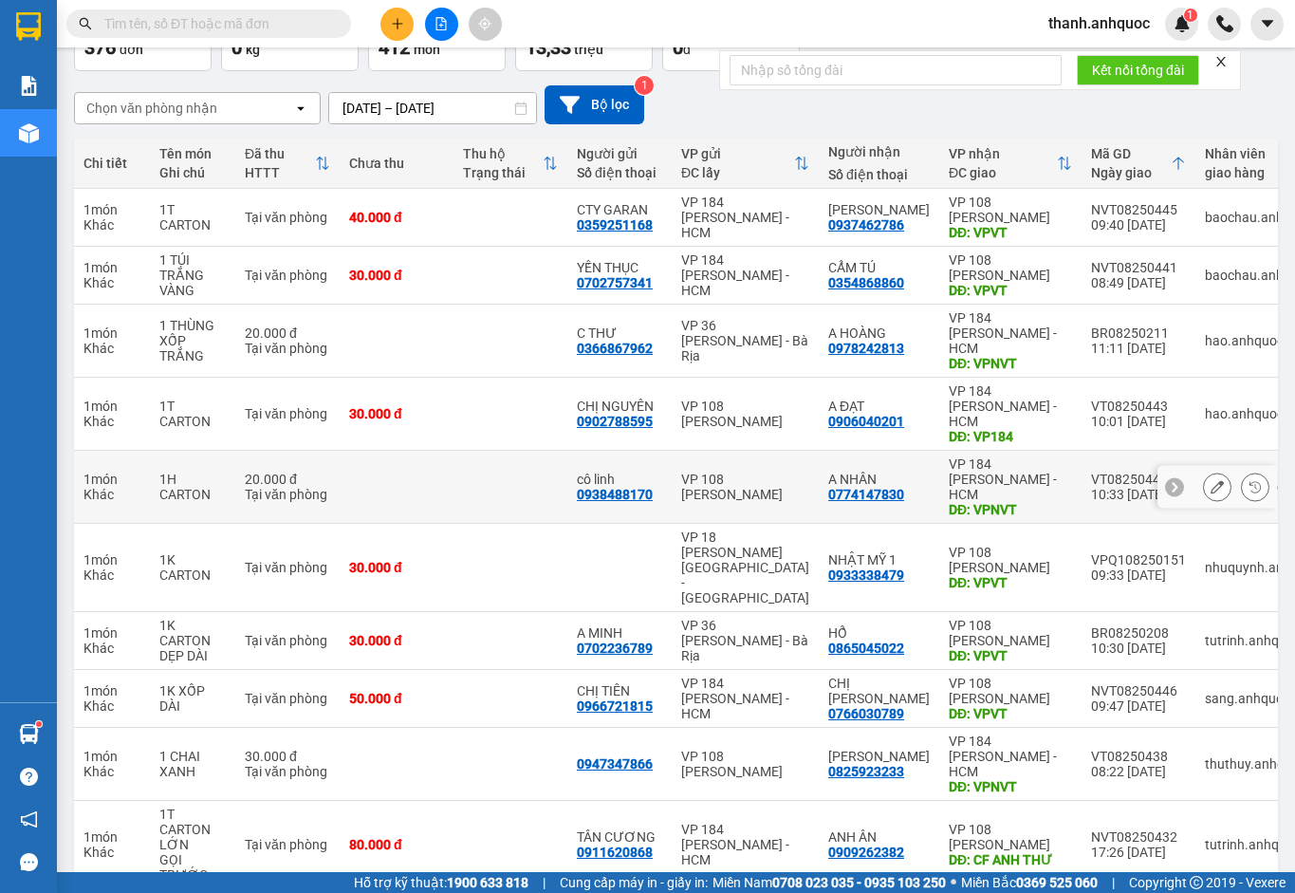
scroll to position [140, 0]
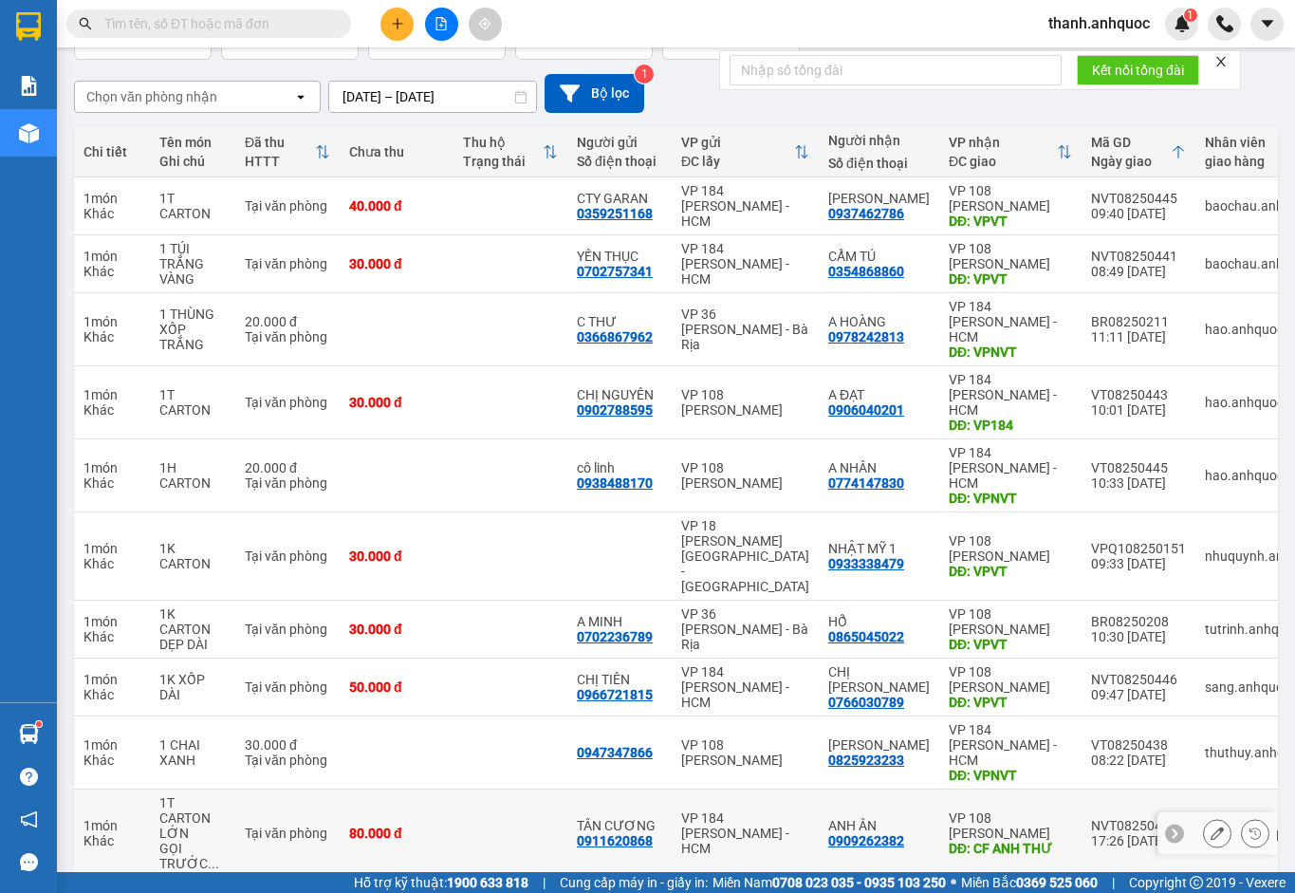
click at [1211, 826] on icon at bounding box center [1217, 832] width 13 height 13
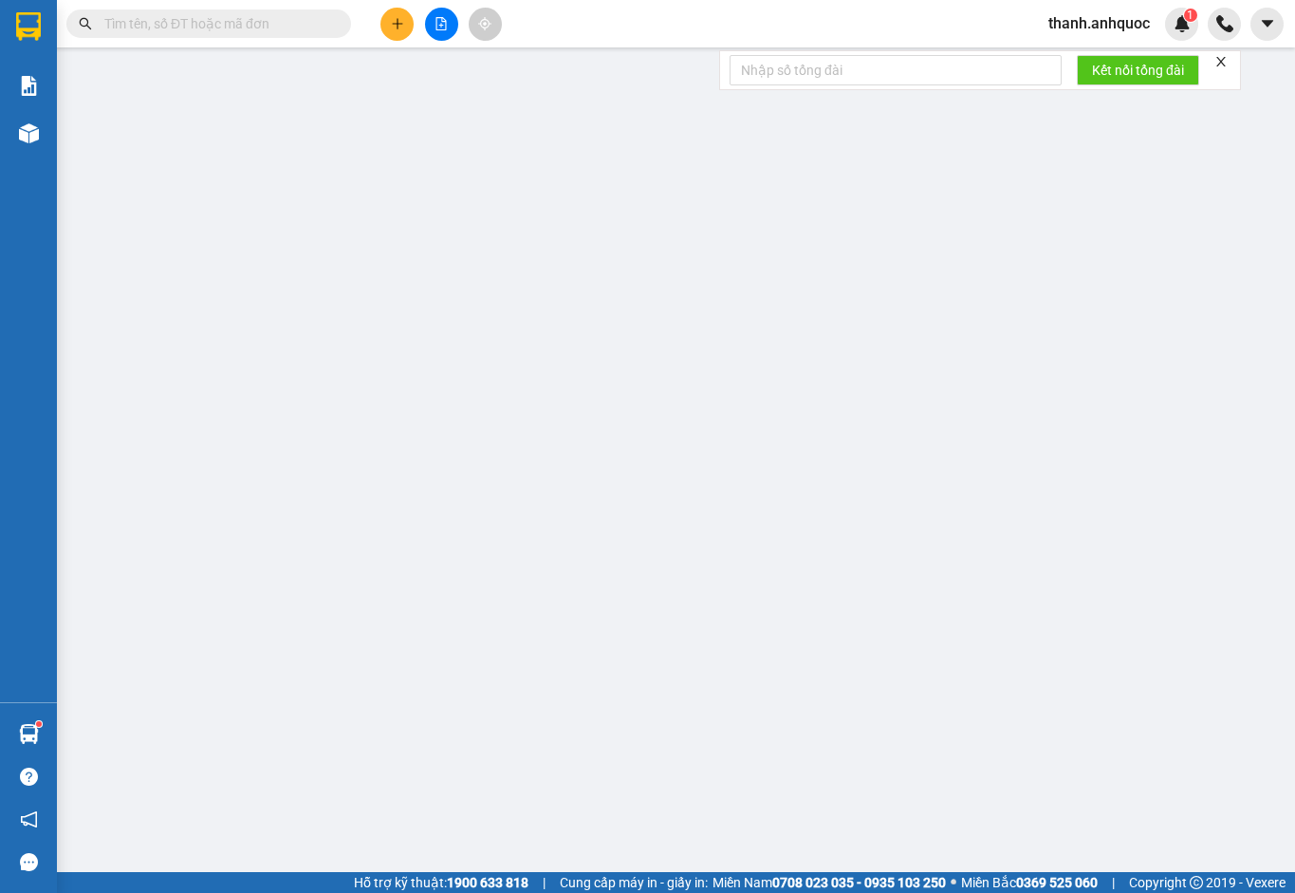
type input "0911620868"
type input "TÂN CƯƠNG"
type input "0909262382"
type input "ANH ÂN"
type input "CF ANH THƯ"
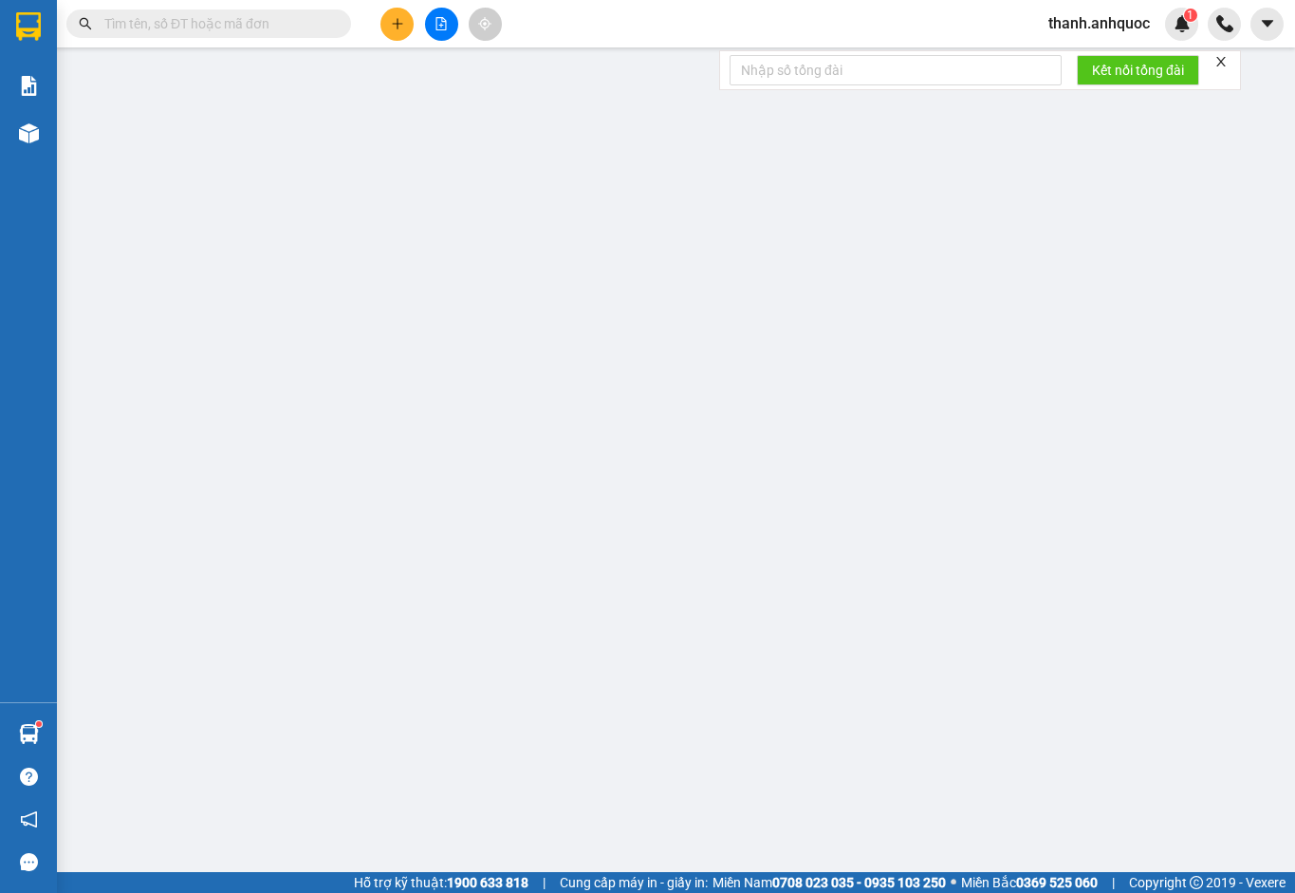
type input "80.000"
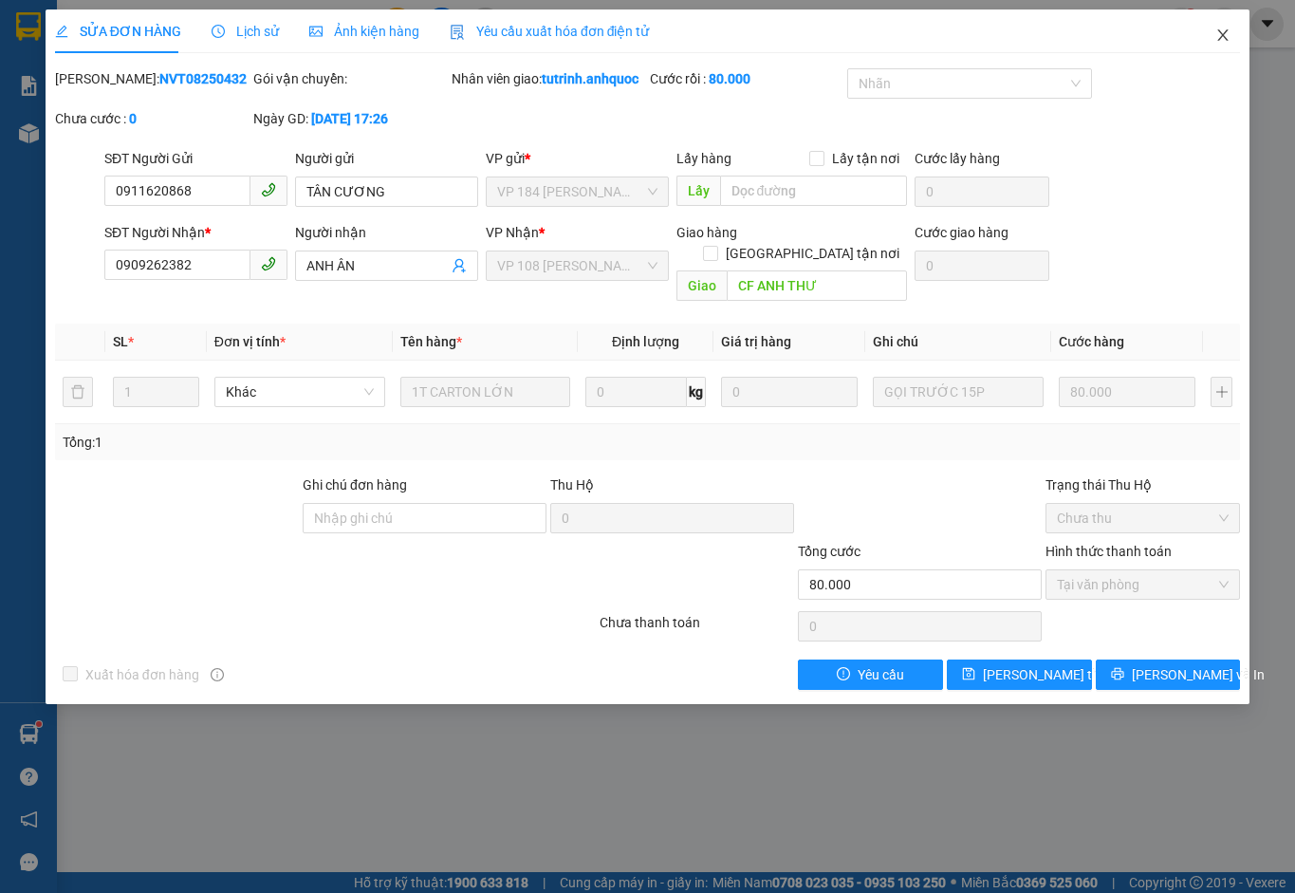
click at [1225, 33] on icon "close" at bounding box center [1223, 34] width 10 height 11
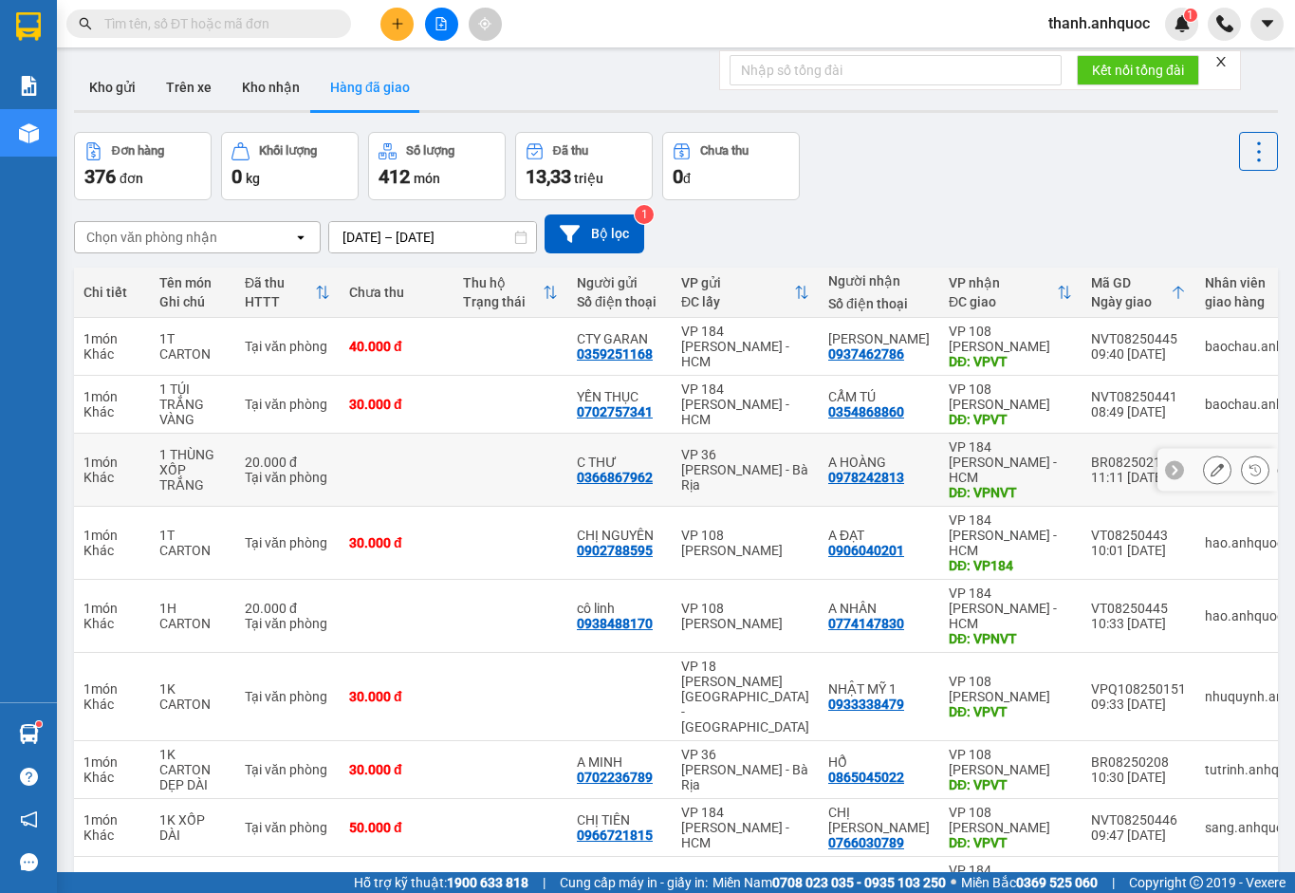
scroll to position [140, 0]
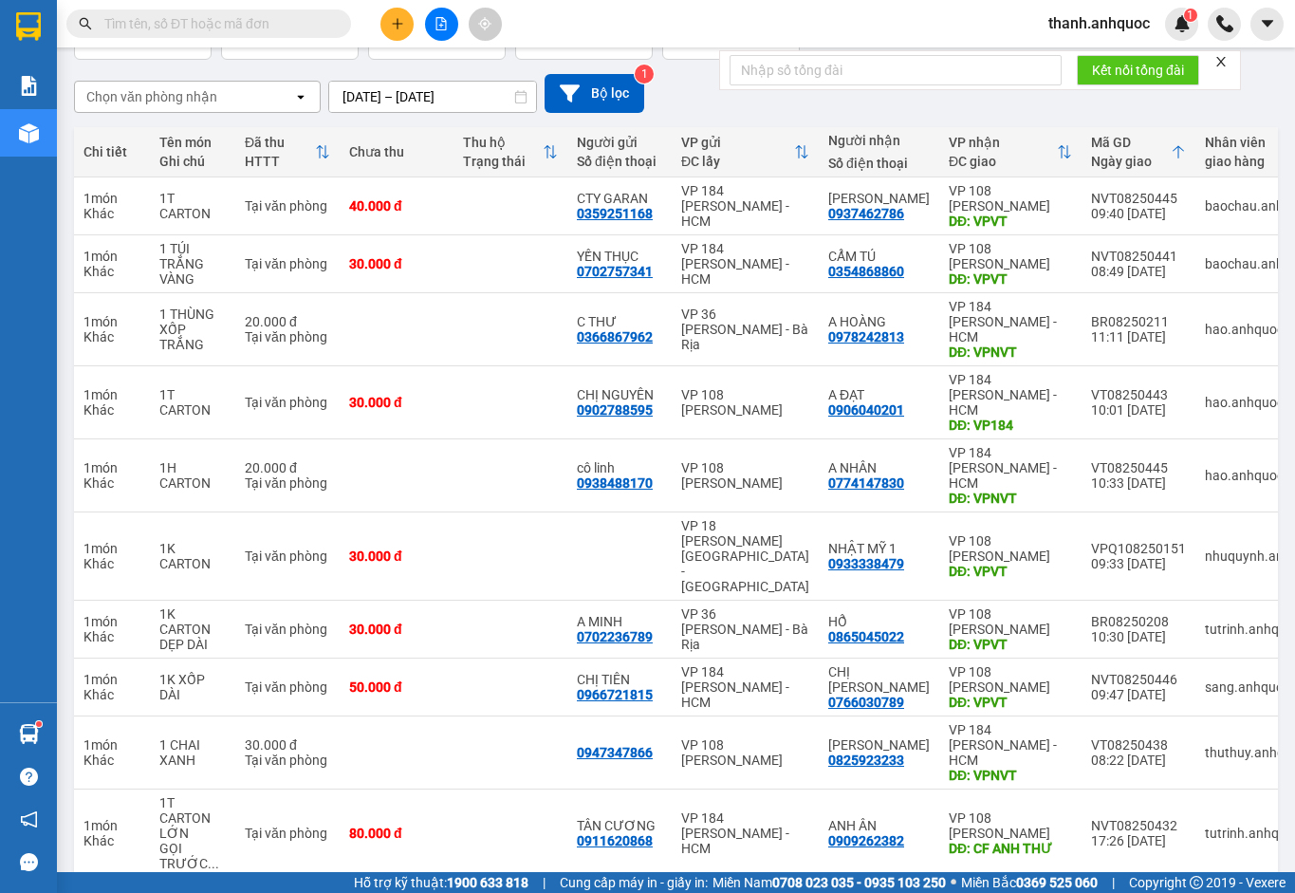
click at [957, 892] on button "4" at bounding box center [971, 908] width 28 height 28
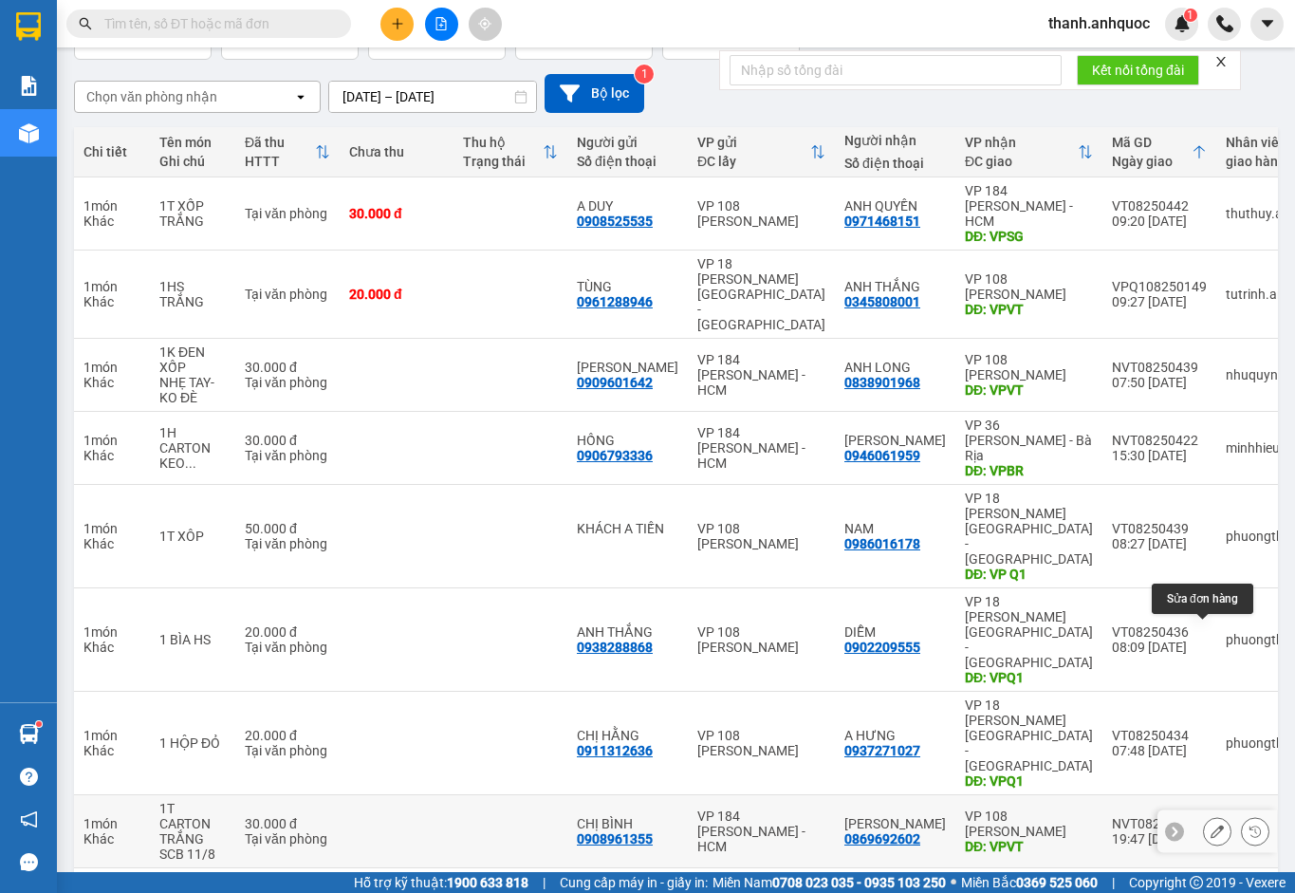
click at [1211, 825] on icon at bounding box center [1217, 831] width 13 height 13
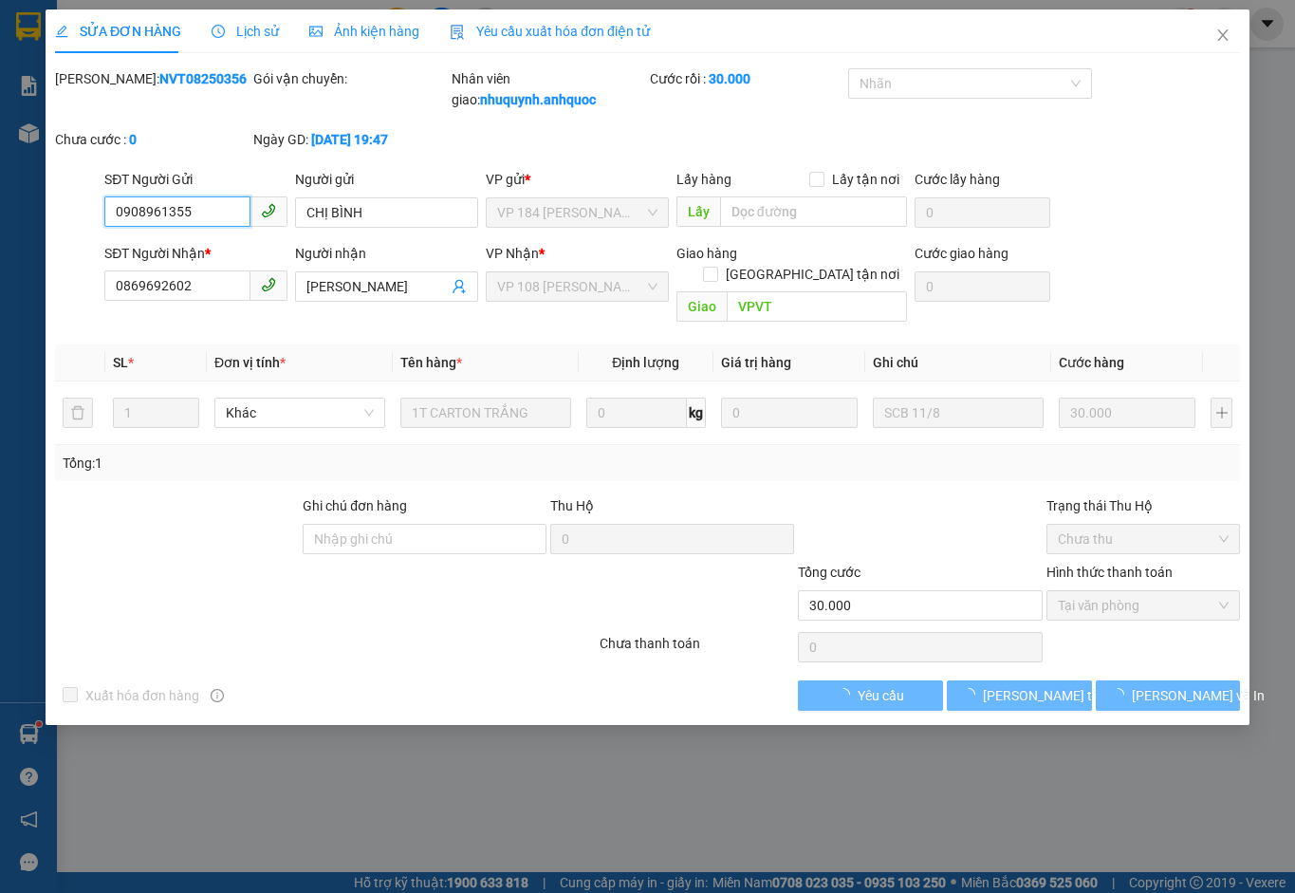
checkbox input "true"
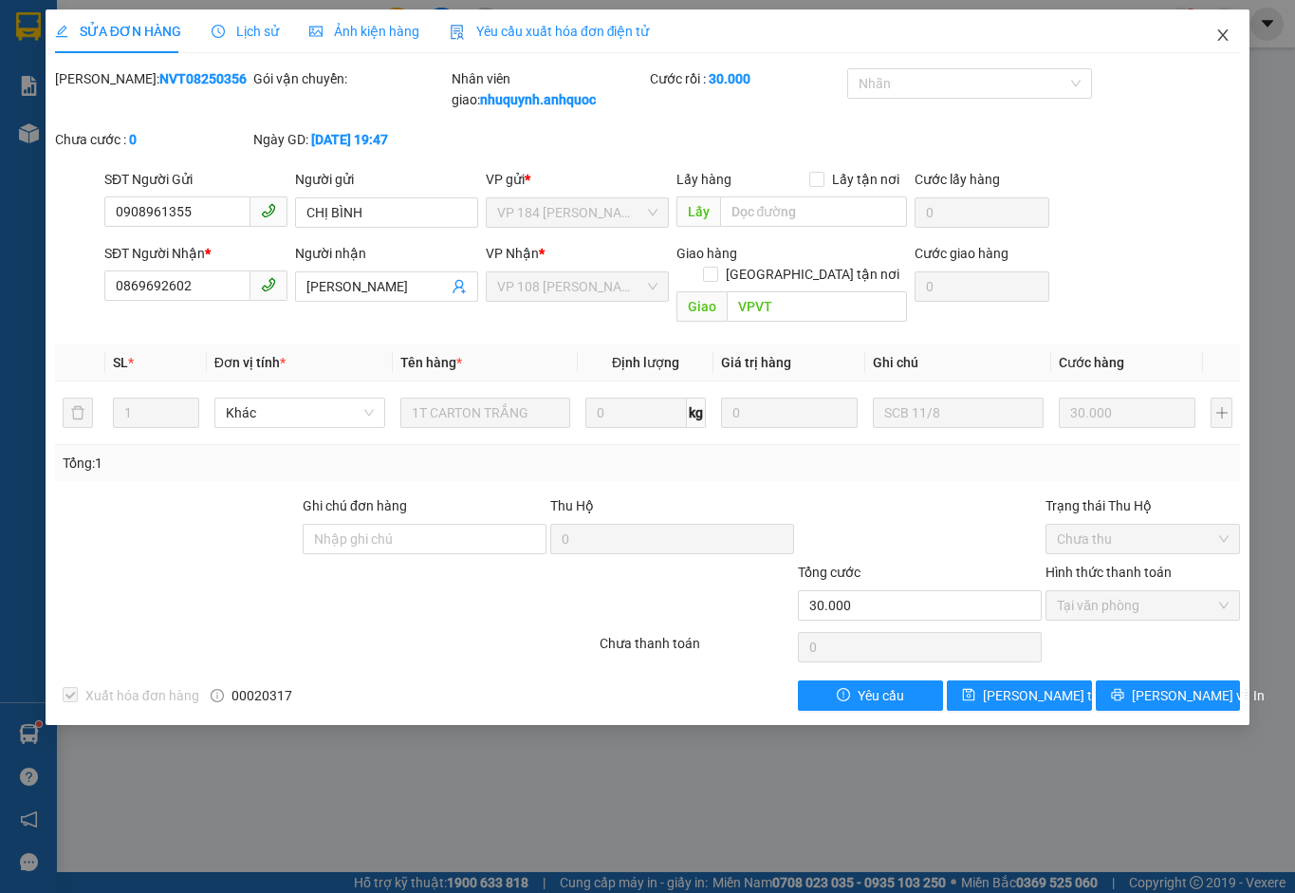
click at [1228, 33] on icon "close" at bounding box center [1222, 35] width 15 height 15
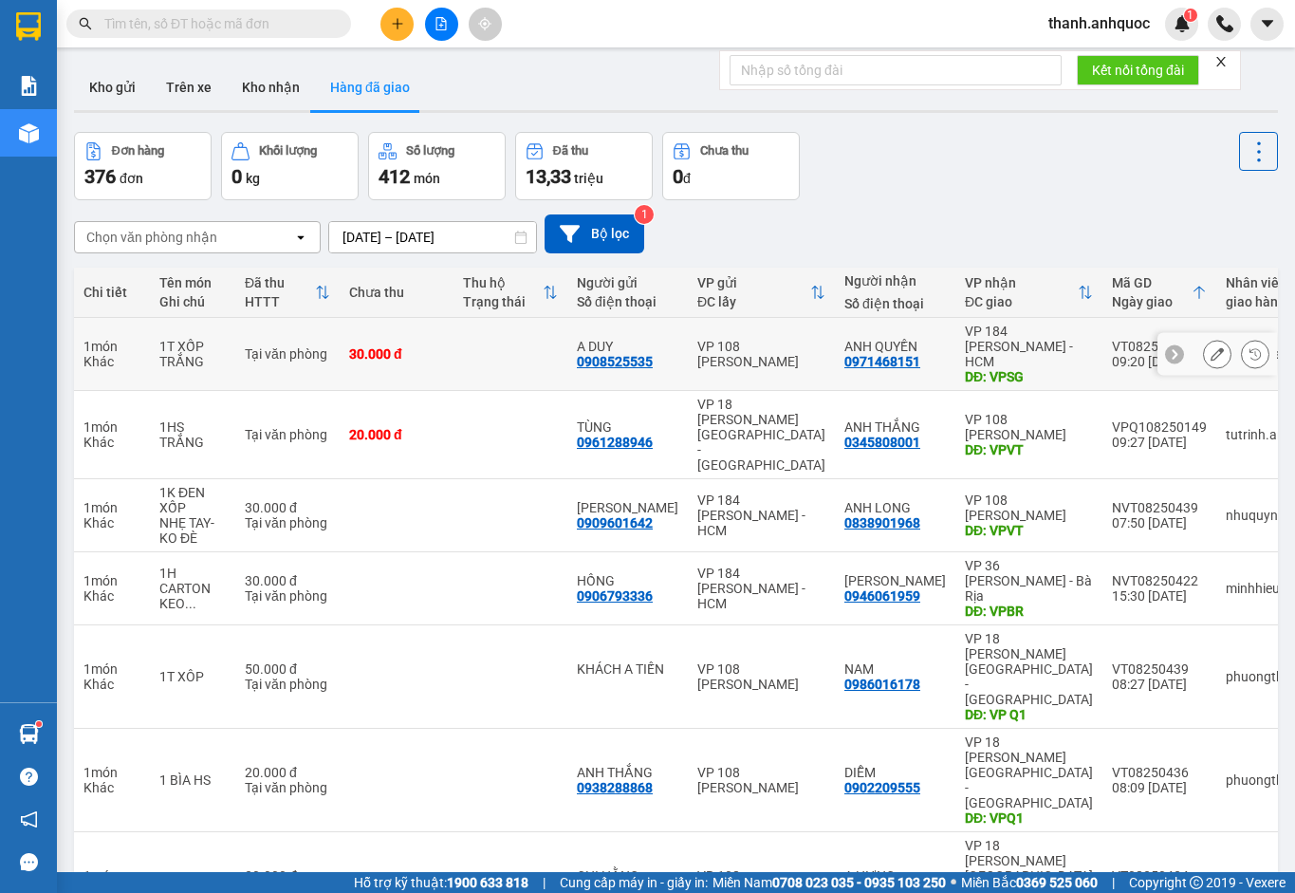
click at [1211, 347] on icon at bounding box center [1217, 353] width 13 height 13
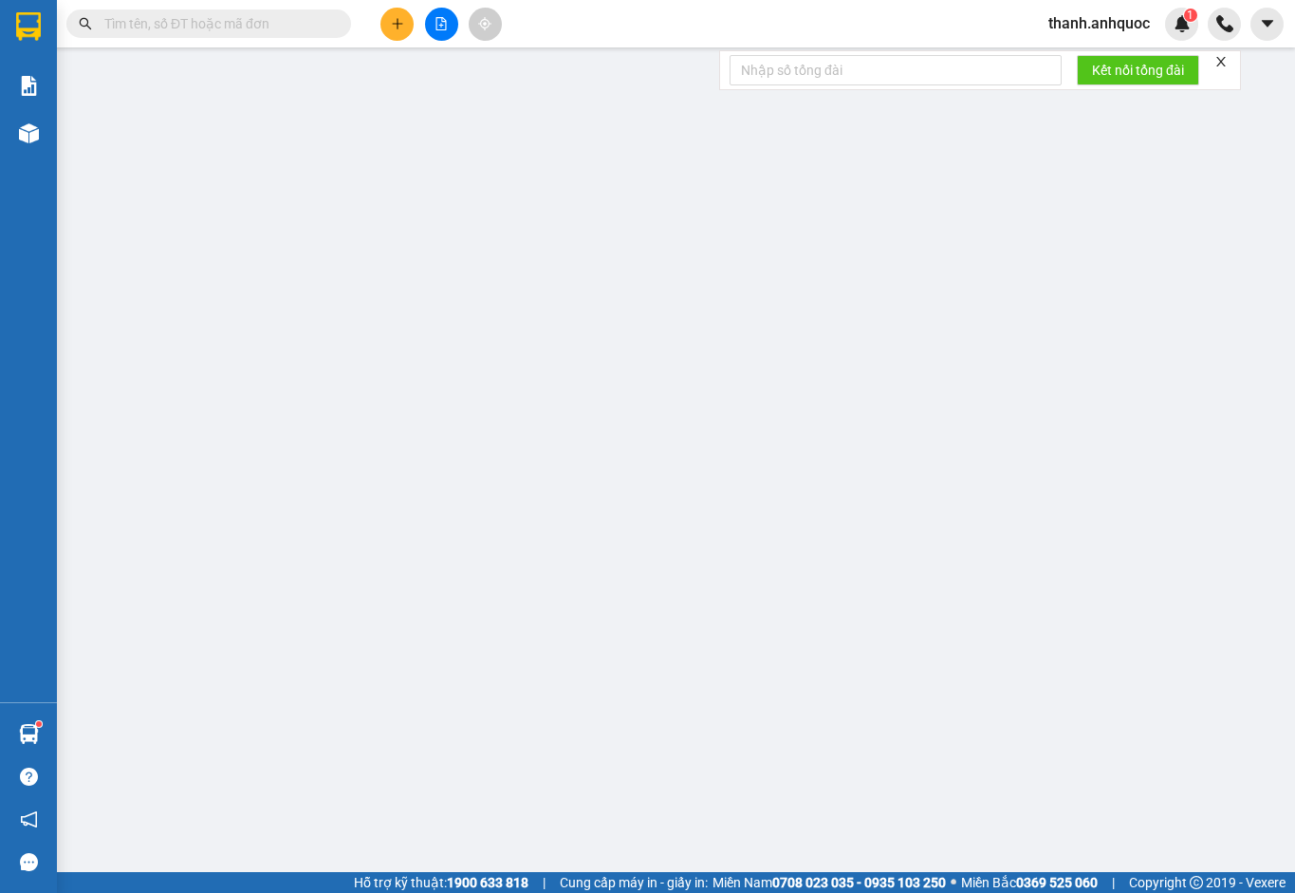
type input "0908525535"
type input "A DUY"
type input "0971468151"
type input "ANH QUYỀN"
type input "VPSG"
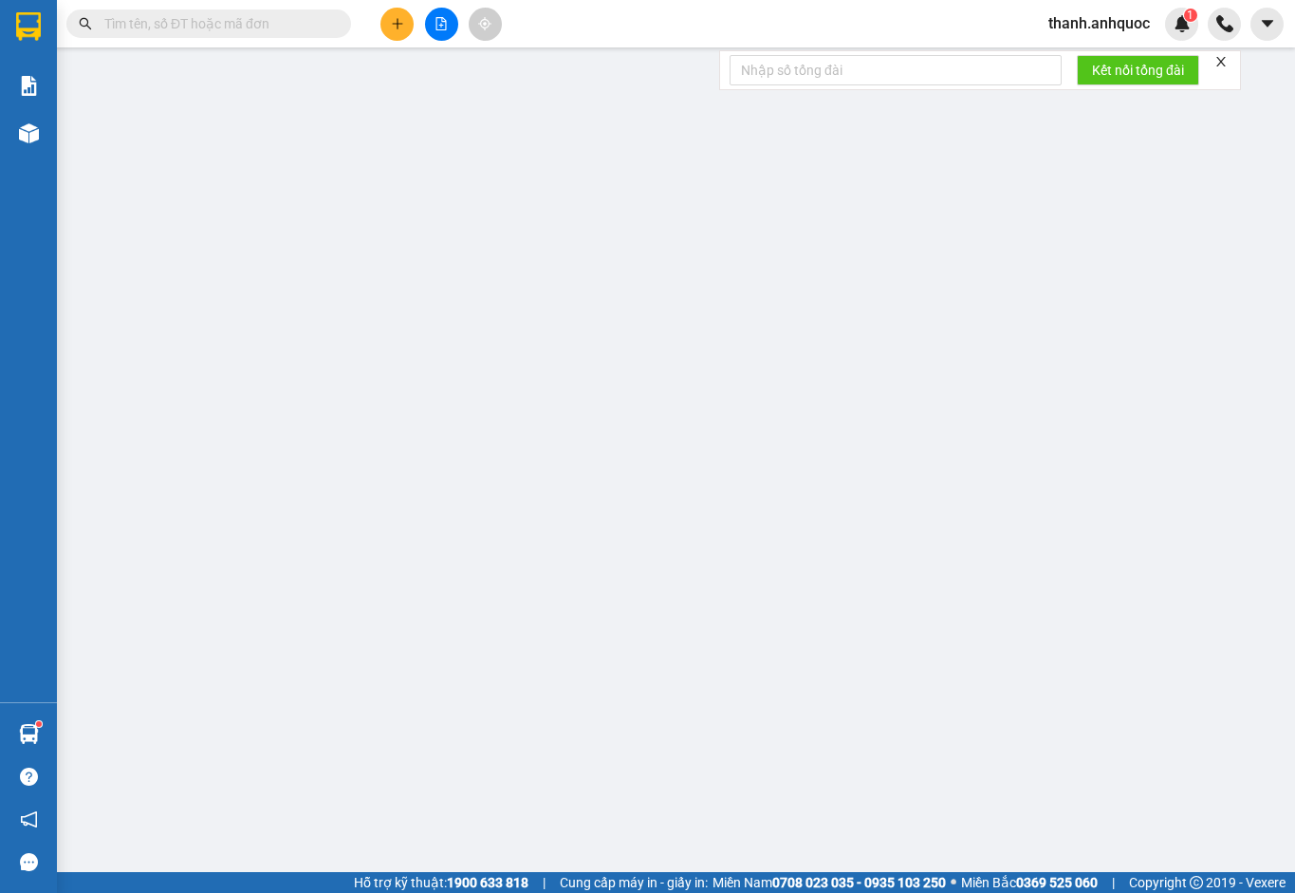
type input "TM 14/8 THỦY"
type input "30.000"
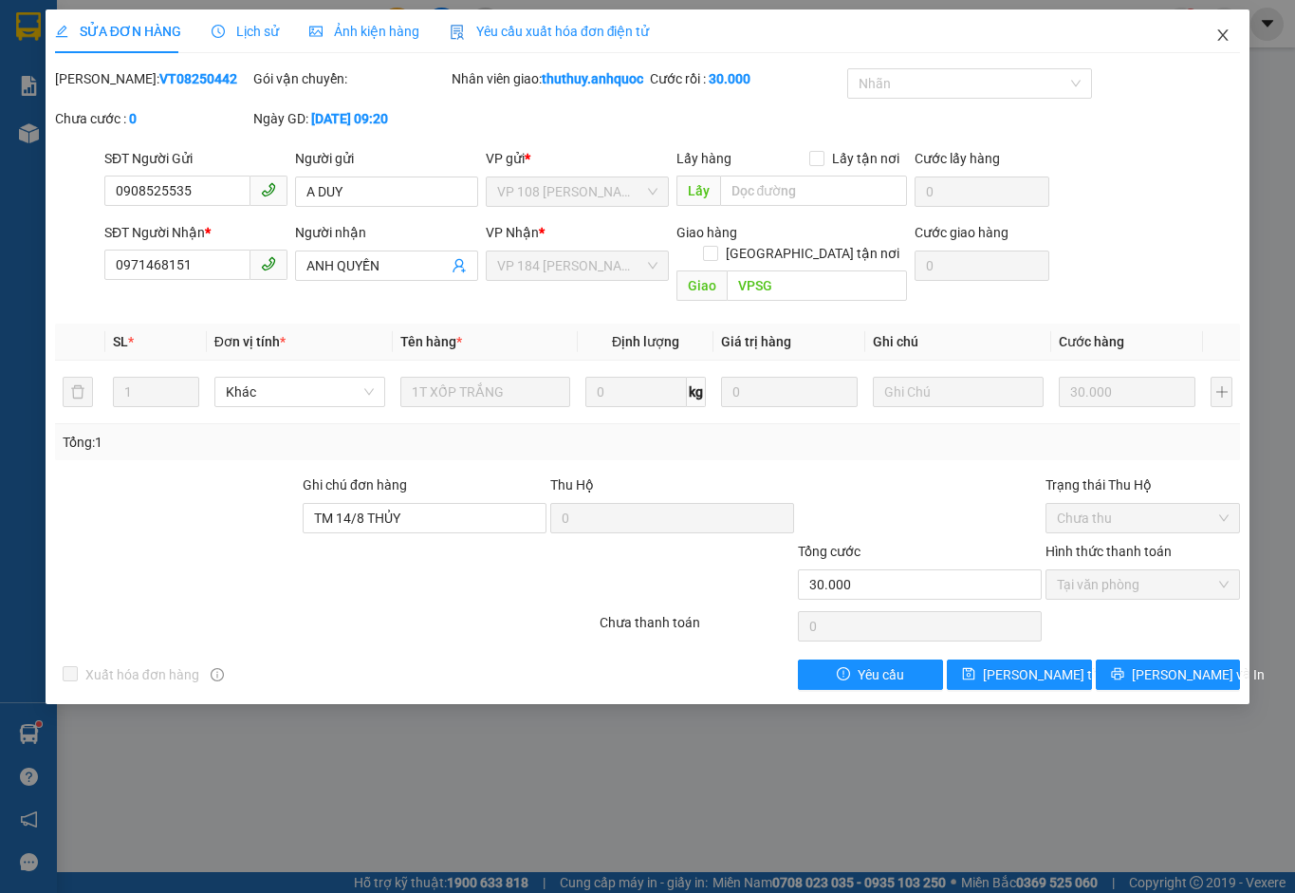
click at [1222, 44] on span "Close" at bounding box center [1222, 35] width 53 height 53
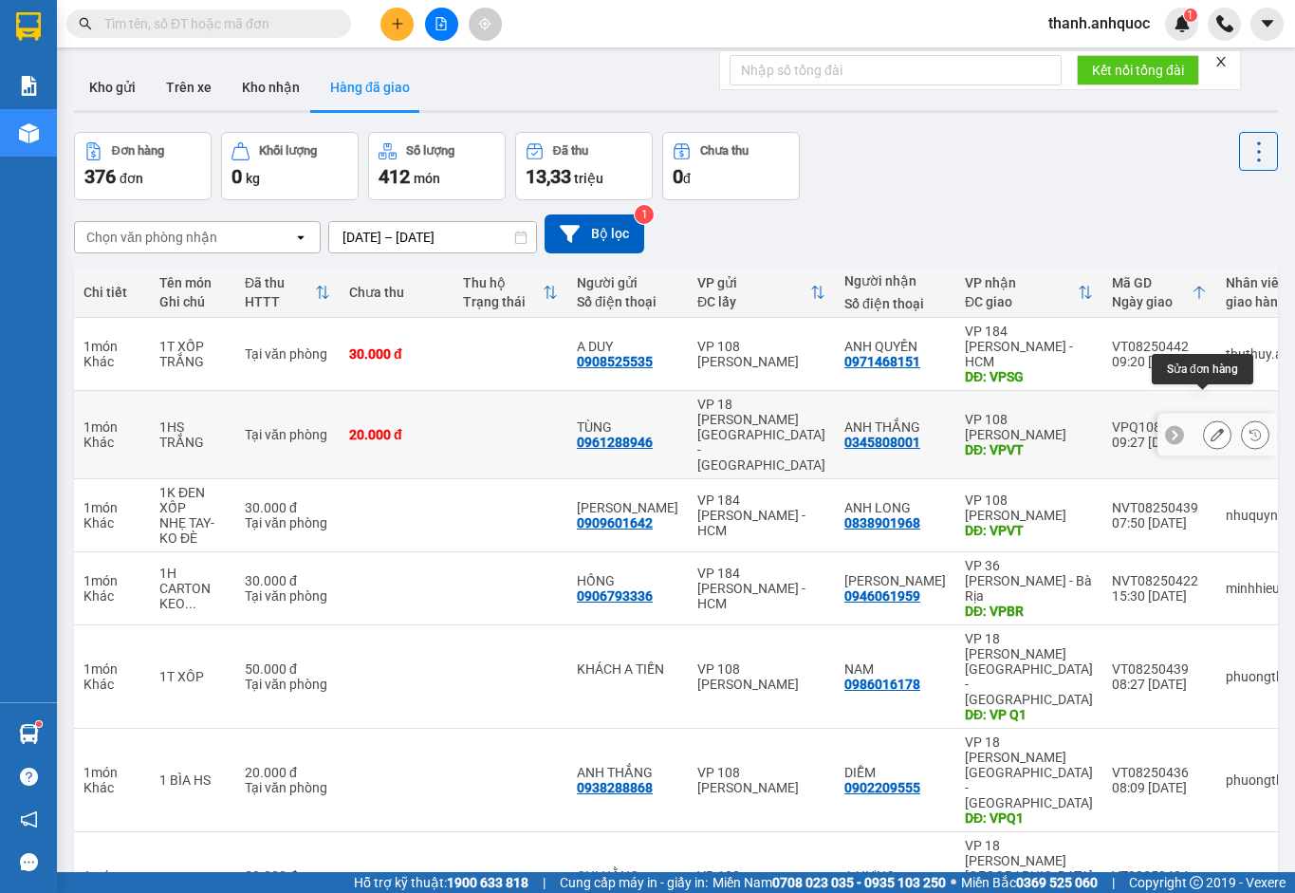
click at [1209, 418] on button at bounding box center [1217, 434] width 27 height 33
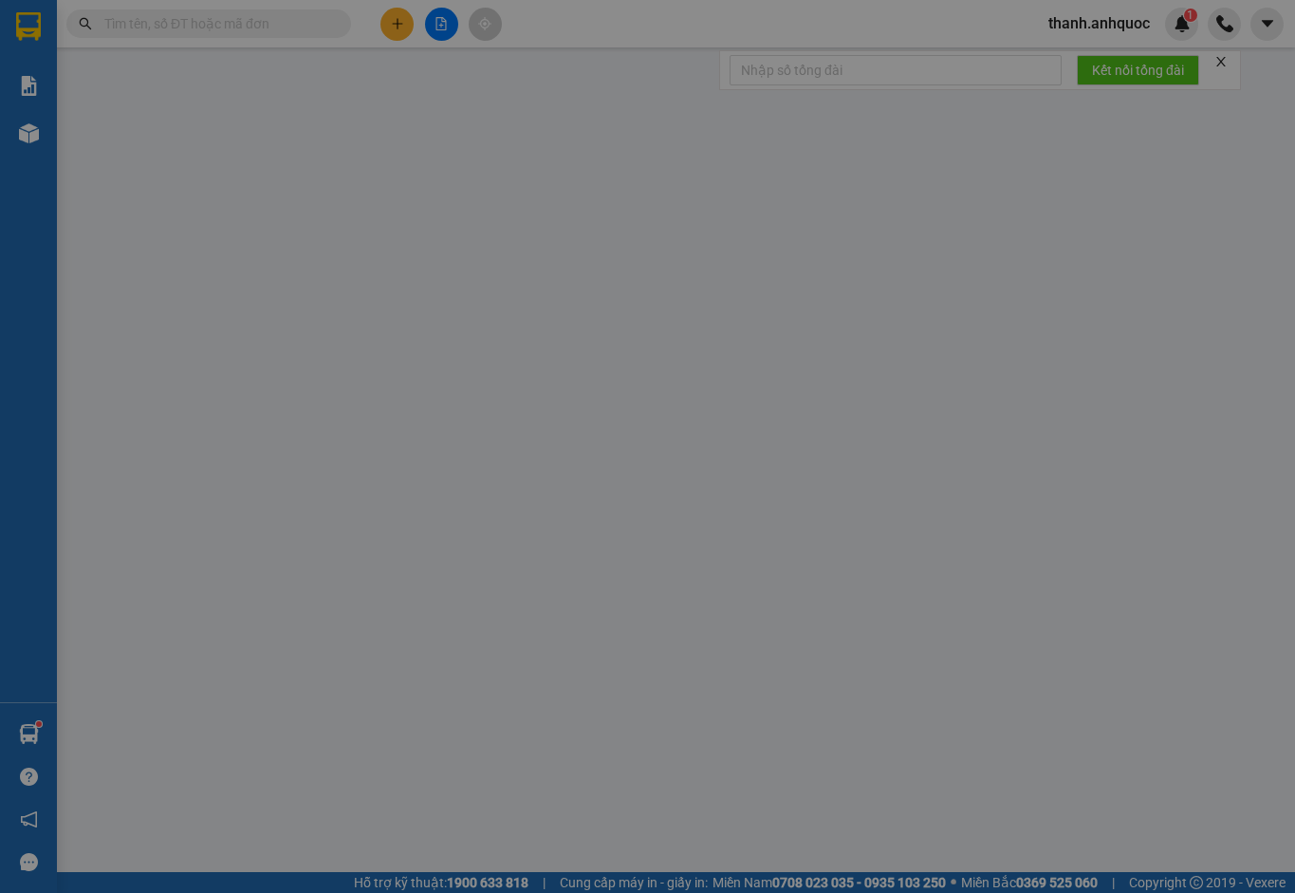
type input "0961288946"
type input "TÙNG"
type input "0345808001"
type input "ANH THẮNG"
type input "VPVT"
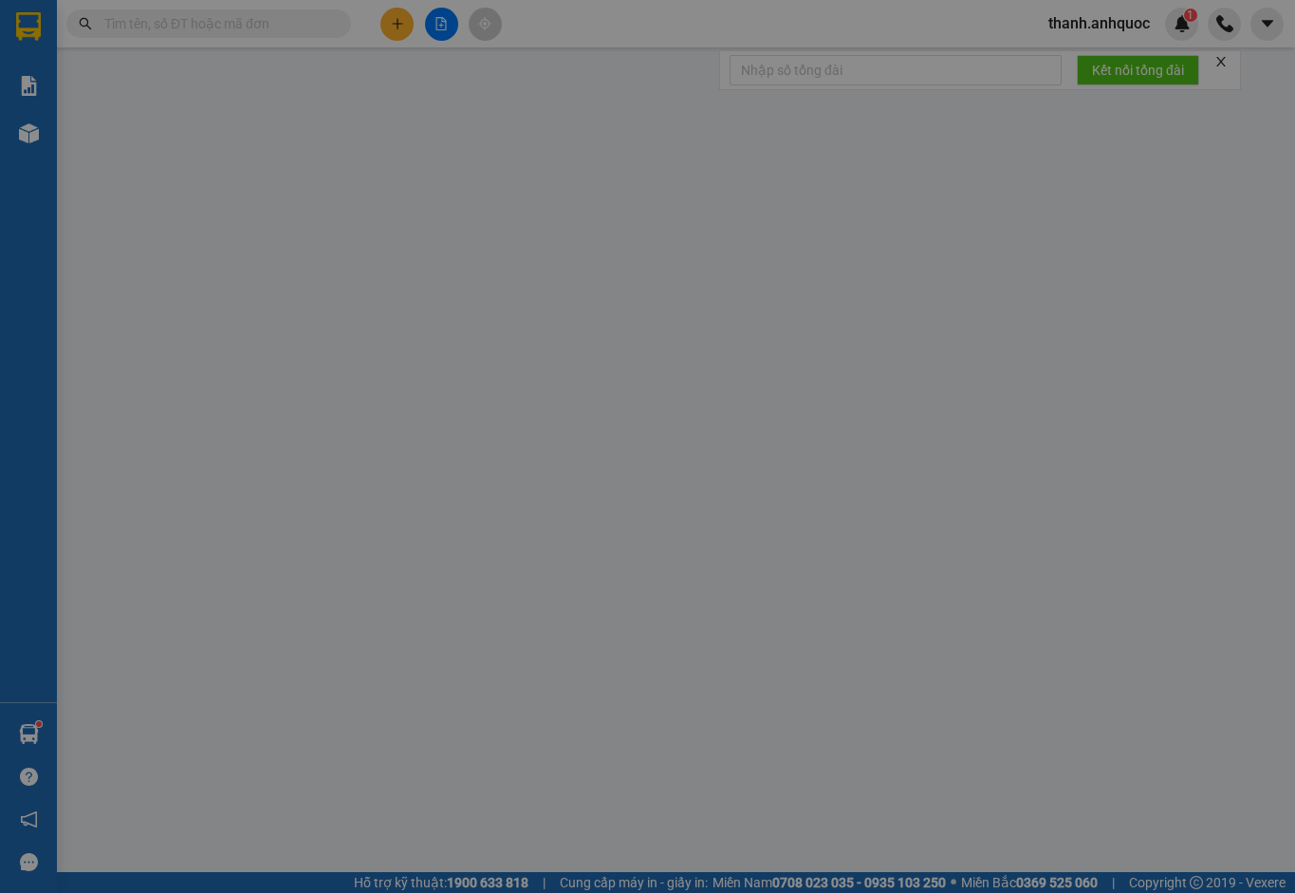
type input "CKSCB 14/8"
type input "20.000"
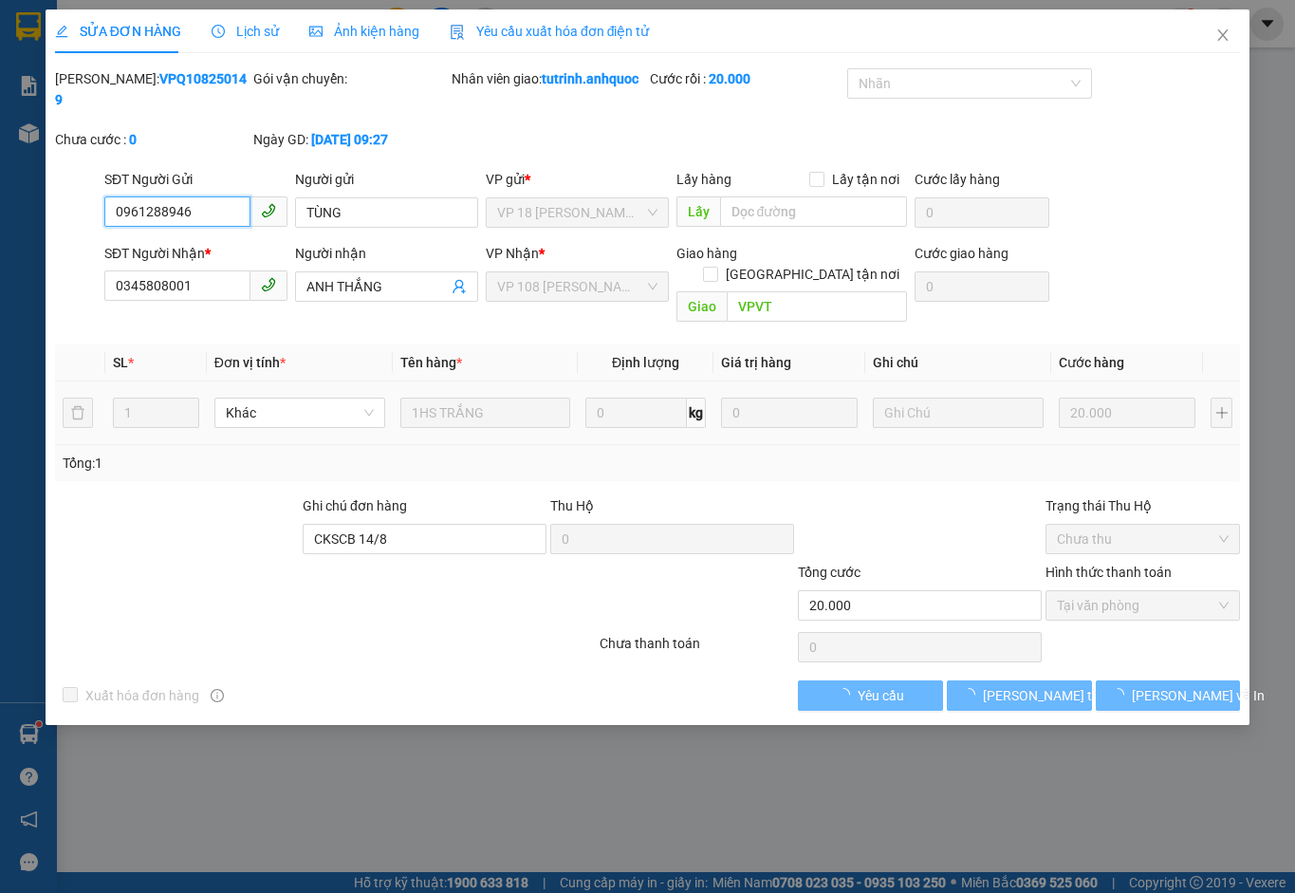
checkbox input "true"
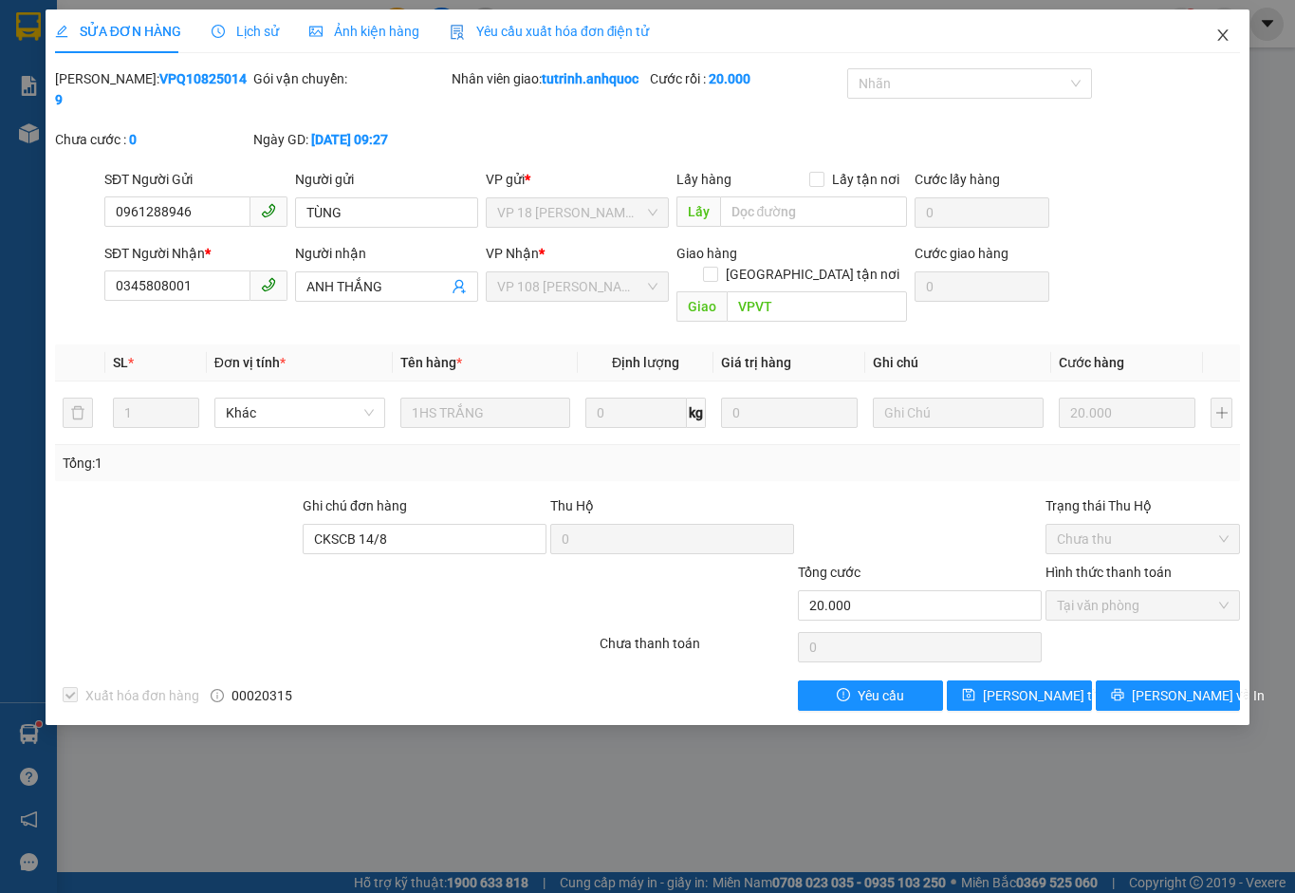
click at [1223, 36] on icon "close" at bounding box center [1223, 34] width 10 height 11
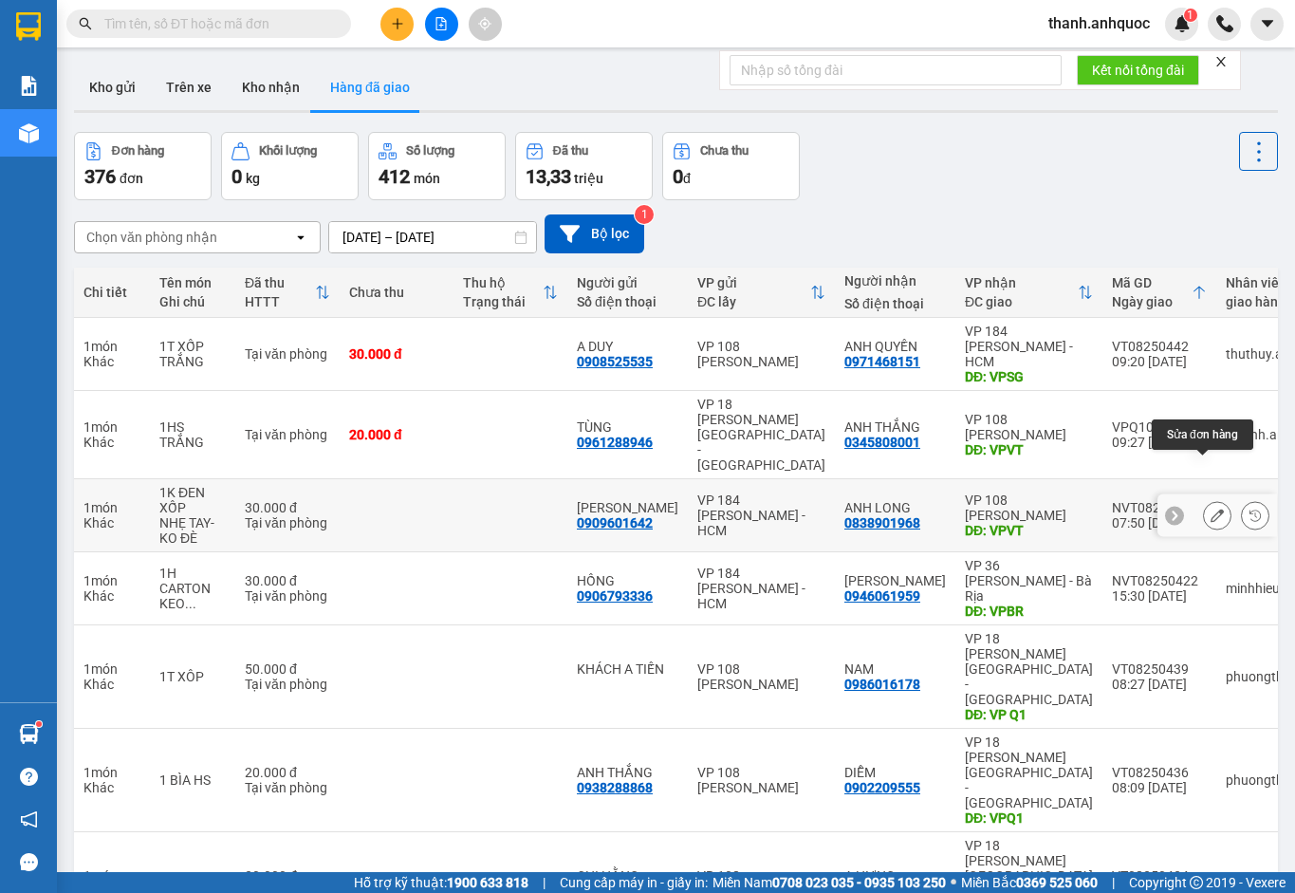
click at [1211, 509] on icon at bounding box center [1217, 515] width 13 height 13
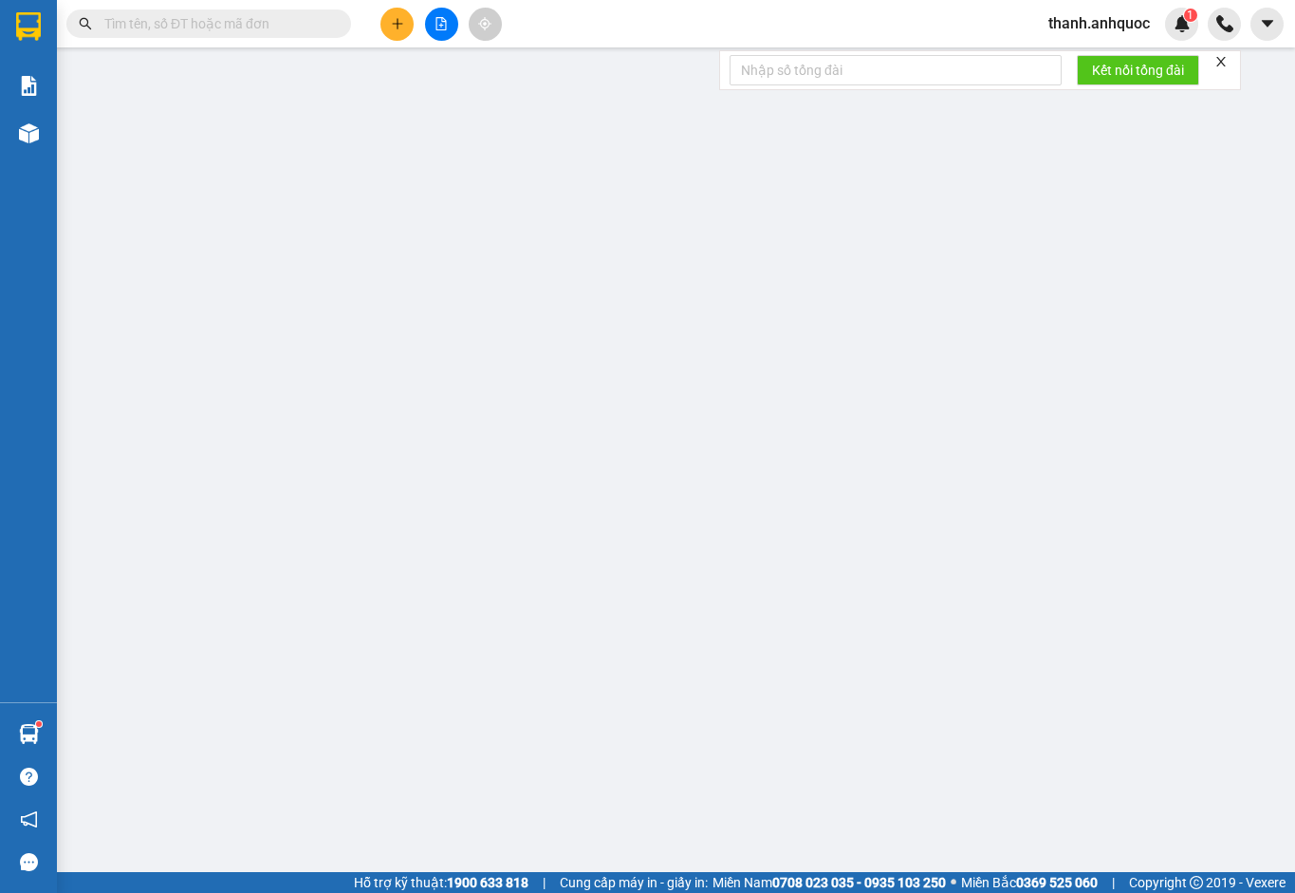
type input "0909601642"
type input "[PERSON_NAME]"
type input "0838901968"
type input "ANH LONG"
type input "VPVT"
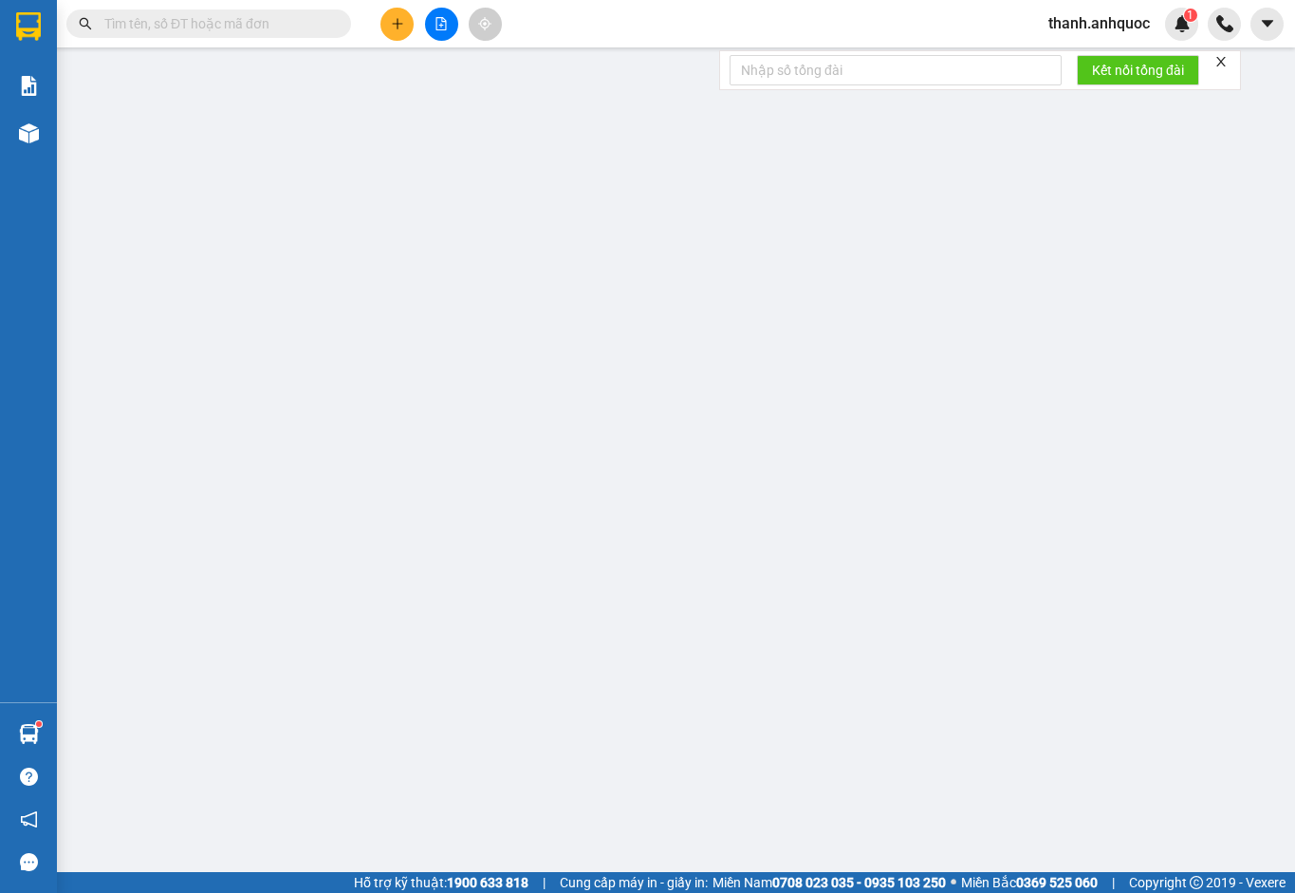
type input "TM 14/8 THỦY"
type input "30.000"
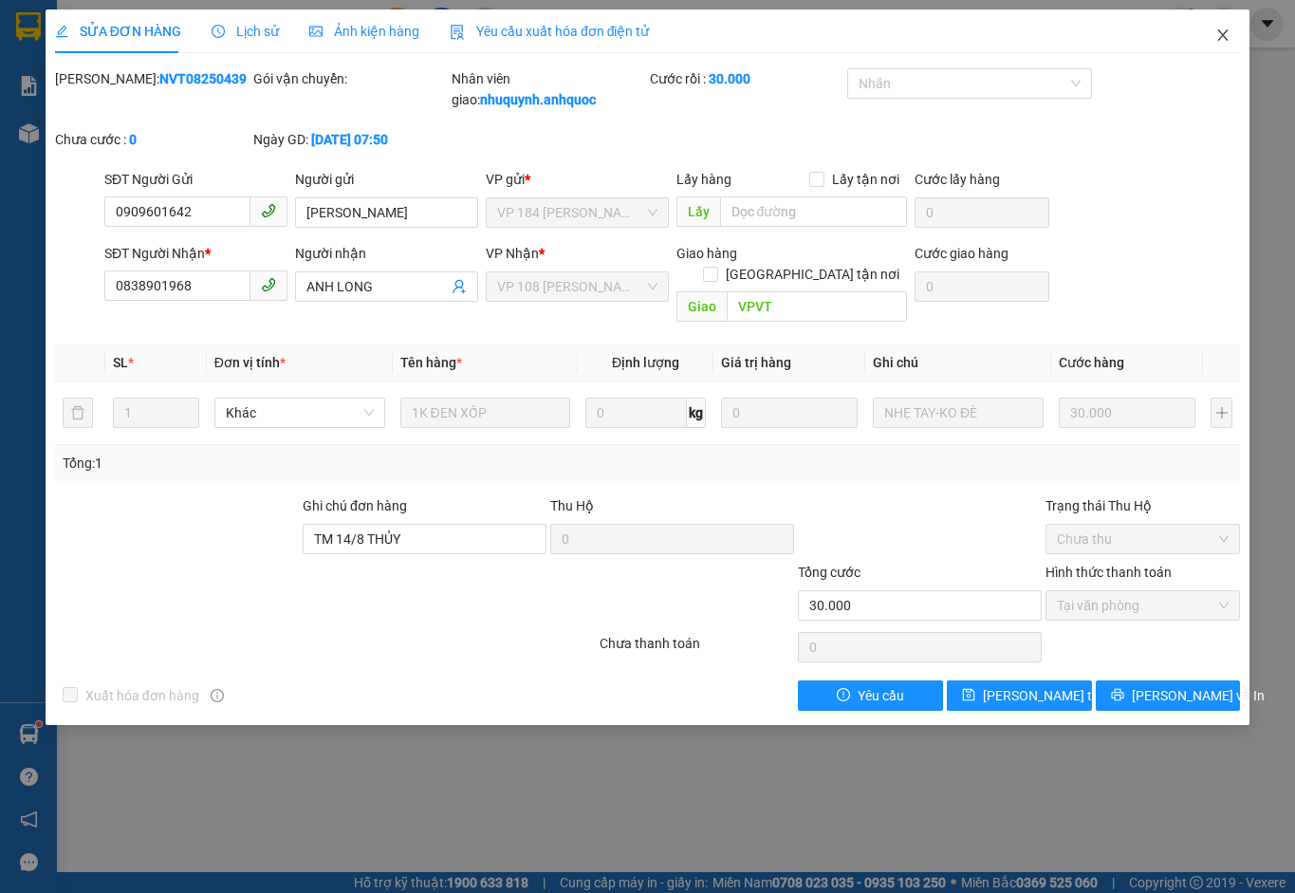
click at [1225, 35] on icon "close" at bounding box center [1222, 35] width 15 height 15
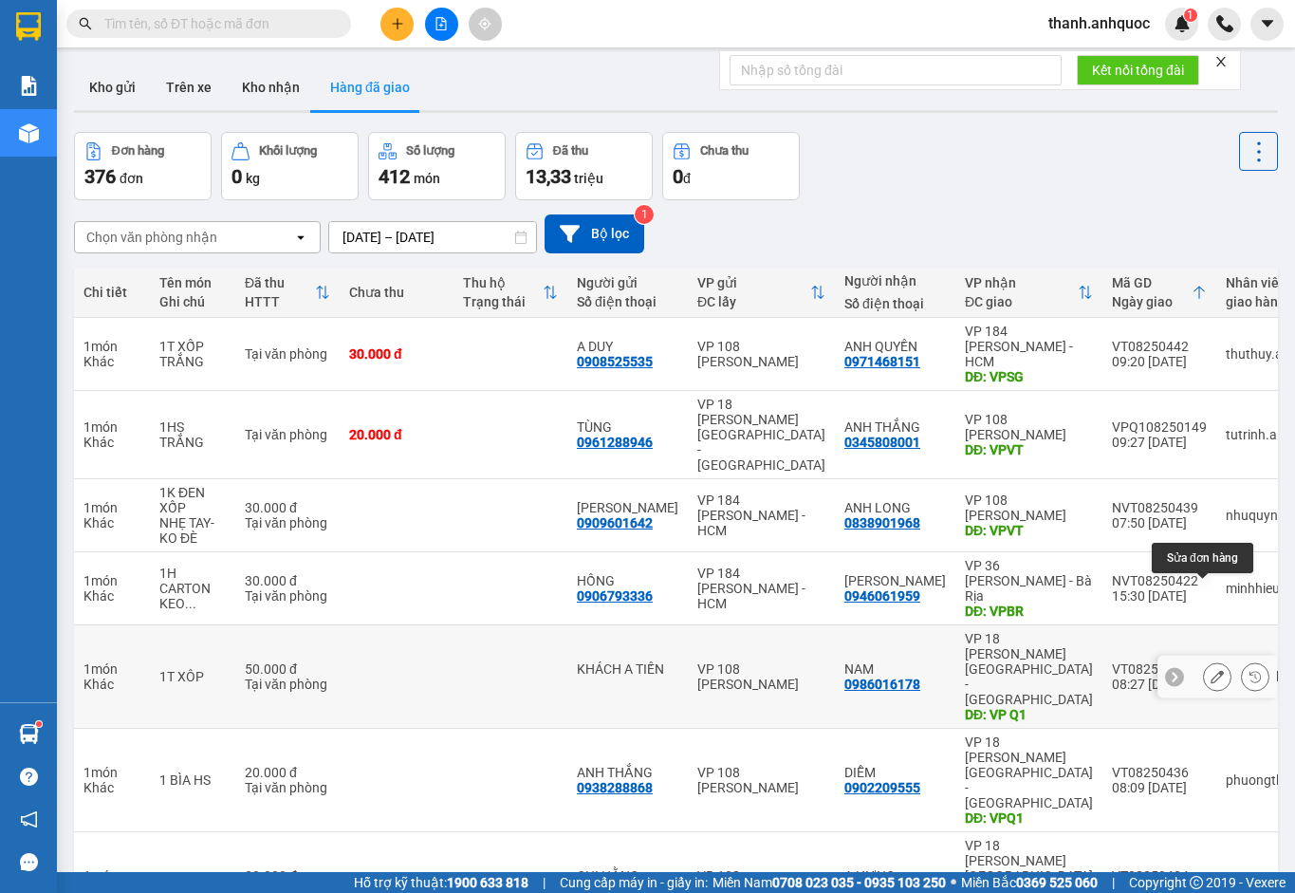
click at [1211, 670] on icon at bounding box center [1217, 676] width 13 height 13
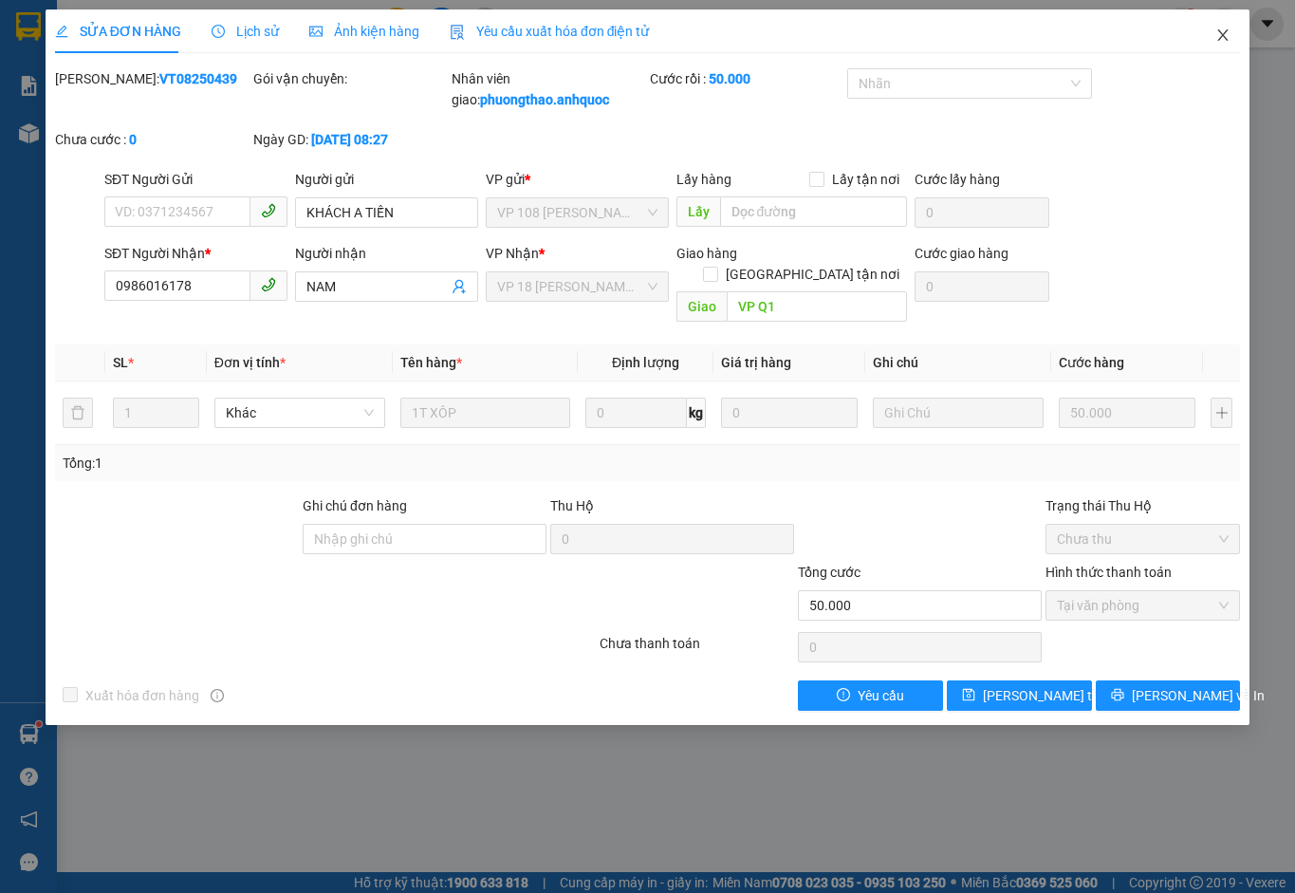
click at [1217, 31] on icon "close" at bounding box center [1222, 35] width 15 height 15
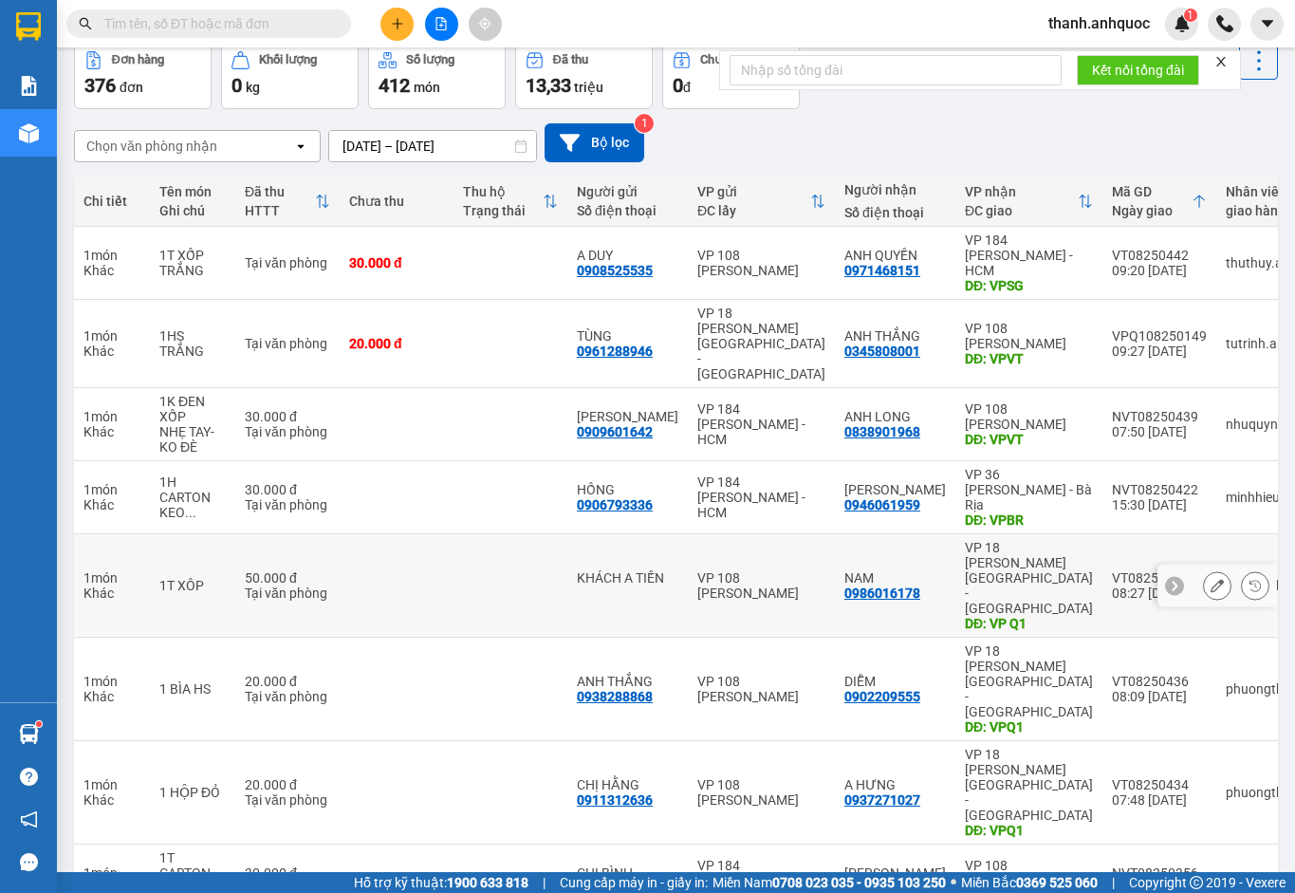
scroll to position [156, 0]
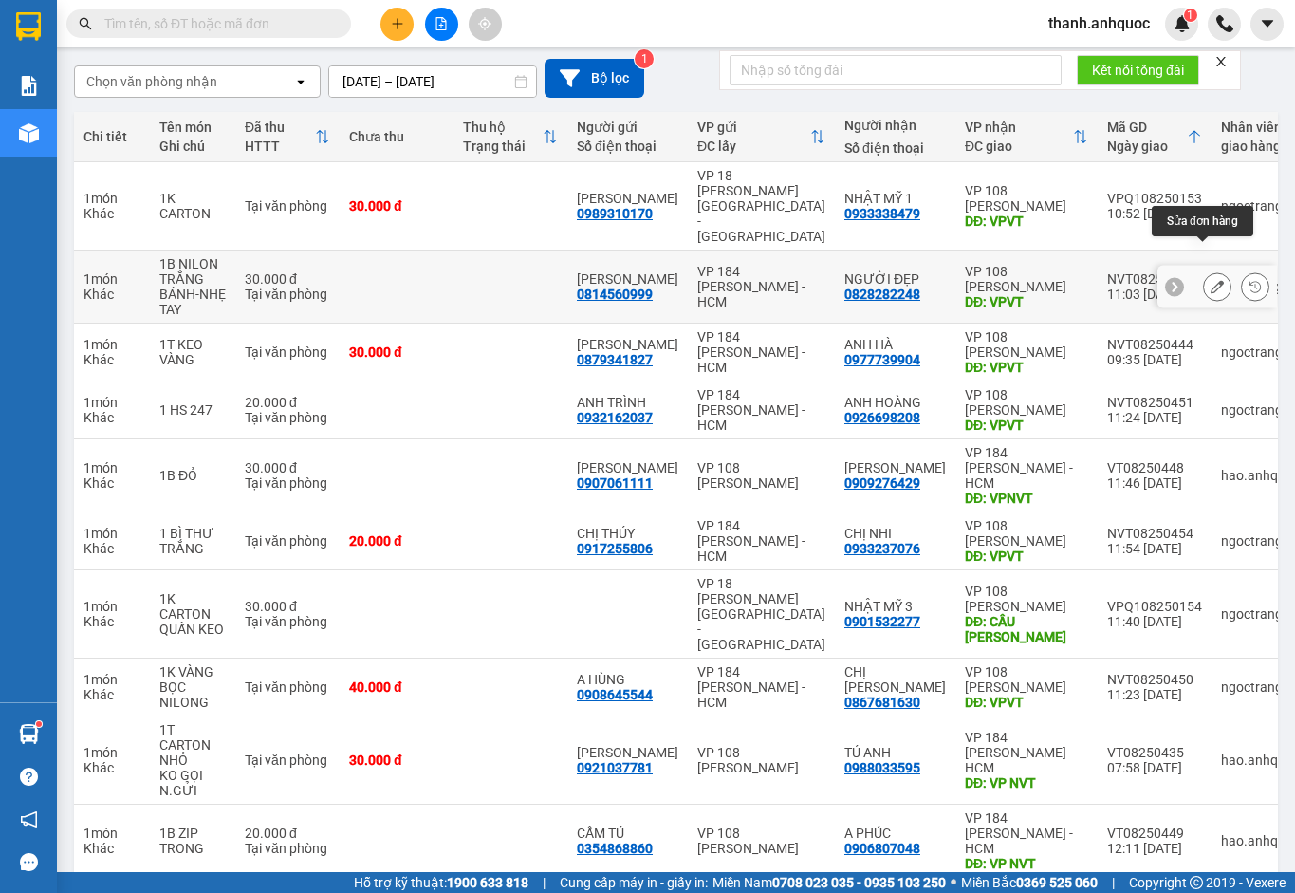
click at [1211, 280] on icon at bounding box center [1217, 286] width 13 height 13
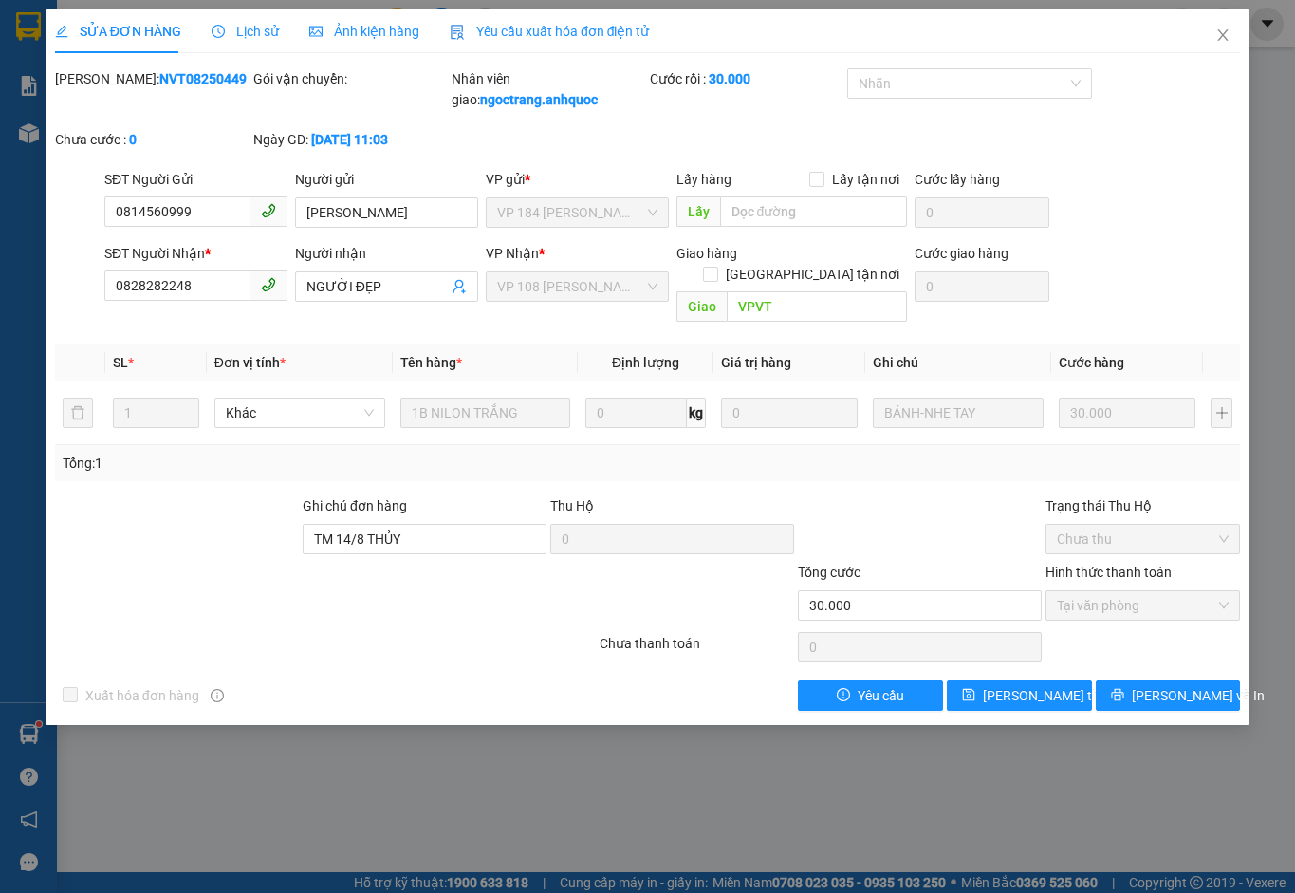
click at [563, 25] on span "Yêu cầu xuất hóa đơn điện tử" at bounding box center [550, 31] width 200 height 15
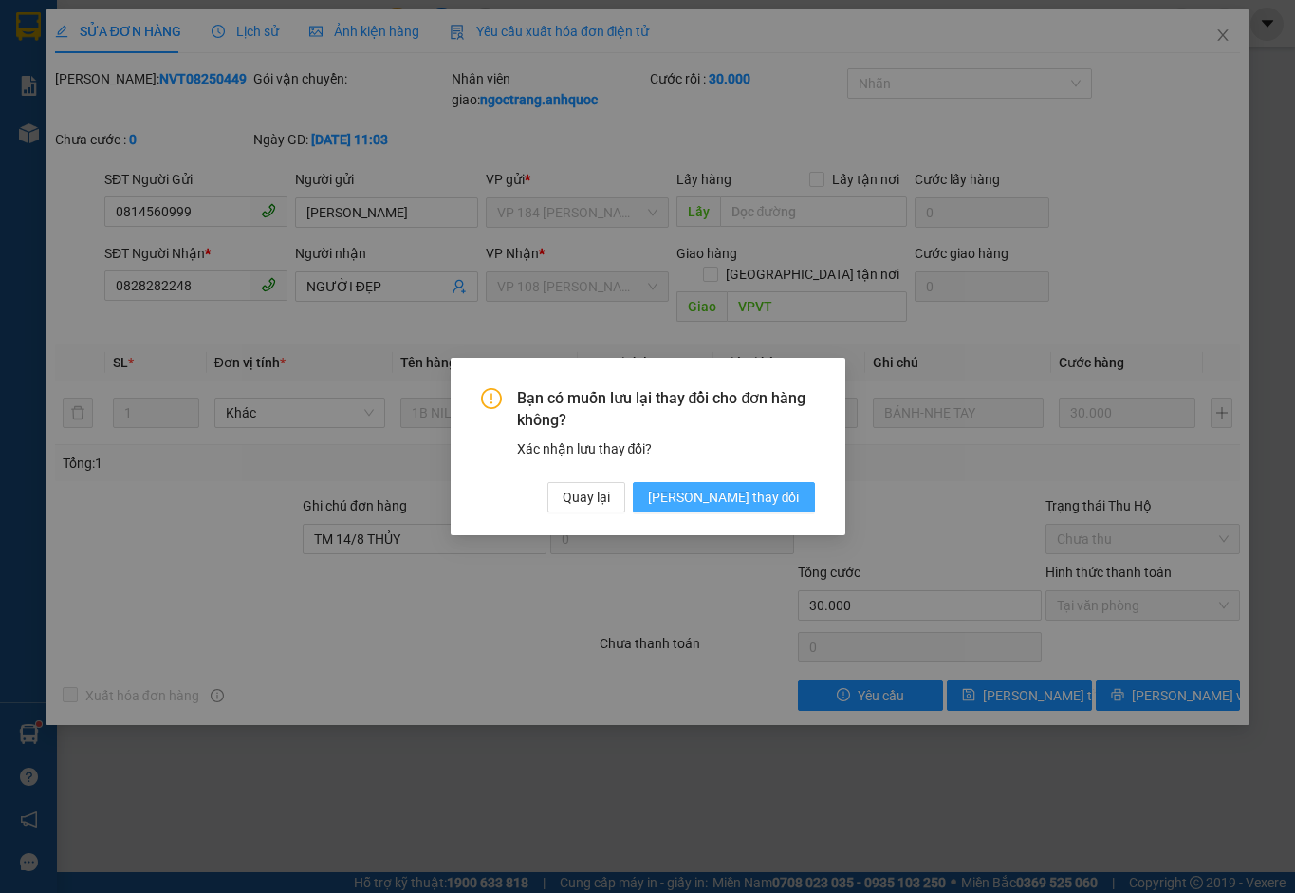
click at [765, 504] on span "[PERSON_NAME] thay đổi" at bounding box center [724, 497] width 152 height 21
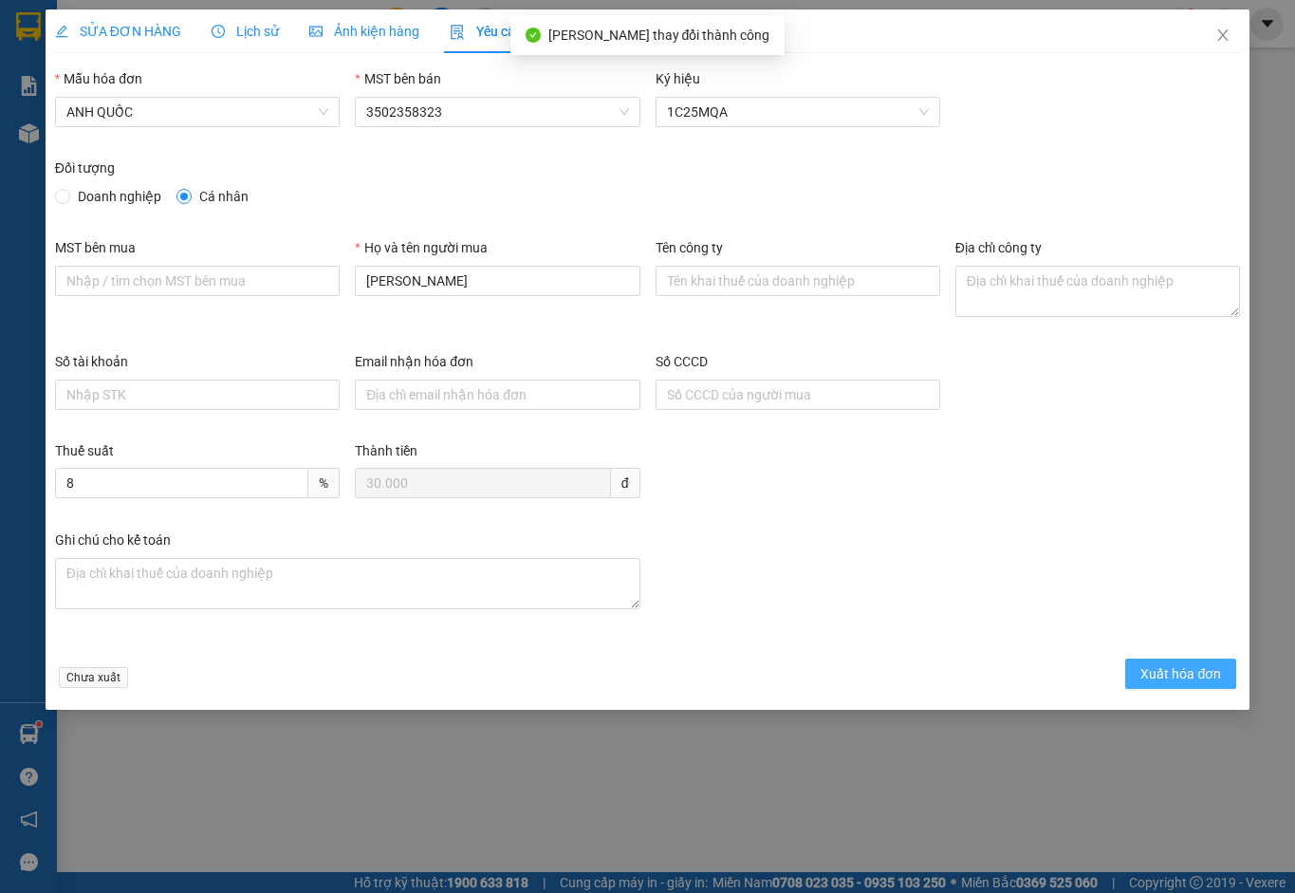
click at [1170, 670] on span "Xuất hóa đơn" at bounding box center [1181, 673] width 81 height 21
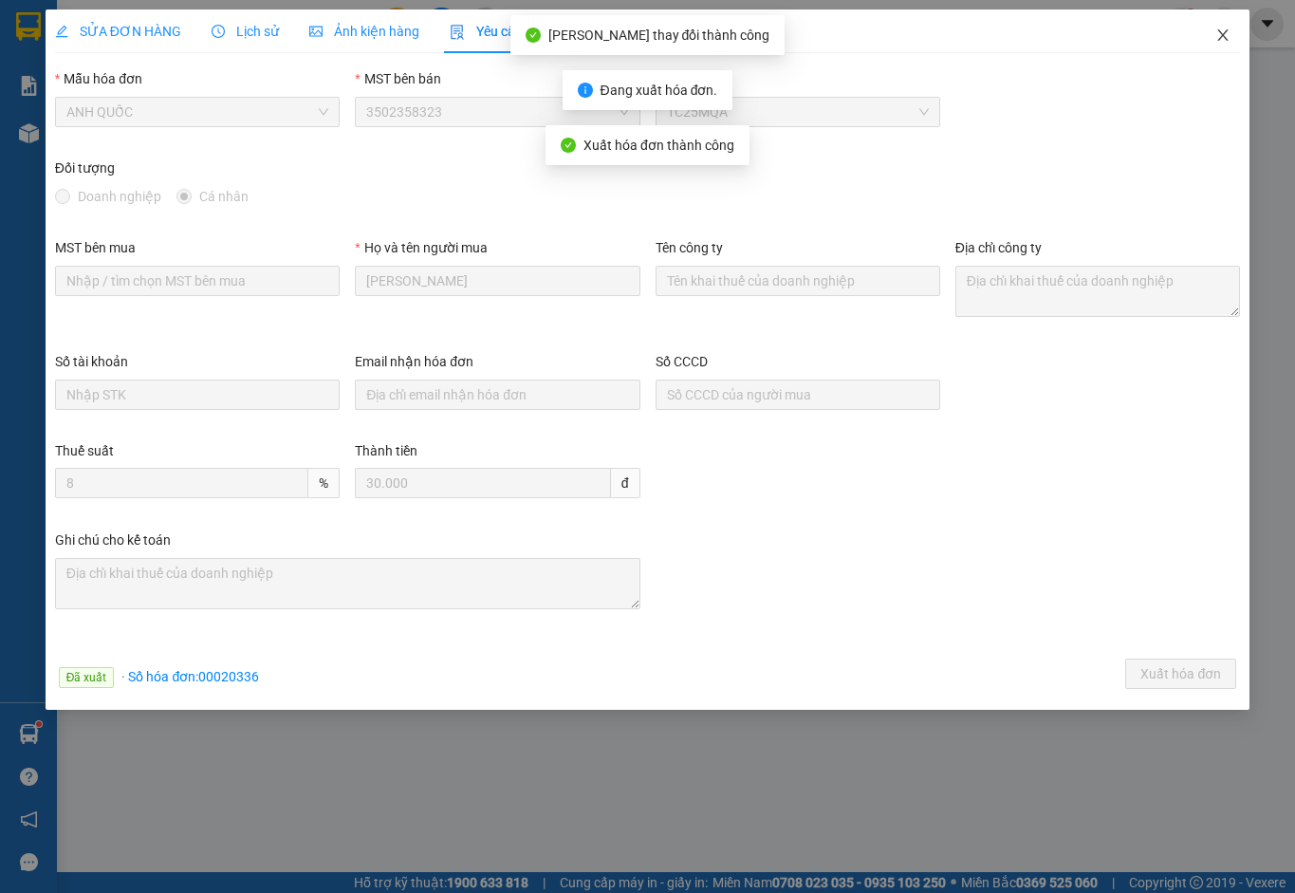
click at [1219, 37] on icon "close" at bounding box center [1222, 35] width 15 height 15
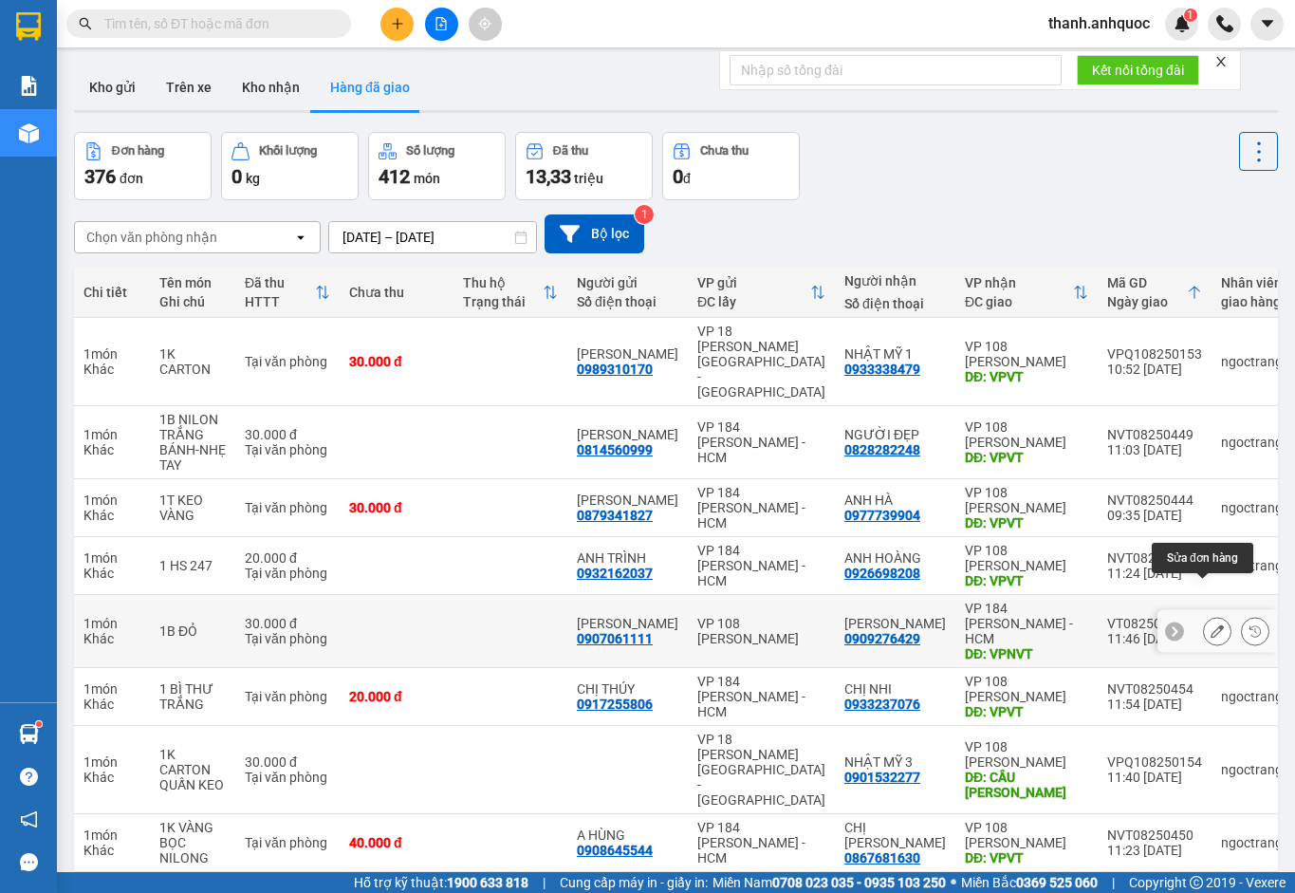
click at [1211, 624] on icon at bounding box center [1217, 630] width 13 height 13
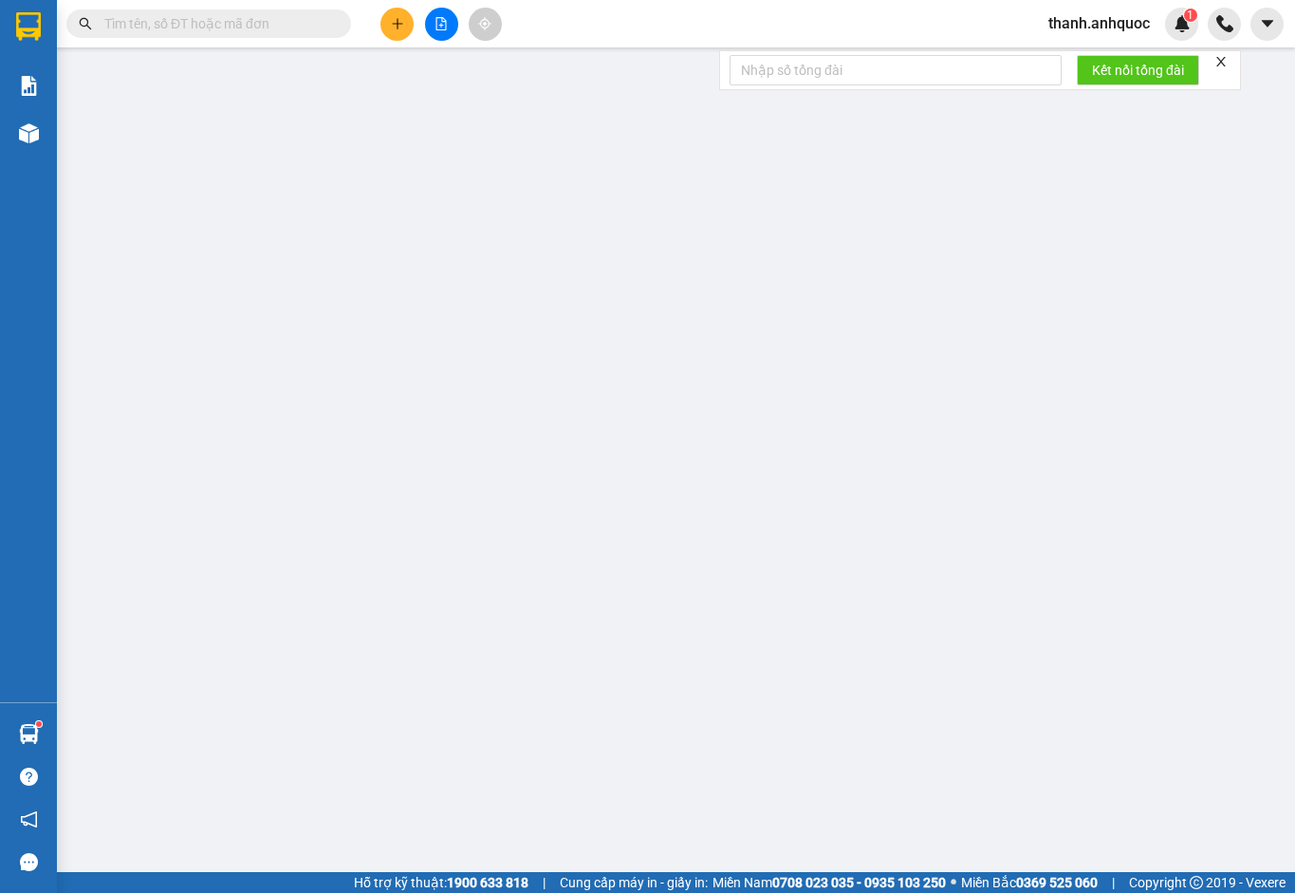
type input "0907061111"
type input "[PERSON_NAME]"
type input "0909276429"
type input "[PERSON_NAME]"
type input "VPNVT"
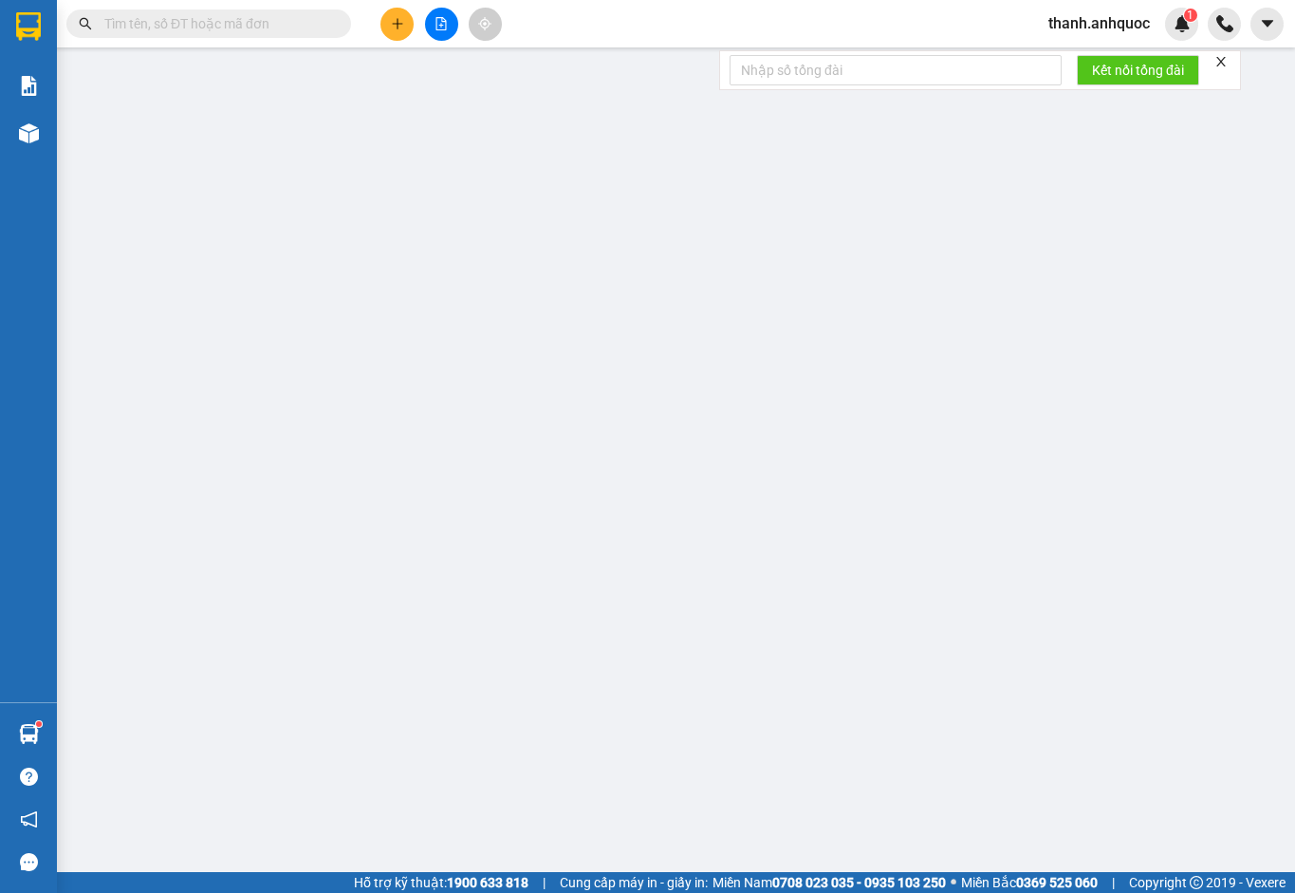
type input "30.000"
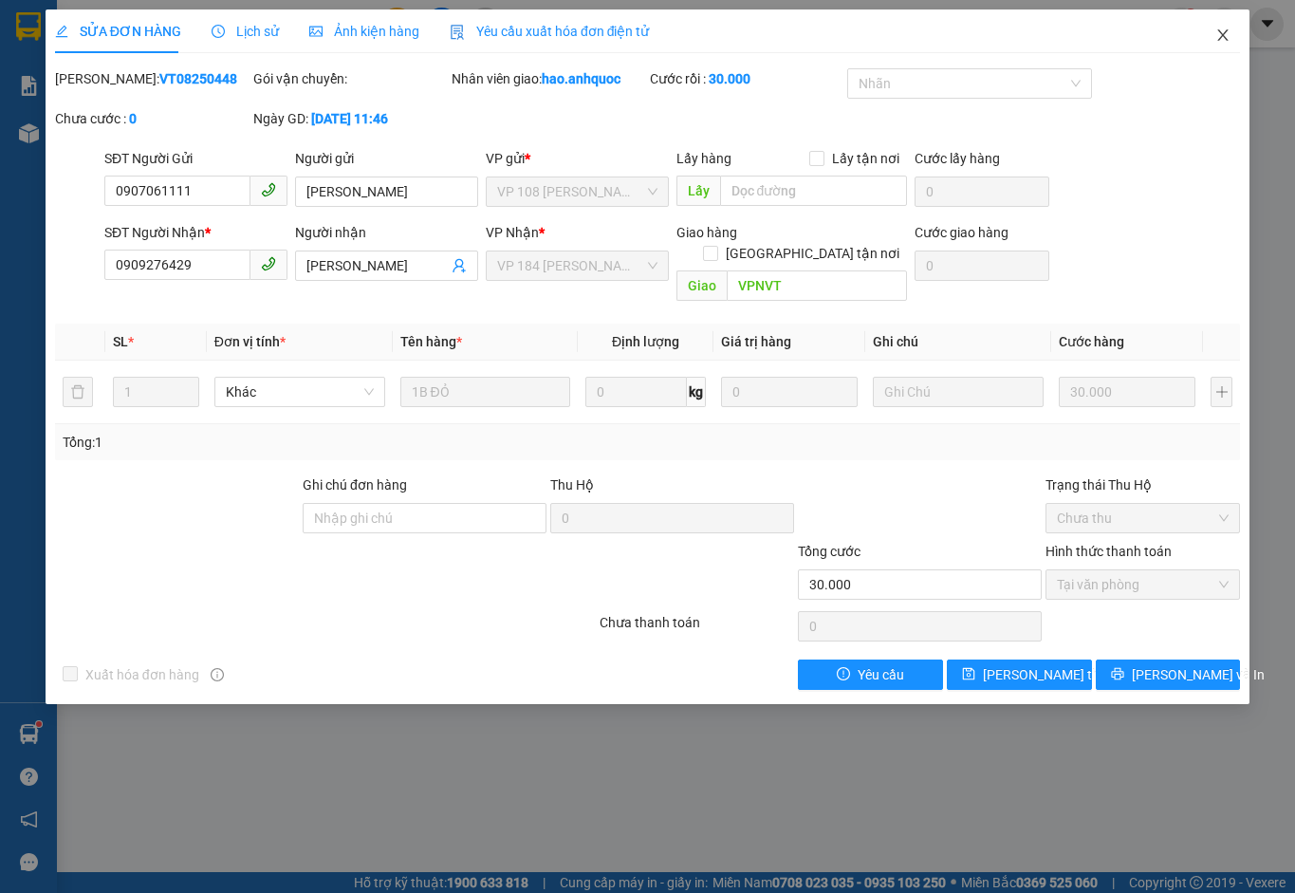
click at [1232, 41] on span "Close" at bounding box center [1222, 35] width 53 height 53
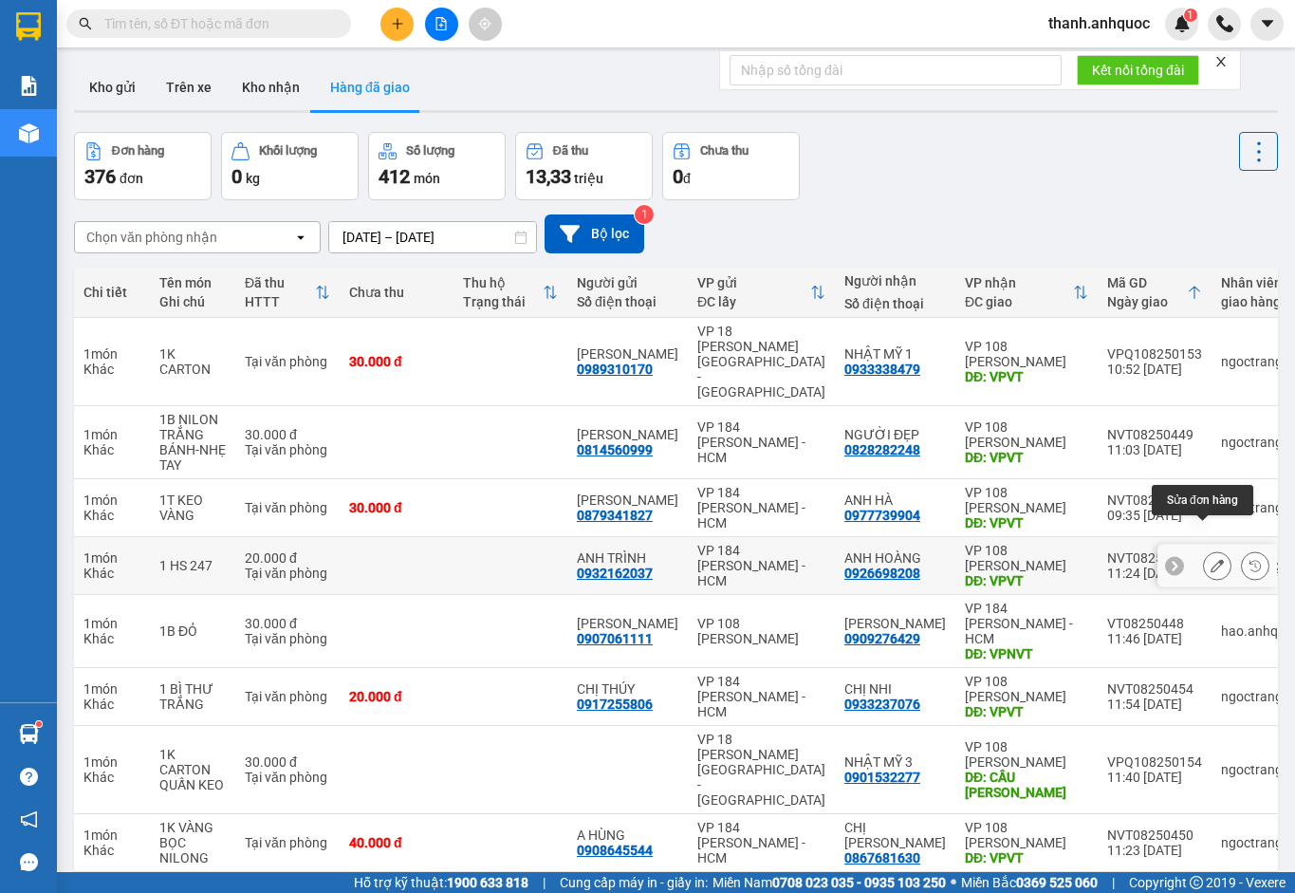
click at [1211, 559] on icon at bounding box center [1217, 565] width 13 height 13
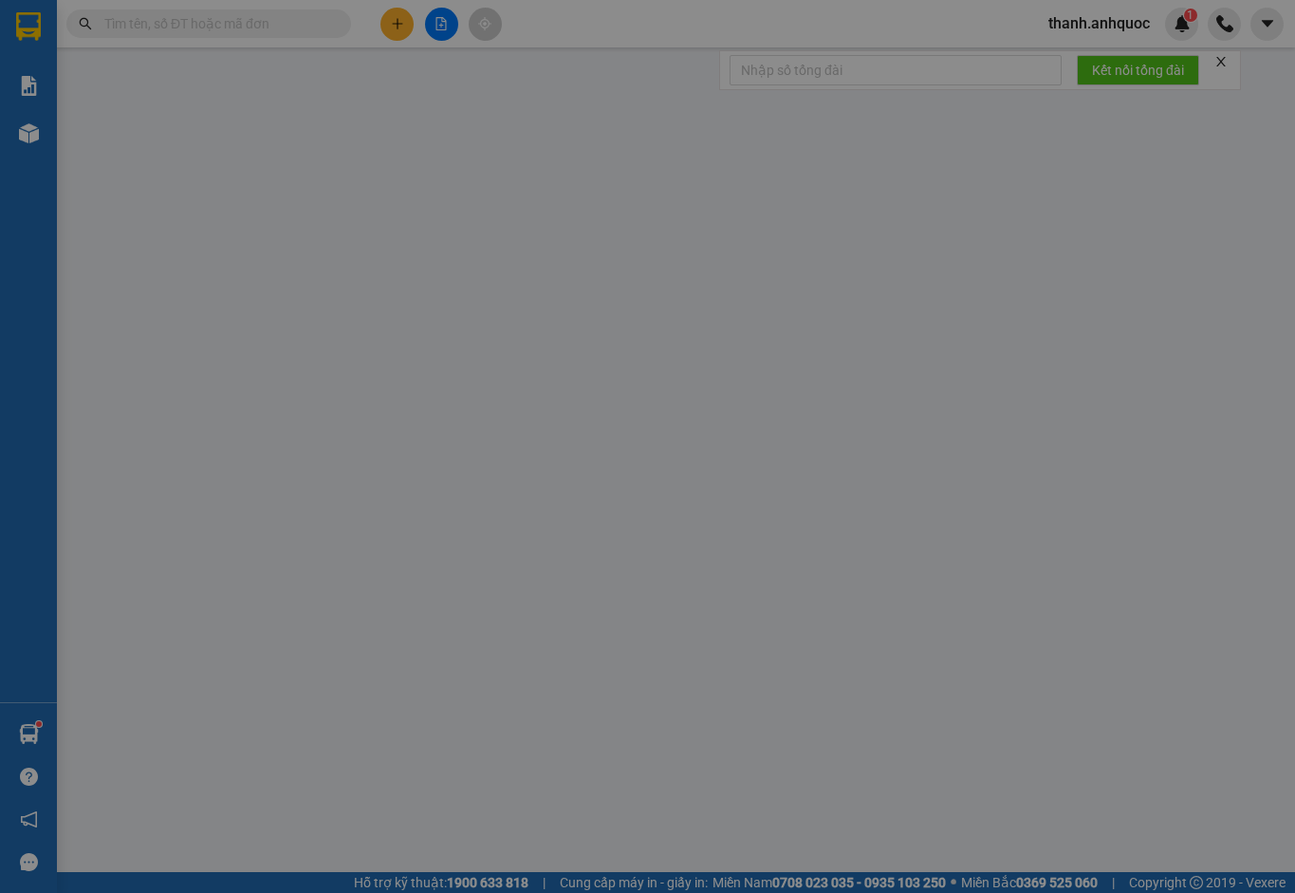
type input "0932162037"
type input "ANH TRÌNH"
type input "0926698208"
type input "ANH HOÀNG"
type input "VPVT"
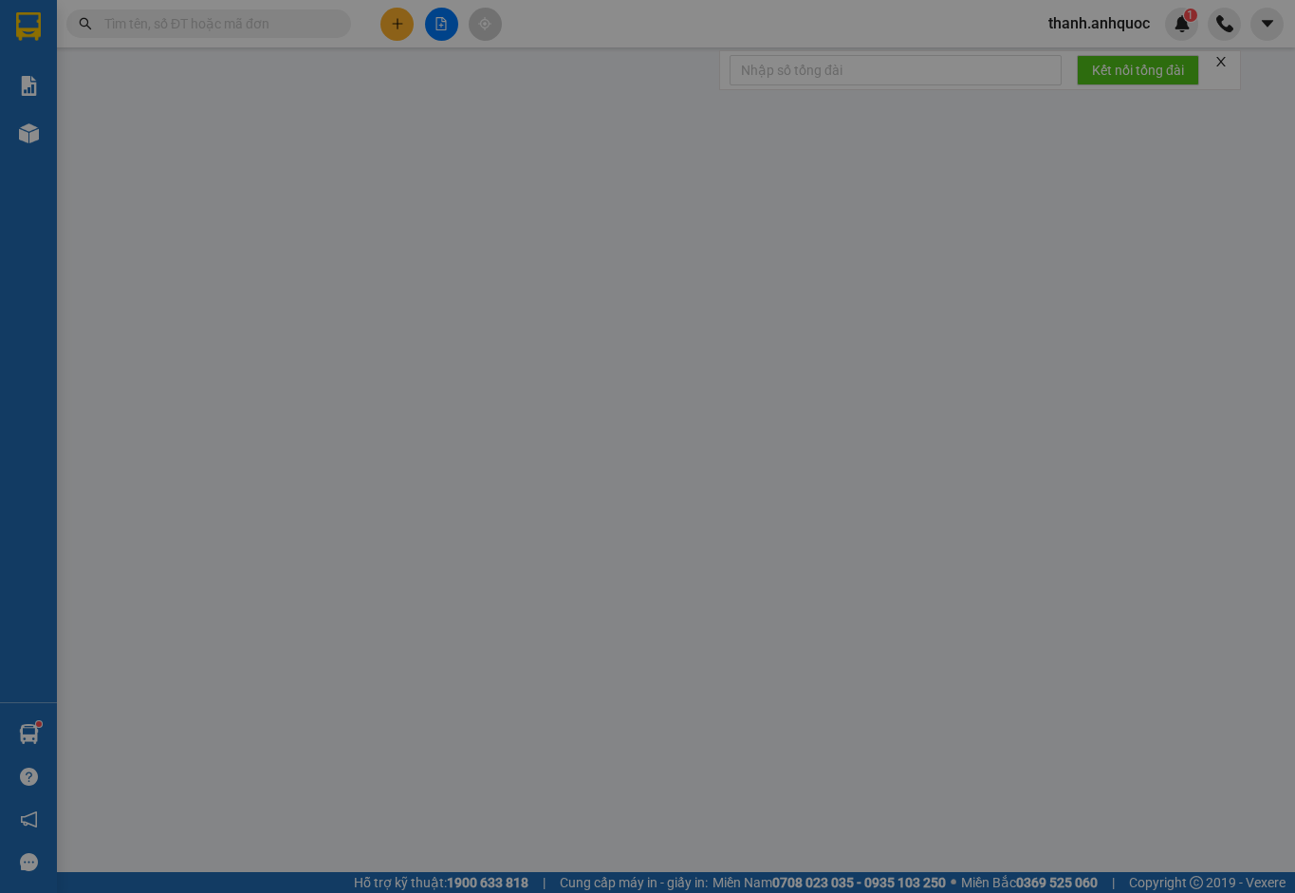
type input "TM 14/8 THỦY"
type input "20.000"
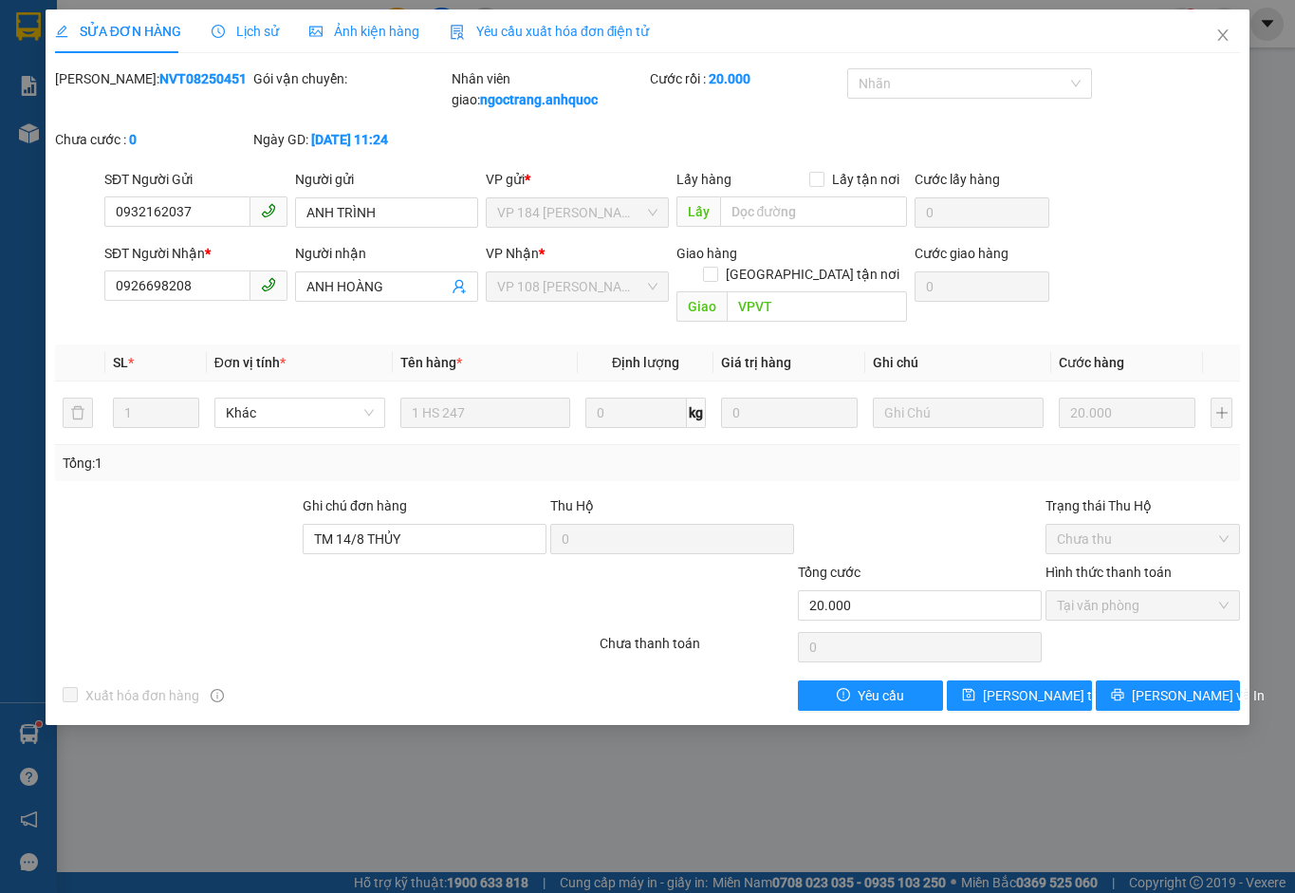
click at [626, 26] on span "Yêu cầu xuất hóa đơn điện tử" at bounding box center [550, 31] width 200 height 15
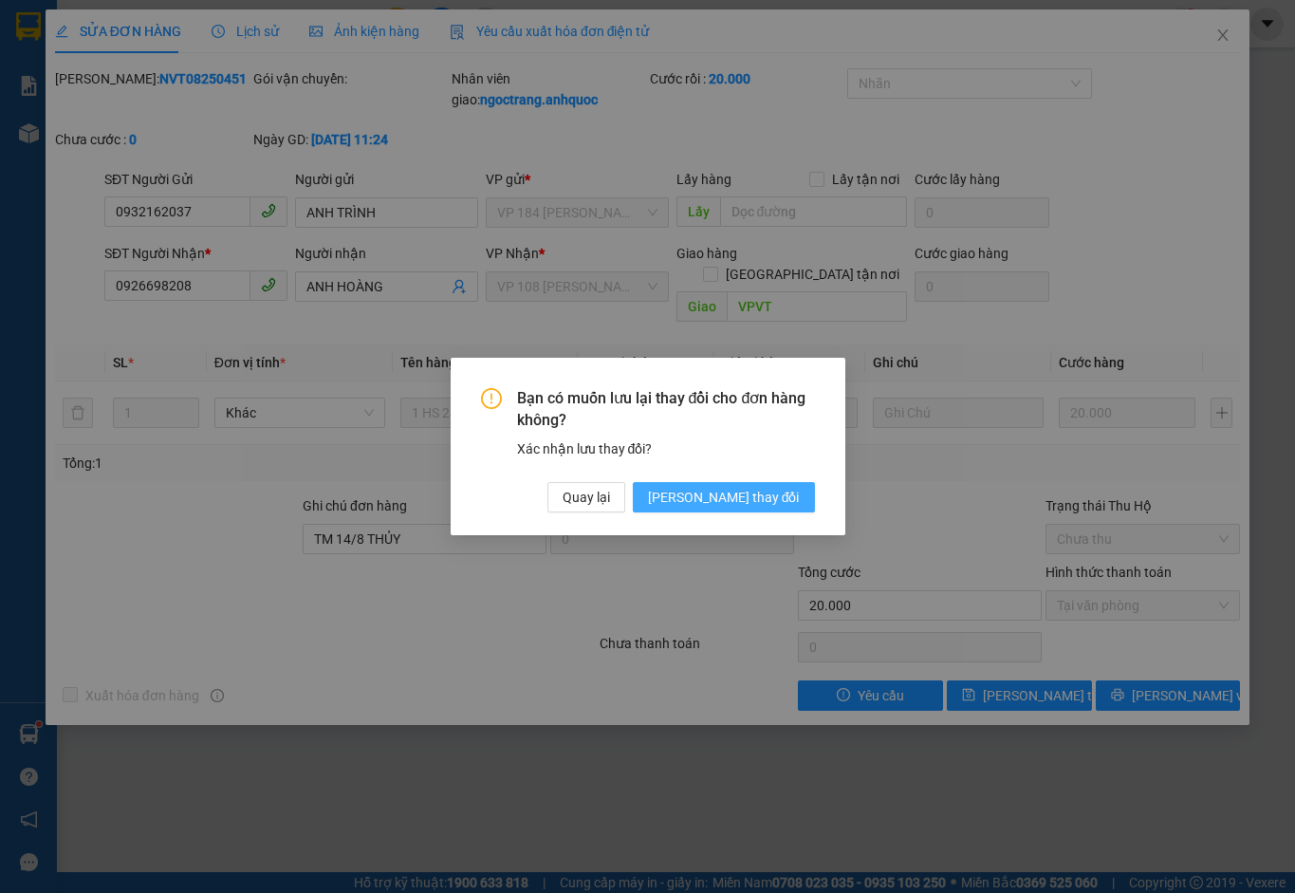
click at [794, 492] on span "[PERSON_NAME] thay đổi" at bounding box center [724, 497] width 152 height 21
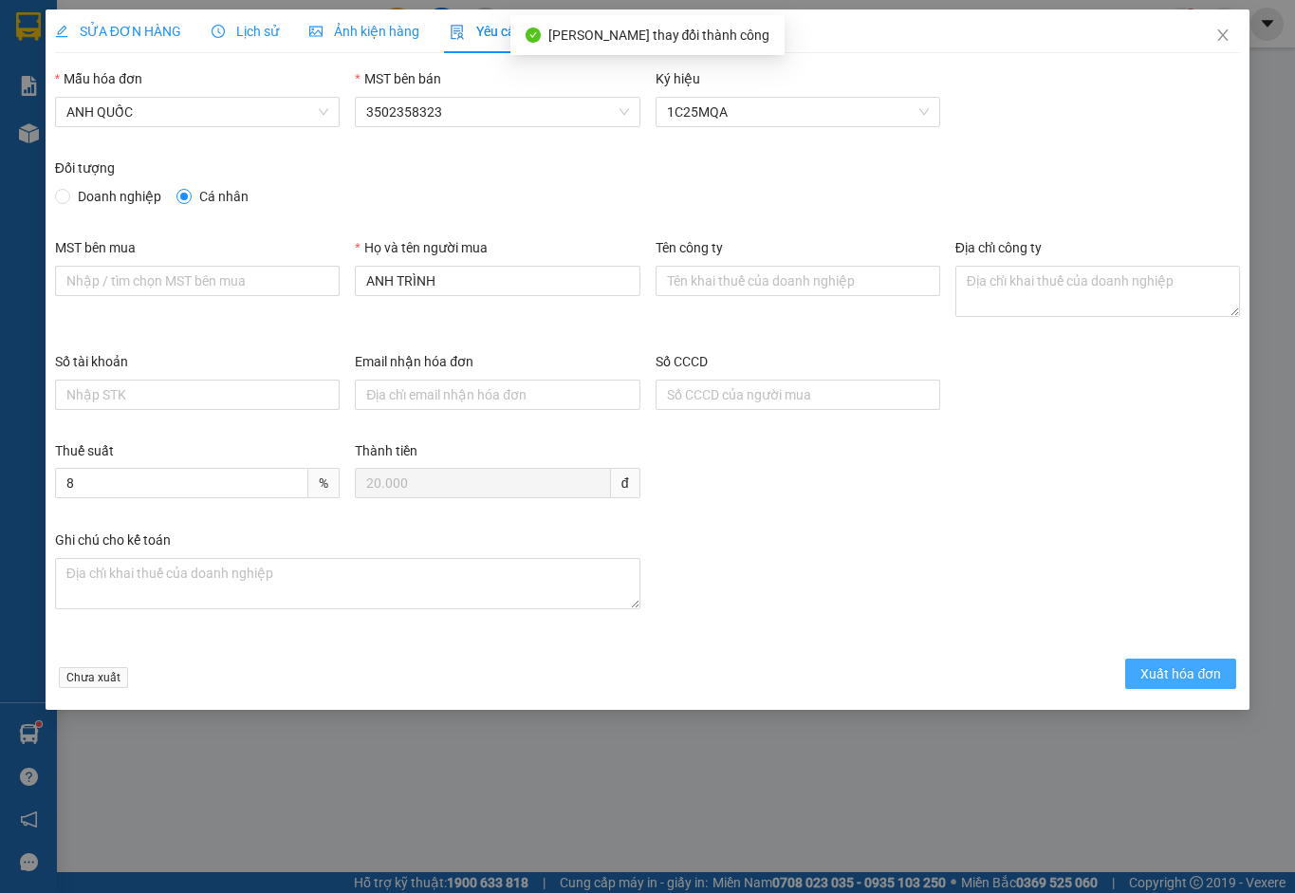
click at [1159, 672] on span "Xuất hóa đơn" at bounding box center [1181, 673] width 81 height 21
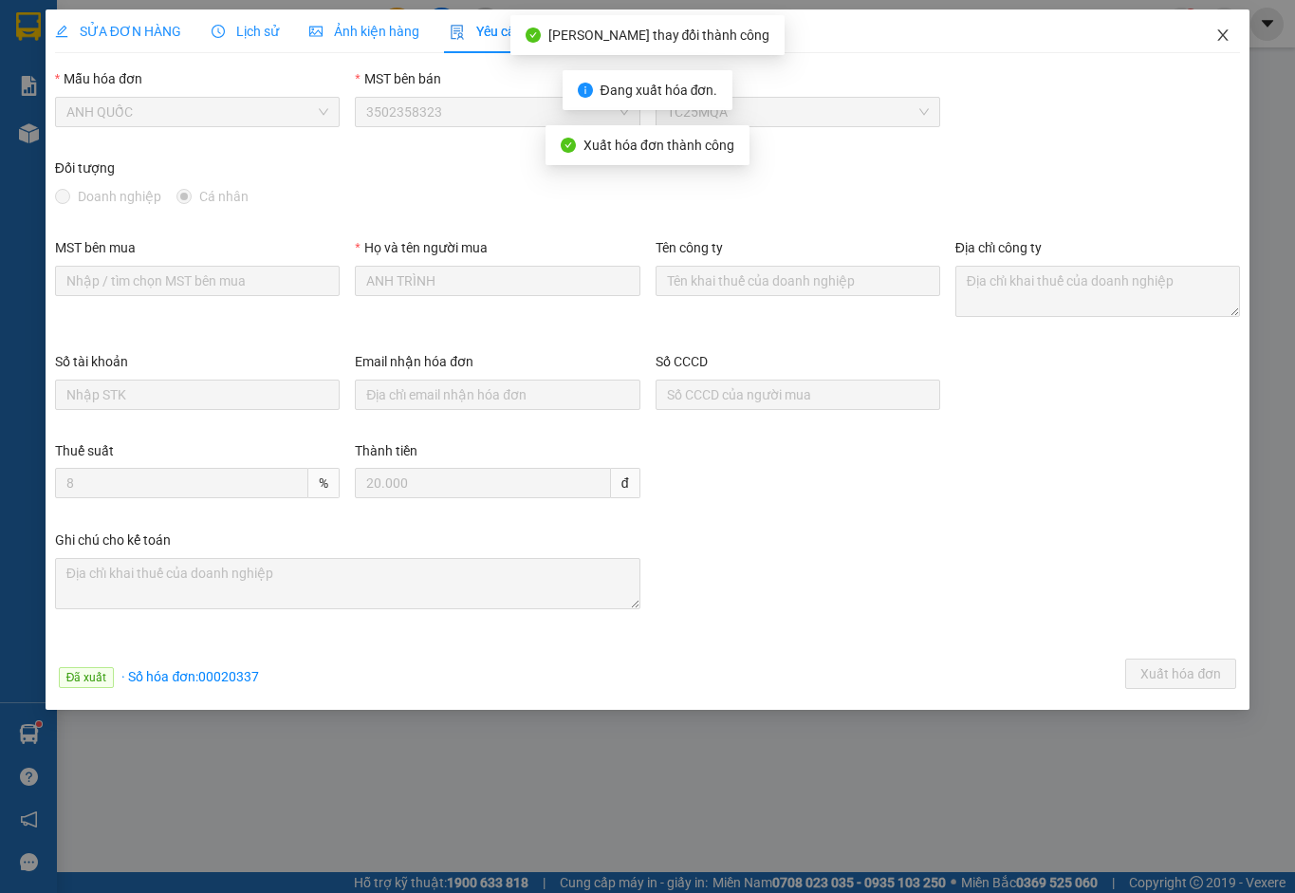
click at [1220, 36] on icon "close" at bounding box center [1222, 35] width 15 height 15
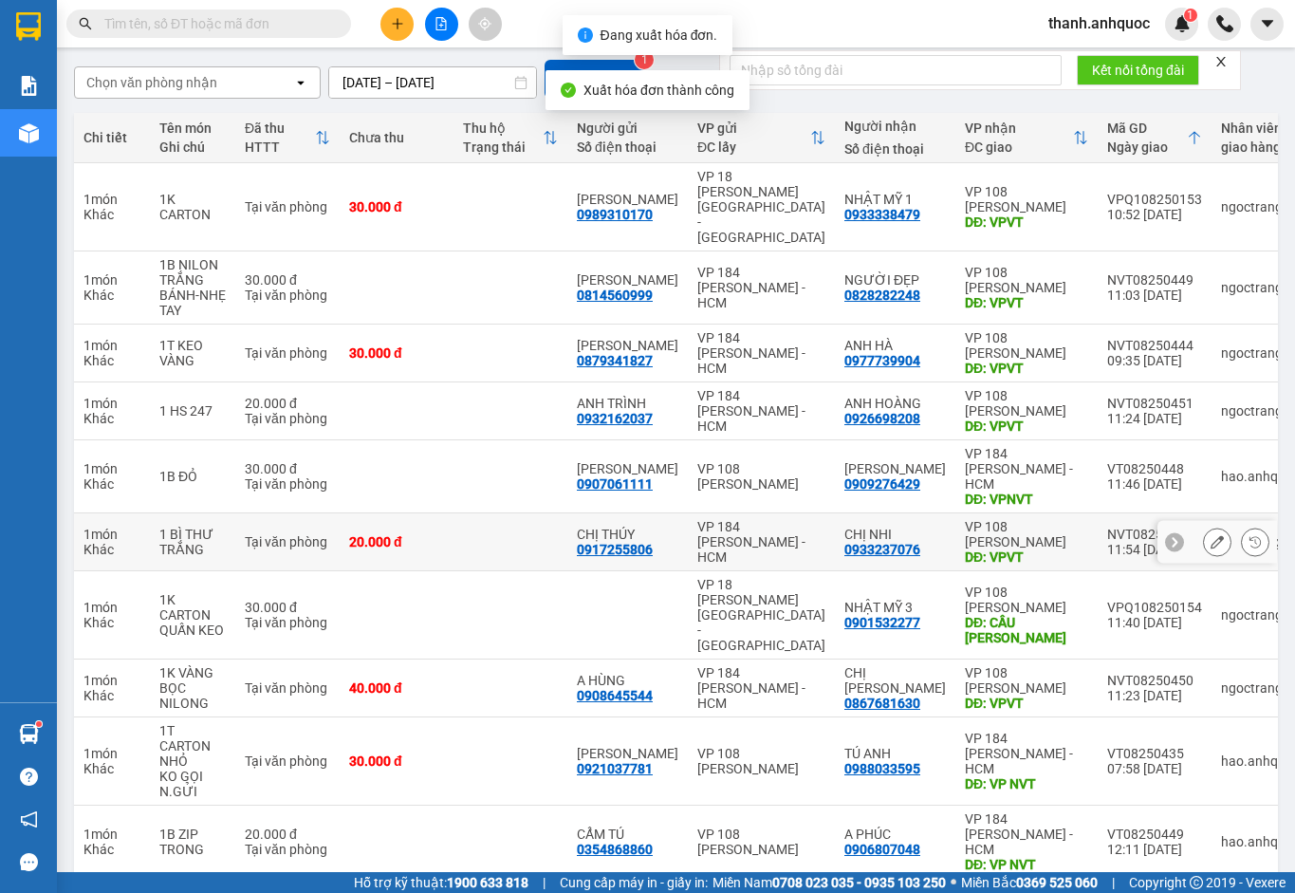
scroll to position [156, 0]
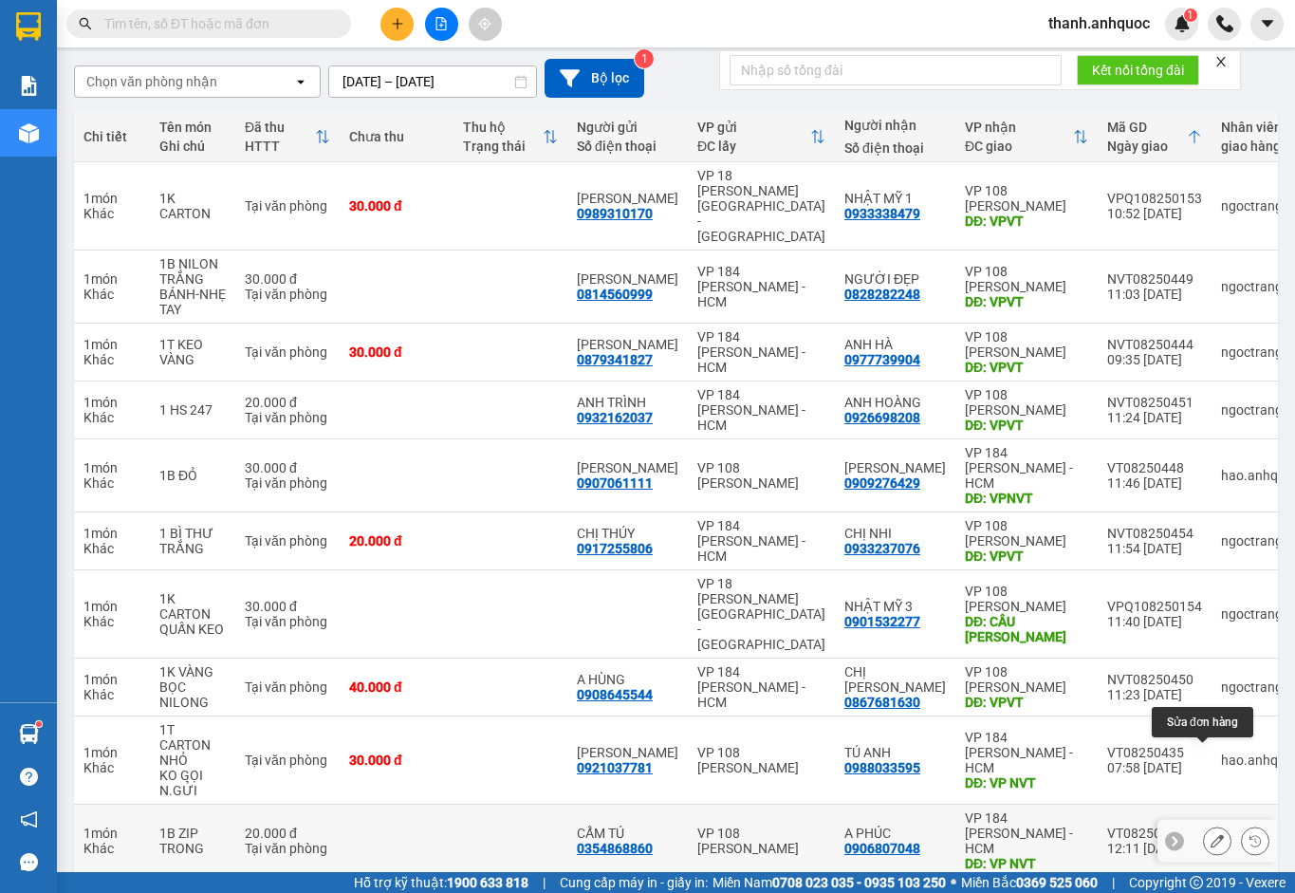
click at [1211, 834] on icon at bounding box center [1217, 840] width 13 height 13
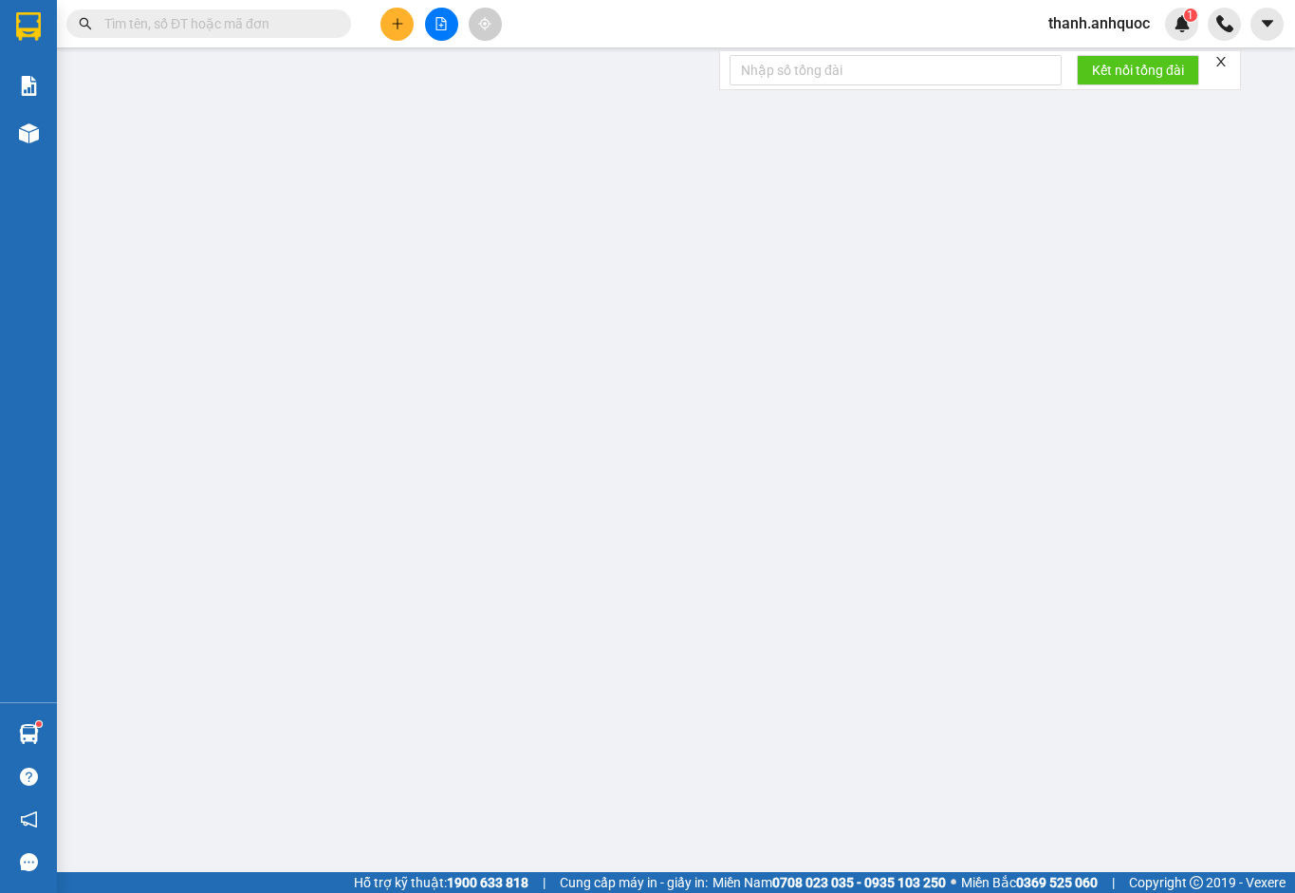
type input "0354868860"
type input "CẨM TÚ"
type input "0906807048"
type input "A PHÚC"
type input "VP NVT"
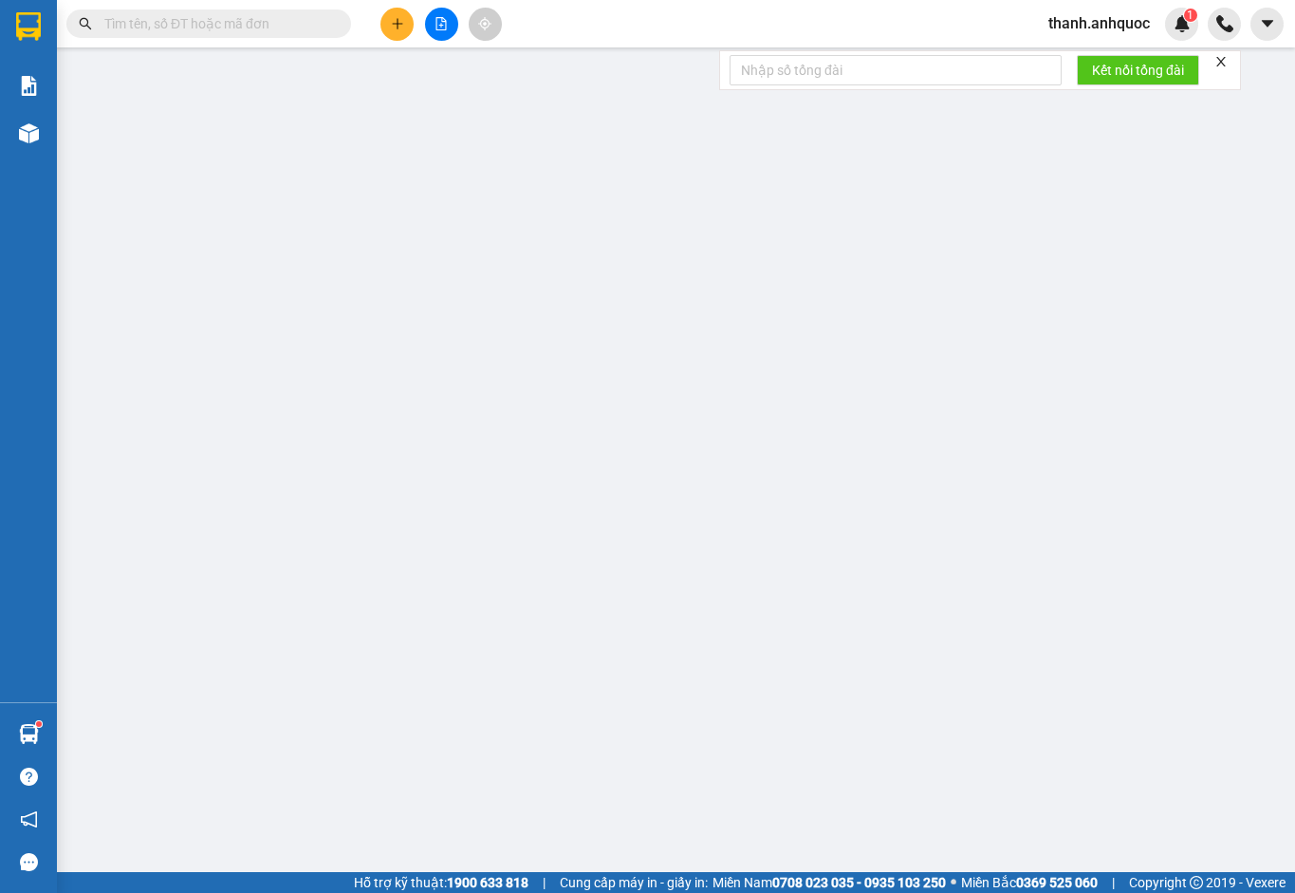
type input "20.000"
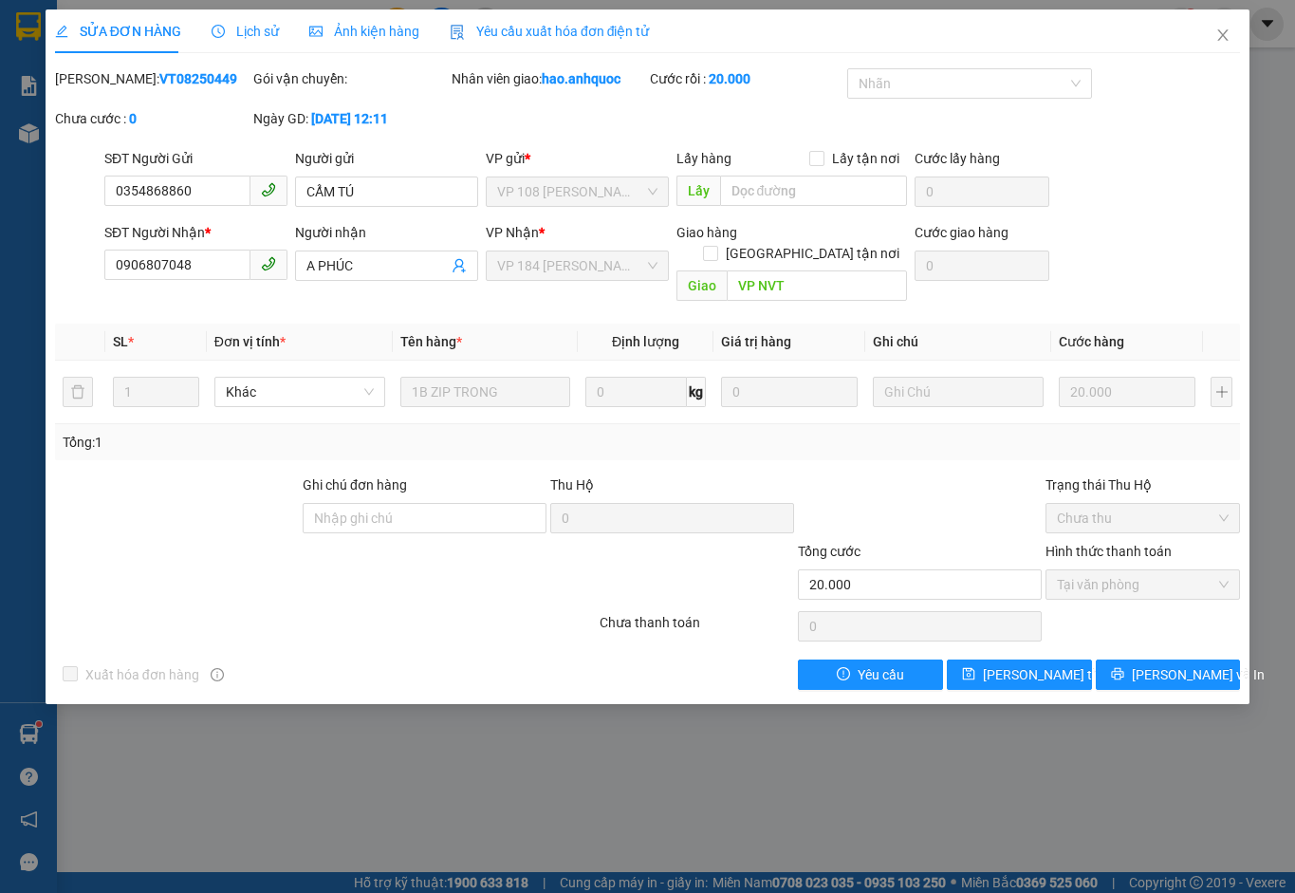
click at [626, 24] on span "Yêu cầu xuất hóa đơn điện tử" at bounding box center [550, 31] width 200 height 15
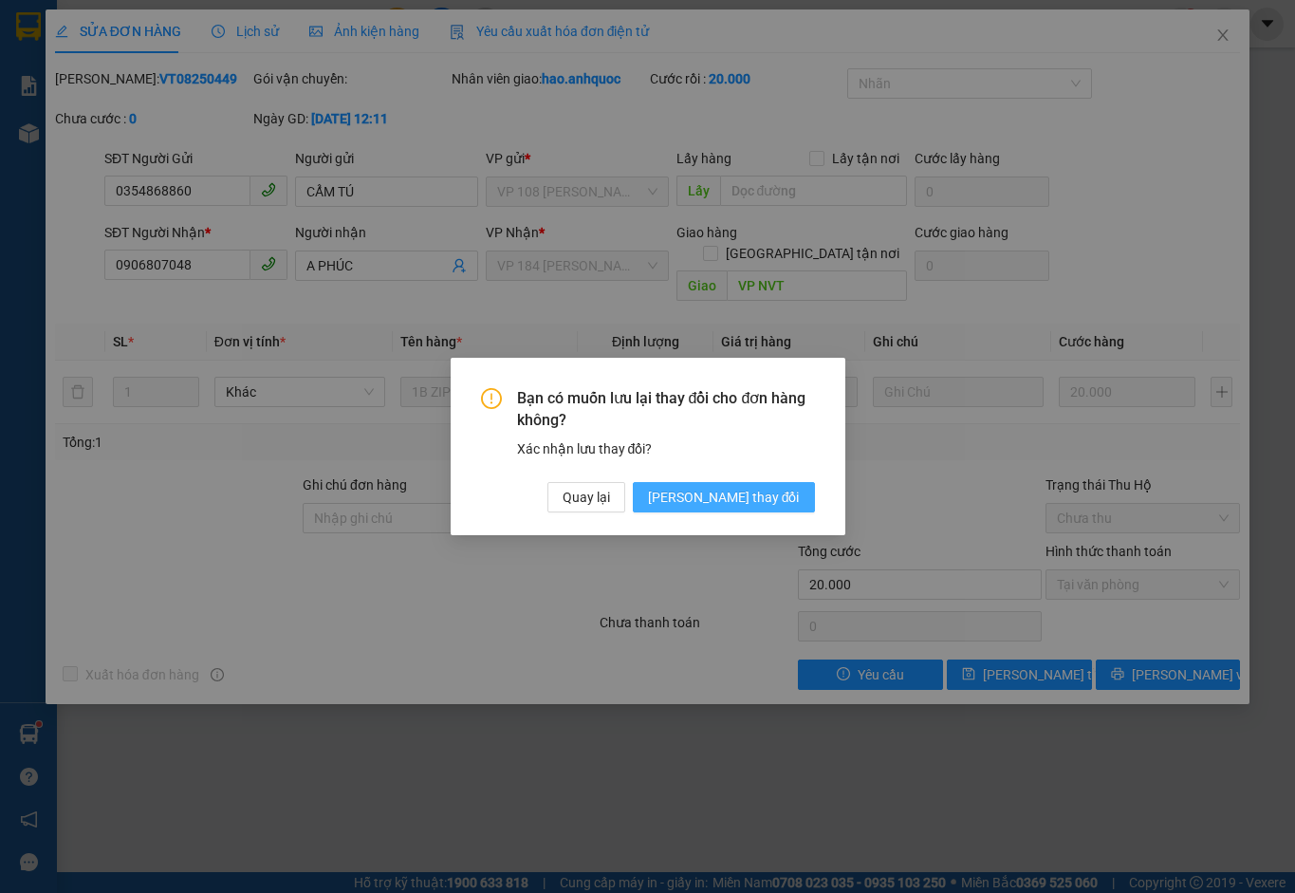
click at [789, 487] on span "[PERSON_NAME] thay đổi" at bounding box center [724, 497] width 152 height 21
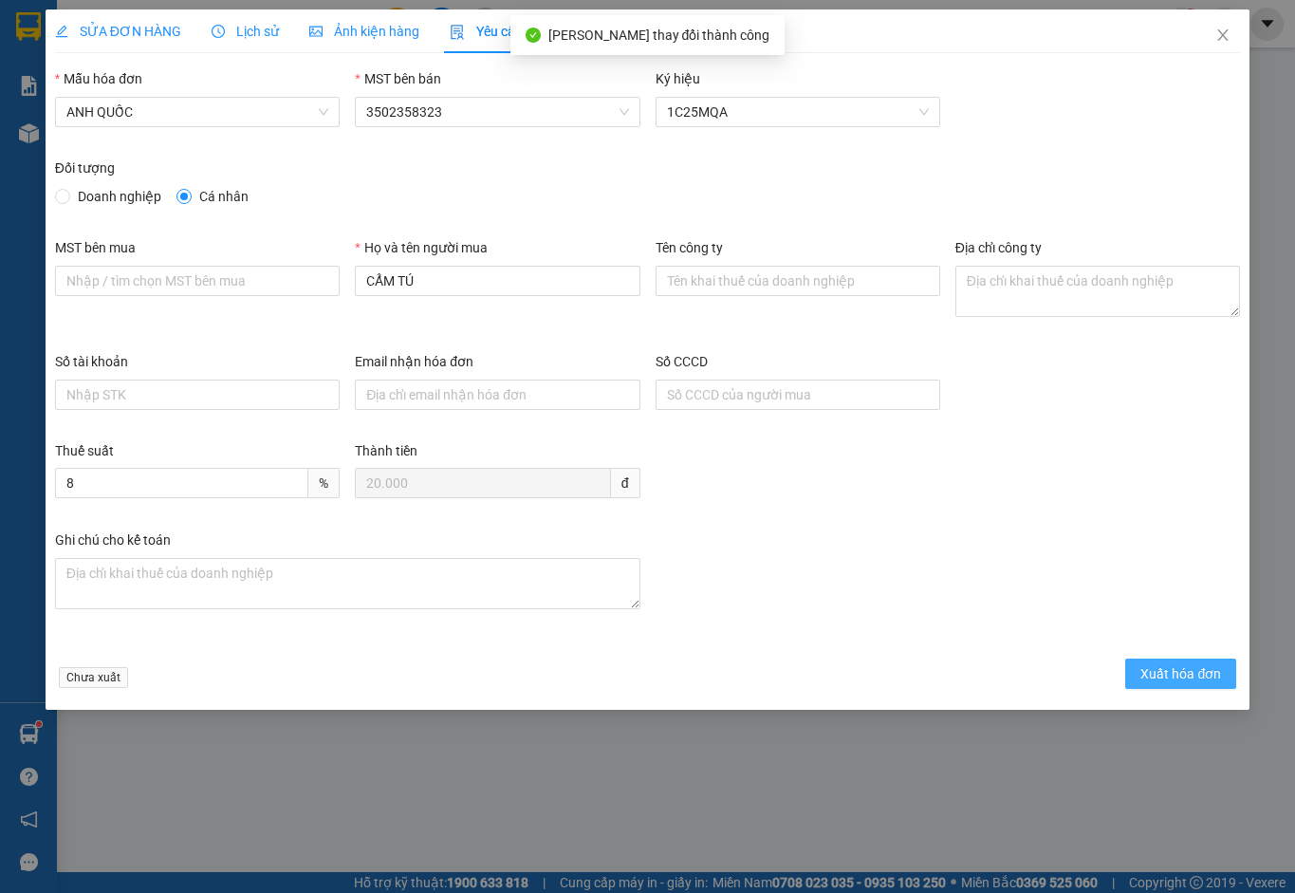
click at [1172, 677] on span "Xuất hóa đơn" at bounding box center [1181, 673] width 81 height 21
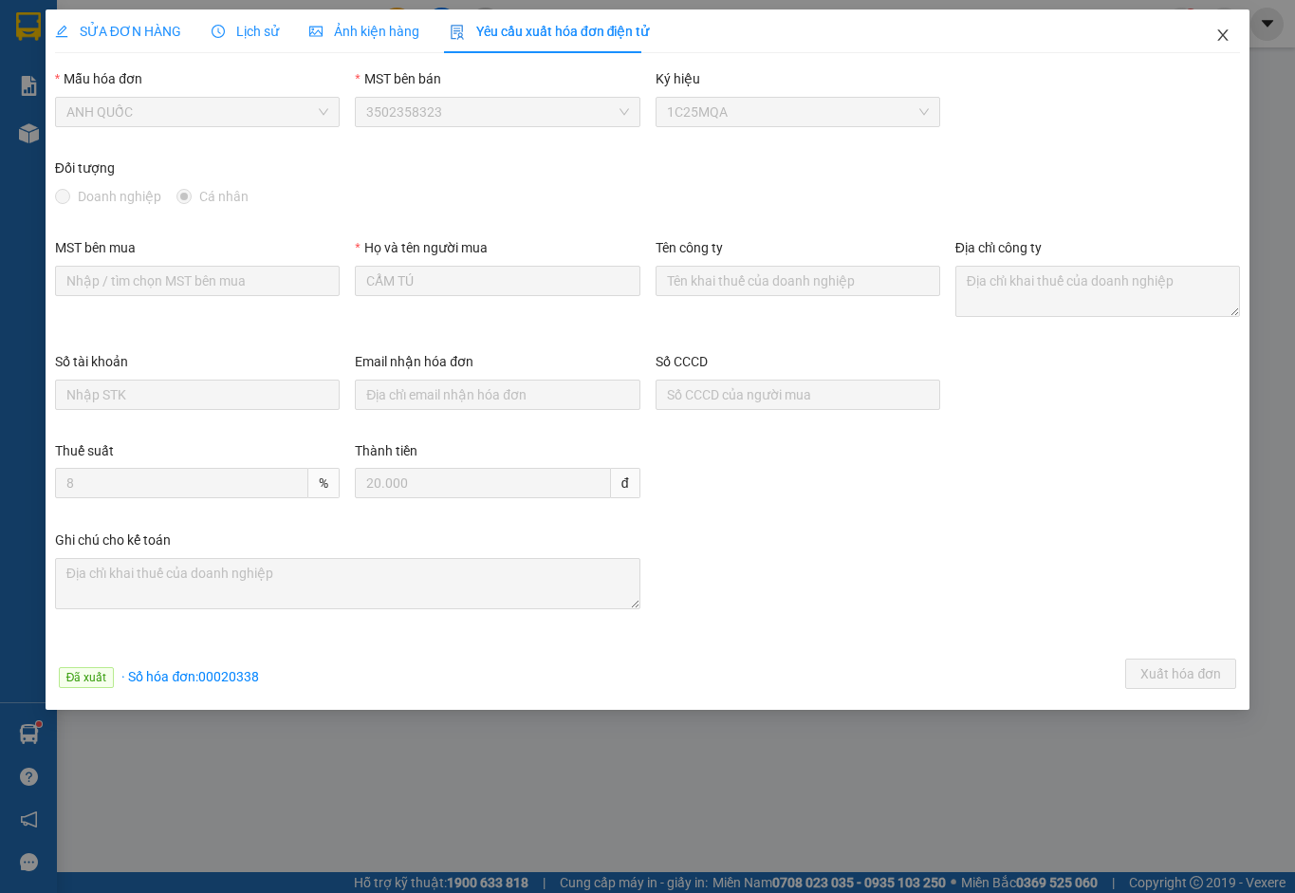
click at [1226, 31] on icon "close" at bounding box center [1222, 35] width 15 height 15
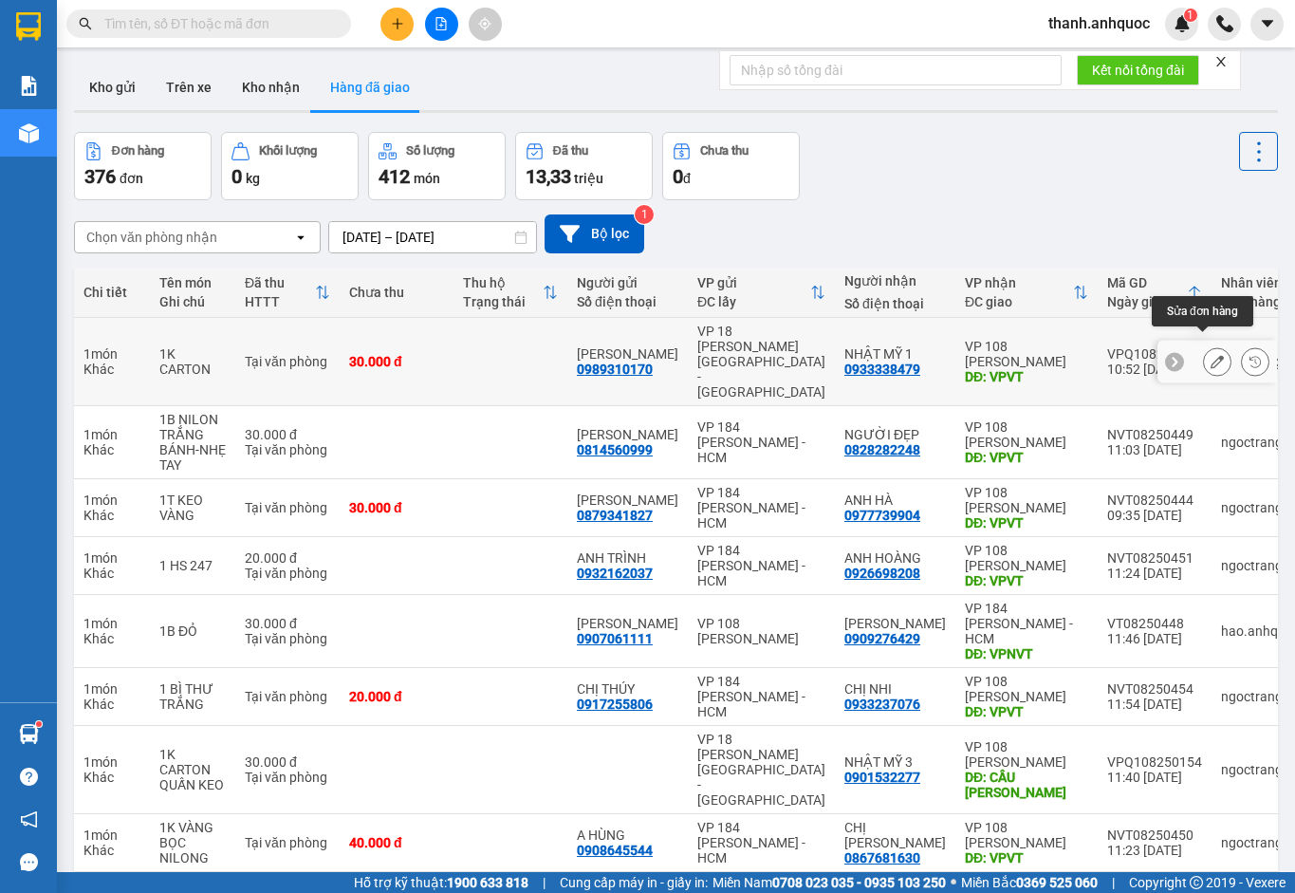
click at [1211, 355] on icon at bounding box center [1217, 361] width 13 height 13
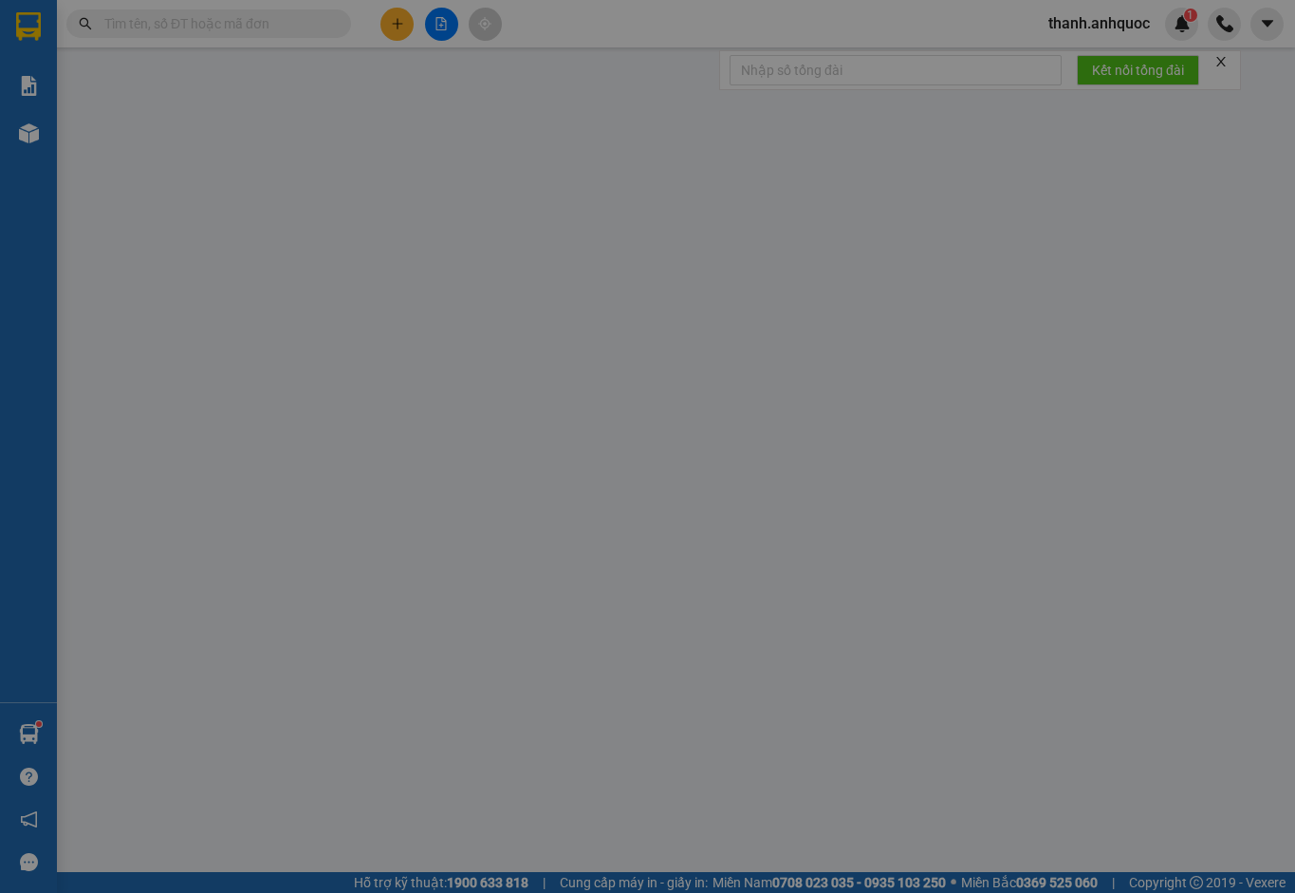
type input "0989310170"
type input "[PERSON_NAME]"
type input "0933338479"
type input "NHẬT MỸ 1"
type input "VPVT"
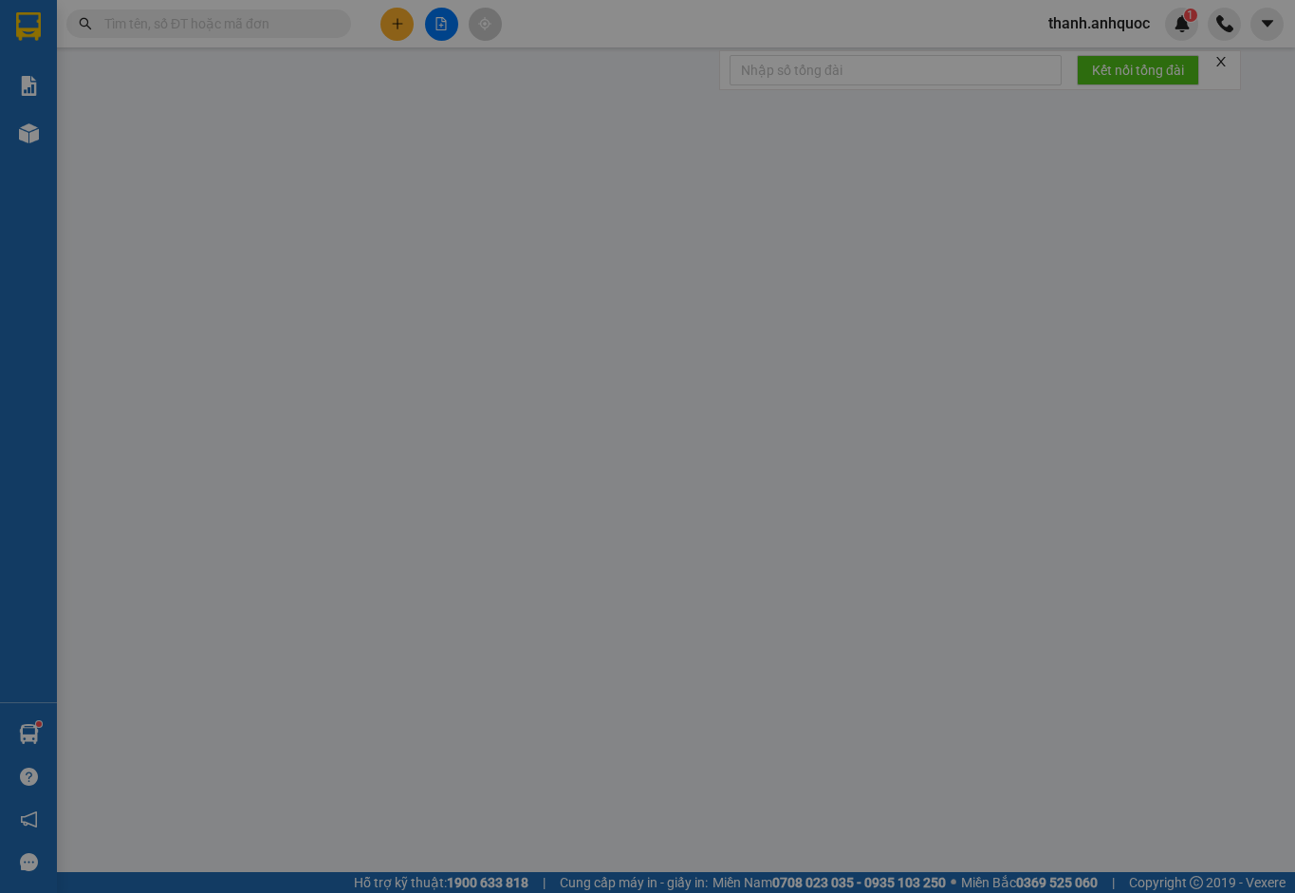
type input "30.000"
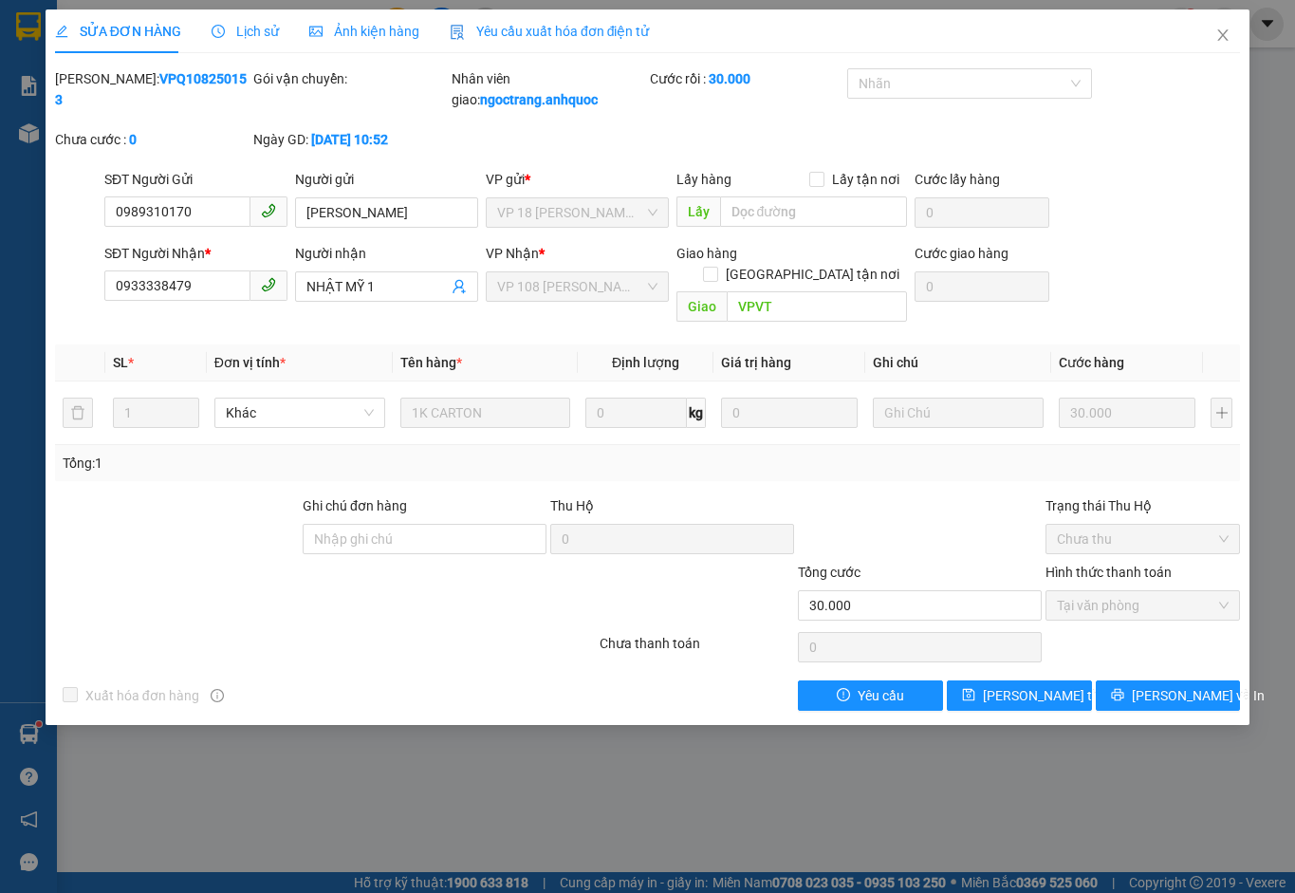
click at [497, 28] on span "Yêu cầu xuất hóa đơn điện tử" at bounding box center [550, 31] width 200 height 15
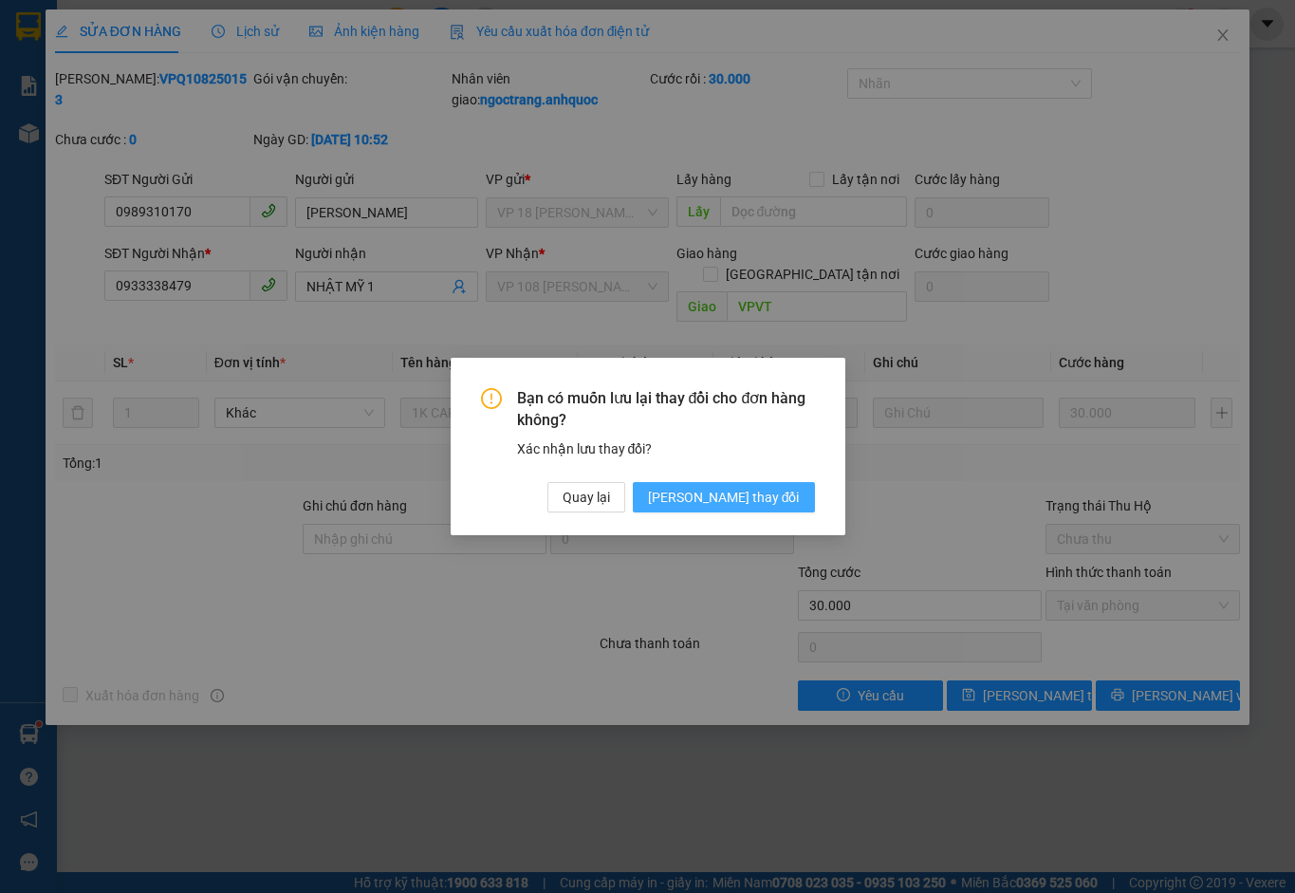
click at [792, 499] on span "[PERSON_NAME] thay đổi" at bounding box center [724, 497] width 152 height 21
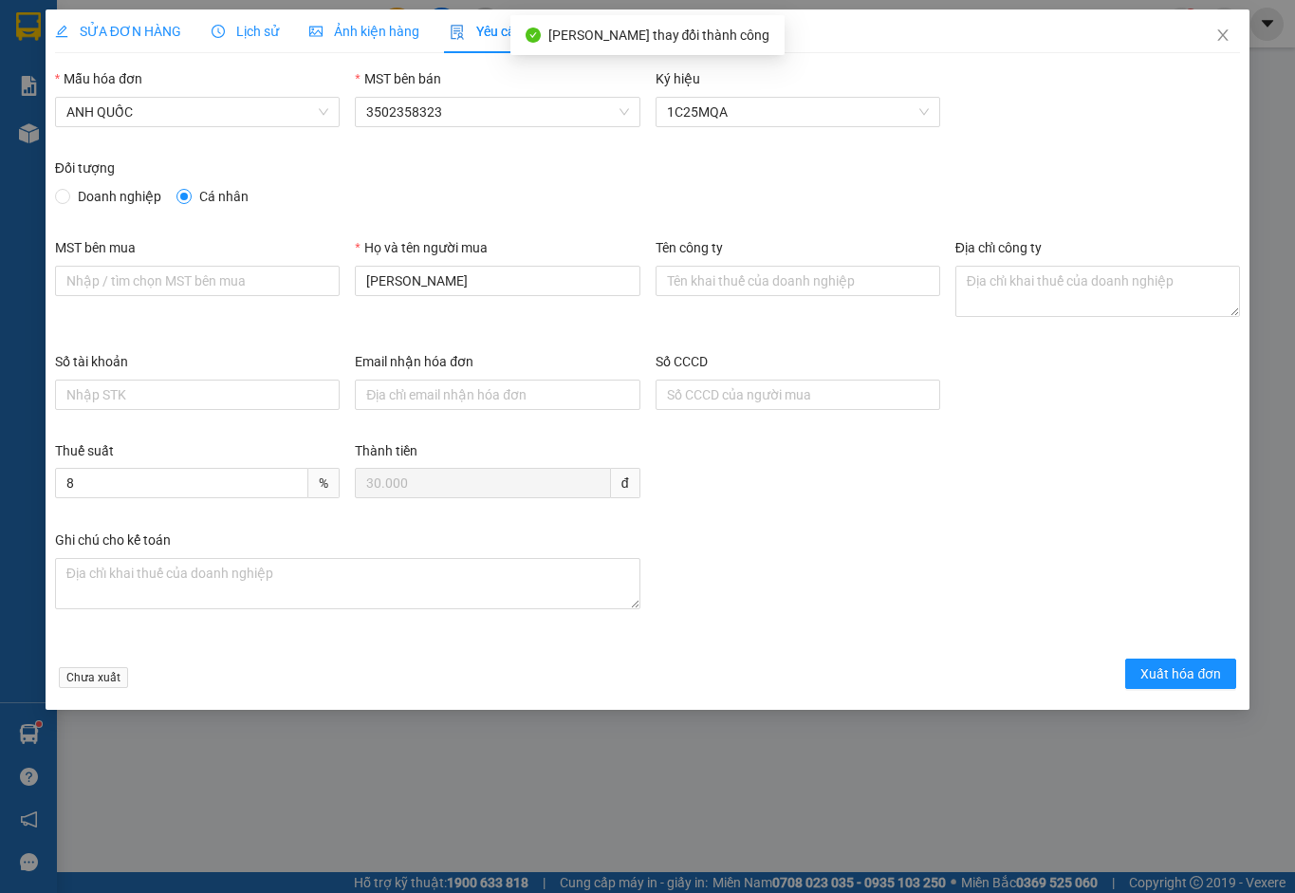
click at [120, 197] on span "Doanh nghiệp" at bounding box center [119, 196] width 99 height 21
click at [68, 197] on input "Doanh nghiệp" at bounding box center [61, 195] width 13 height 13
radio input "true"
radio input "false"
click at [159, 283] on input "MST bên mua" at bounding box center [197, 281] width 285 height 30
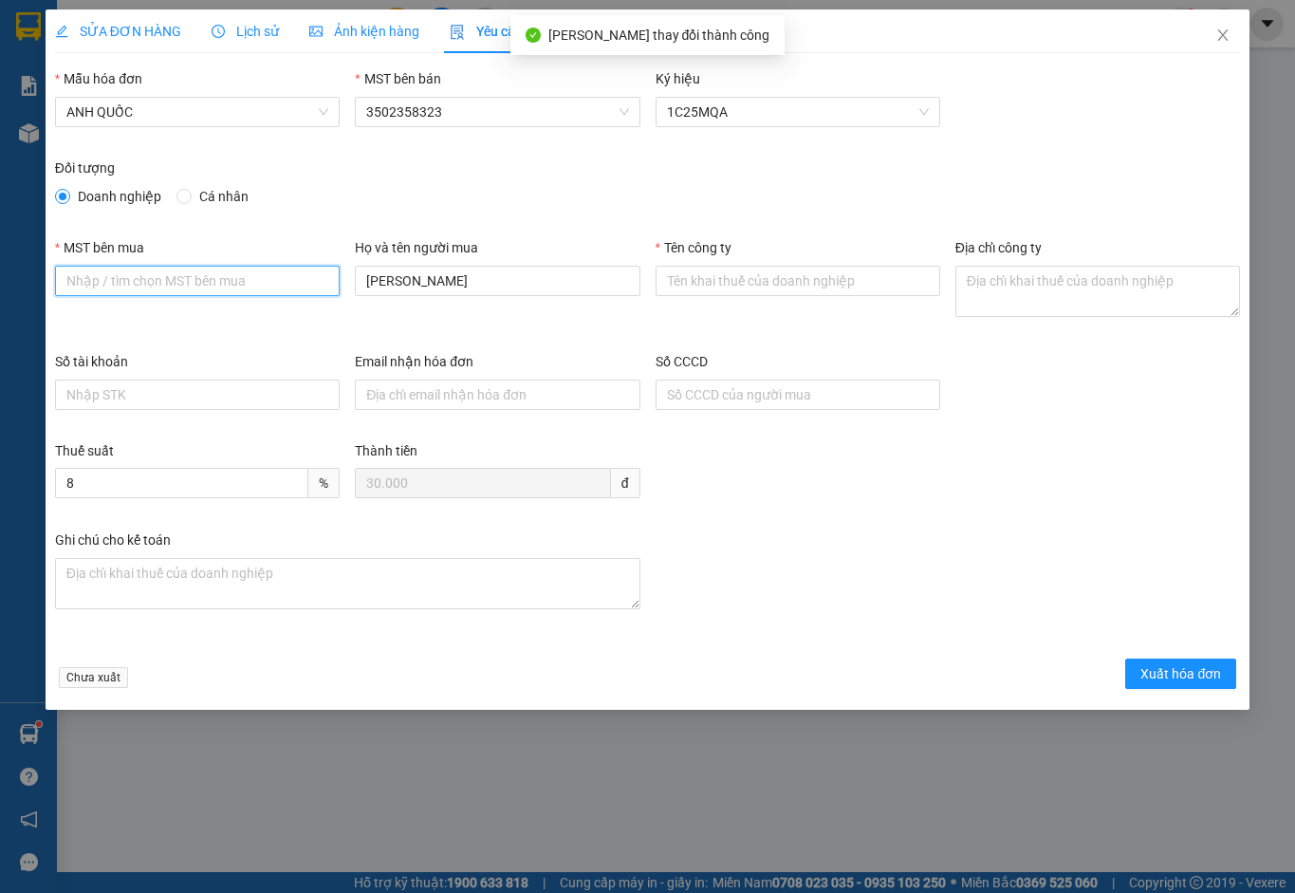
type input "3502206708"
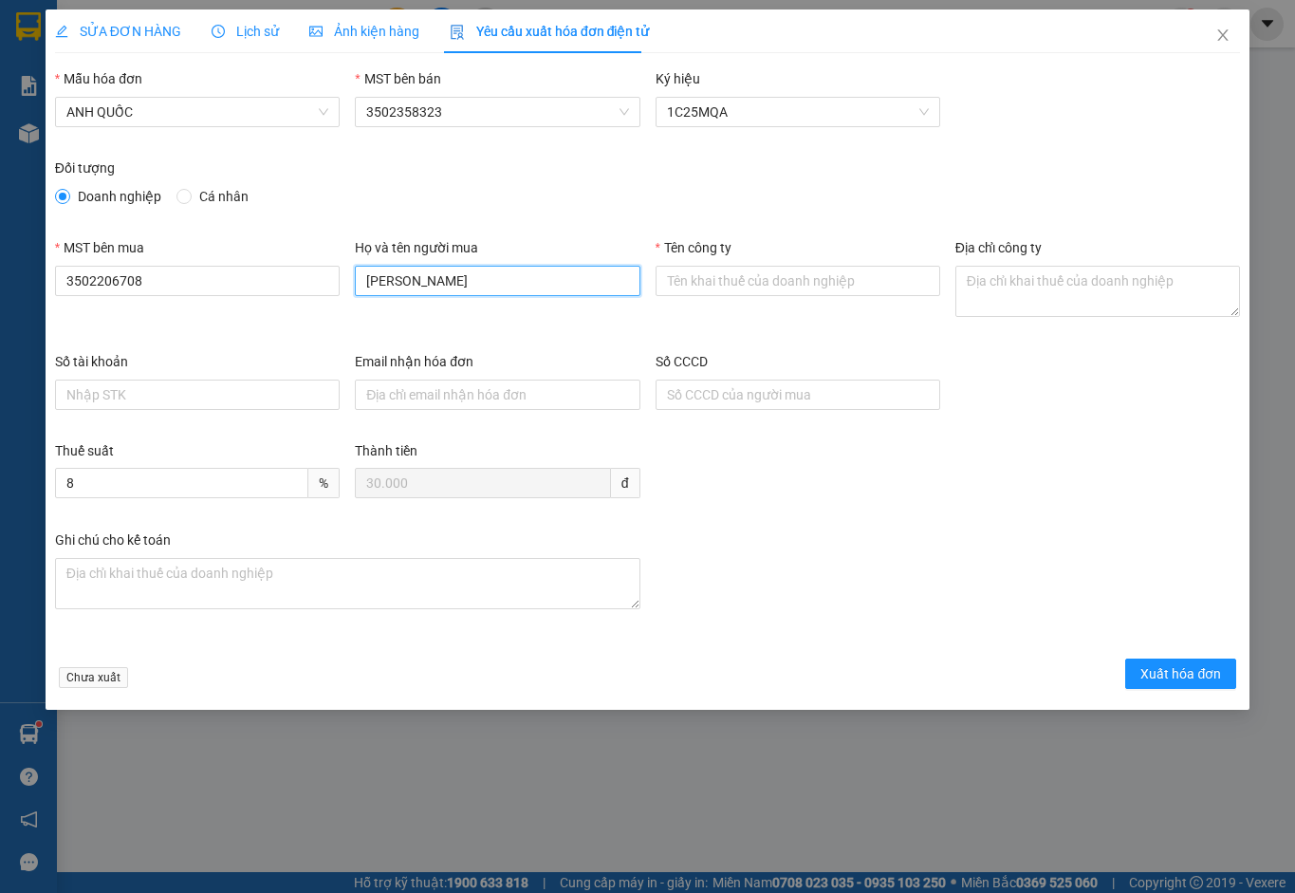
drag, startPoint x: 492, startPoint y: 283, endPoint x: 122, endPoint y: 250, distance: 370.6
click at [122, 250] on div "MST bên mua 3502206708 Họ và tên người mua ANH HÙNG Tên công ty Địa chỉ công ty" at bounding box center [647, 294] width 1200 height 114
type input "."
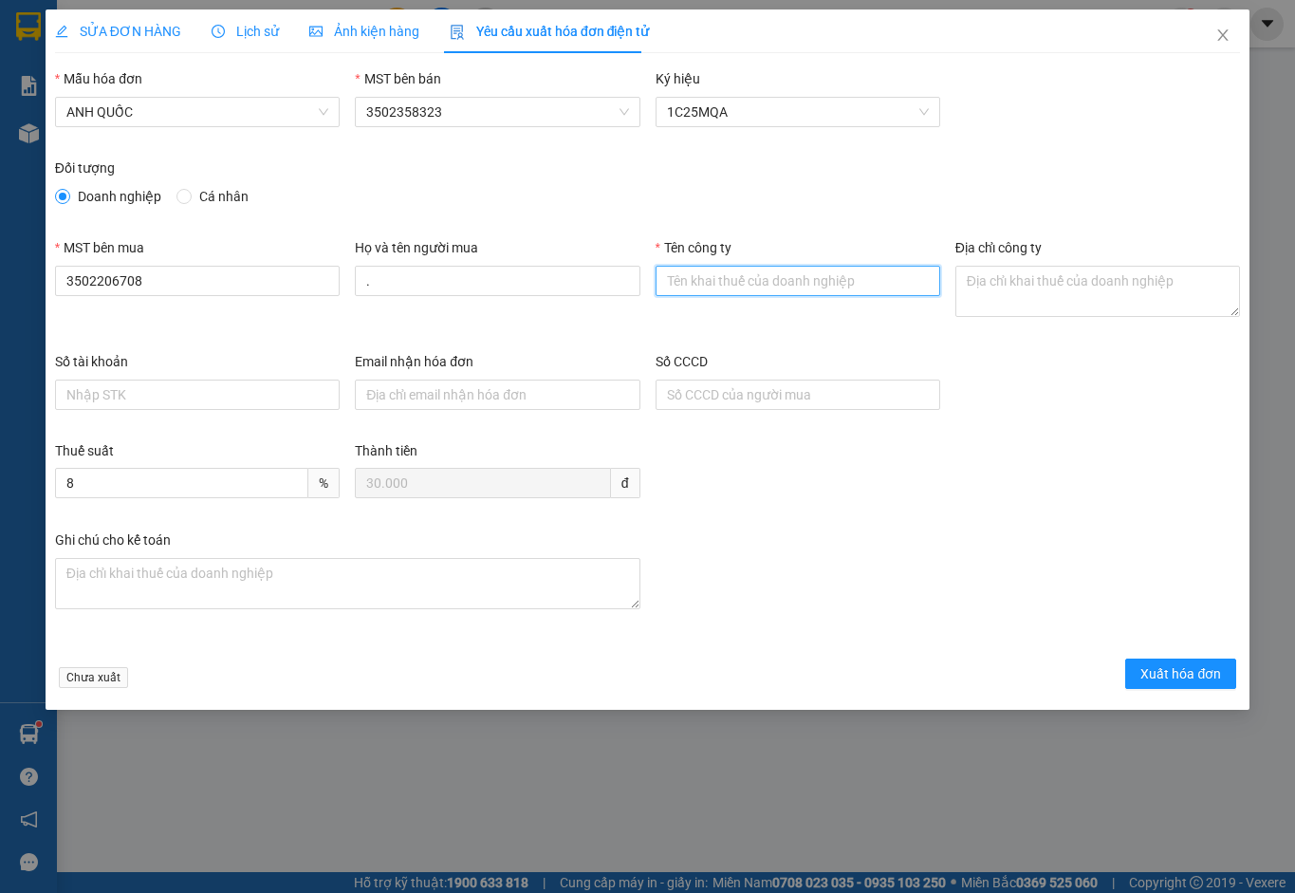
click at [769, 279] on input "Tên công ty" at bounding box center [798, 281] width 285 height 30
type input "Công Ty TNHH Thương Mại Dịch Vụ Ô Tô [GEOGRAPHIC_DATA]"
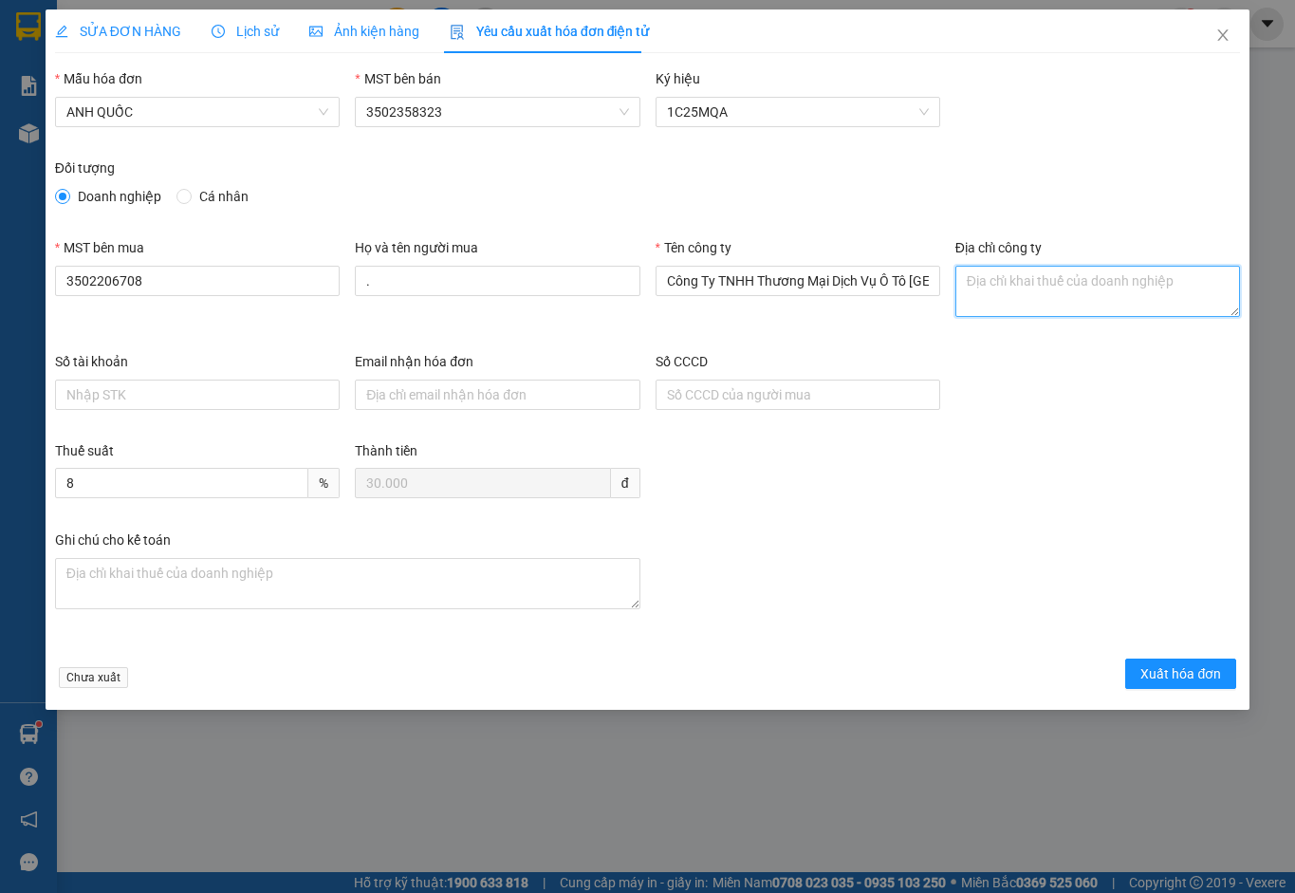
click at [999, 284] on textarea "Địa chỉ công ty" at bounding box center [1097, 291] width 285 height 51
paste textarea "219B [PERSON_NAME], [GEOGRAPHIC_DATA], [GEOGRAPHIC_DATA], [GEOGRAPHIC_DATA]"
type textarea "219B [PERSON_NAME], [GEOGRAPHIC_DATA], [GEOGRAPHIC_DATA], [GEOGRAPHIC_DATA]"
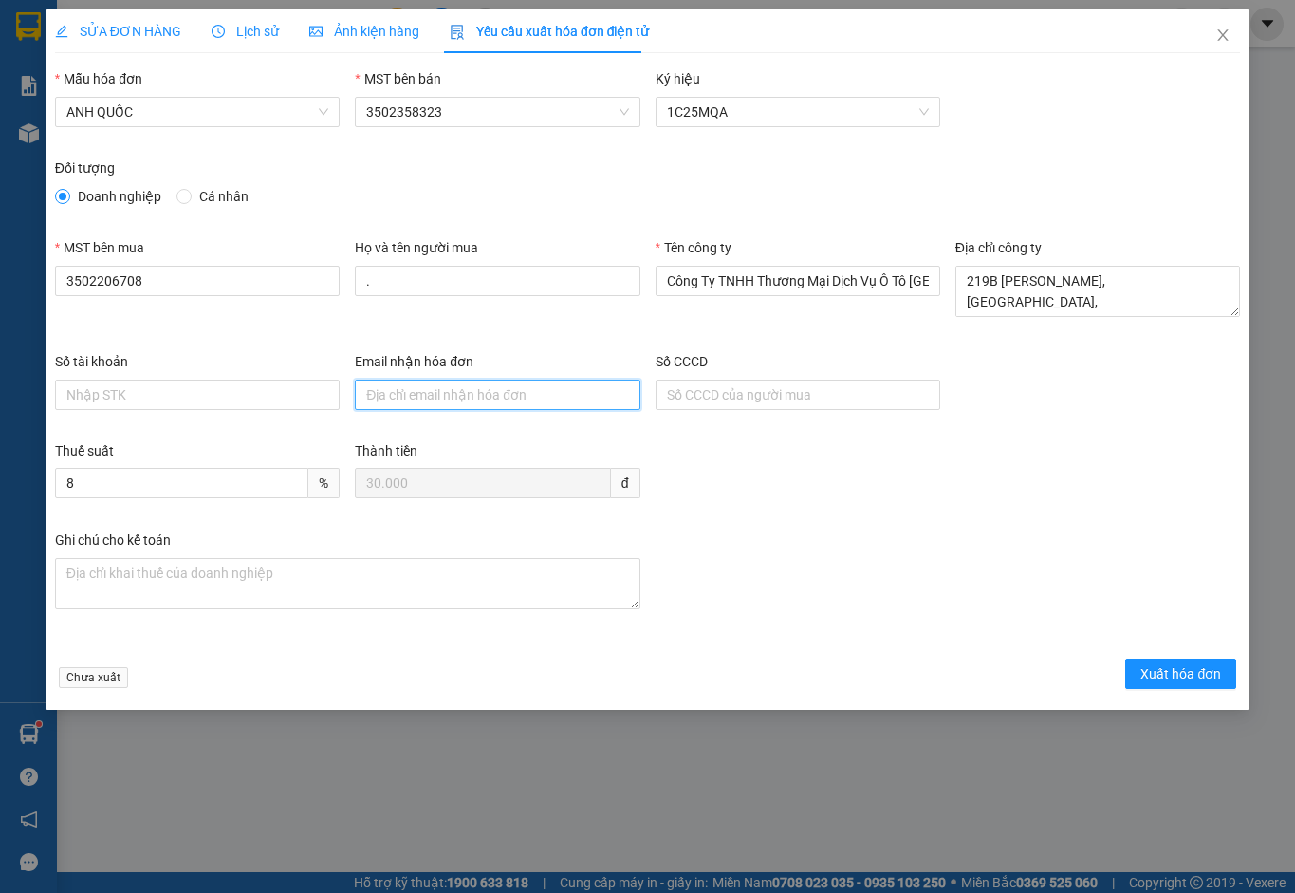
click at [473, 380] on input "Email nhận hóa đơn" at bounding box center [497, 395] width 285 height 30
type input "[EMAIL_ADDRESS][DOMAIN_NAME]"
click at [1199, 671] on span "Xuất hóa đơn" at bounding box center [1181, 673] width 81 height 21
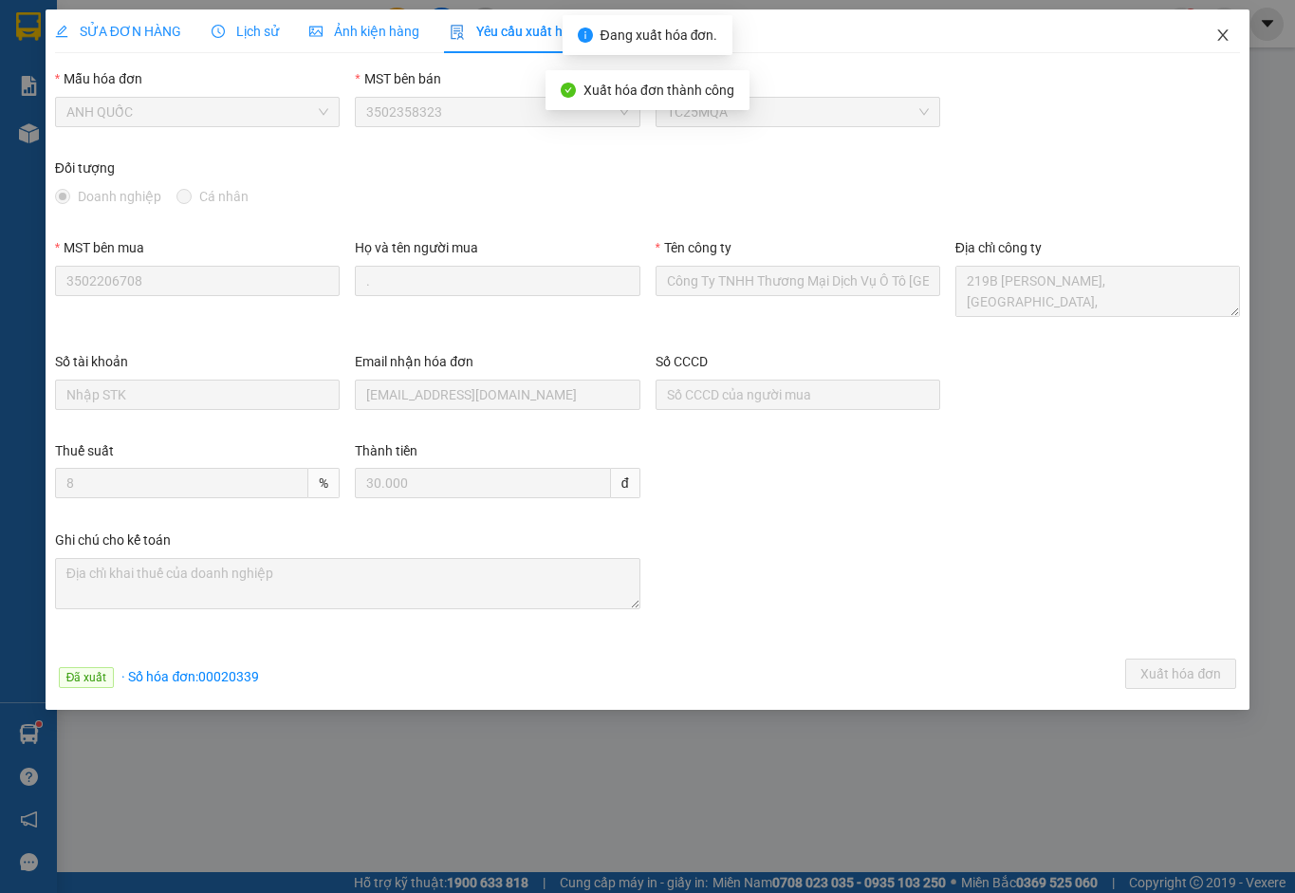
click at [1225, 29] on icon "close" at bounding box center [1222, 35] width 15 height 15
